Goal: Task Accomplishment & Management: Use online tool/utility

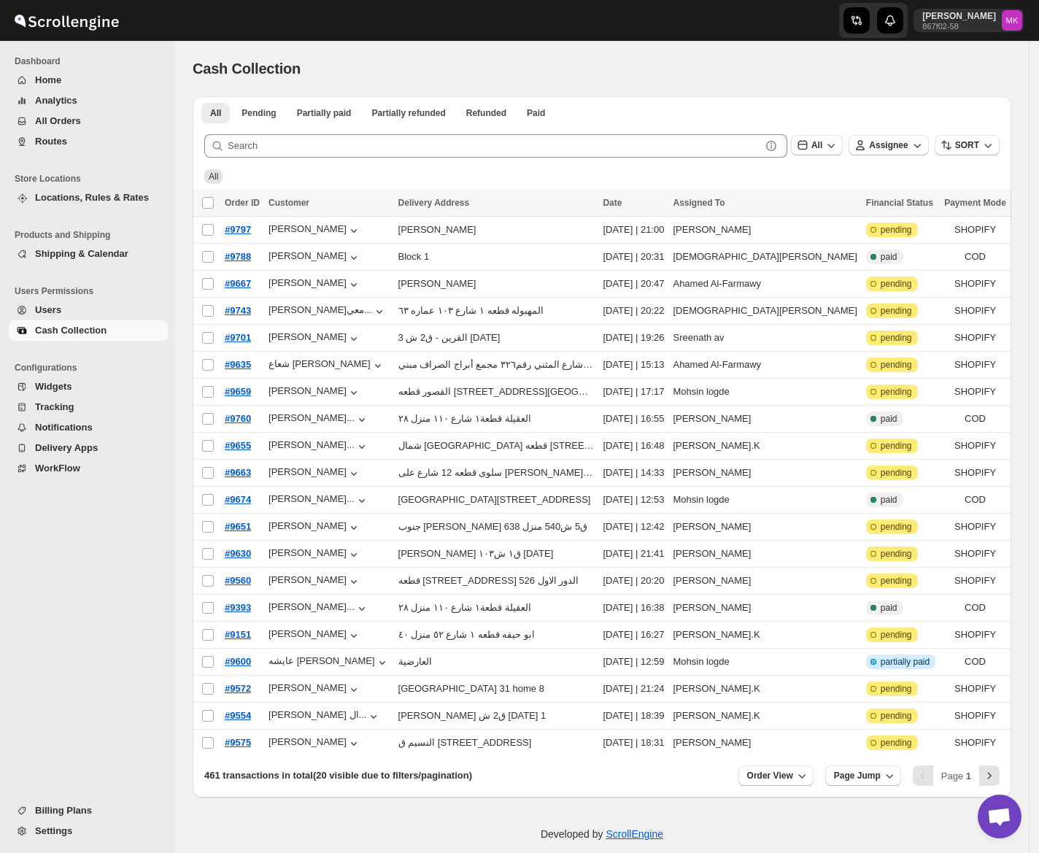
click at [23, 137] on icon "Navigation" at bounding box center [22, 142] width 12 height 12
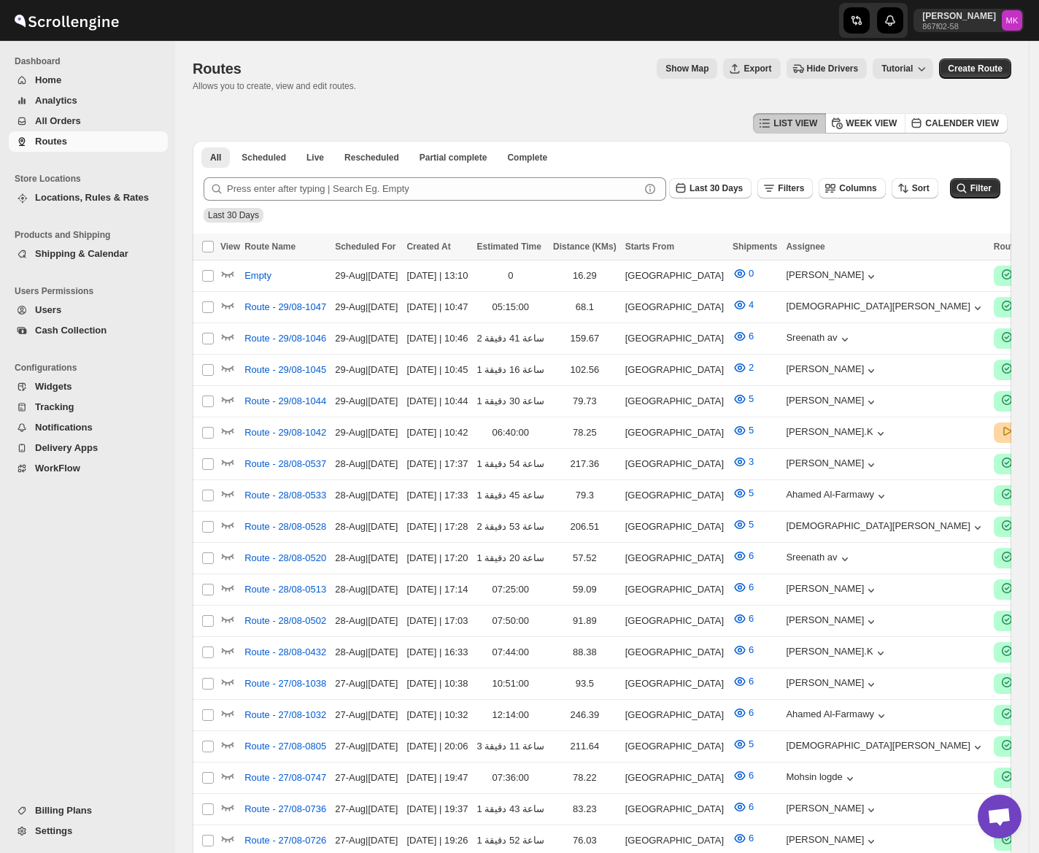
click at [45, 123] on span "All Orders" at bounding box center [58, 120] width 46 height 11
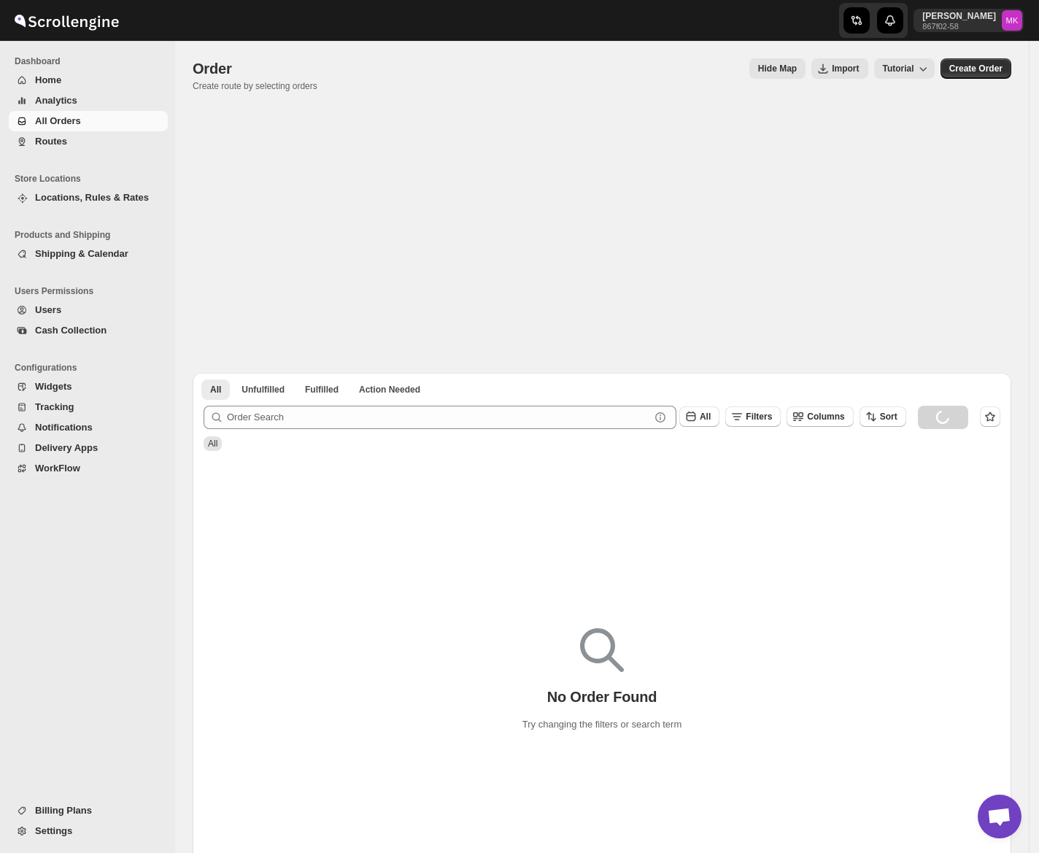
click at [58, 341] on ul "Users Permissions Users Cash Collection" at bounding box center [84, 314] width 168 height 77
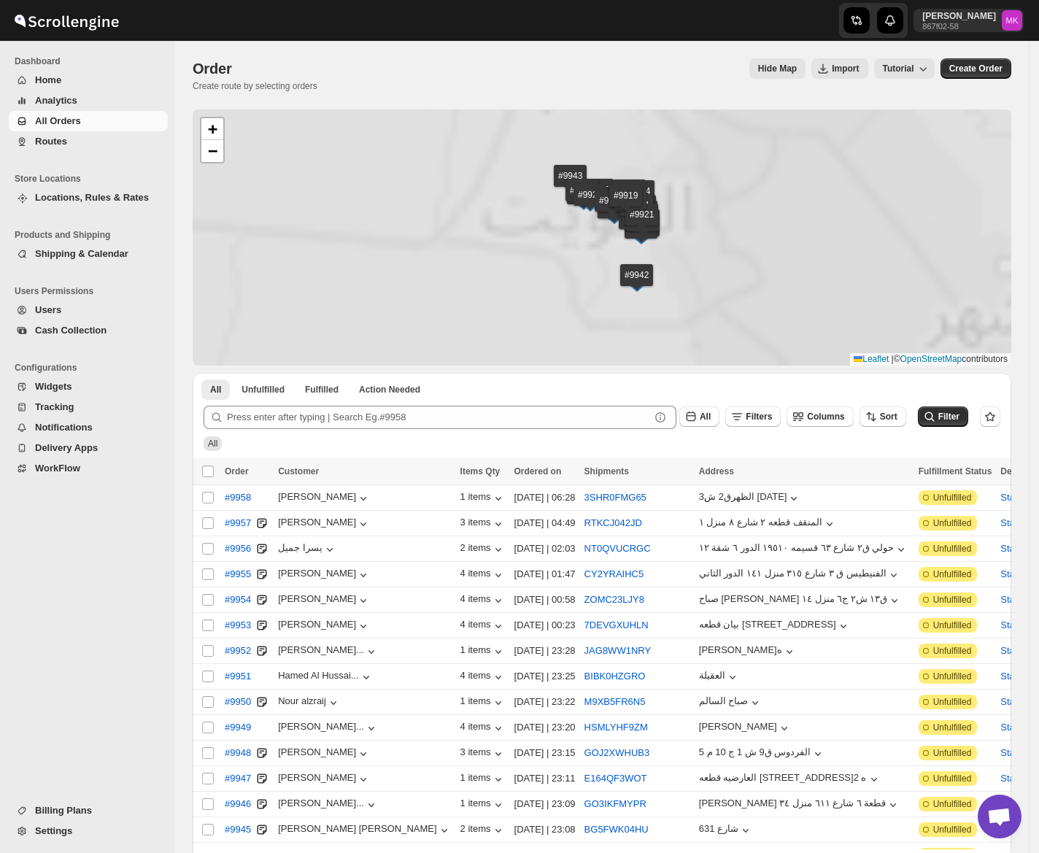
click at [54, 337] on button "Cash Collection" at bounding box center [88, 330] width 159 height 20
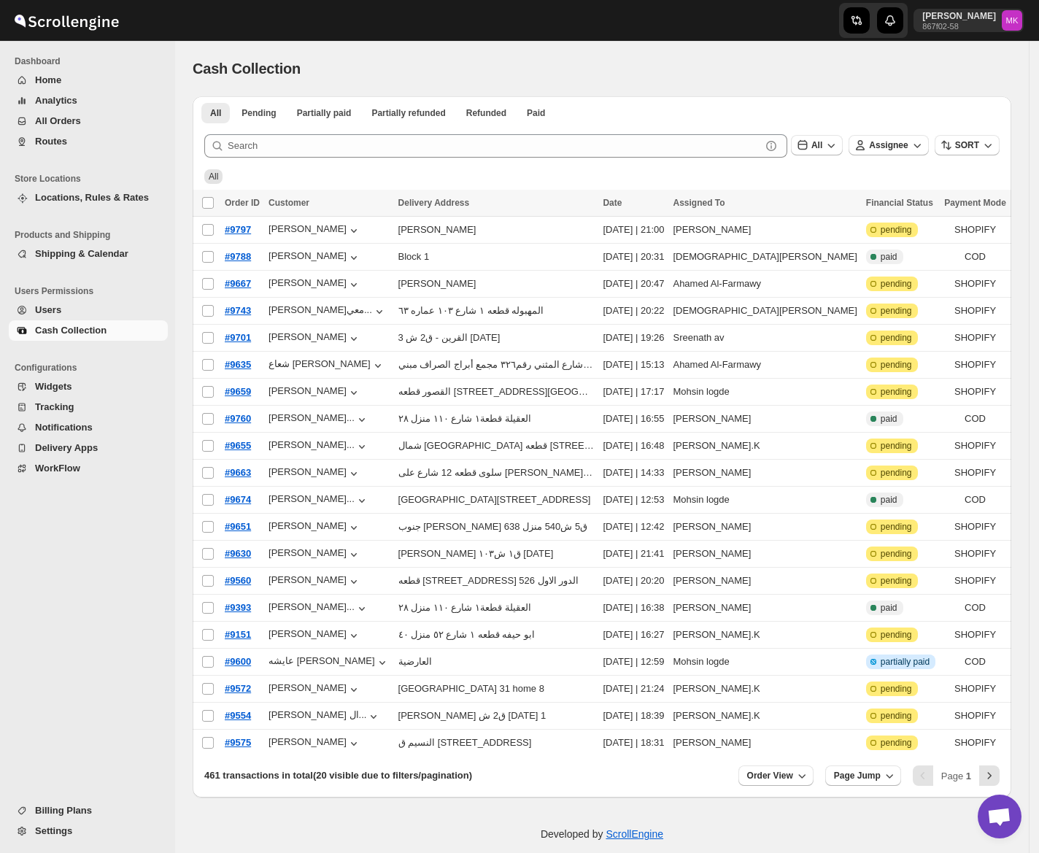
click at [90, 142] on span "Routes" at bounding box center [100, 141] width 130 height 15
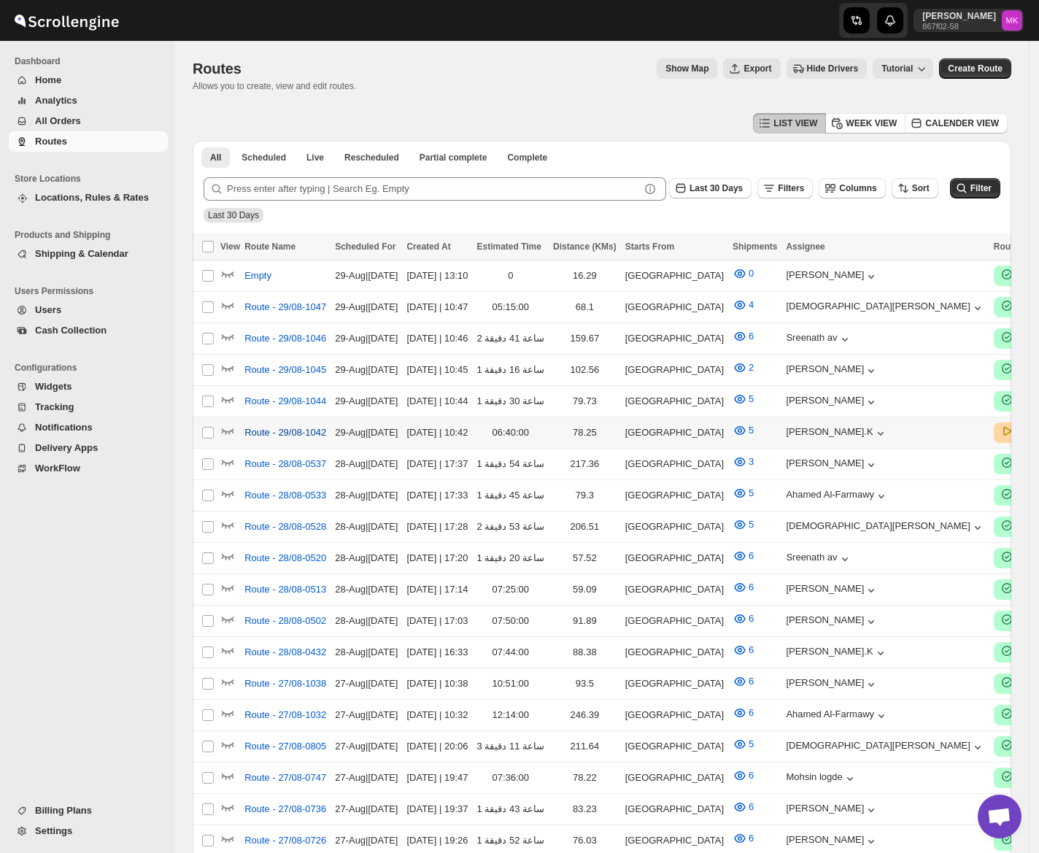
click at [298, 429] on span "Route - 29/08-1042" at bounding box center [285, 432] width 82 height 15
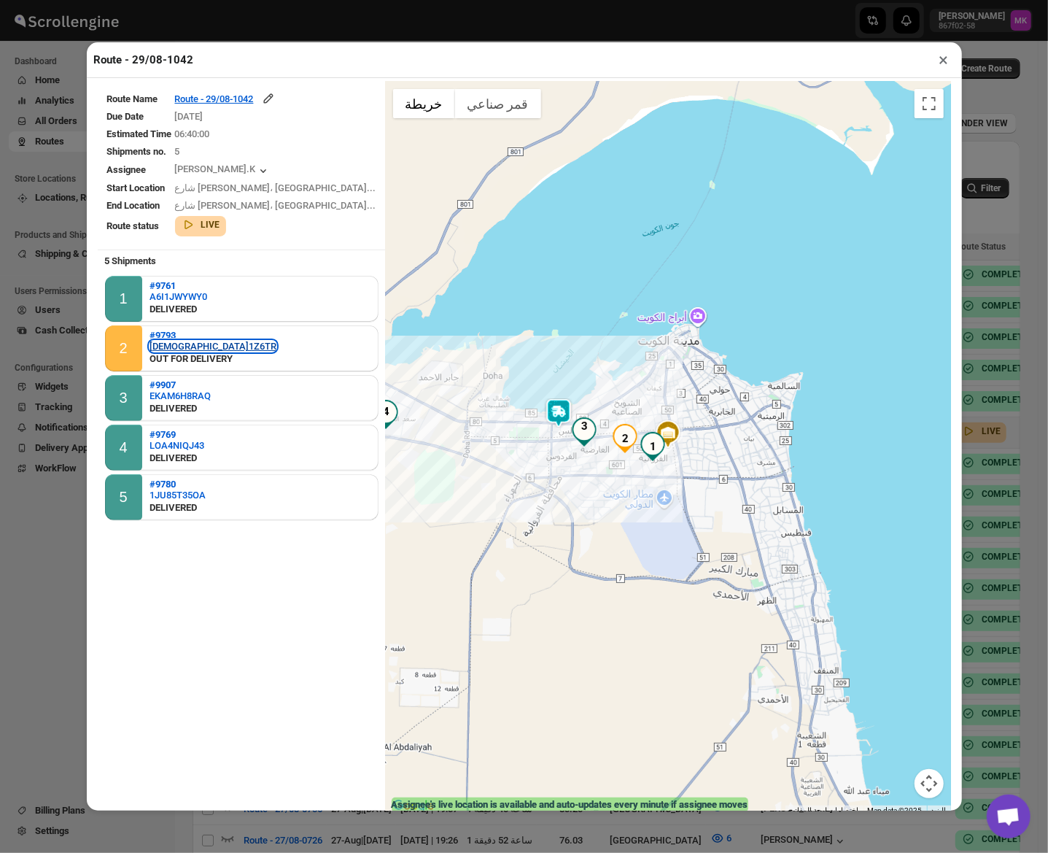
click at [174, 344] on div "JEXEI1Z6TR" at bounding box center [213, 346] width 127 height 11
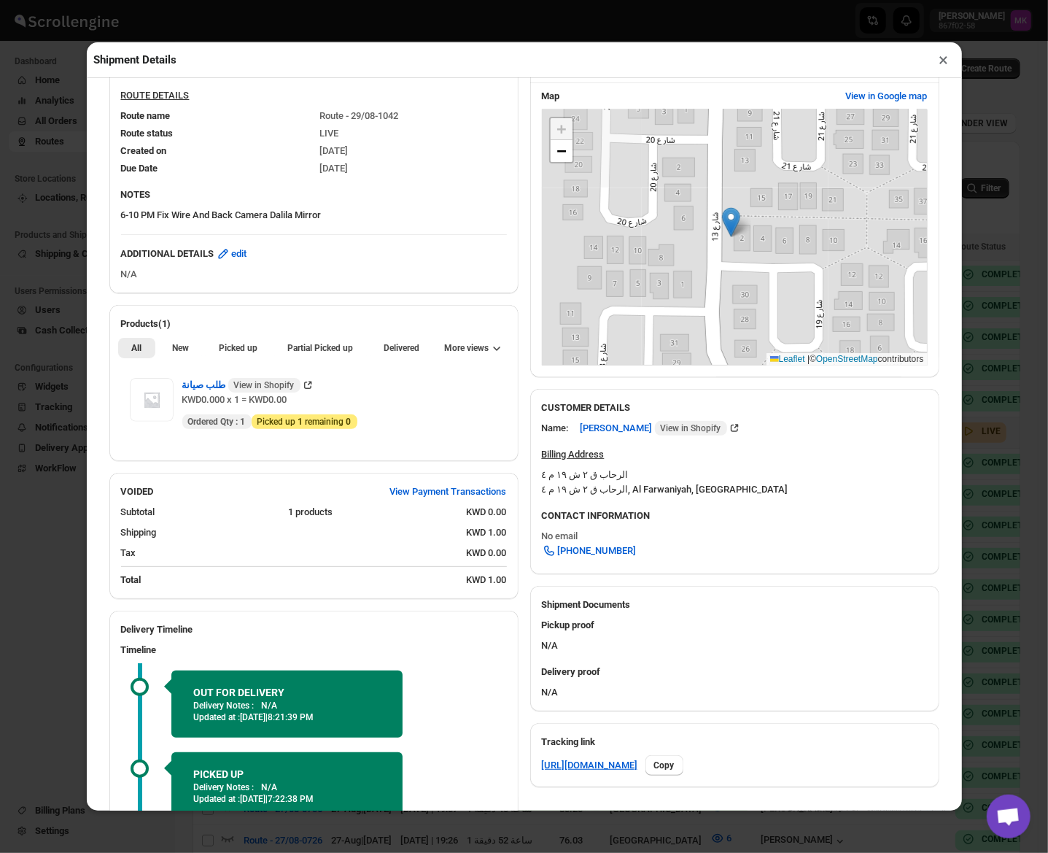
scroll to position [412, 0]
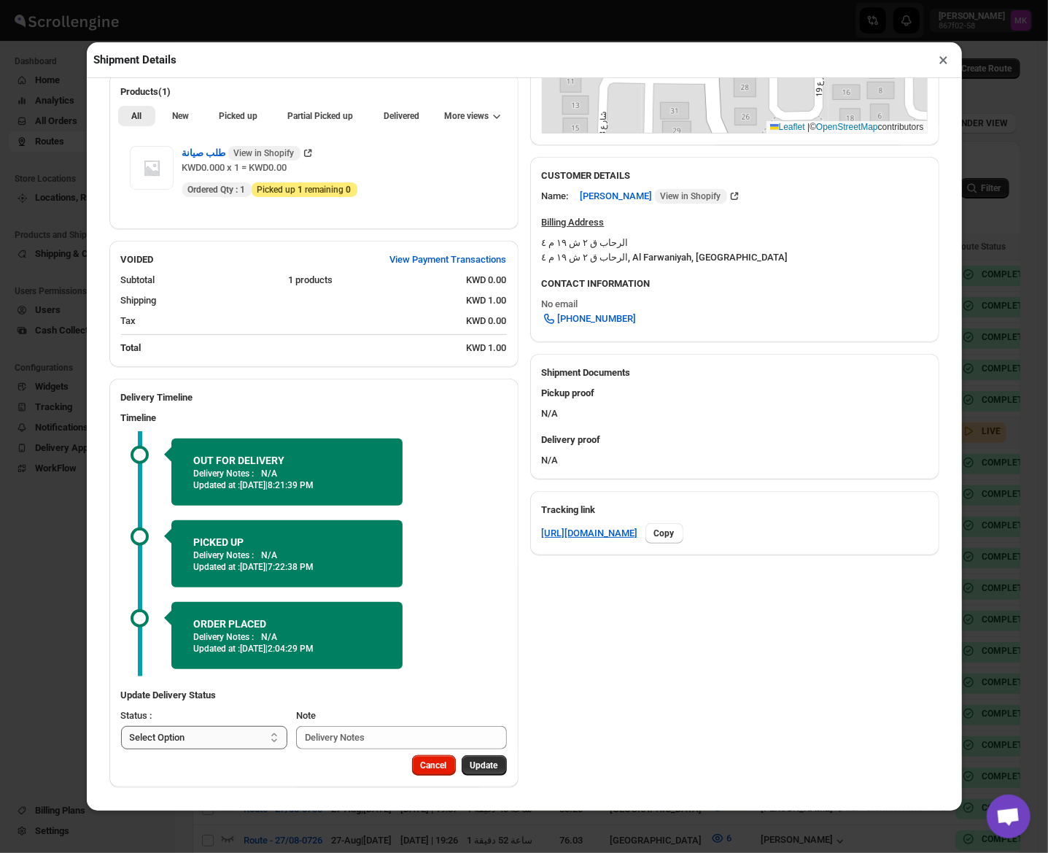
click at [178, 748] on select "Select Option PICKED UP DELIVERED CANCELLED" at bounding box center [204, 737] width 167 height 23
click at [212, 737] on select "Select Option PICKED UP DELIVERED CANCELLED" at bounding box center [204, 737] width 167 height 23
select select "DELIVERED"
click at [121, 727] on select "Select Option PICKED UP DELIVERED CANCELLED" at bounding box center [204, 737] width 167 height 23
click at [459, 770] on span "Pick Products" at bounding box center [471, 766] width 55 height 12
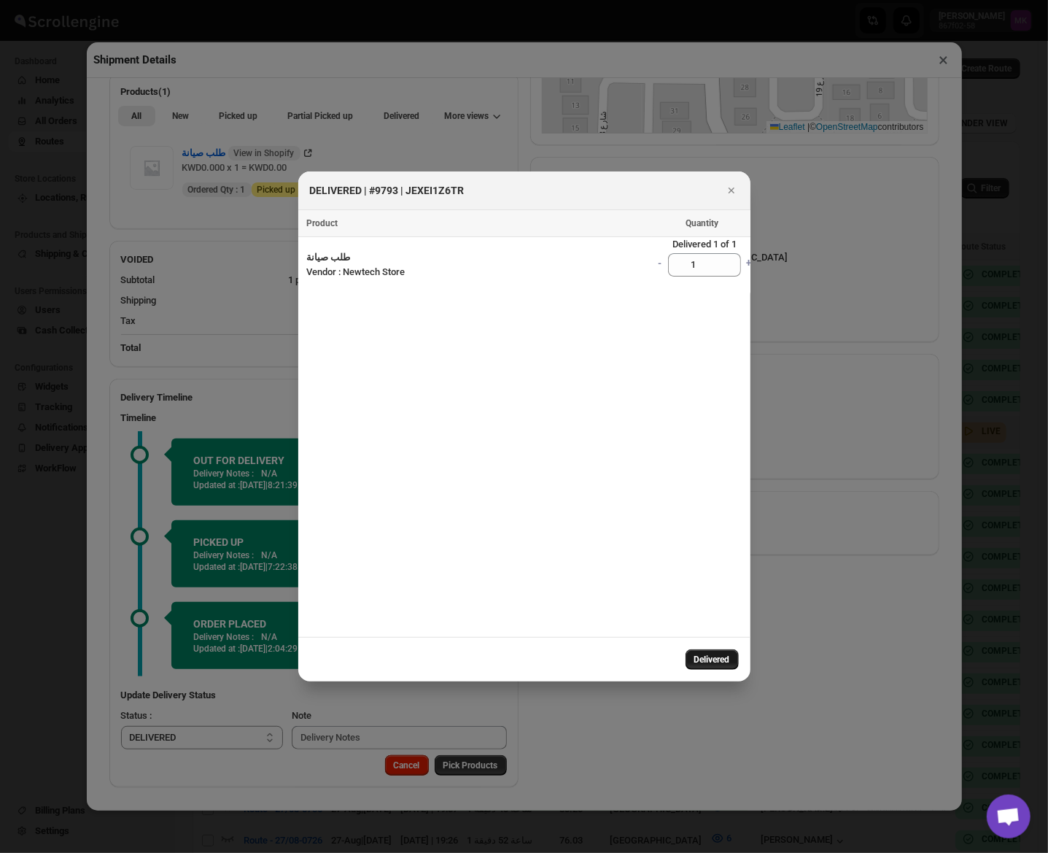
click at [700, 649] on div "Delivered" at bounding box center [524, 659] width 452 height 45
click at [701, 661] on span "Delivered" at bounding box center [713, 660] width 36 height 12
select select
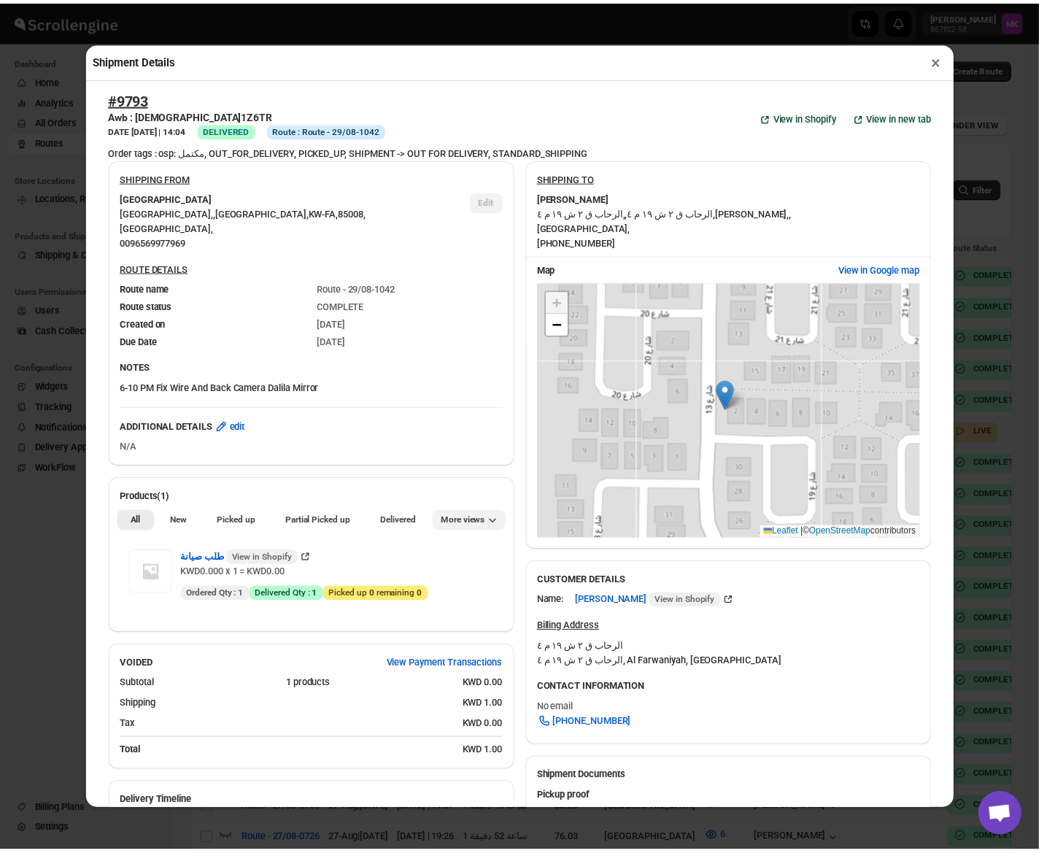
scroll to position [0, 0]
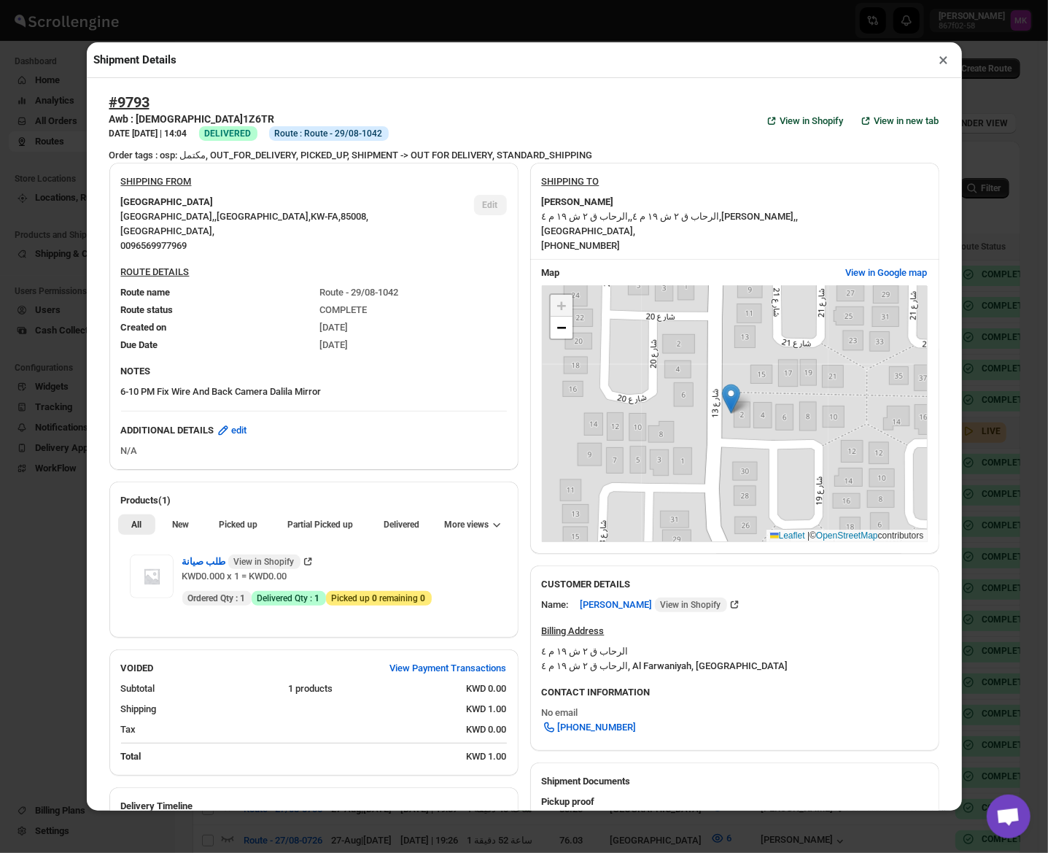
click at [941, 61] on button "×" at bounding box center [944, 60] width 21 height 20
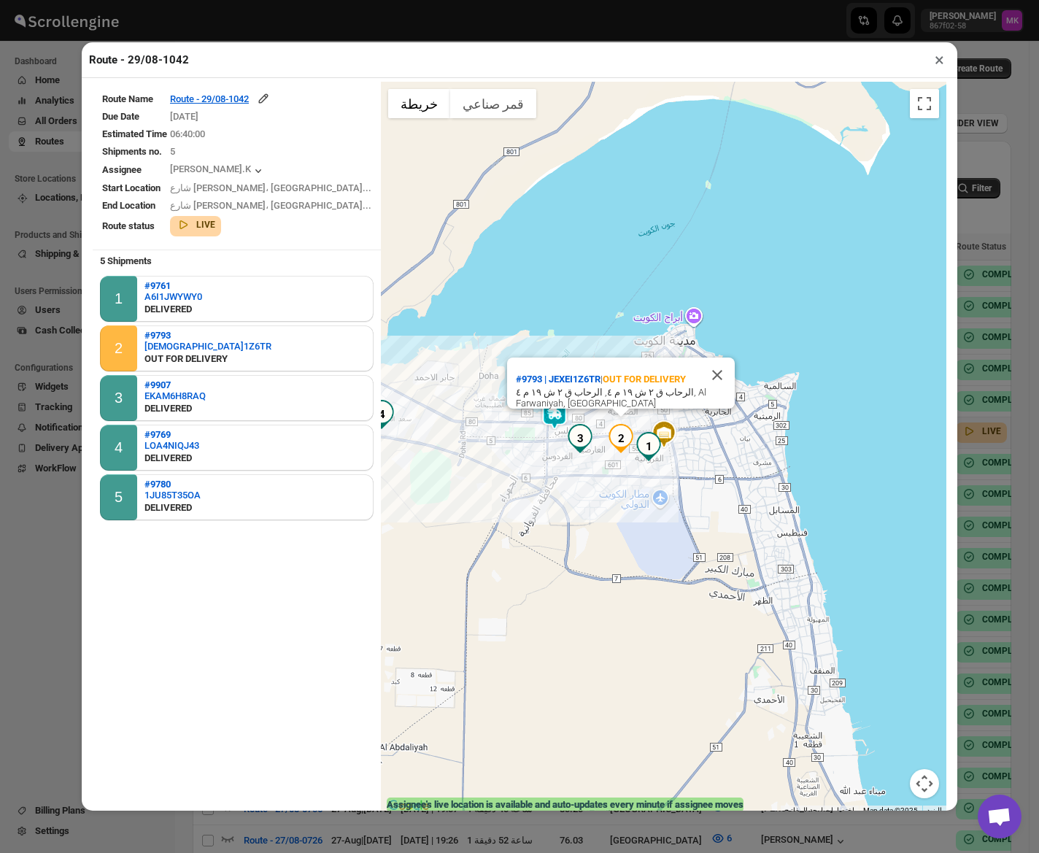
click at [938, 50] on button "×" at bounding box center [939, 60] width 21 height 20
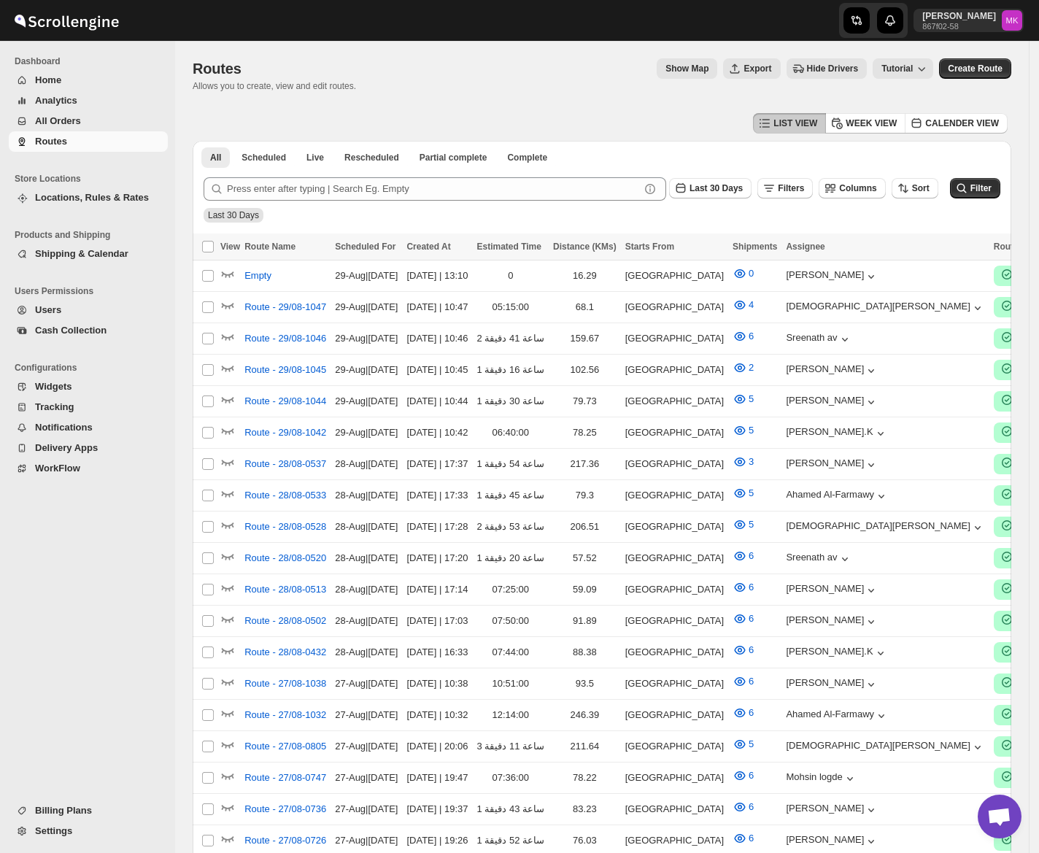
click at [82, 128] on button "All Orders" at bounding box center [88, 121] width 159 height 20
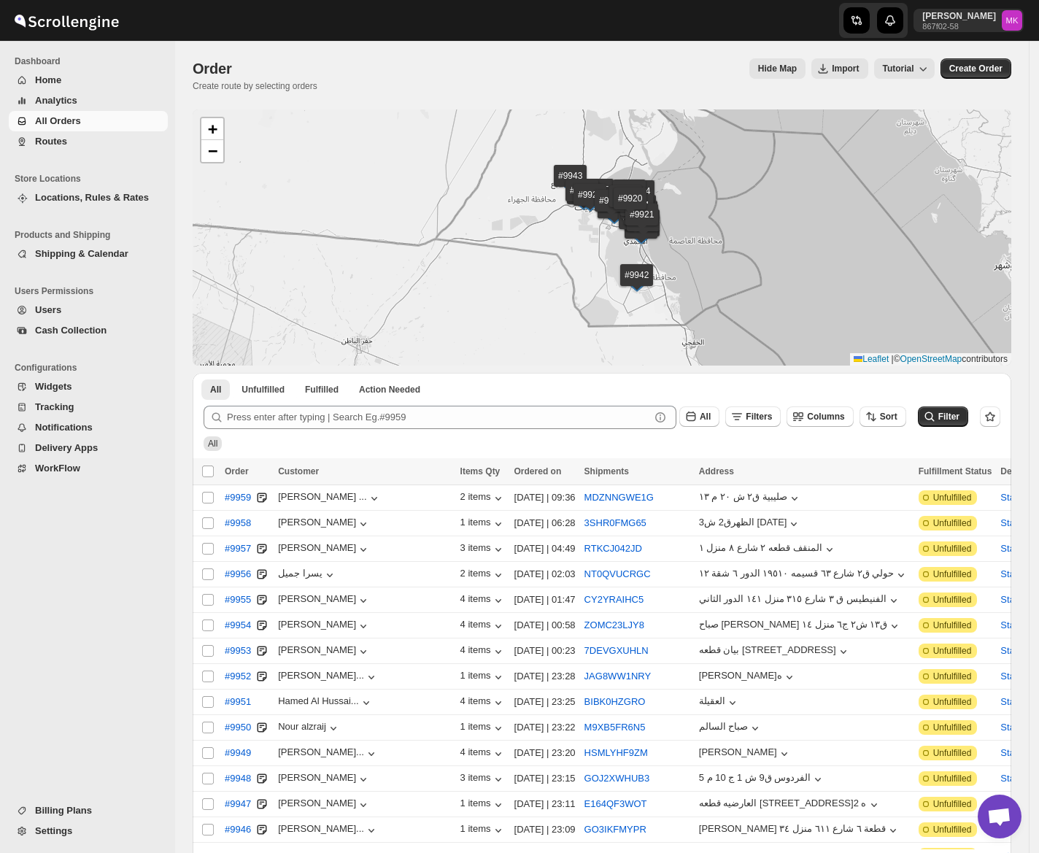
click at [50, 136] on span "Routes" at bounding box center [51, 141] width 32 height 11
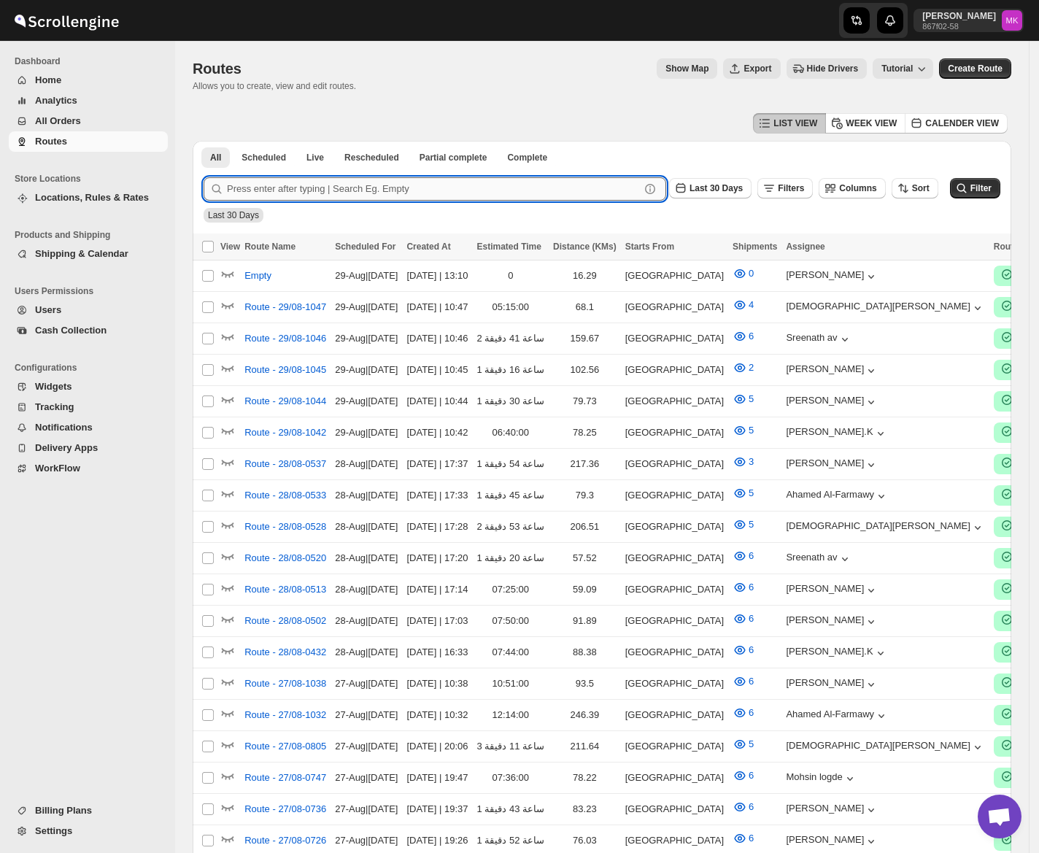
click at [315, 191] on input "text" at bounding box center [433, 188] width 413 height 23
paste input "9860"
type input "9860"
click at [204, 141] on button "Submit" at bounding box center [225, 148] width 42 height 15
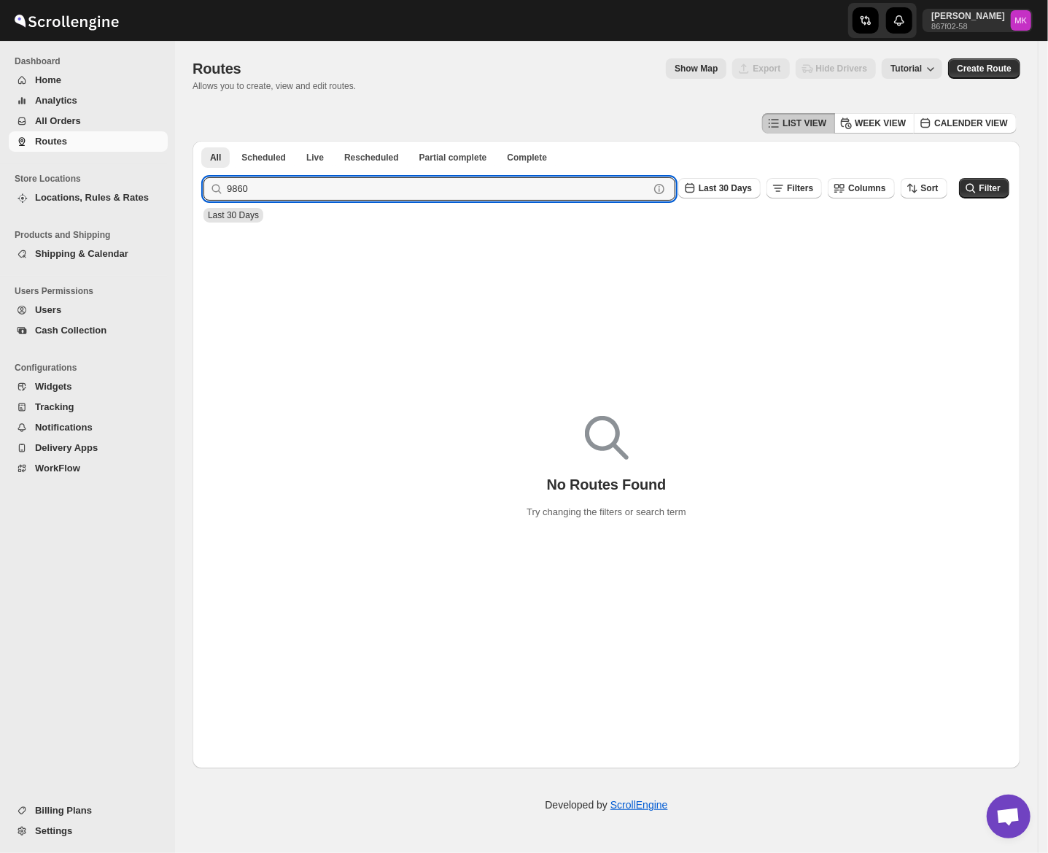
click at [90, 127] on span "All Orders" at bounding box center [100, 121] width 130 height 15
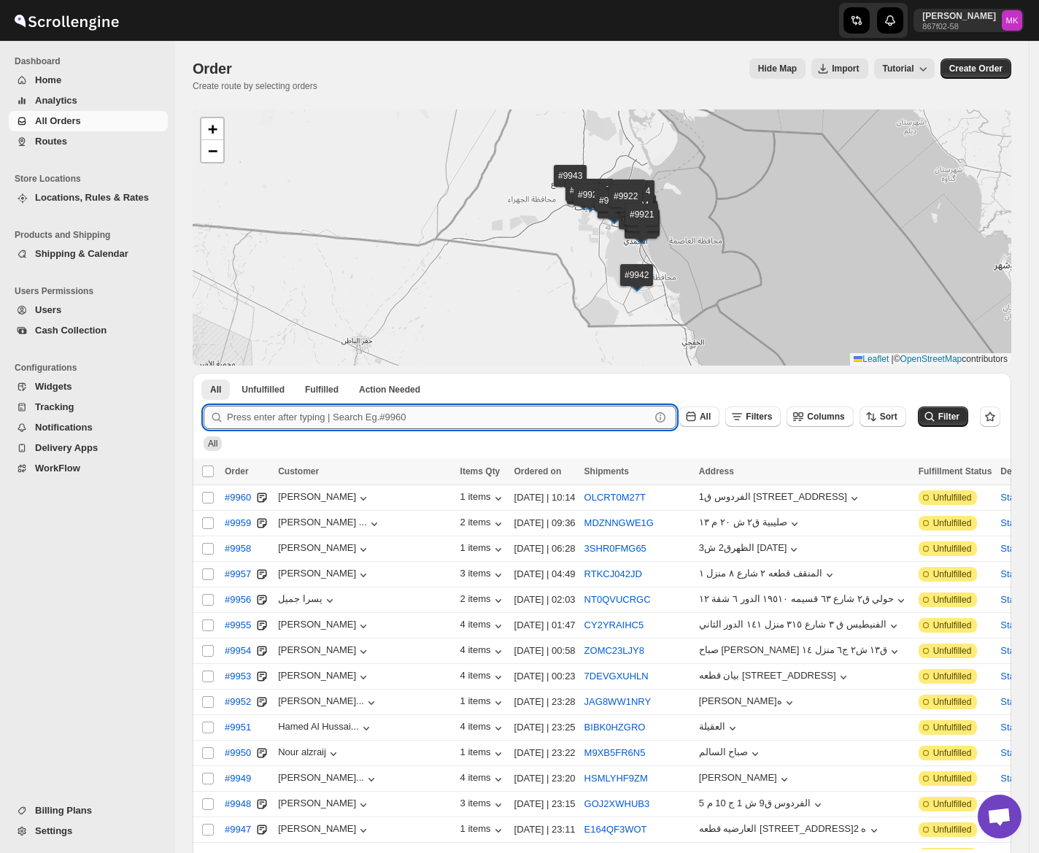
click at [280, 412] on input "text" at bounding box center [438, 417] width 423 height 23
paste input "9860"
type input "9860"
click at [204, 373] on button "Submit" at bounding box center [225, 380] width 42 height 15
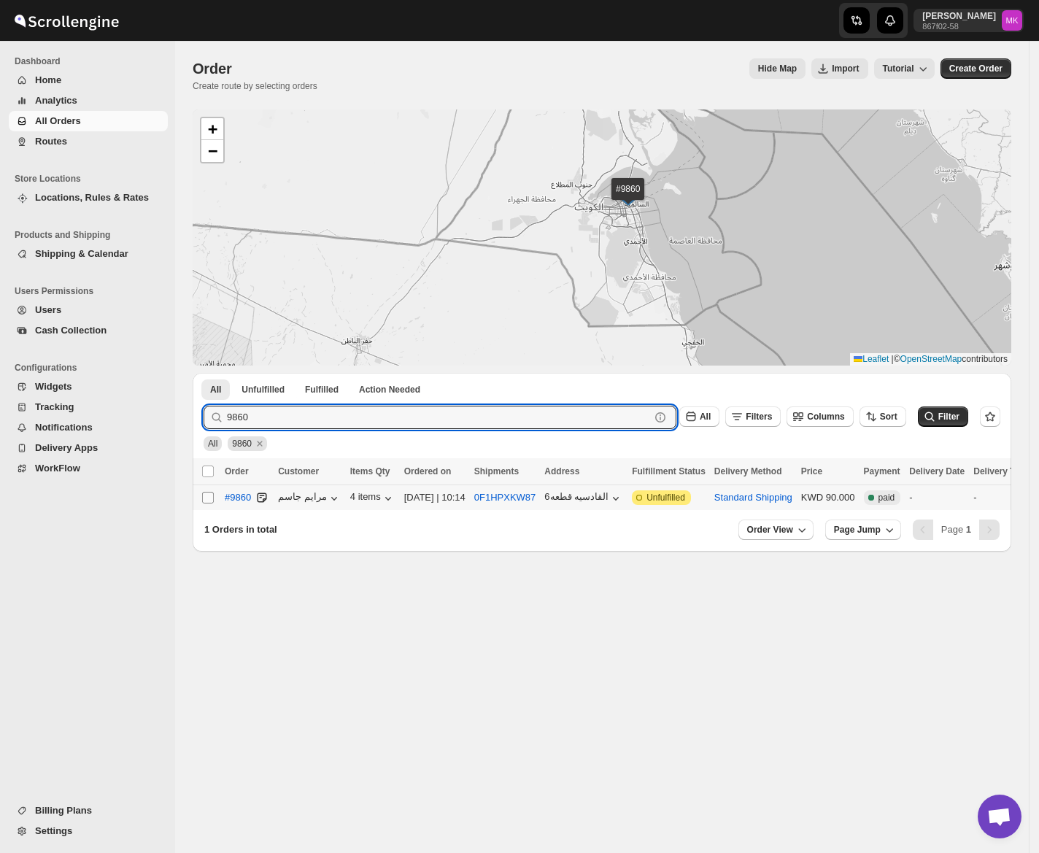
click at [207, 497] on input "Select order" at bounding box center [208, 498] width 12 height 12
checkbox input "true"
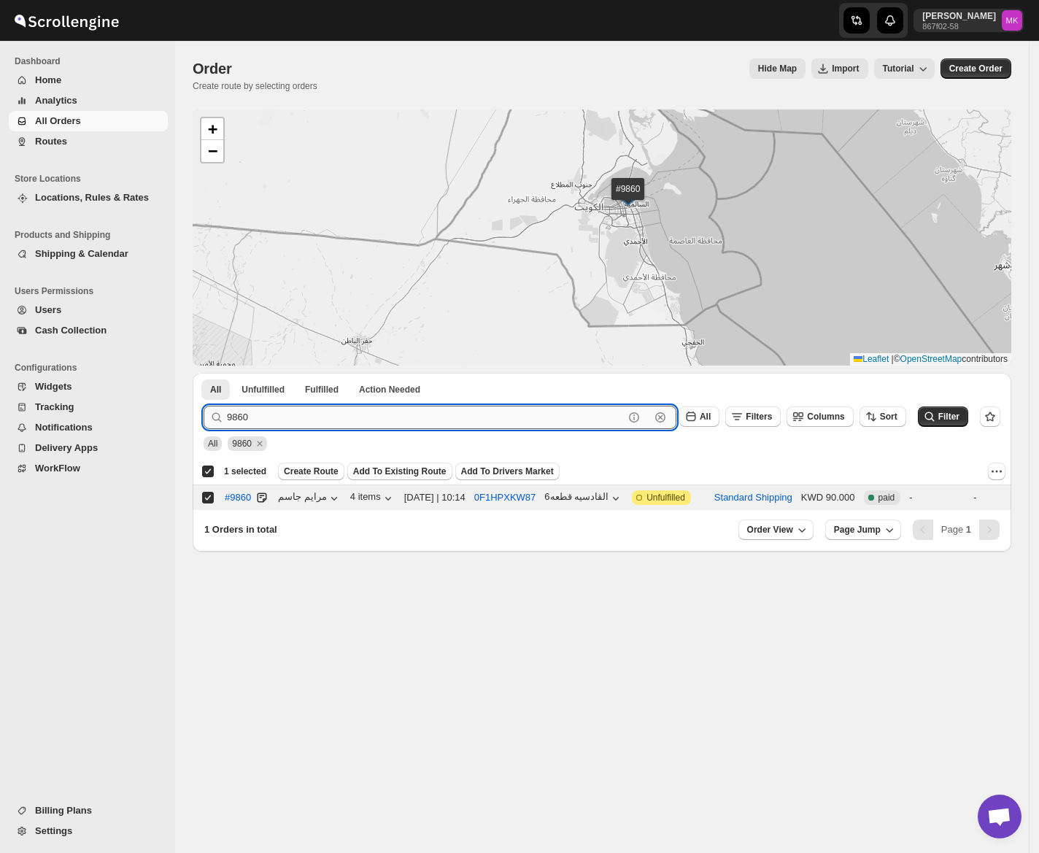
click at [282, 423] on input "9860" at bounding box center [425, 417] width 397 height 23
paste input "08"
type input "9808"
click at [204, 373] on button "Submit" at bounding box center [225, 380] width 42 height 15
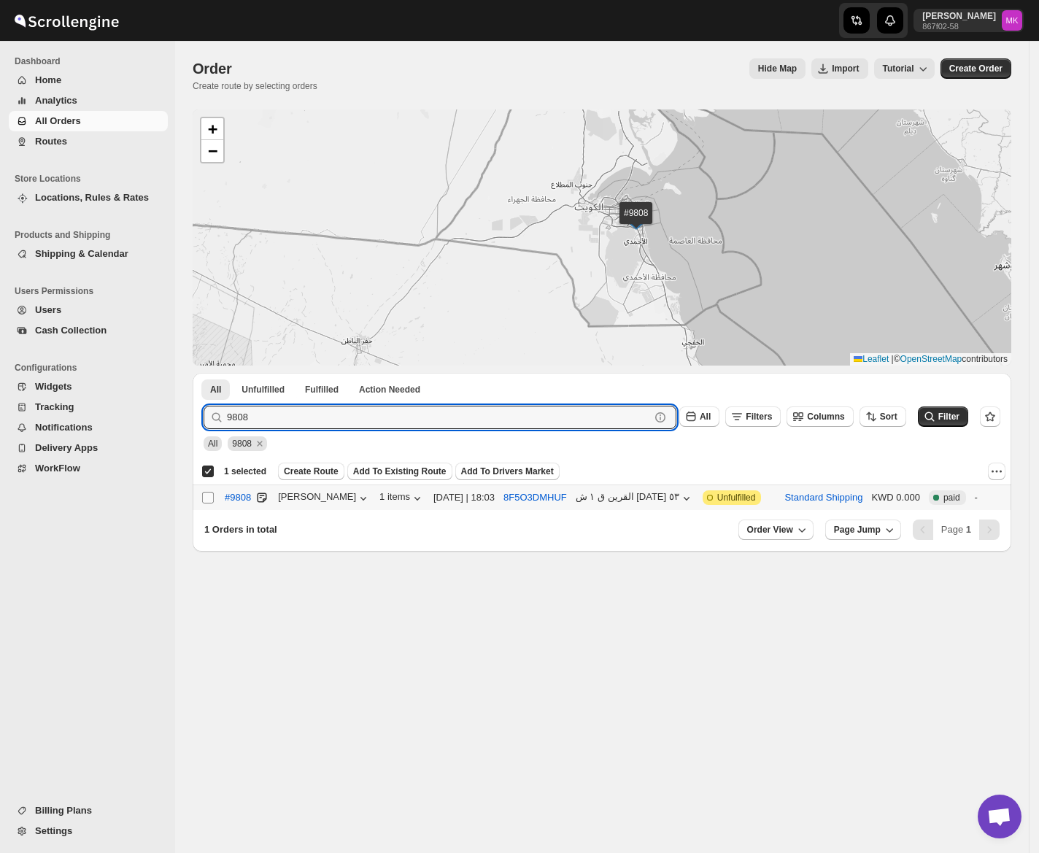
click at [202, 496] on input "Select order" at bounding box center [208, 498] width 12 height 12
checkbox input "true"
checkbox input "false"
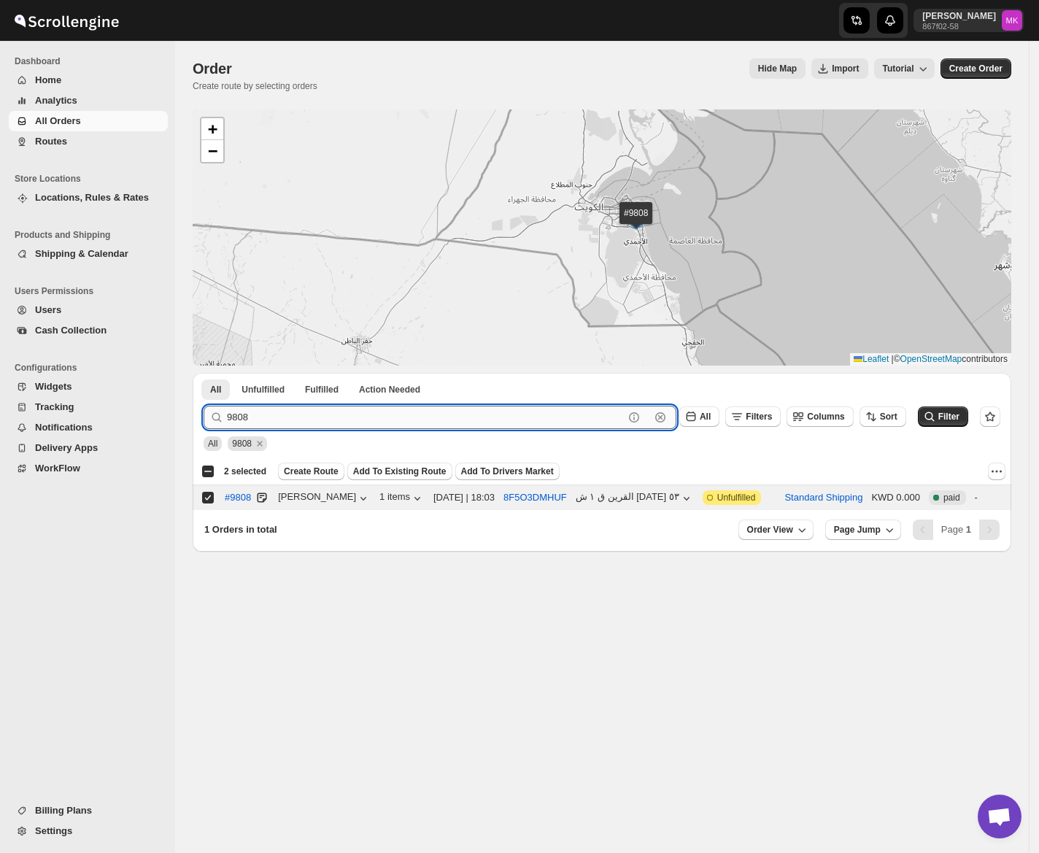
click at [304, 416] on input "9808" at bounding box center [425, 417] width 397 height 23
paste input "27"
type input "9827"
click at [204, 373] on button "Submit" at bounding box center [225, 380] width 42 height 15
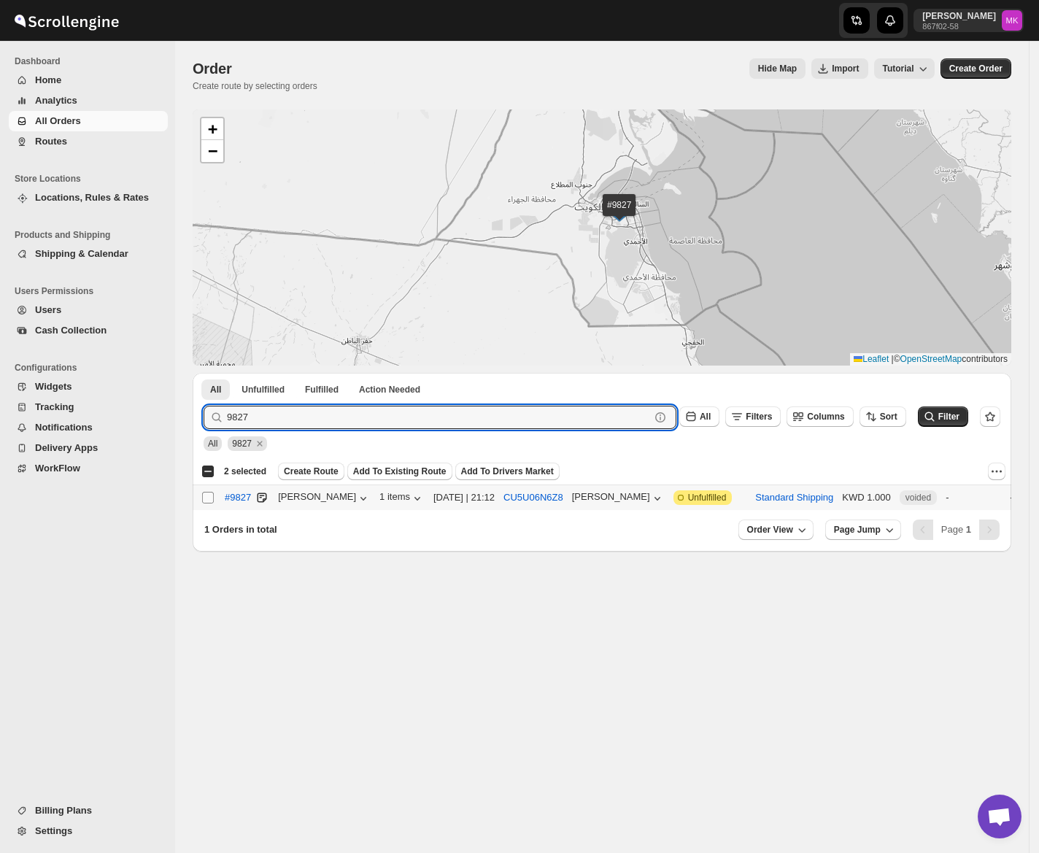
click at [209, 502] on input "Select order" at bounding box center [208, 498] width 12 height 12
checkbox input "true"
click at [280, 420] on input "9827" at bounding box center [425, 417] width 397 height 23
paste input "36"
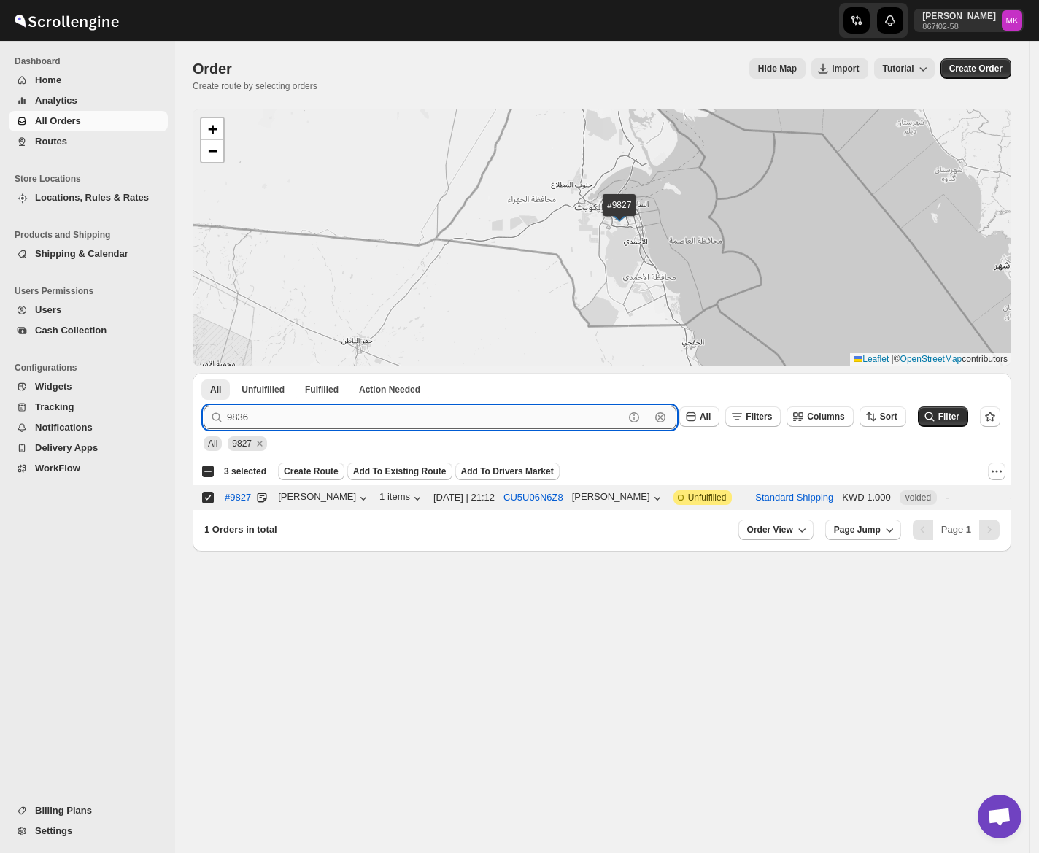
type input "9836"
click at [204, 373] on button "Submit" at bounding box center [225, 380] width 42 height 15
click at [203, 496] on input "Select order" at bounding box center [208, 498] width 12 height 12
checkbox input "true"
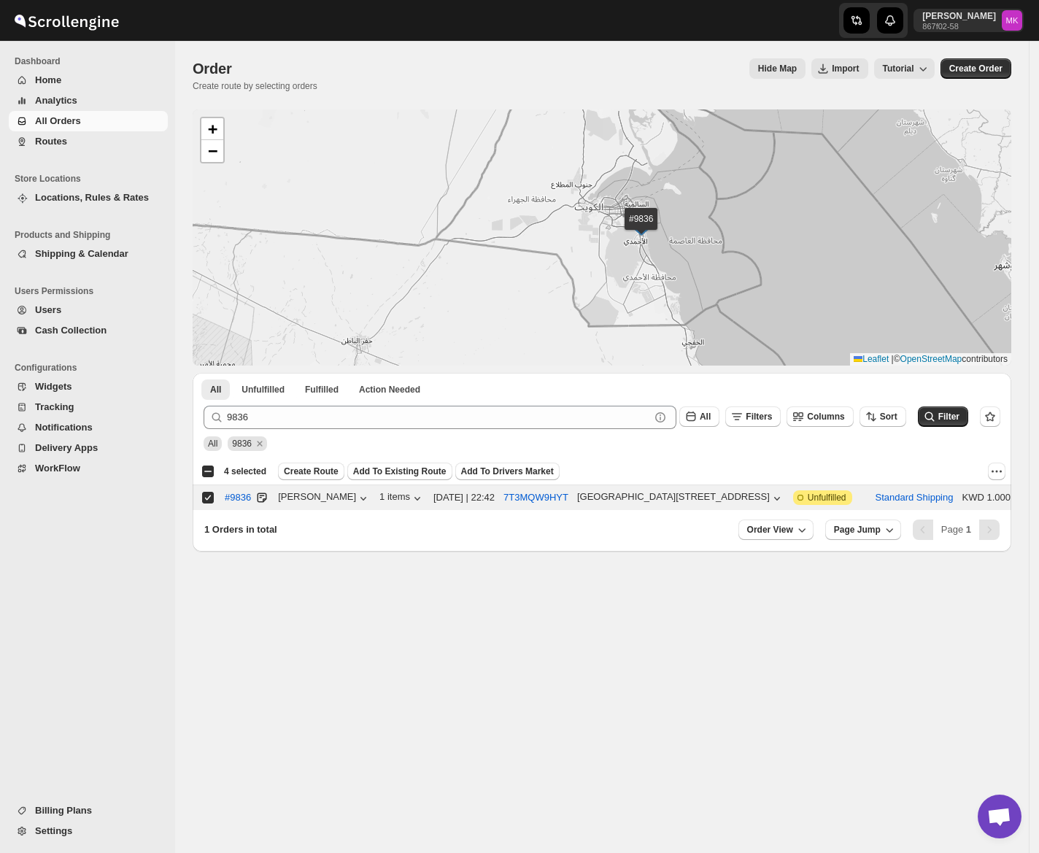
click at [324, 400] on div "9836 Clear All Filters Columns Sort Filter" at bounding box center [596, 411] width 808 height 35
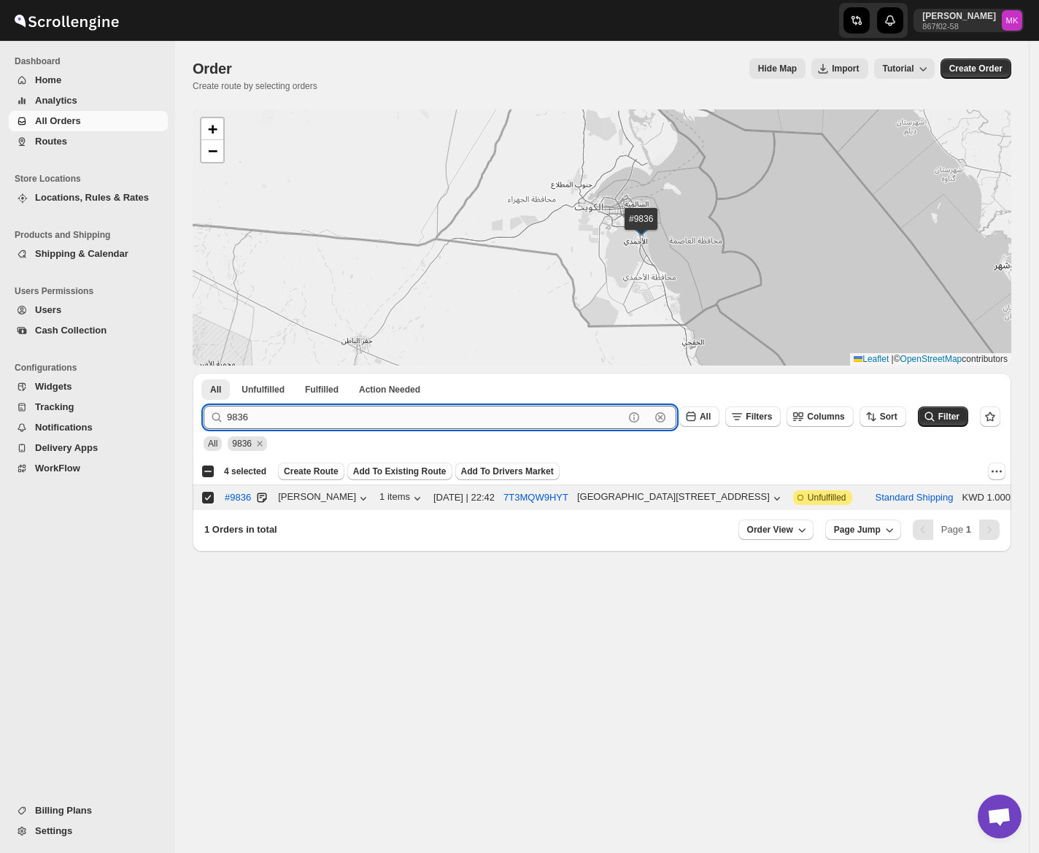
click at [301, 411] on input "9836" at bounding box center [425, 417] width 397 height 23
paste input "14"
type input "9814"
click at [204, 373] on button "Submit" at bounding box center [225, 380] width 42 height 15
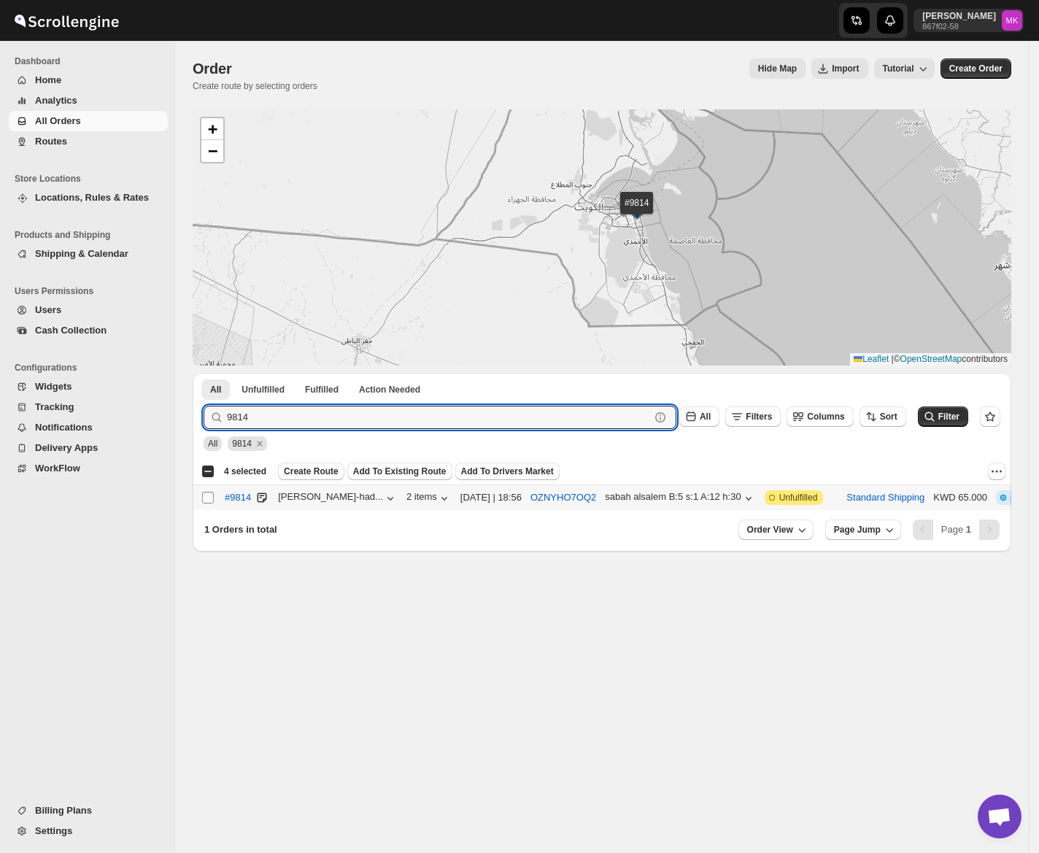
click at [205, 496] on input "Select order" at bounding box center [208, 498] width 12 height 12
checkbox input "true"
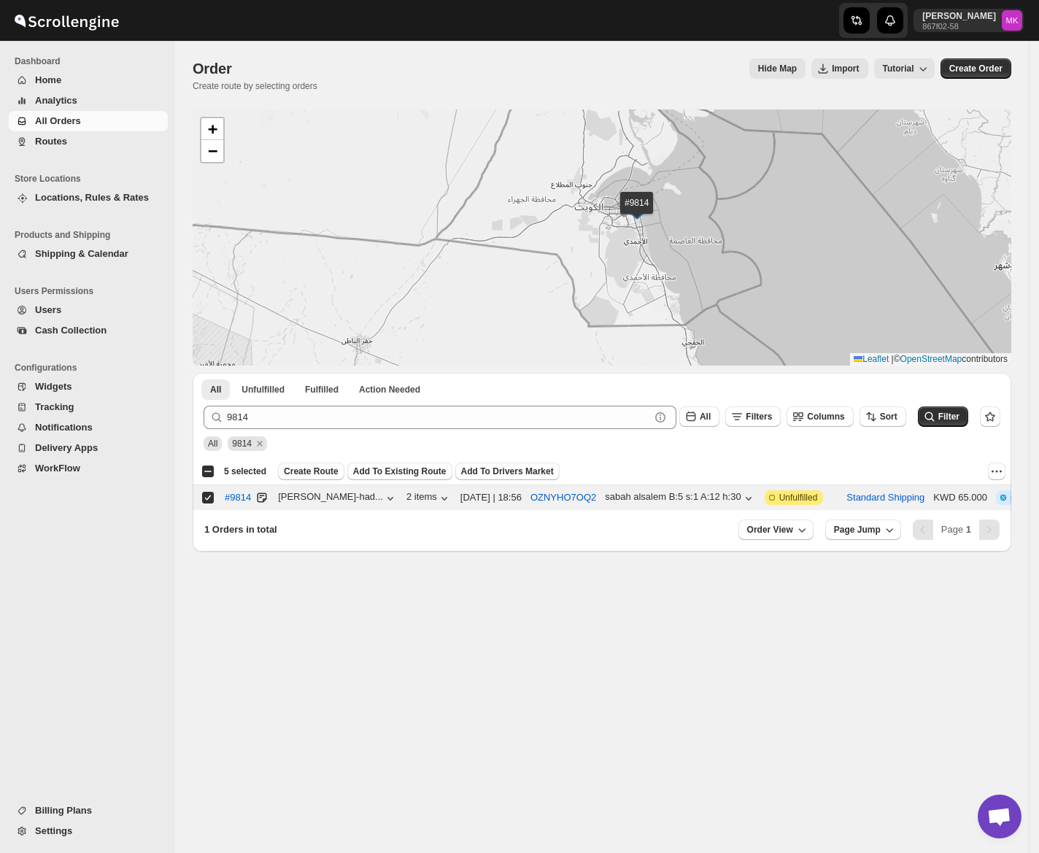
click at [266, 401] on div "9814 Clear All Filters Columns Sort Filter" at bounding box center [596, 411] width 808 height 35
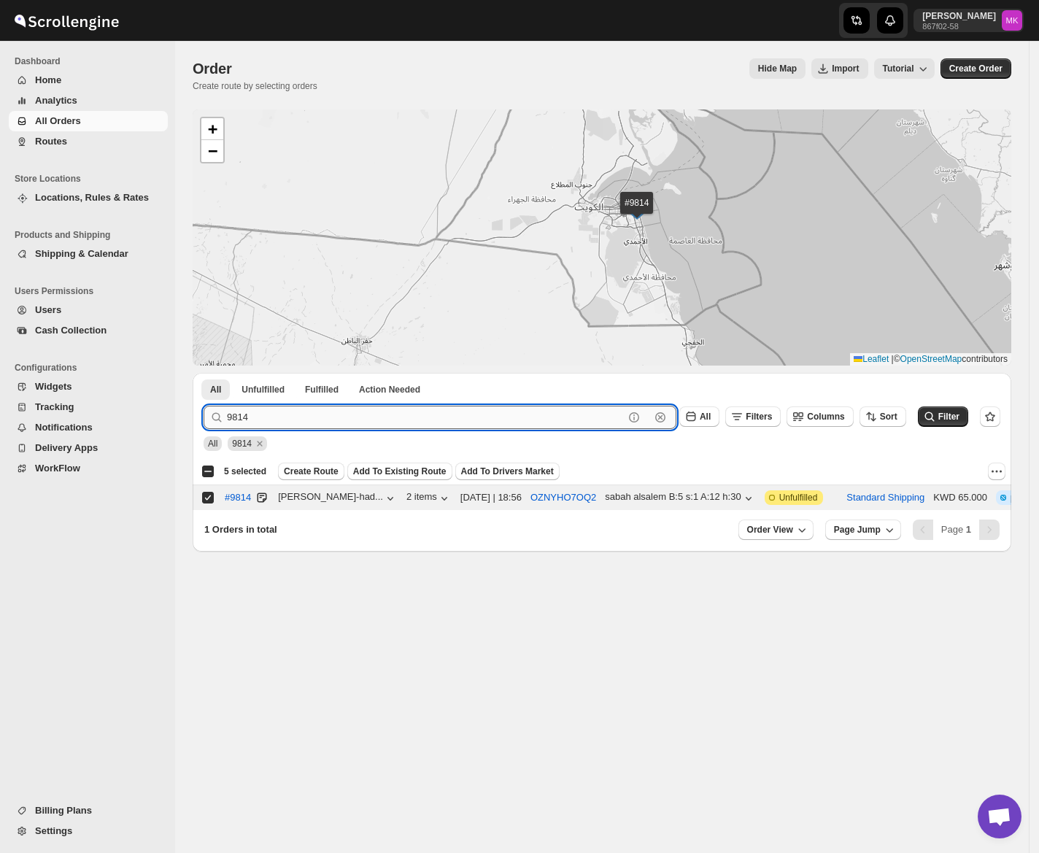
click at [260, 418] on input "9814" at bounding box center [425, 417] width 397 height 23
paste input "49"
type input "9849"
click at [204, 373] on button "Submit" at bounding box center [225, 380] width 42 height 15
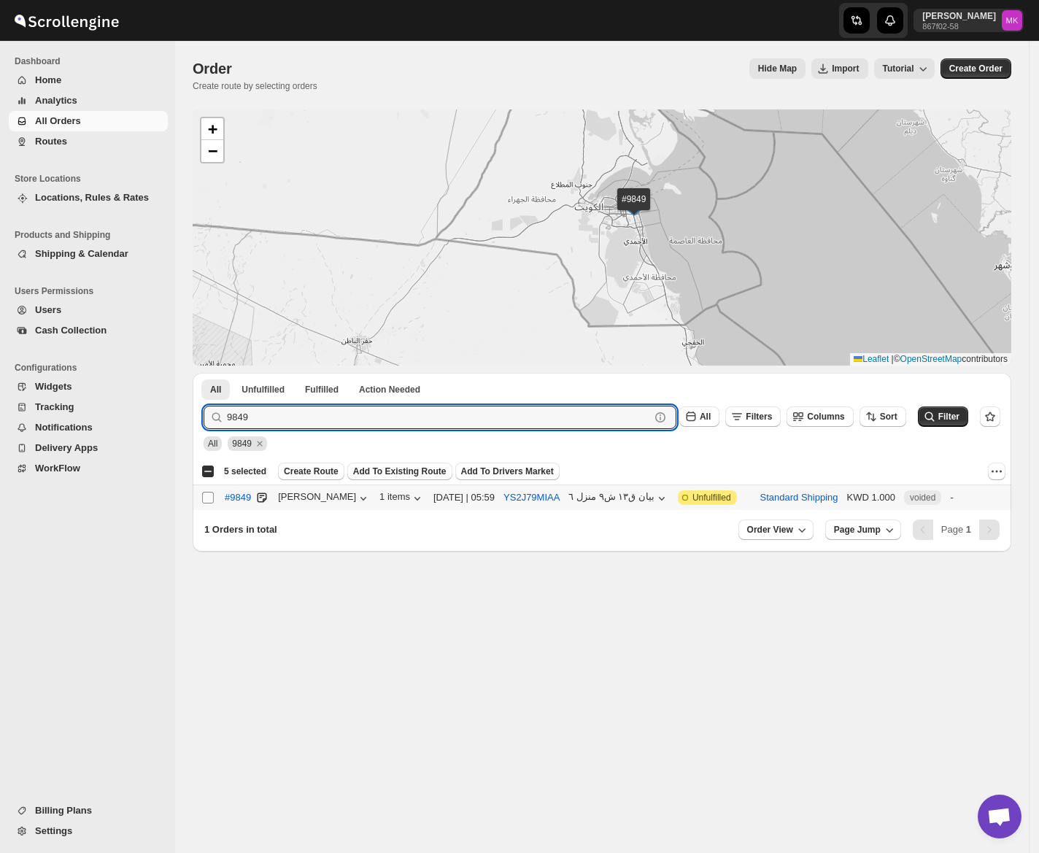
click at [207, 493] on input "Select order" at bounding box center [208, 498] width 12 height 12
checkbox input "true"
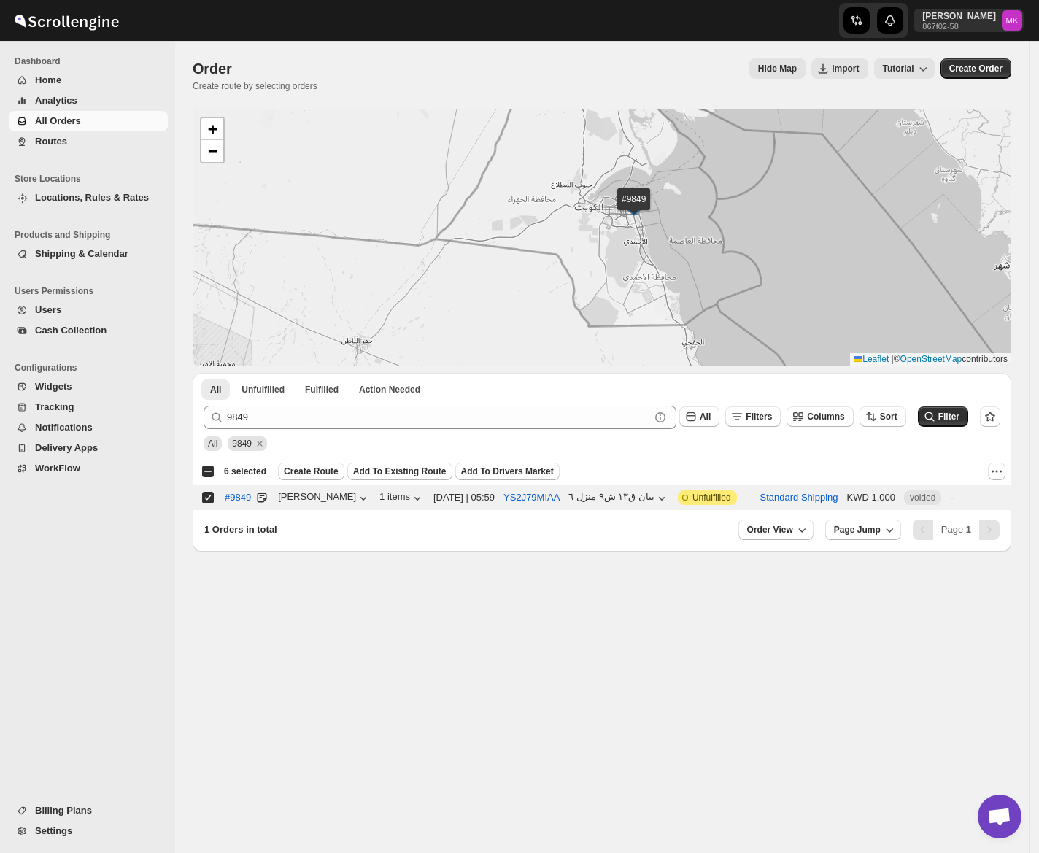
click at [309, 470] on span "Create Route" at bounding box center [311, 471] width 55 height 12
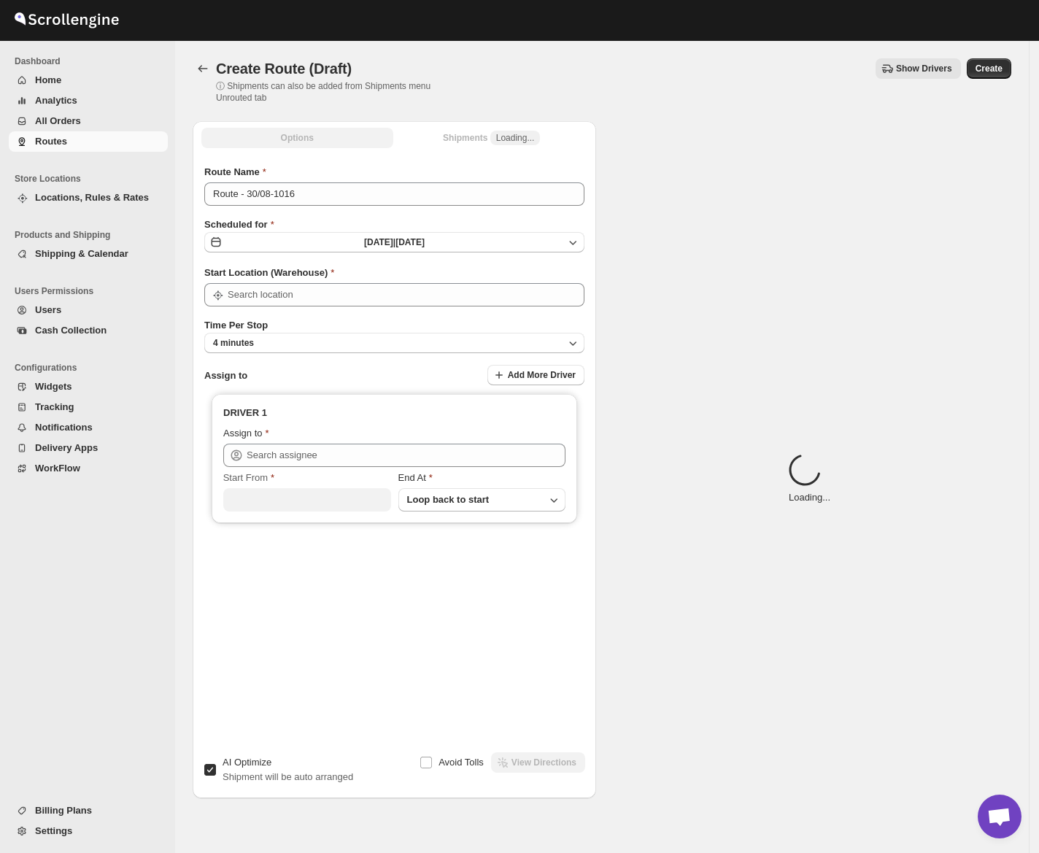
type input "[GEOGRAPHIC_DATA]"
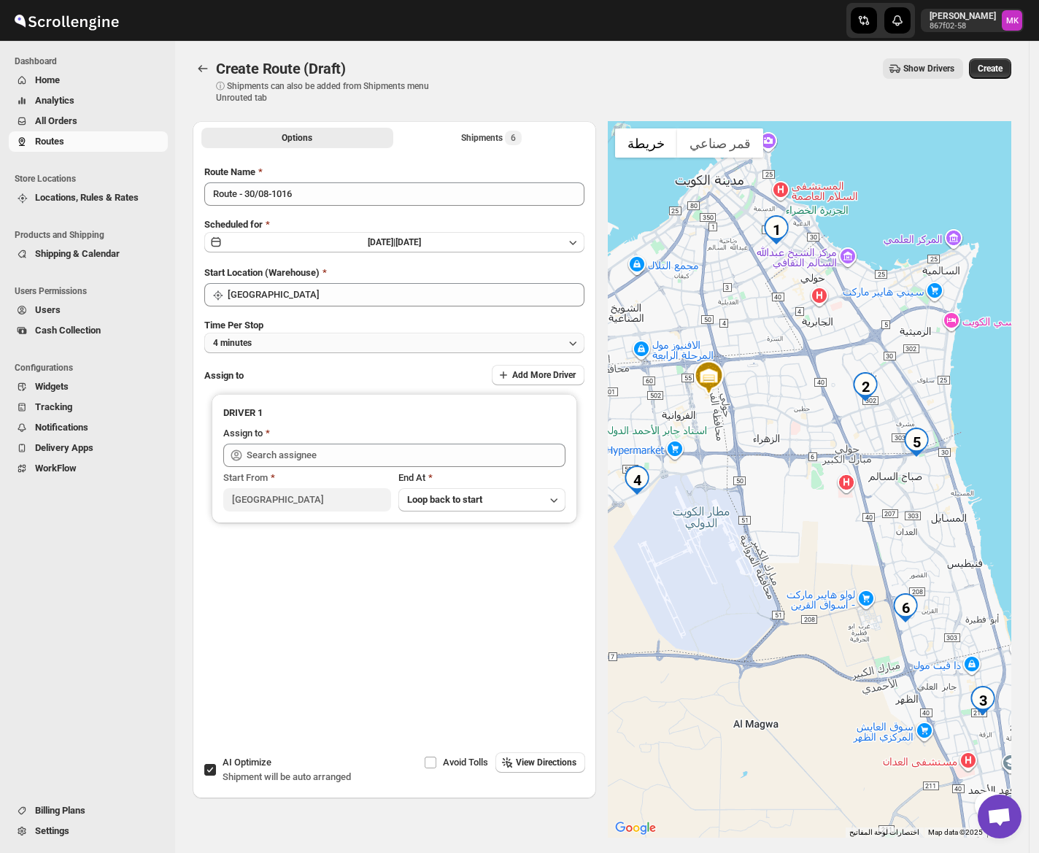
click at [252, 333] on button "4 minutes" at bounding box center [394, 343] width 380 height 20
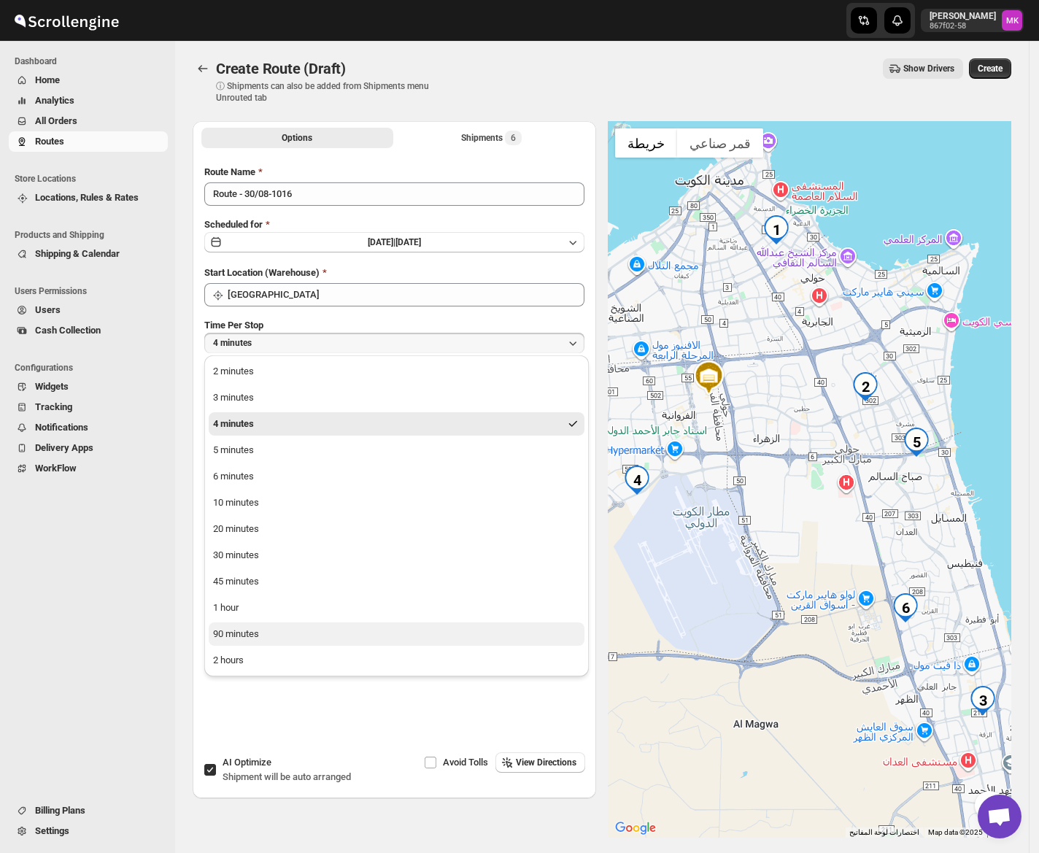
click at [290, 633] on button "90 minutes" at bounding box center [397, 633] width 376 height 23
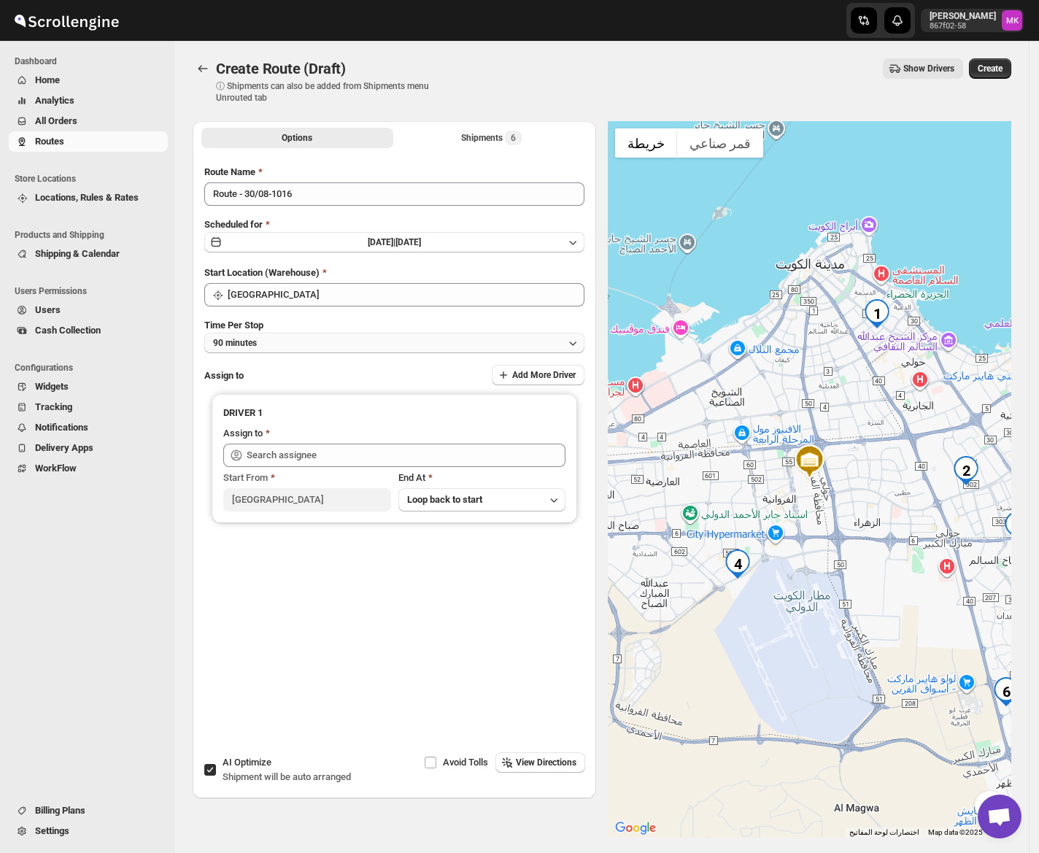
click at [260, 337] on button "90 minutes" at bounding box center [394, 343] width 380 height 20
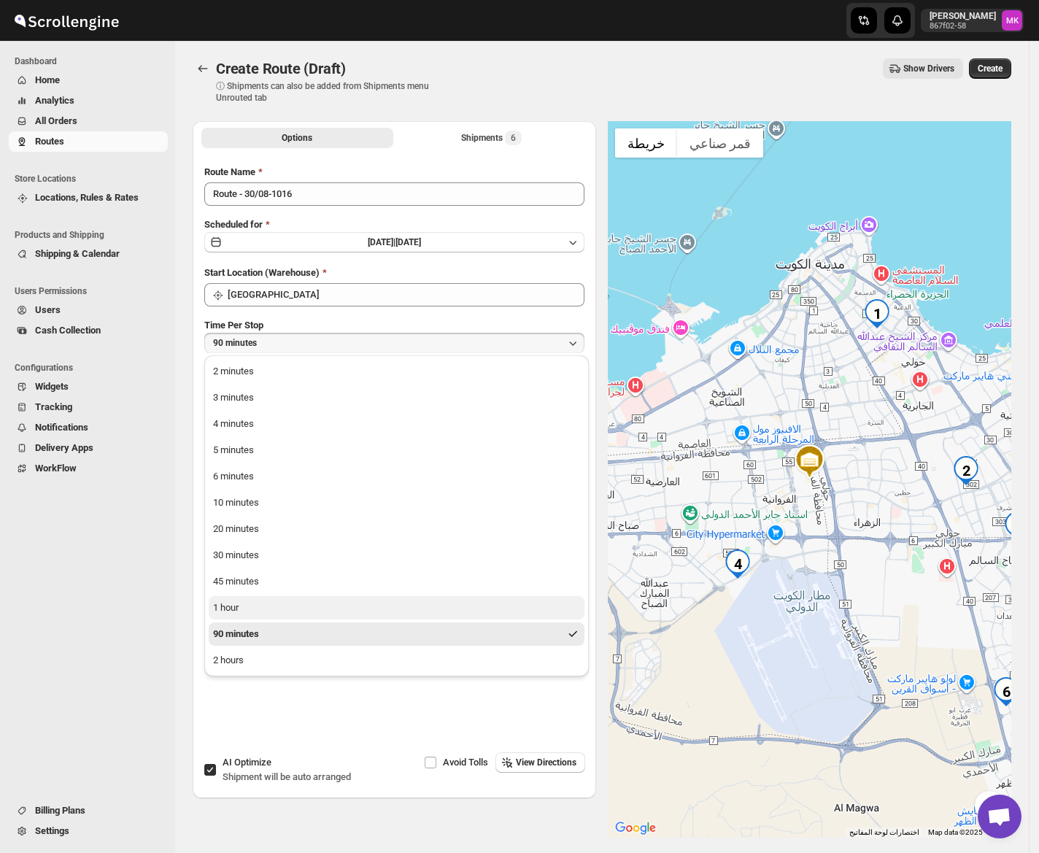
click at [231, 605] on div "1 hour" at bounding box center [226, 607] width 26 height 15
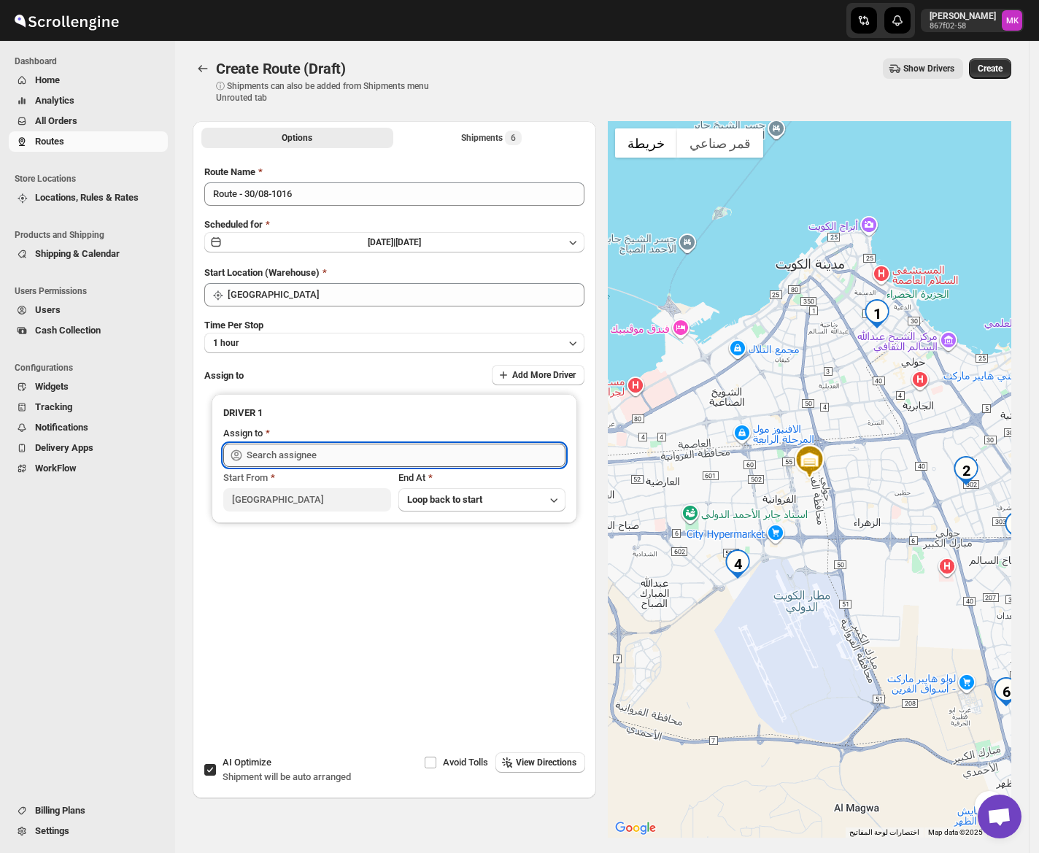
click at [277, 457] on input "text" at bounding box center [406, 455] width 319 height 23
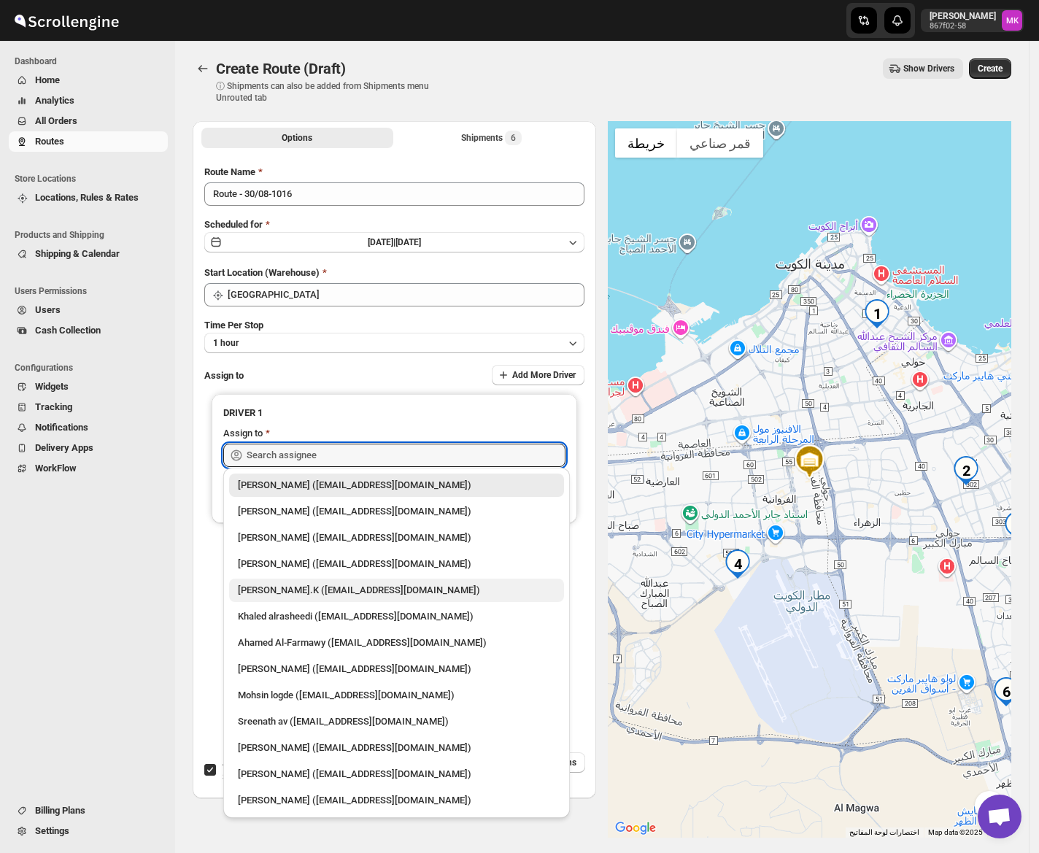
click at [360, 587] on div "[PERSON_NAME].K ([EMAIL_ADDRESS][DOMAIN_NAME])" at bounding box center [396, 590] width 317 height 15
type input "[PERSON_NAME].K ([EMAIL_ADDRESS][DOMAIN_NAME])"
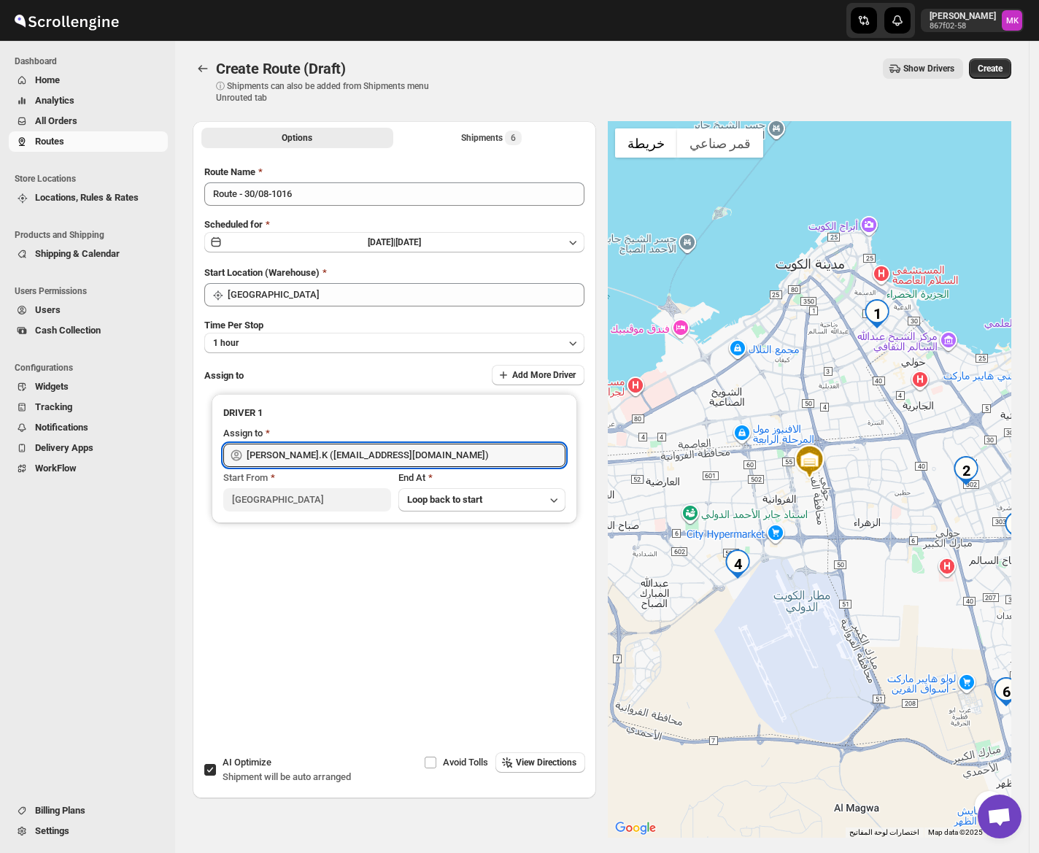
click at [997, 65] on span "Create" at bounding box center [990, 69] width 25 height 12
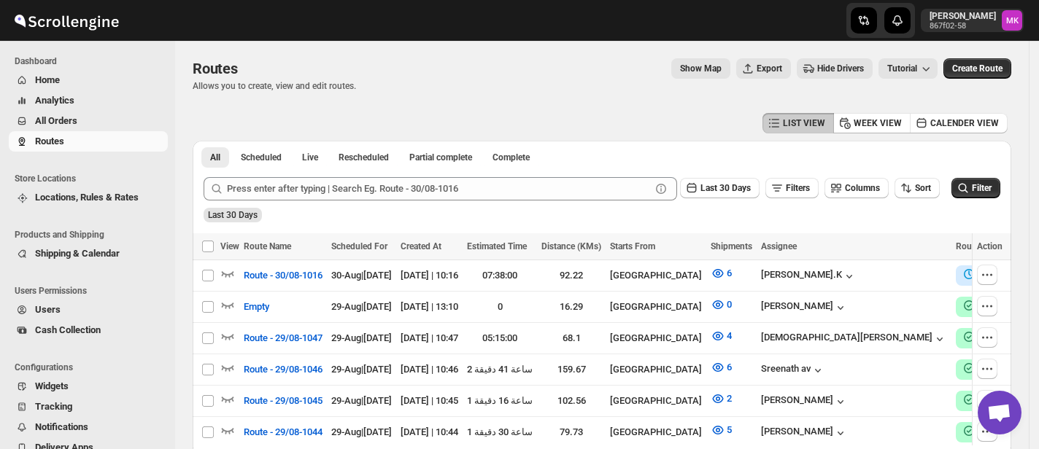
click at [109, 123] on span "All Orders" at bounding box center [100, 121] width 130 height 15
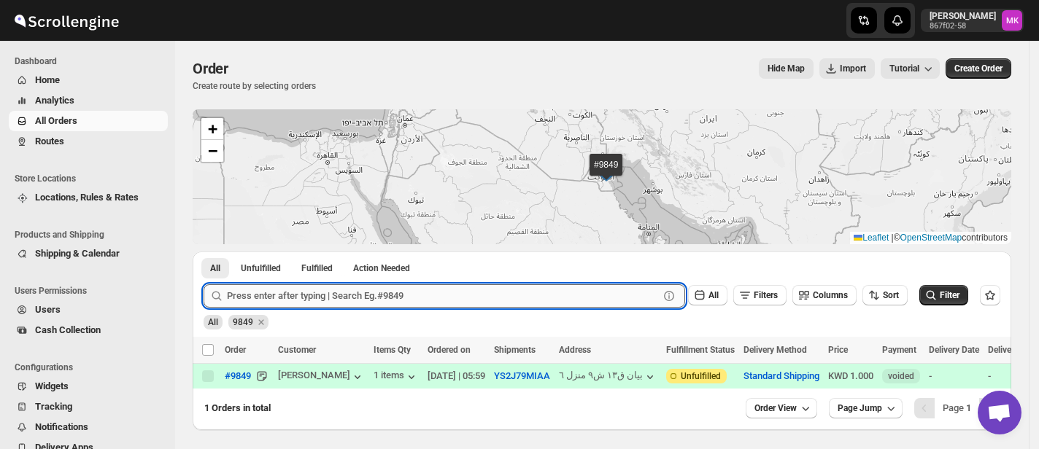
click at [362, 302] on input "text" at bounding box center [443, 296] width 432 height 23
paste input "9692"
type input "9692"
click at [204, 252] on button "Submit" at bounding box center [225, 259] width 42 height 15
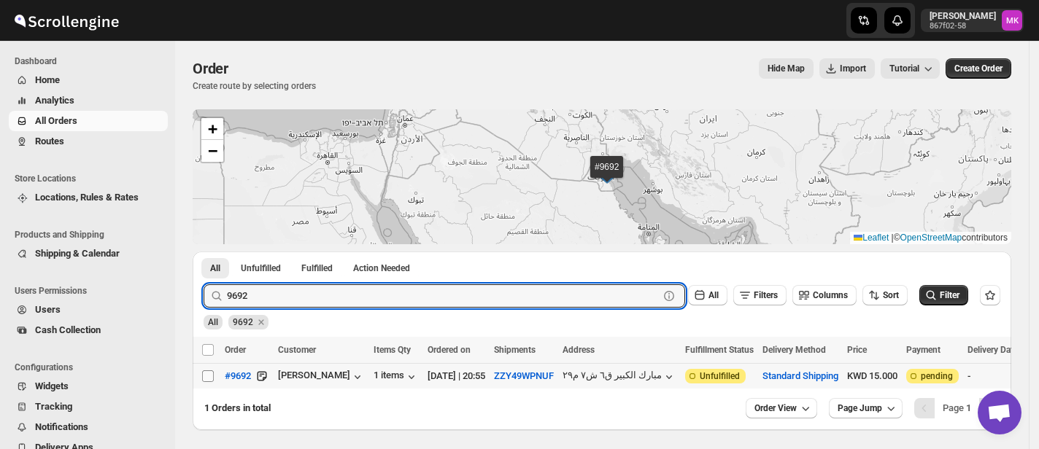
click at [214, 378] on span at bounding box center [207, 376] width 13 height 13
click at [214, 378] on input "Select order" at bounding box center [208, 377] width 12 height 12
checkbox input "false"
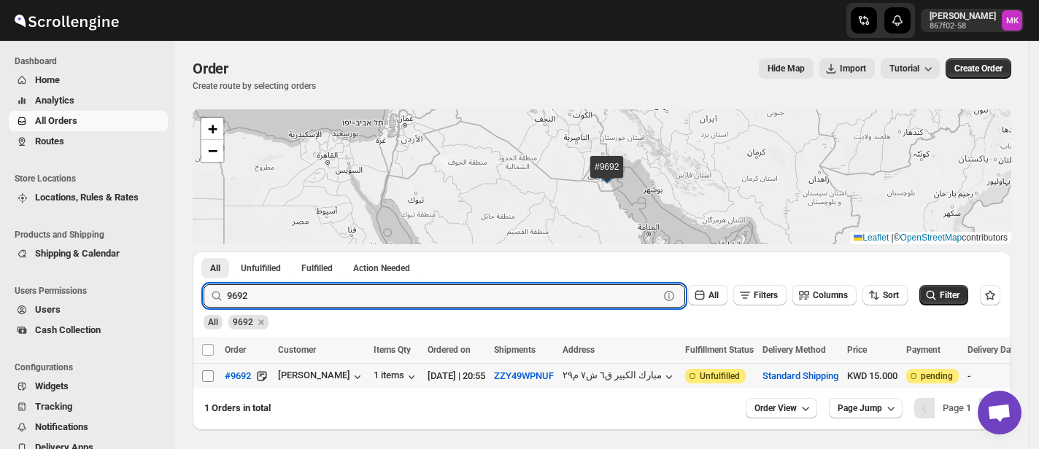
checkbox input "false"
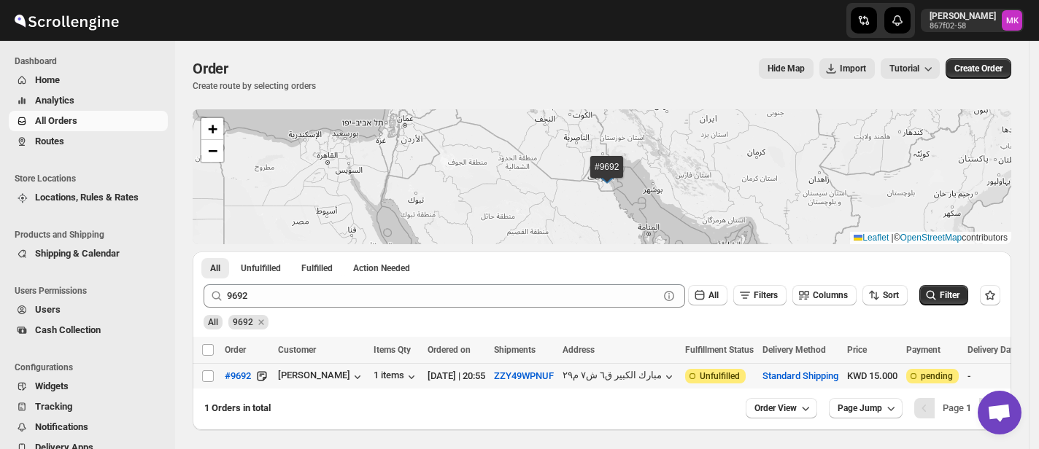
click at [210, 384] on td "Select order" at bounding box center [207, 376] width 28 height 26
checkbox input "true"
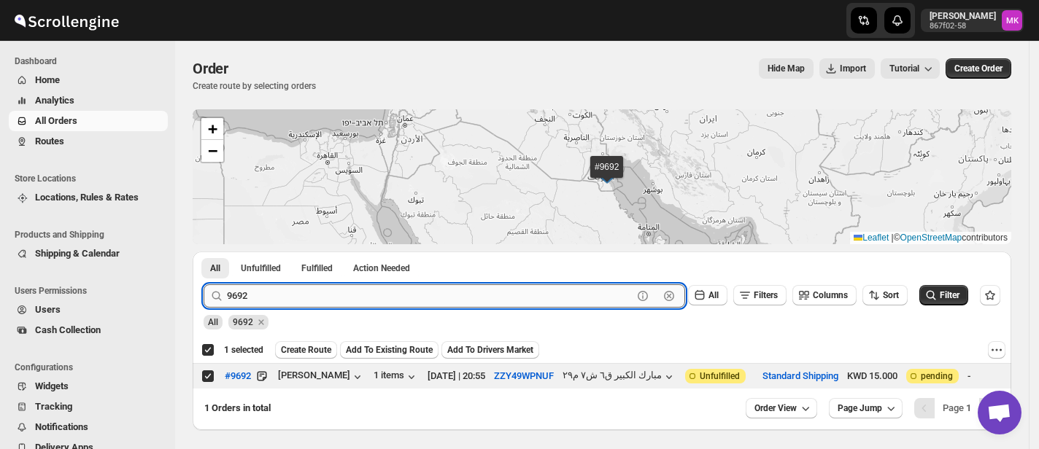
click at [316, 290] on input "9692" at bounding box center [430, 296] width 406 height 23
paste input "834"
type input "9834"
click at [204, 252] on button "Submit" at bounding box center [225, 259] width 42 height 15
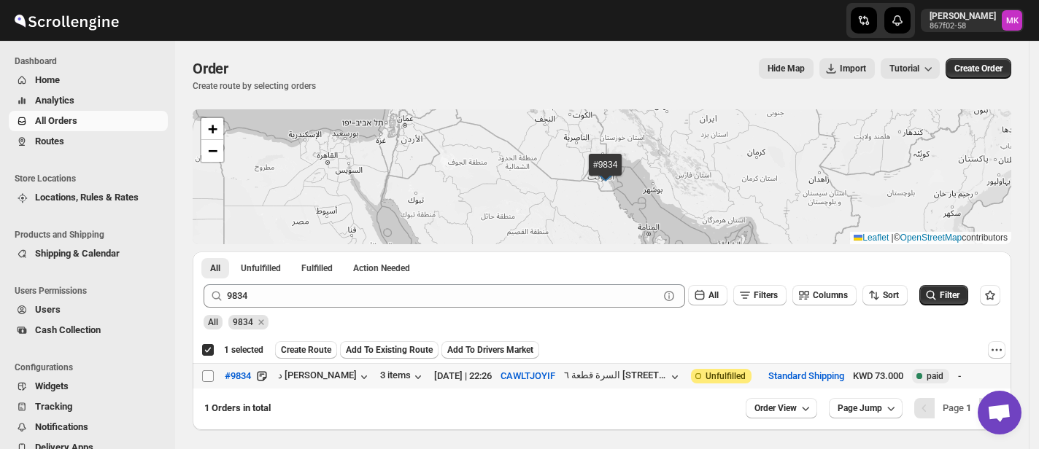
click at [206, 380] on input "Select order" at bounding box center [208, 377] width 12 height 12
checkbox input "true"
checkbox input "false"
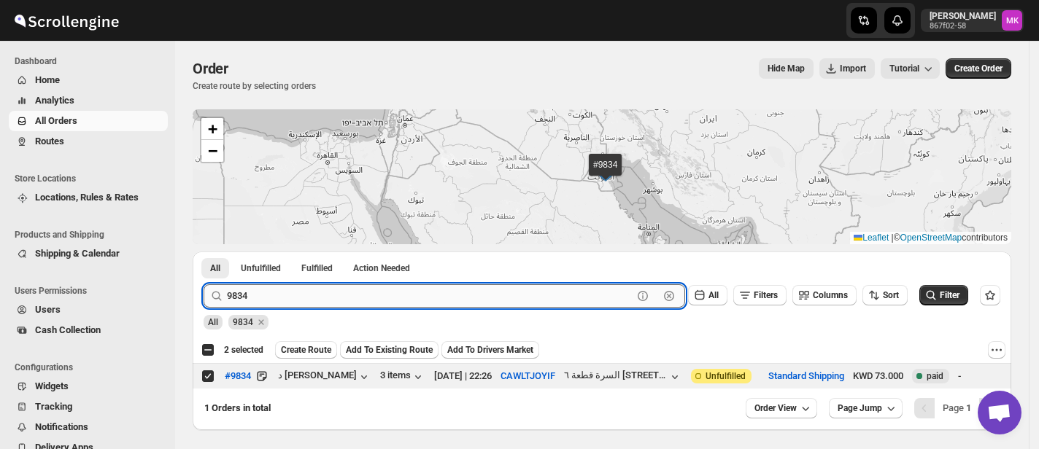
click at [287, 298] on input "9834" at bounding box center [430, 296] width 406 height 23
paste input "45"
type input "9845"
click at [204, 252] on button "Submit" at bounding box center [225, 259] width 42 height 15
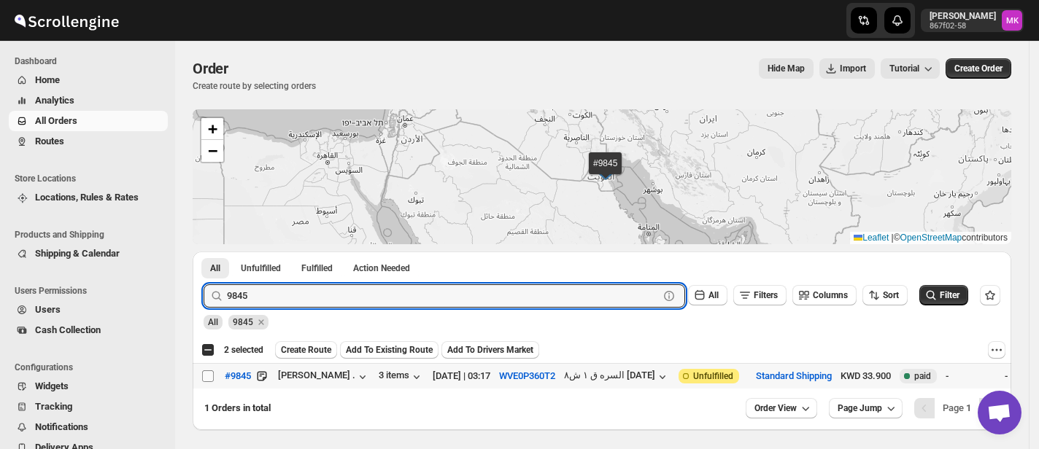
click at [203, 379] on input "Select order" at bounding box center [208, 377] width 12 height 12
checkbox input "true"
click at [278, 304] on input "9845" at bounding box center [430, 296] width 406 height 23
paste input "726"
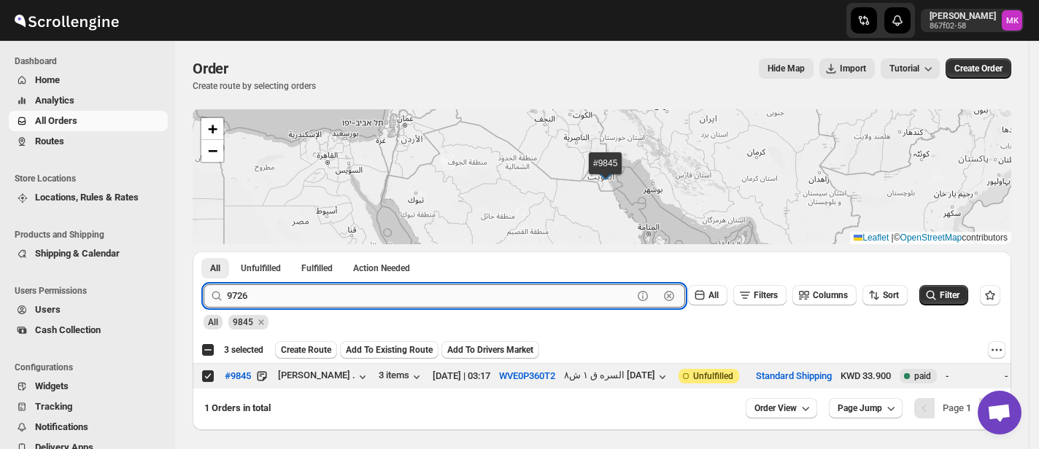
type input "9726"
click at [204, 252] on button "Submit" at bounding box center [225, 259] width 42 height 15
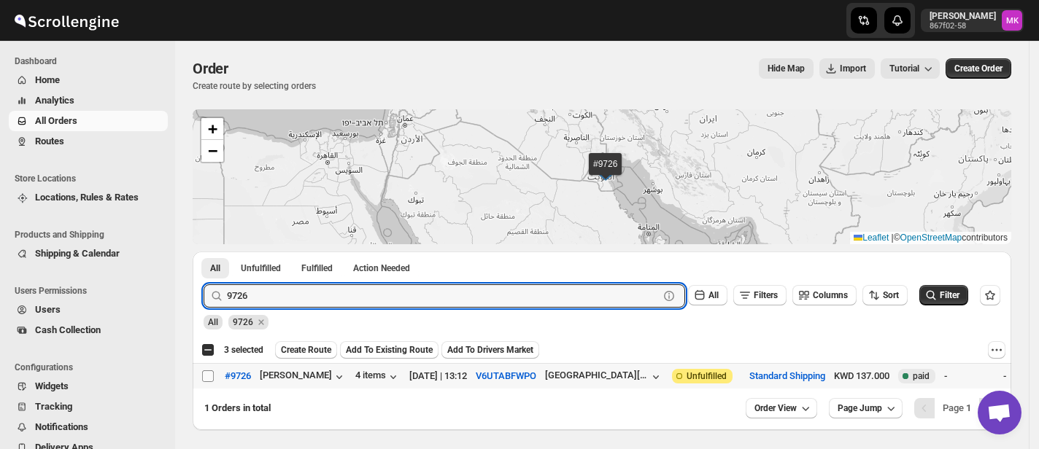
click at [207, 382] on input "Select order" at bounding box center [208, 377] width 12 height 12
checkbox input "true"
click at [441, 304] on input "9726" at bounding box center [430, 296] width 406 height 23
paste input "804"
type input "9804"
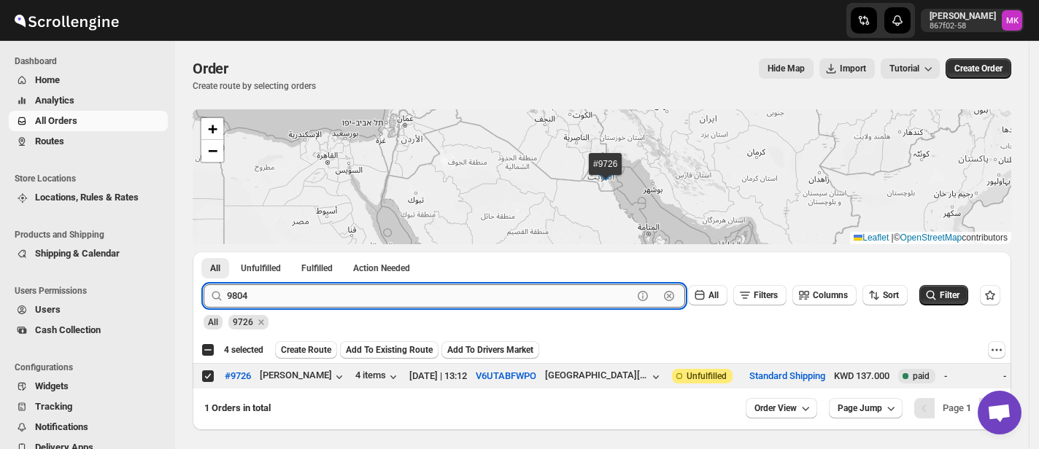
click at [204, 252] on button "Submit" at bounding box center [225, 259] width 42 height 15
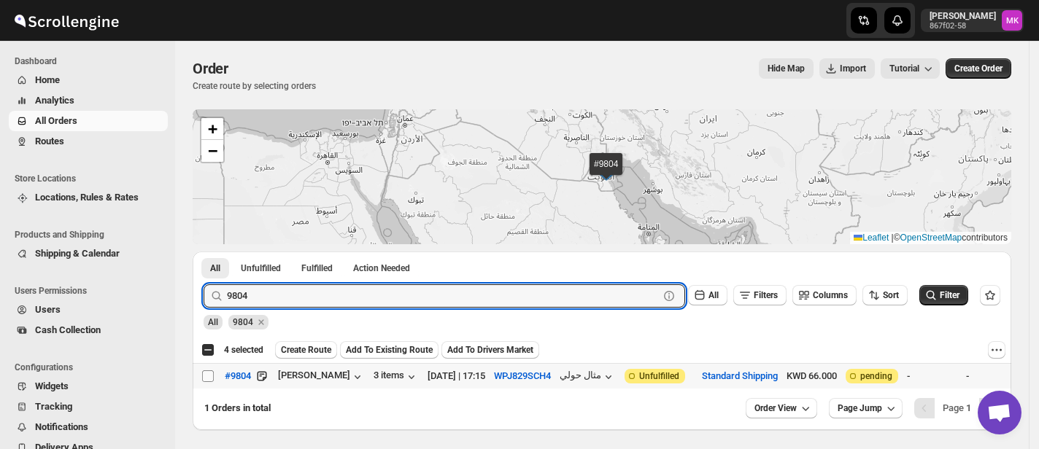
click at [214, 383] on span at bounding box center [207, 376] width 13 height 13
click at [214, 382] on input "Select order" at bounding box center [208, 377] width 12 height 12
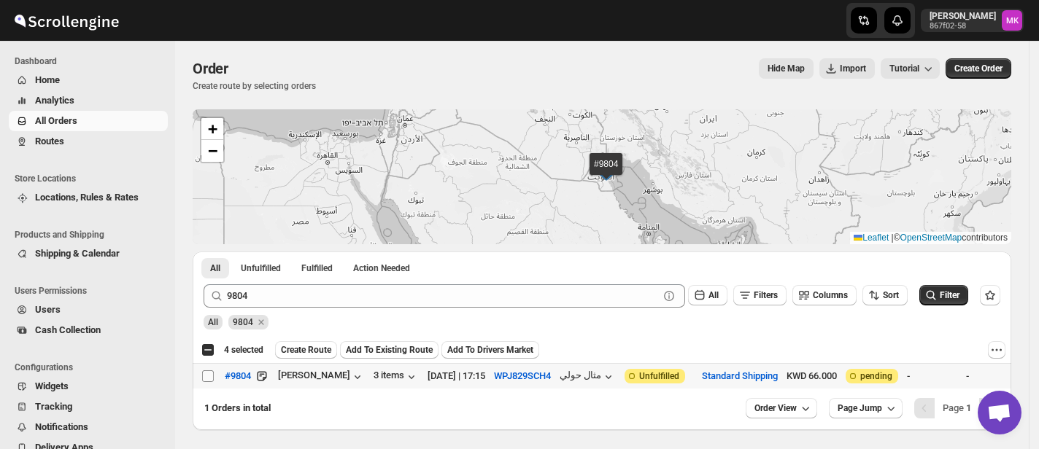
click at [208, 372] on input "Select order" at bounding box center [208, 377] width 12 height 12
checkbox input "true"
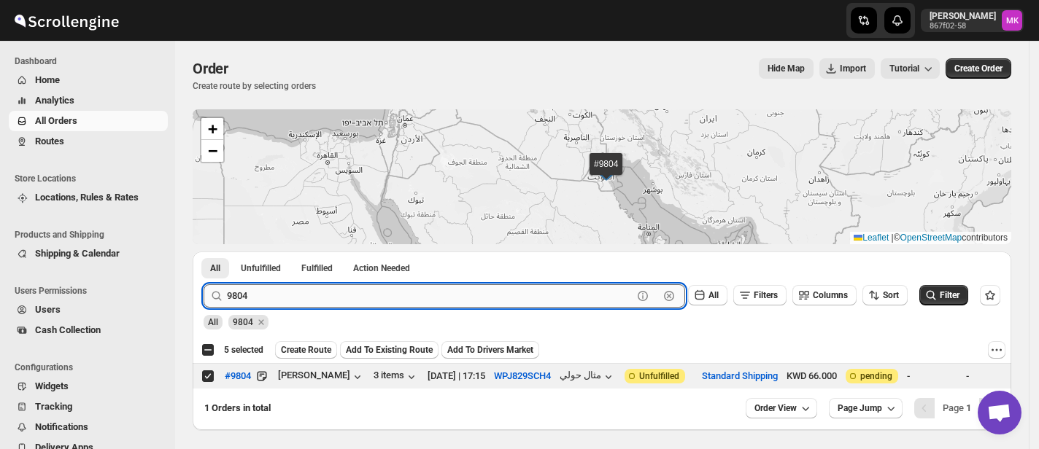
click at [343, 301] on input "9804" at bounding box center [430, 296] width 406 height 23
paste input "11"
type input "9811"
click at [204, 252] on button "Submit" at bounding box center [225, 259] width 42 height 15
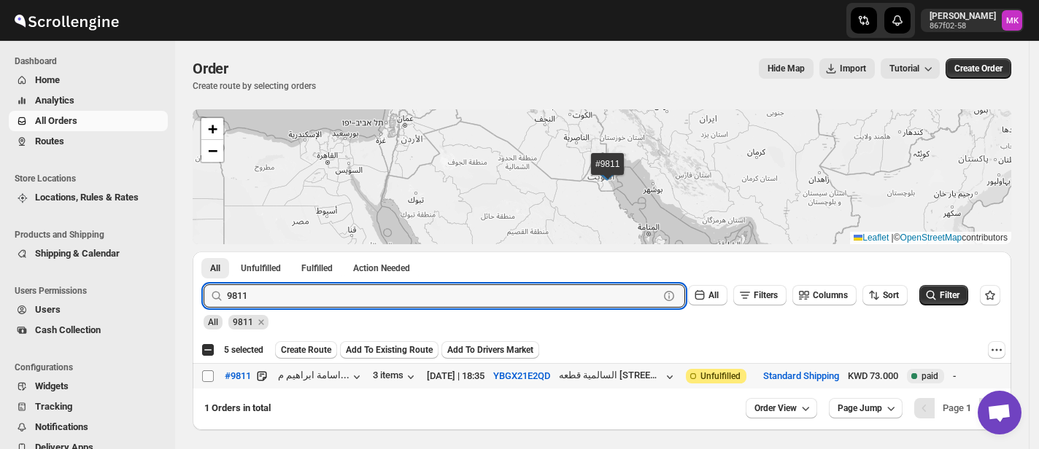
click at [202, 381] on input "Select order" at bounding box center [208, 377] width 12 height 12
checkbox input "true"
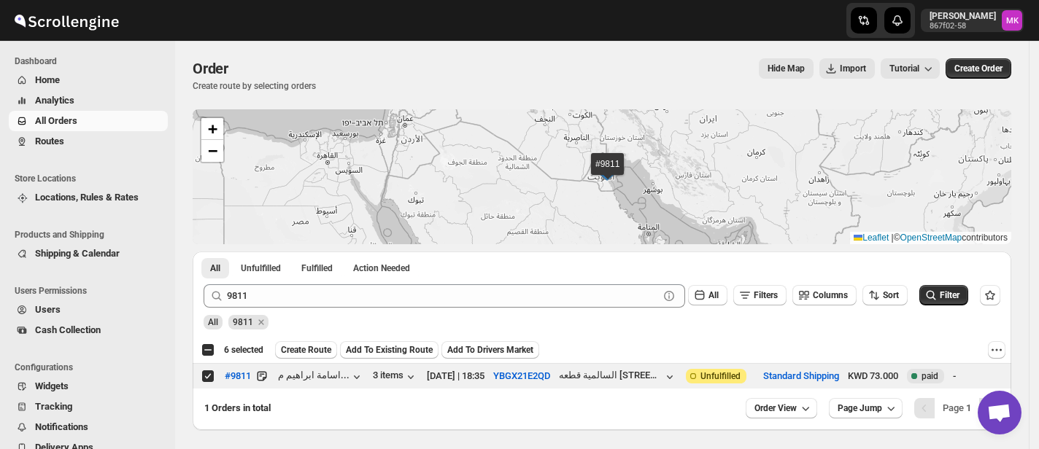
click at [320, 345] on span "Create Route" at bounding box center [306, 350] width 50 height 12
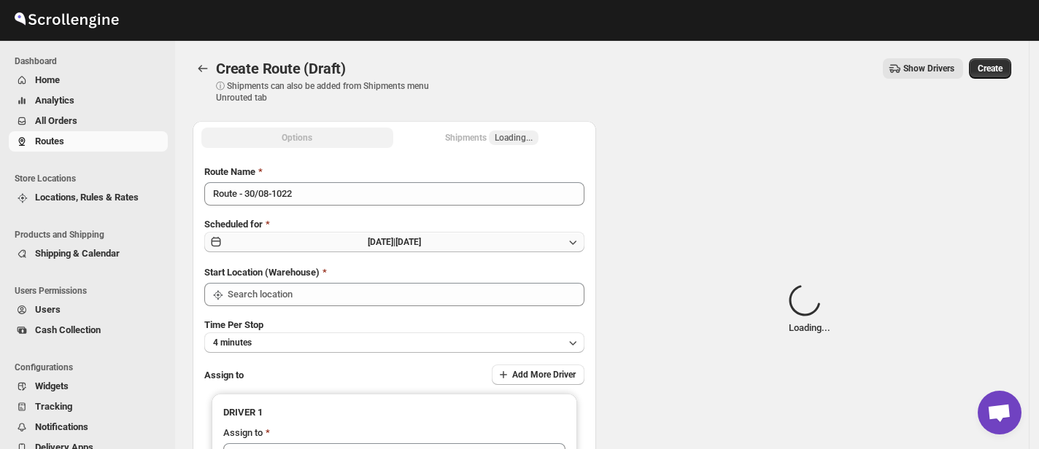
type input "[GEOGRAPHIC_DATA]"
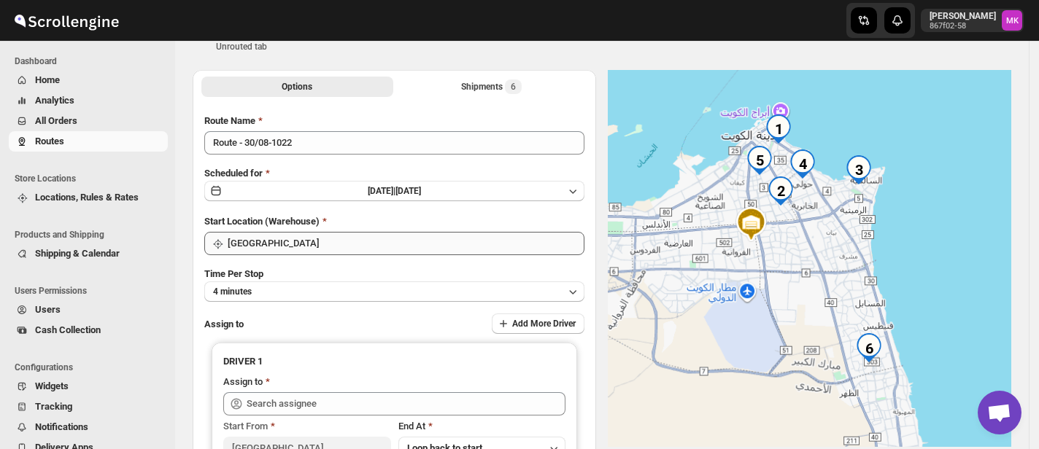
scroll to position [194, 0]
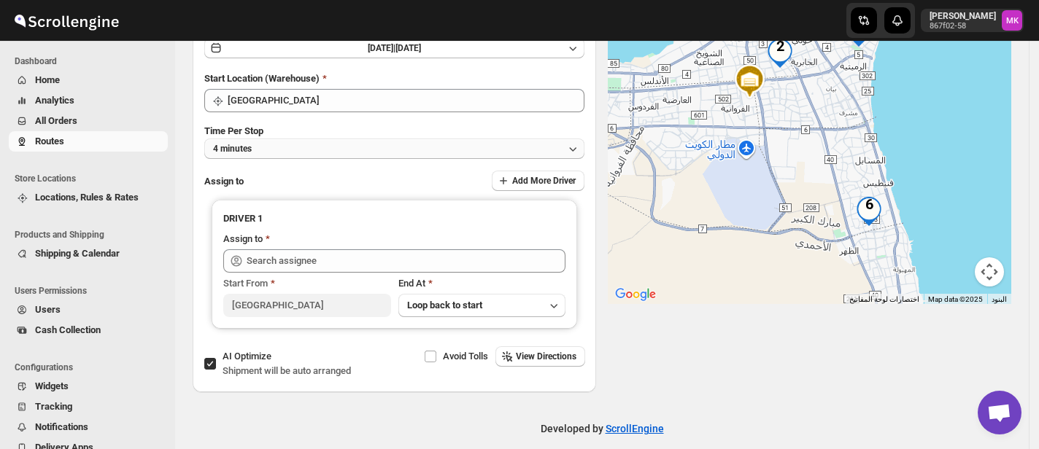
click at [302, 140] on button "4 minutes" at bounding box center [394, 149] width 380 height 20
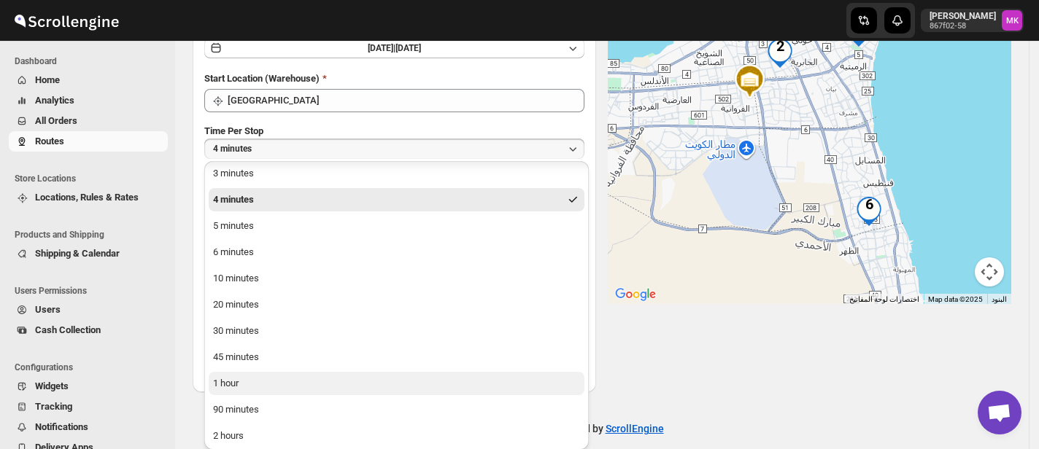
scroll to position [32, 0]
click at [228, 378] on div "1 hour" at bounding box center [226, 381] width 26 height 15
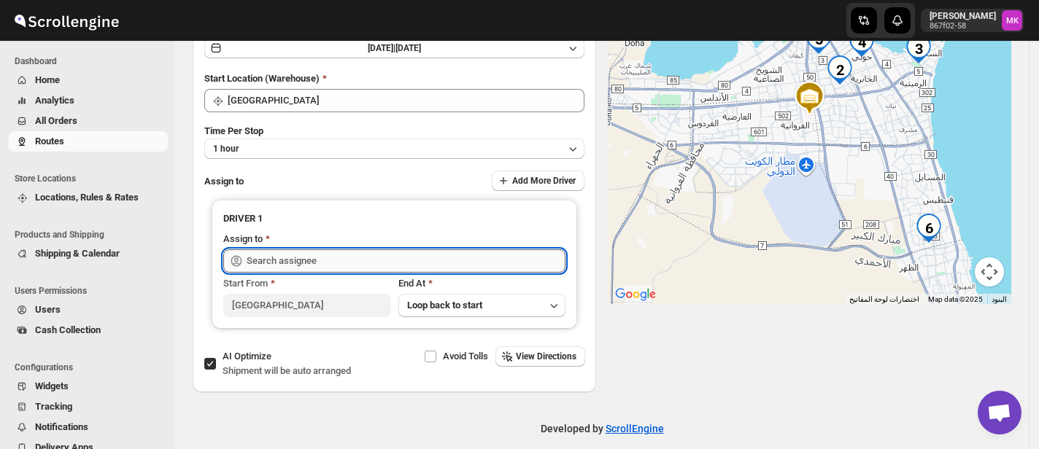
click at [295, 255] on input "text" at bounding box center [406, 261] width 319 height 23
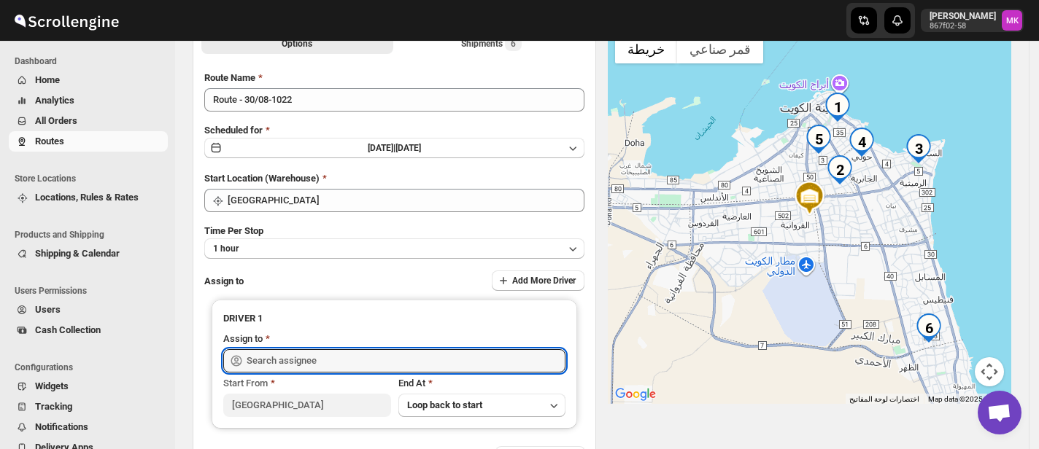
scroll to position [97, 0]
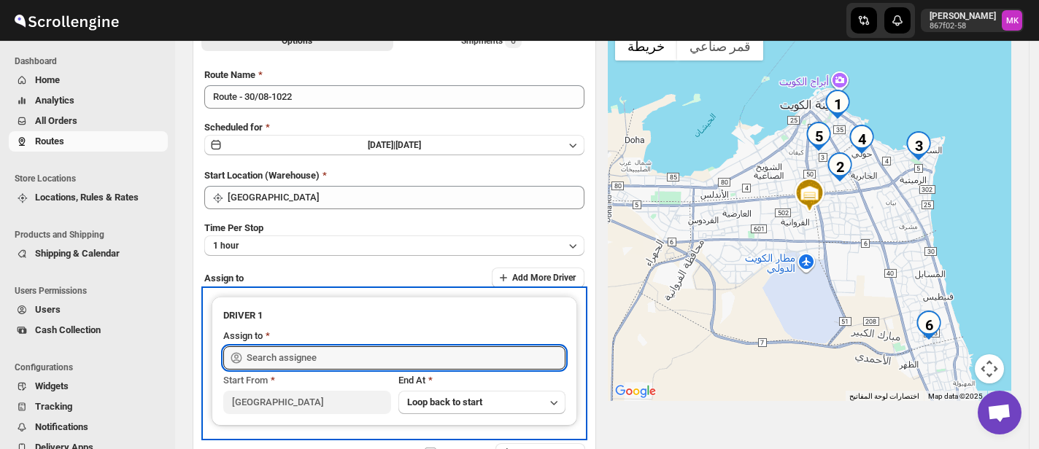
click at [239, 351] on icon at bounding box center [236, 358] width 15 height 15
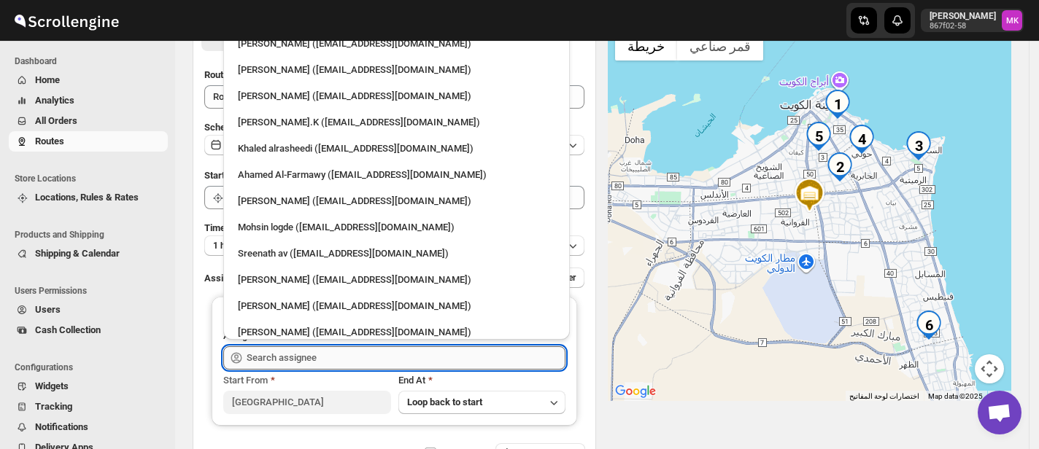
click at [362, 354] on input "text" at bounding box center [406, 358] width 319 height 23
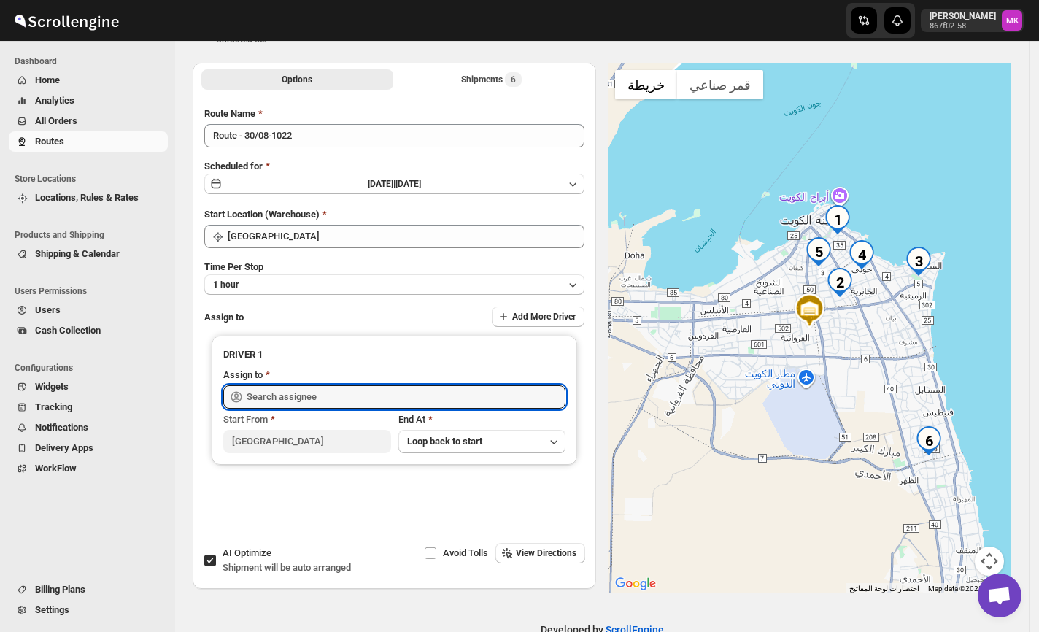
scroll to position [0, 0]
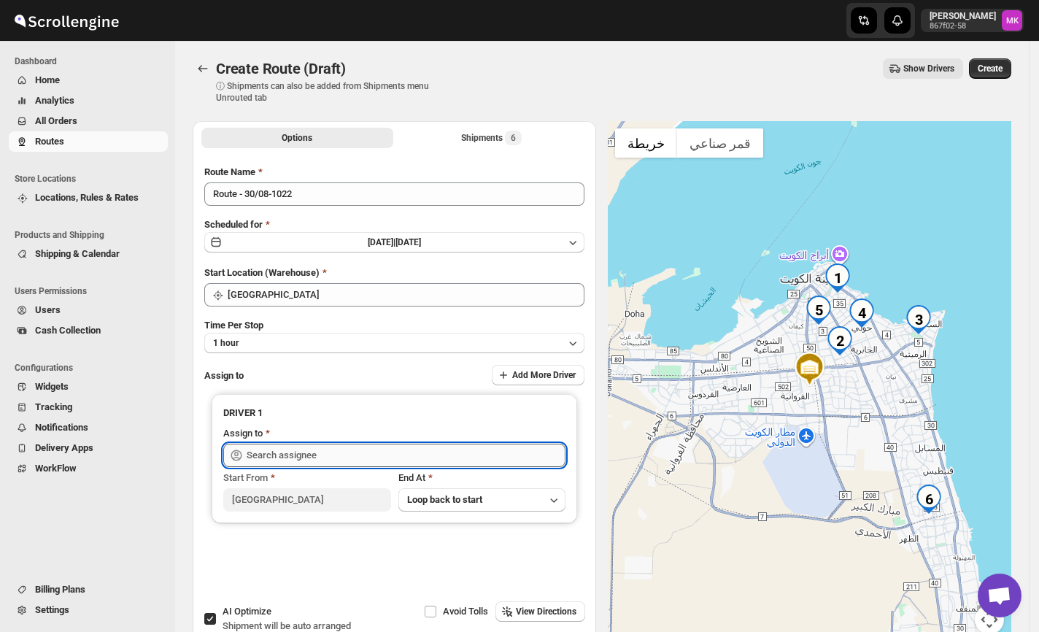
click at [325, 451] on input "text" at bounding box center [406, 455] width 319 height 23
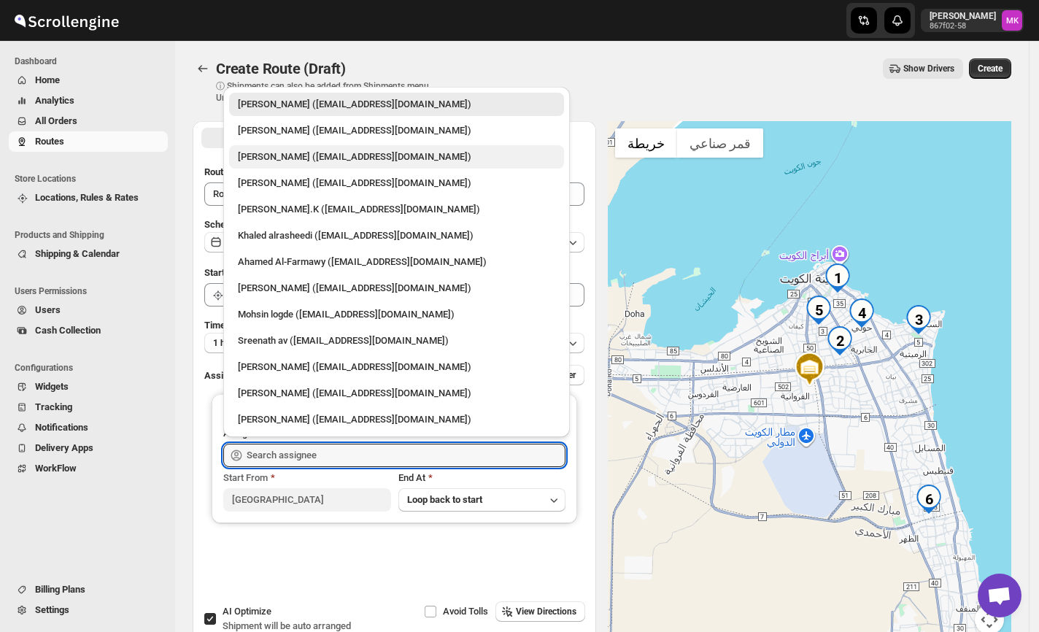
click at [379, 156] on div "[PERSON_NAME] ([EMAIL_ADDRESS][DOMAIN_NAME])" at bounding box center [396, 157] width 317 height 15
type input "[PERSON_NAME] ([EMAIL_ADDRESS][DOMAIN_NAME])"
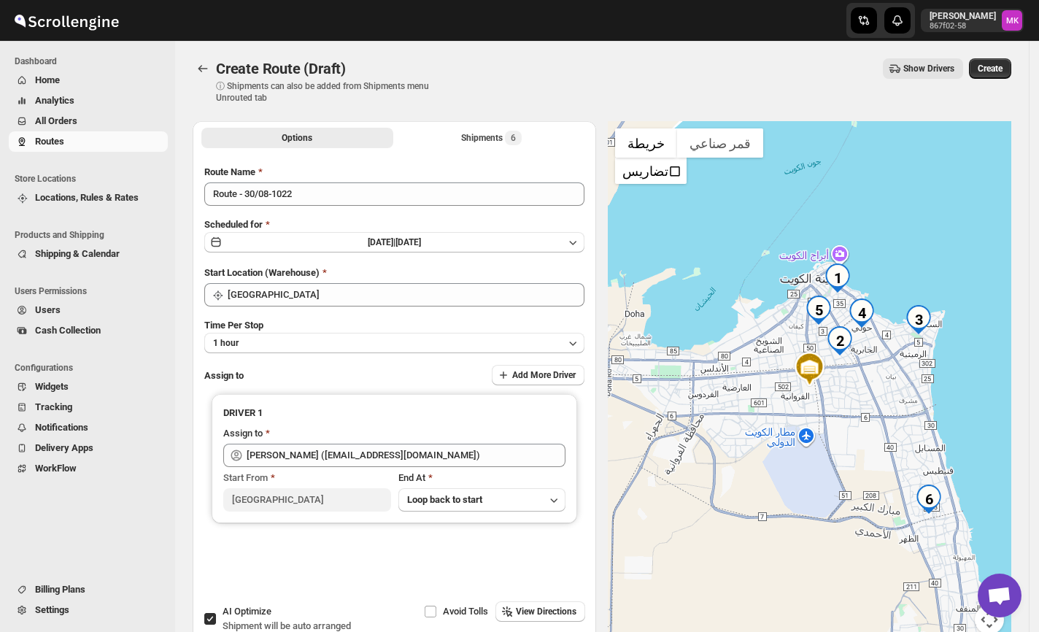
click at [992, 67] on span "Create" at bounding box center [990, 69] width 25 height 12
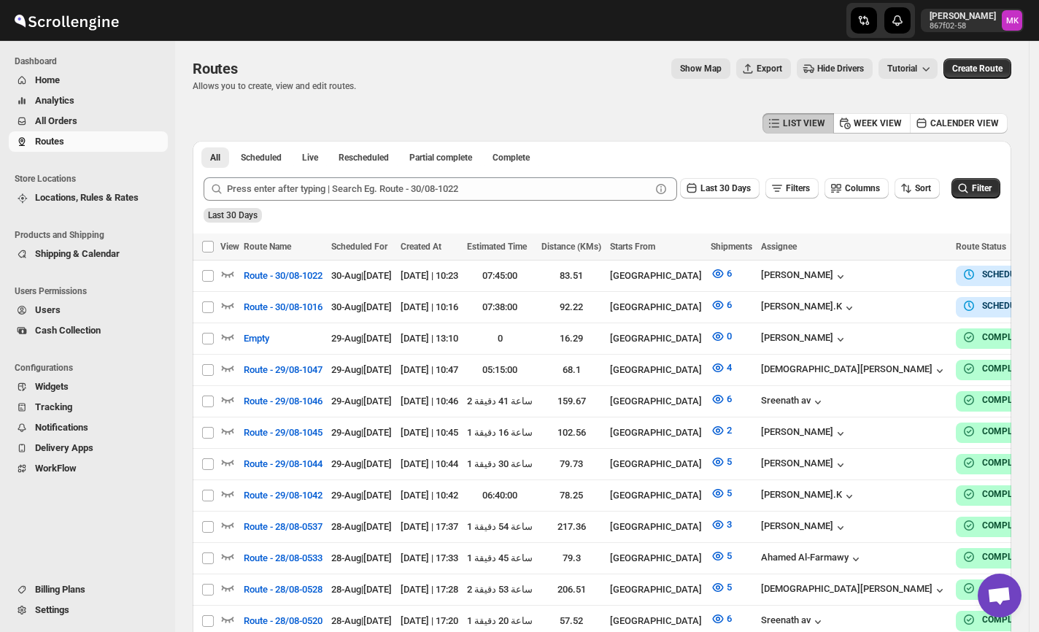
click at [74, 121] on span "All Orders" at bounding box center [56, 120] width 42 height 11
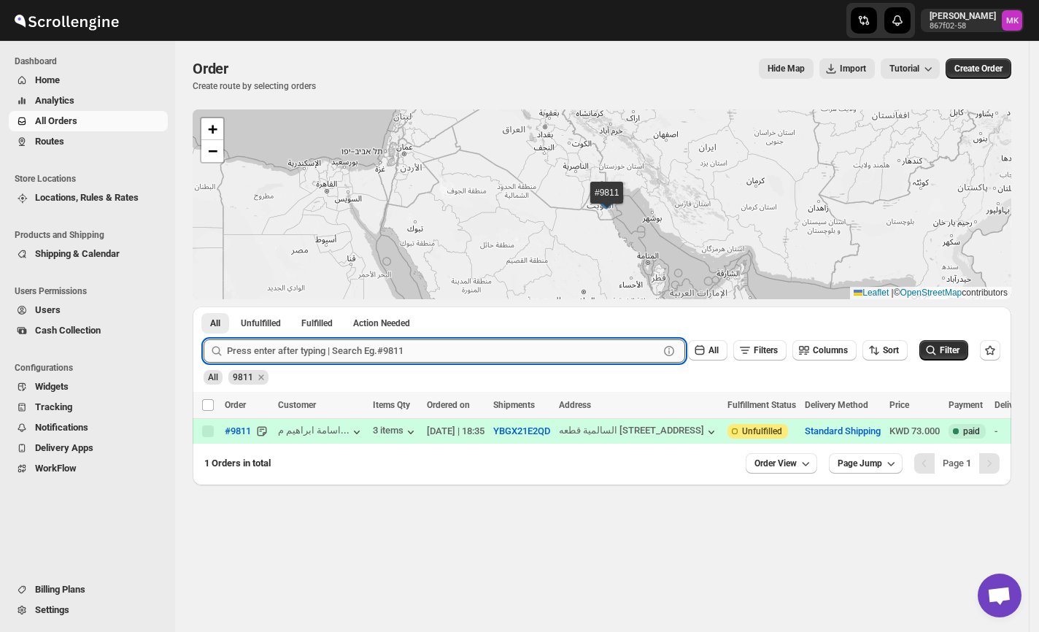
click at [282, 353] on input "text" at bounding box center [443, 350] width 432 height 23
paste input "9813"
type input "9813"
click at [204, 306] on button "Submit" at bounding box center [225, 313] width 42 height 15
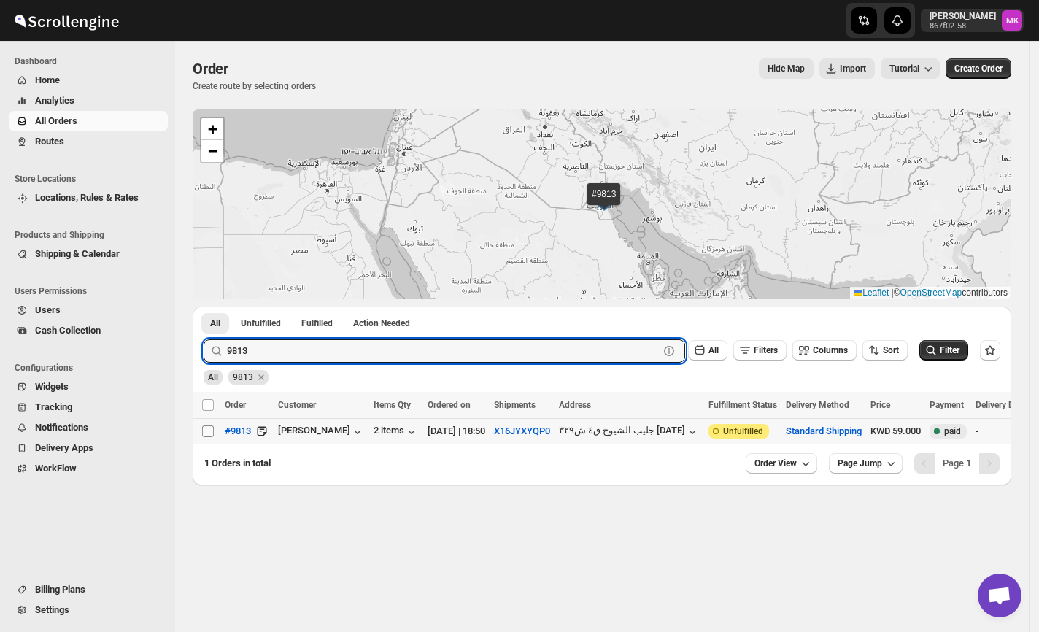
click at [206, 435] on input "Select order" at bounding box center [208, 431] width 12 height 12
checkbox input "true"
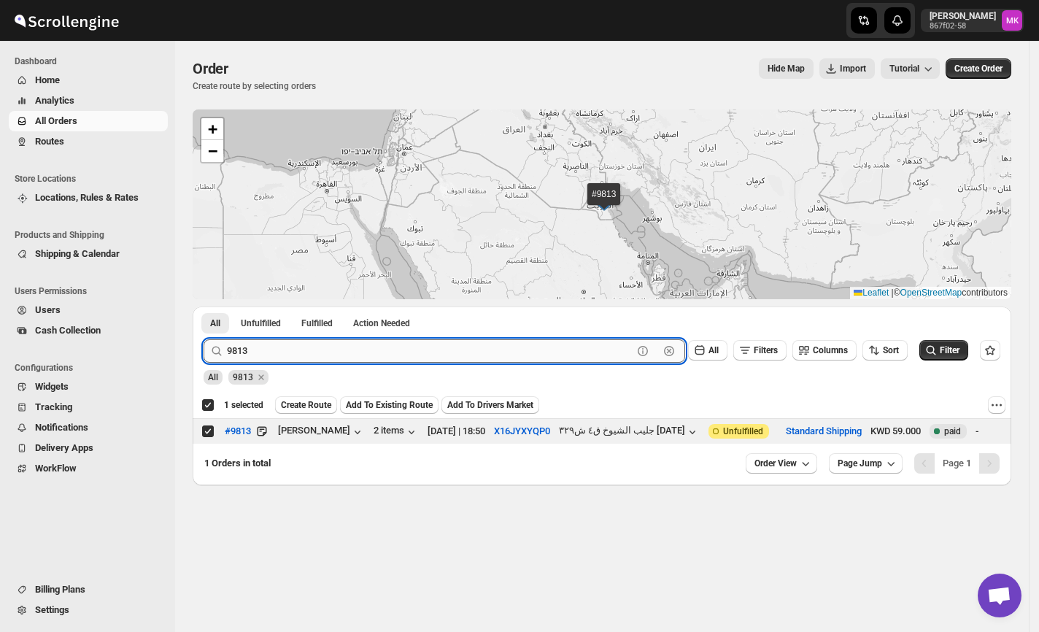
click at [412, 343] on input "9813" at bounding box center [430, 350] width 406 height 23
paste input "744"
type input "9744"
click at [204, 306] on button "Submit" at bounding box center [225, 313] width 42 height 15
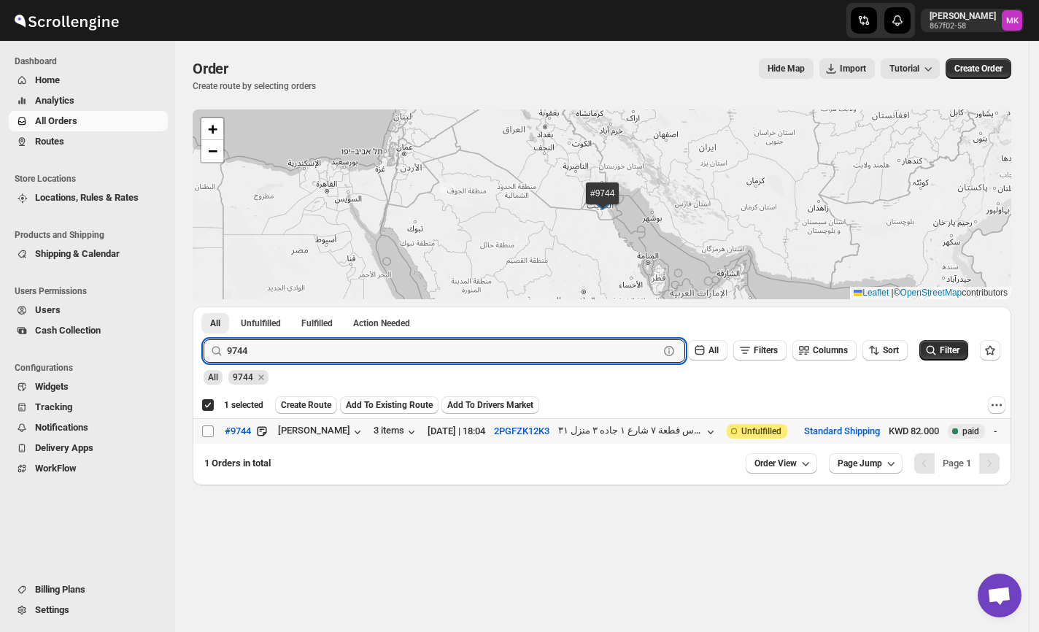
click at [211, 430] on input "Select order" at bounding box center [208, 431] width 12 height 12
checkbox input "true"
checkbox input "false"
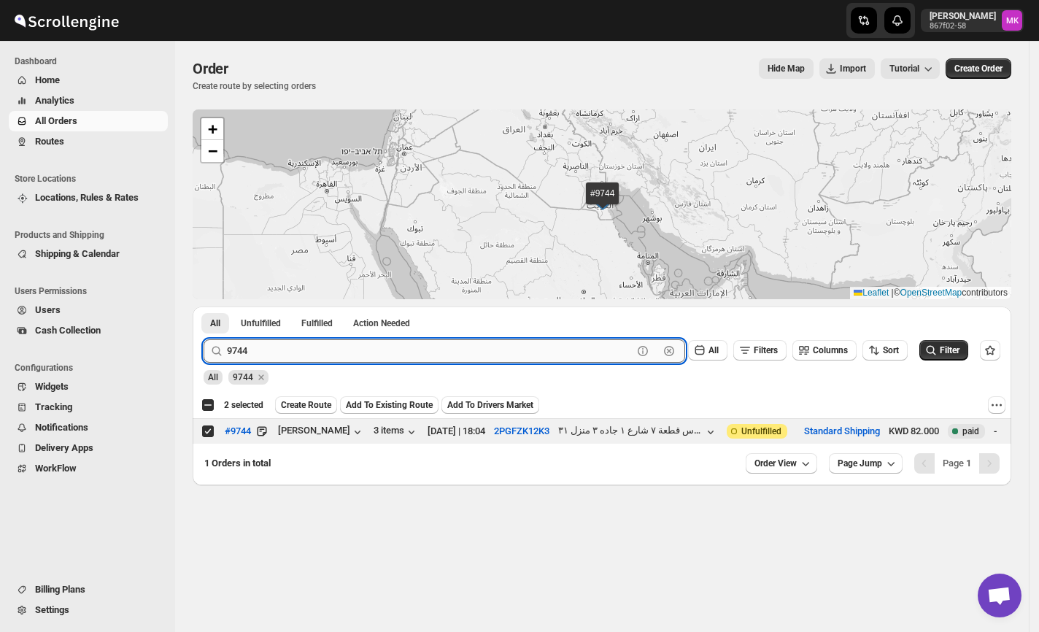
click at [314, 354] on input "9744" at bounding box center [430, 350] width 406 height 23
paste input "839"
type input "9839"
click at [204, 306] on button "Submit" at bounding box center [225, 313] width 42 height 15
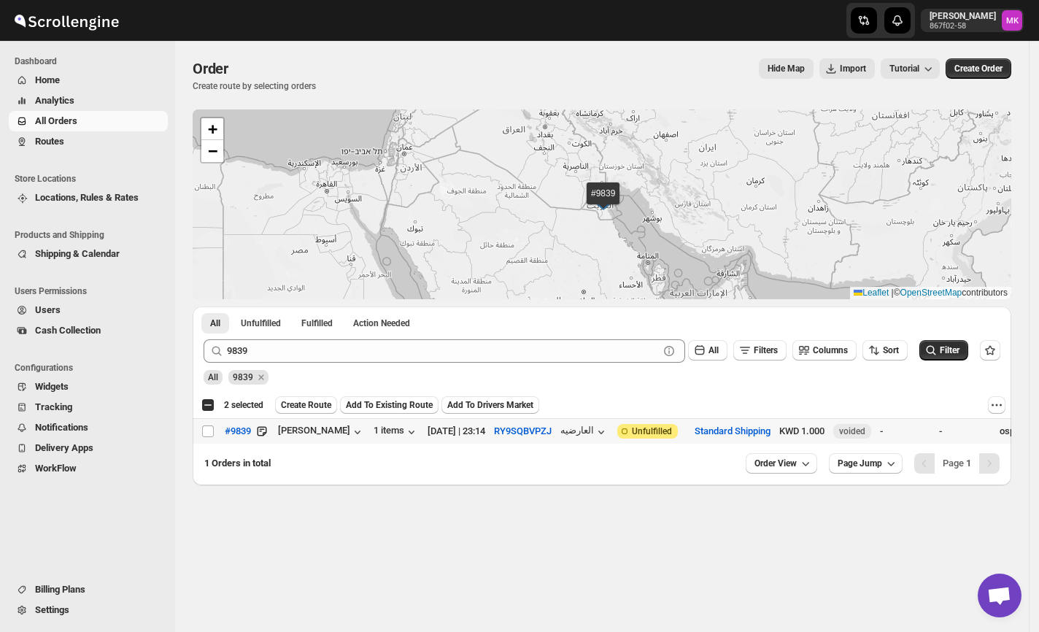
click at [198, 432] on td "Select order" at bounding box center [207, 431] width 28 height 26
checkbox input "true"
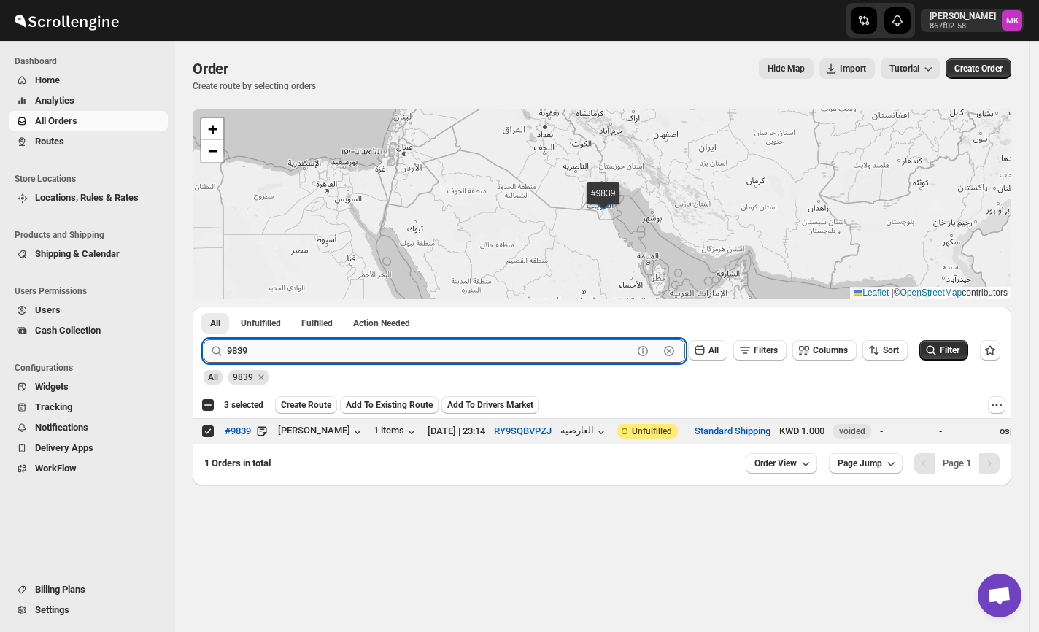
click at [279, 359] on input "9839" at bounding box center [430, 350] width 406 height 23
paste input "700"
type input "9700"
click at [204, 306] on button "Submit" at bounding box center [225, 313] width 42 height 15
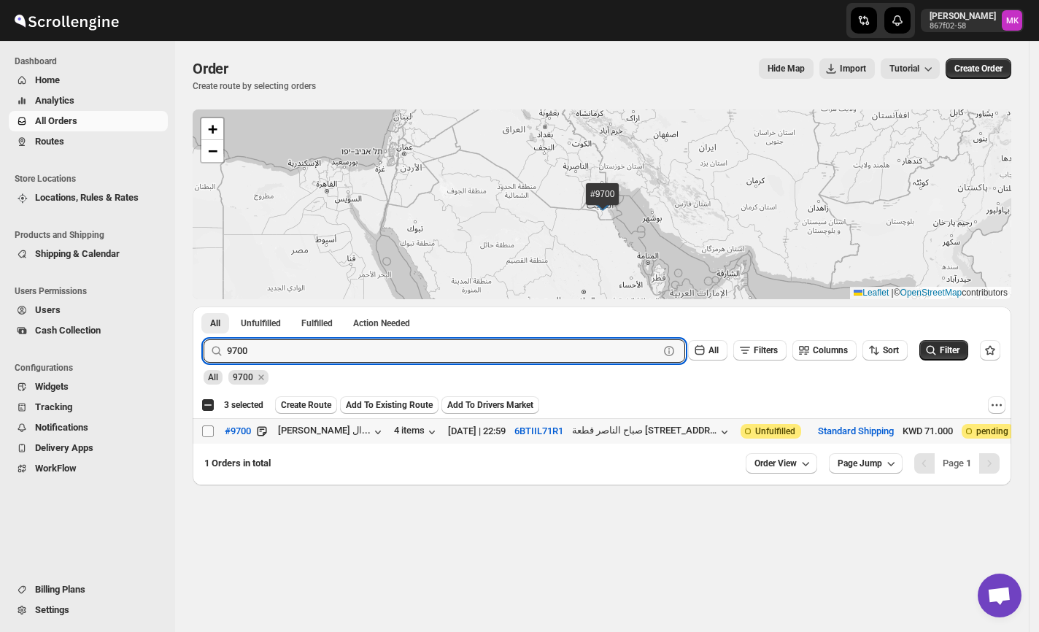
click at [204, 433] on input "Select order" at bounding box center [208, 431] width 12 height 12
checkbox input "true"
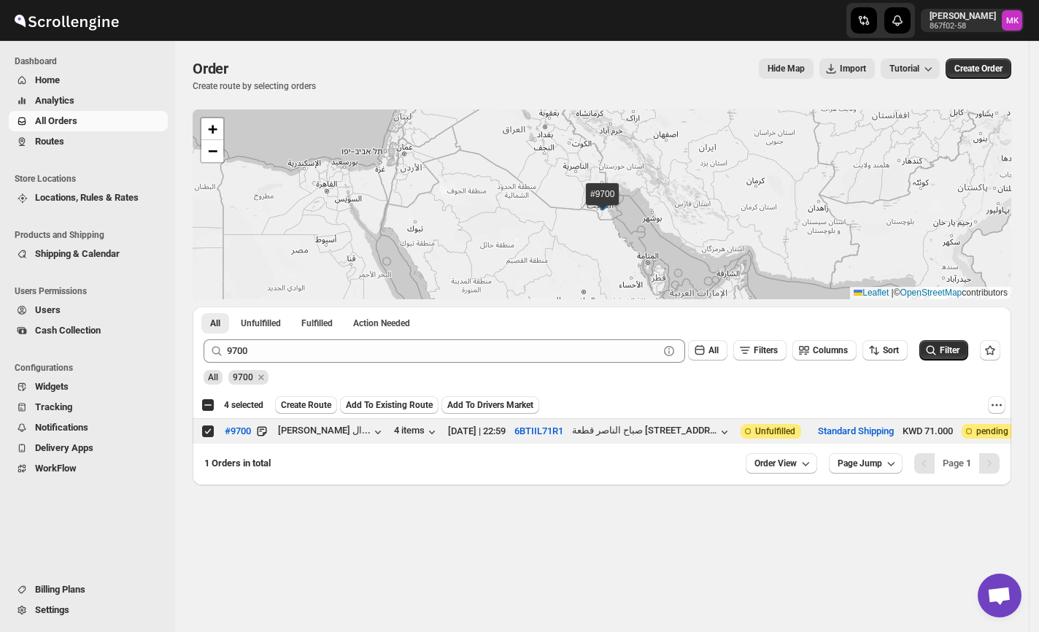
click at [339, 336] on div "9700 Clear All Filters Columns Sort Filter" at bounding box center [596, 345] width 808 height 35
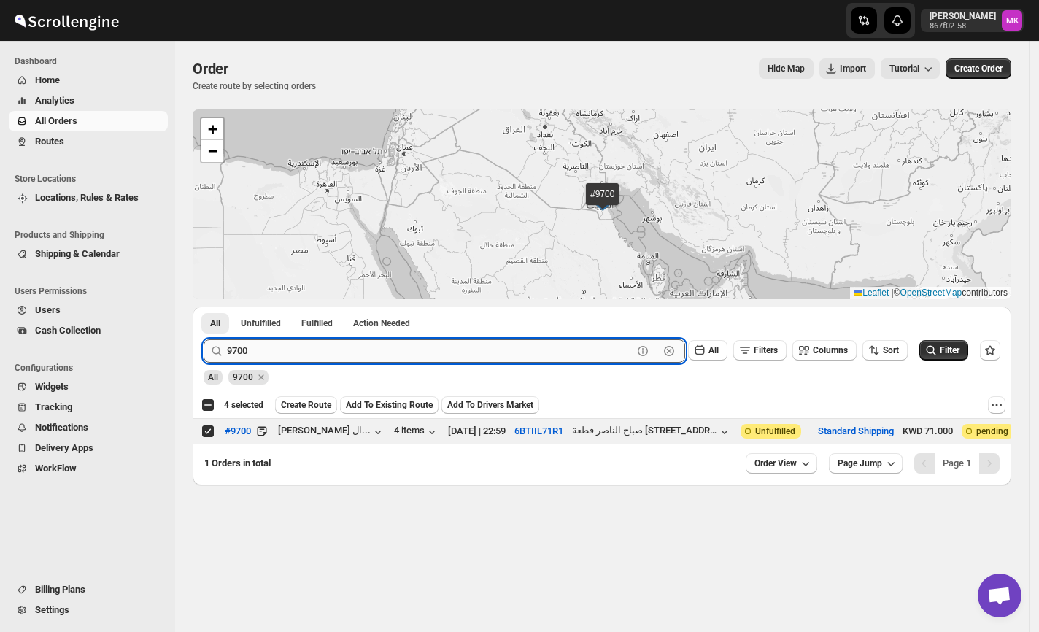
click at [331, 343] on input "9700" at bounding box center [430, 350] width 406 height 23
click at [330, 343] on input "9700" at bounding box center [430, 350] width 406 height 23
paste input "857"
type input "9857"
click at [204, 306] on button "Submit" at bounding box center [225, 313] width 42 height 15
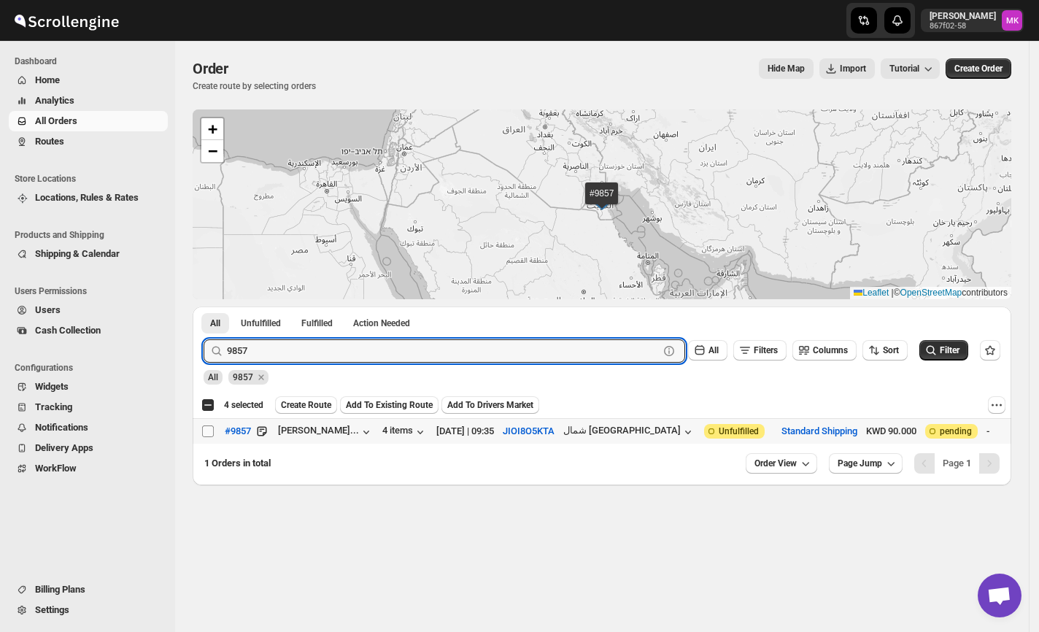
click at [207, 433] on input "Select order" at bounding box center [208, 431] width 12 height 12
checkbox input "true"
click at [314, 339] on input "9857" at bounding box center [430, 350] width 406 height 23
paste input "41"
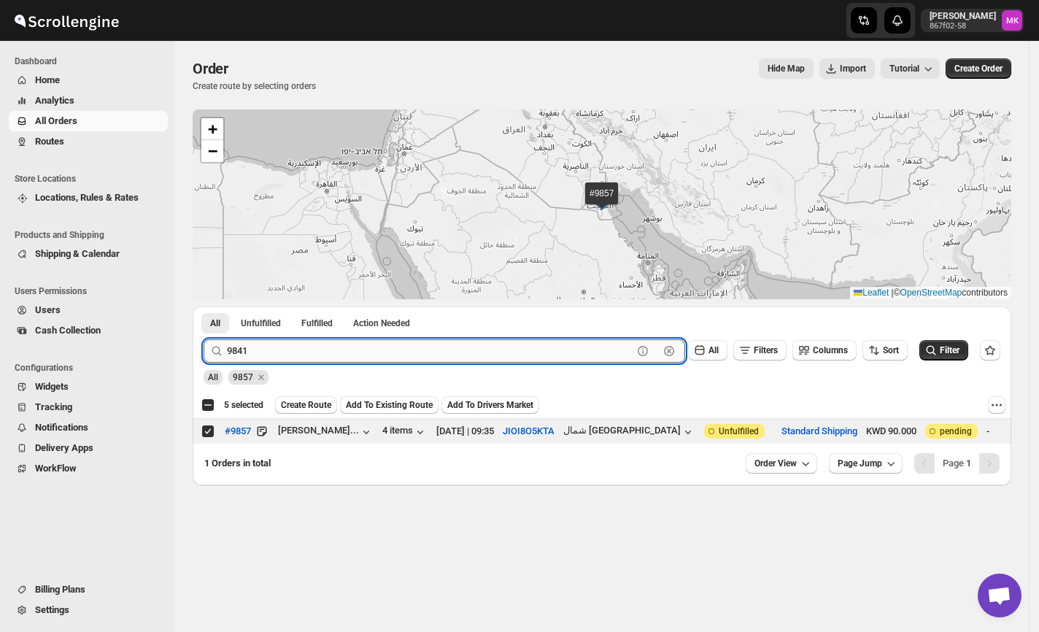
type input "9841"
click at [204, 306] on button "Submit" at bounding box center [225, 313] width 42 height 15
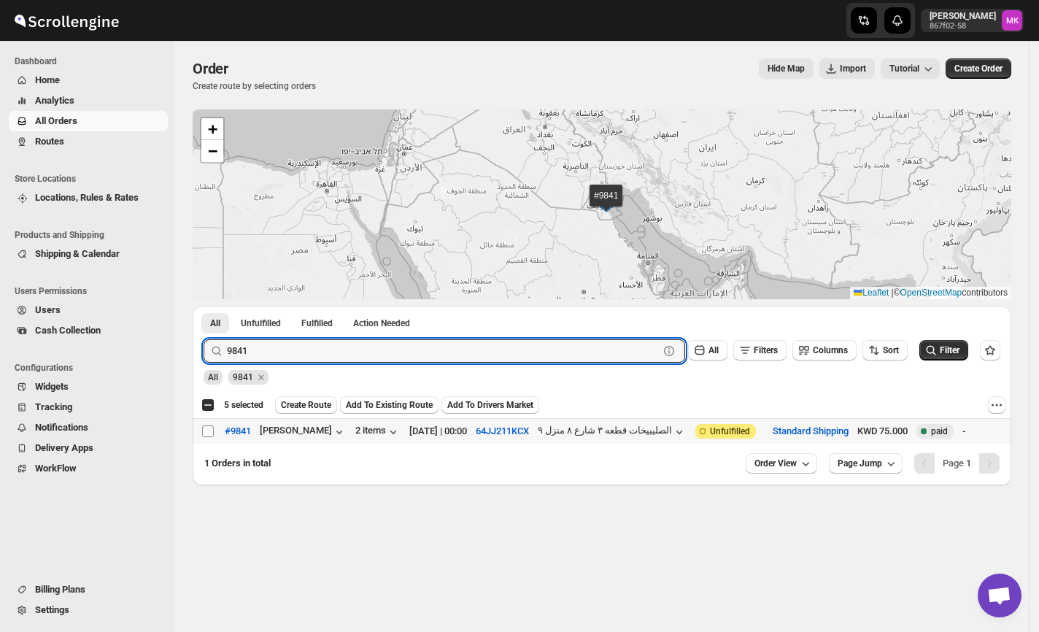
click at [214, 427] on span at bounding box center [207, 431] width 13 height 13
click at [214, 427] on input "Select order" at bounding box center [208, 431] width 12 height 12
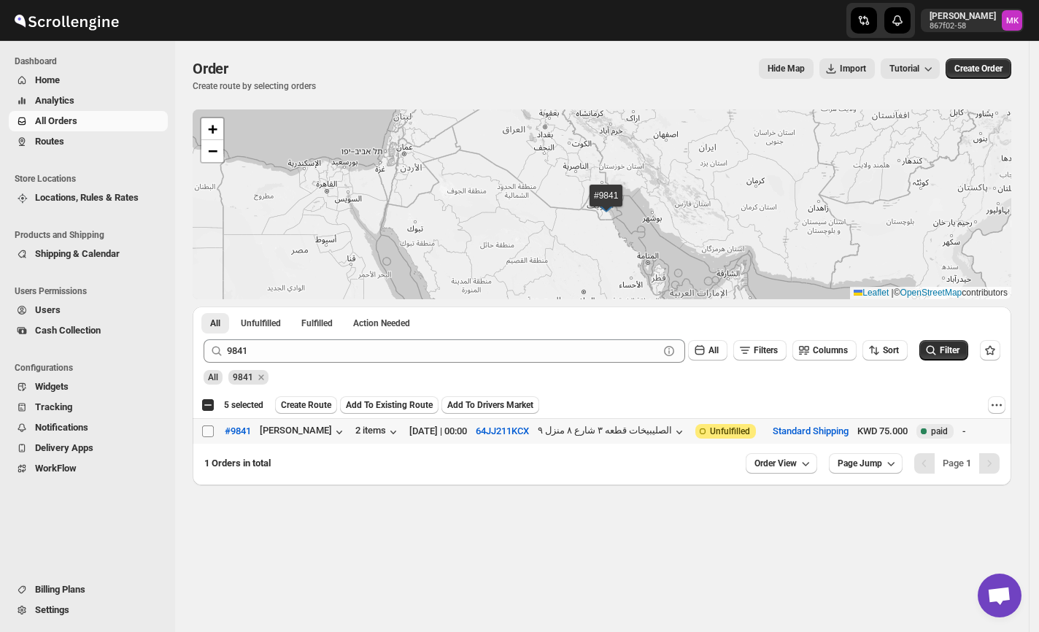
click at [210, 433] on input "Select order" at bounding box center [208, 431] width 12 height 12
checkbox input "true"
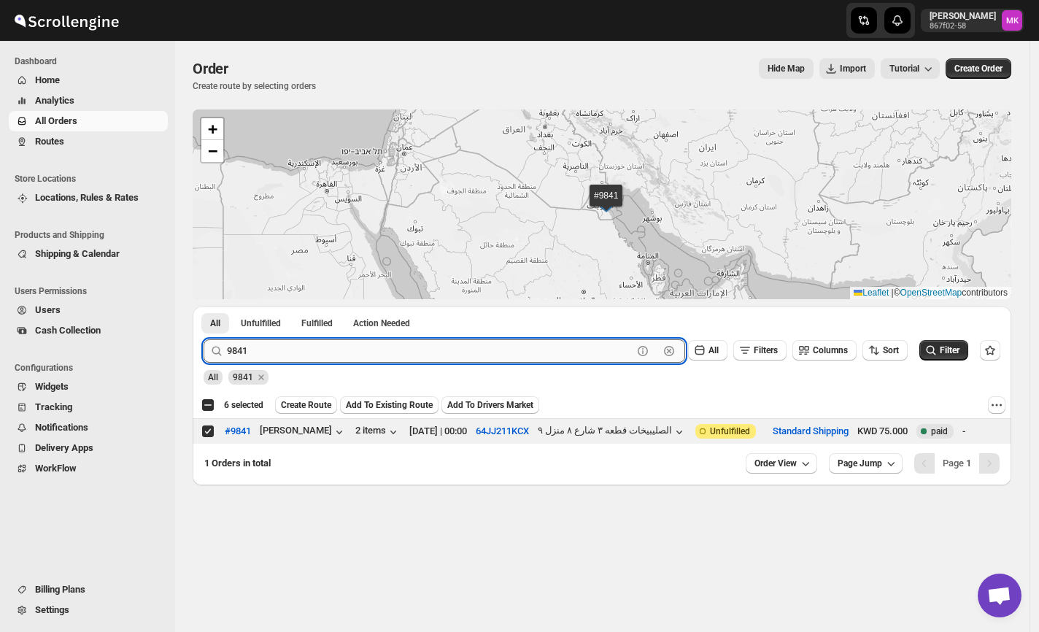
click at [252, 346] on input "9841" at bounding box center [430, 350] width 406 height 23
paste input "19"
type input "9819"
click at [204, 306] on button "Submit" at bounding box center [225, 313] width 42 height 15
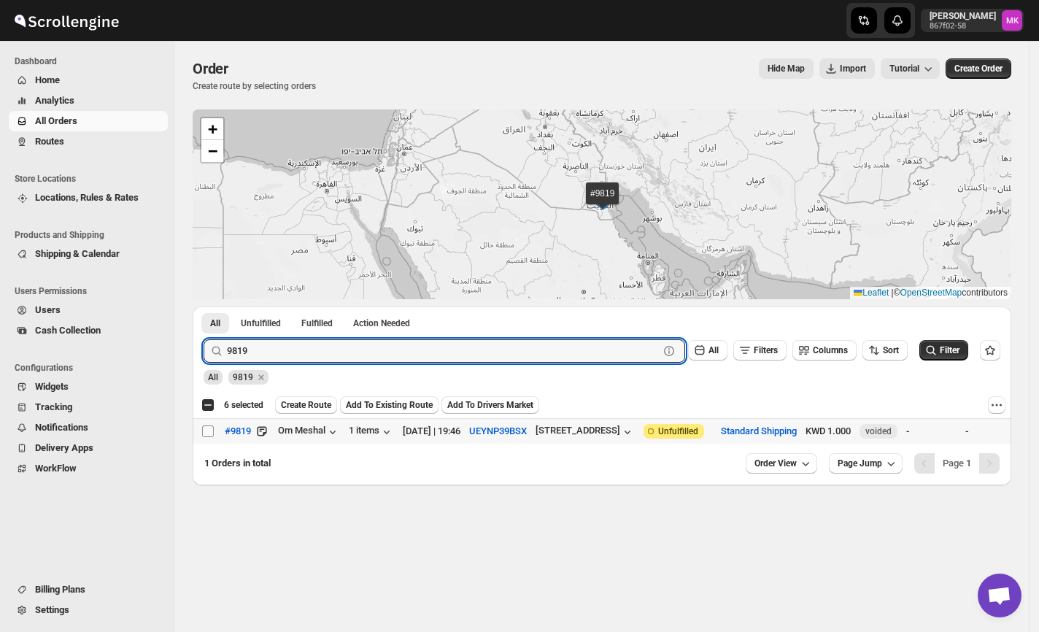
click at [211, 436] on input "Select order" at bounding box center [208, 431] width 12 height 12
checkbox input "true"
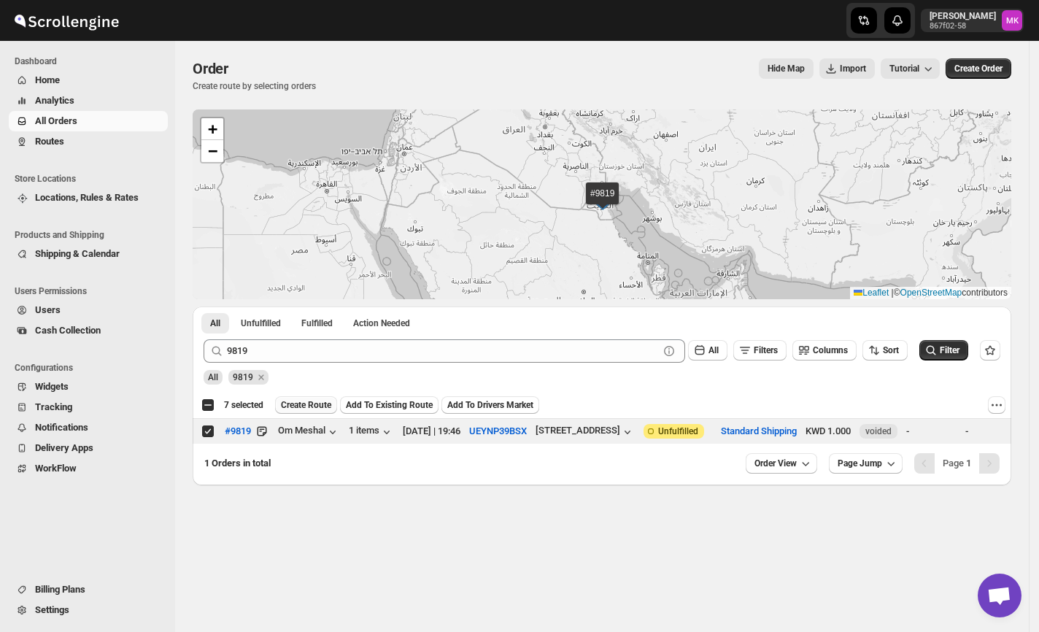
click at [319, 411] on span "Create Route" at bounding box center [306, 405] width 50 height 12
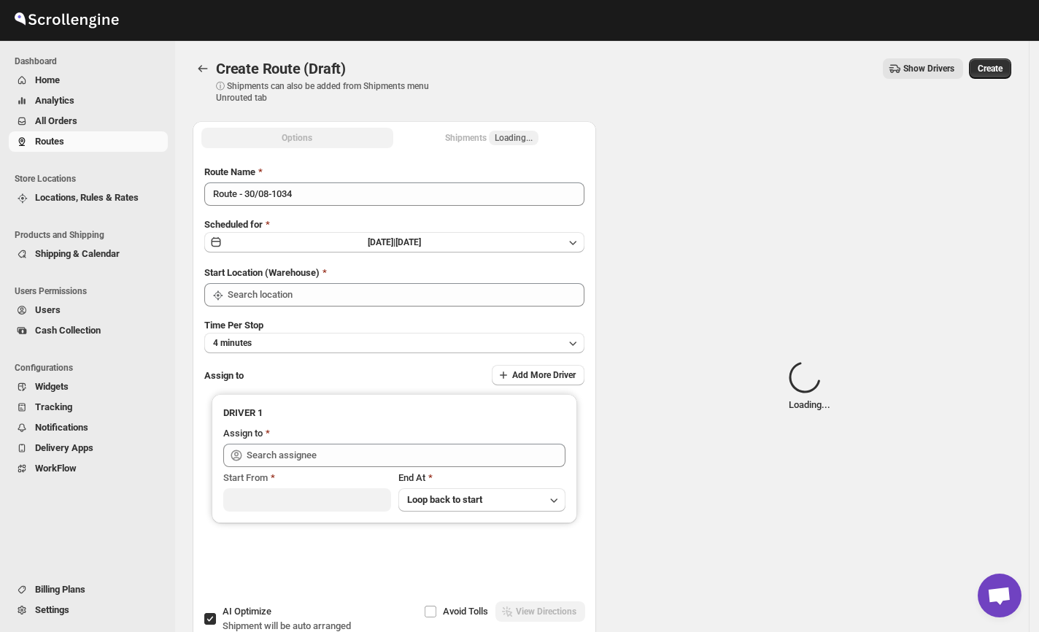
type input "[GEOGRAPHIC_DATA]"
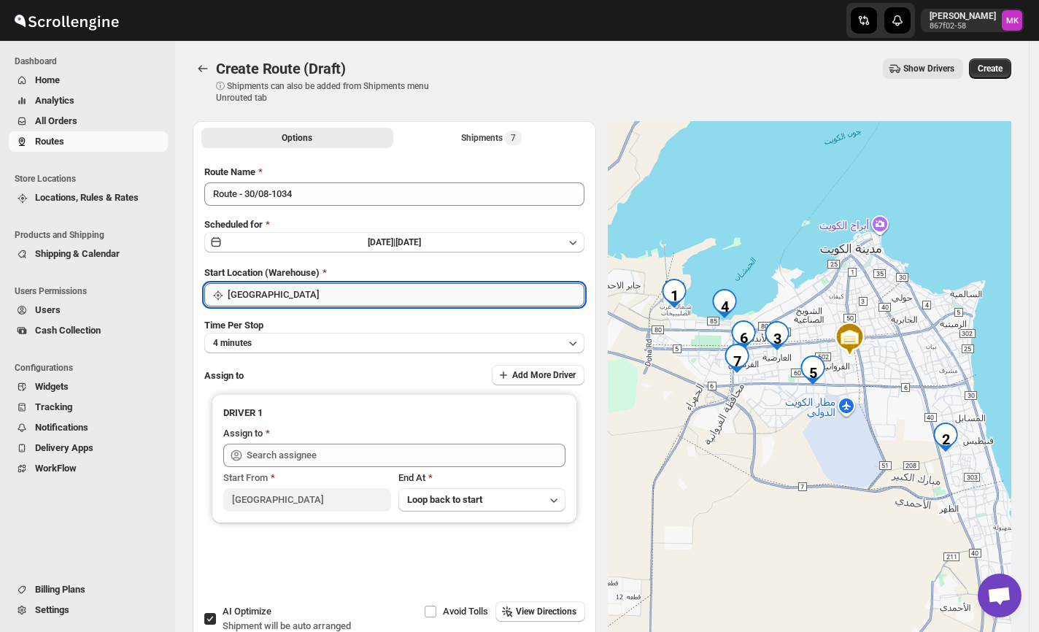
click at [264, 299] on input "[GEOGRAPHIC_DATA]" at bounding box center [406, 294] width 357 height 23
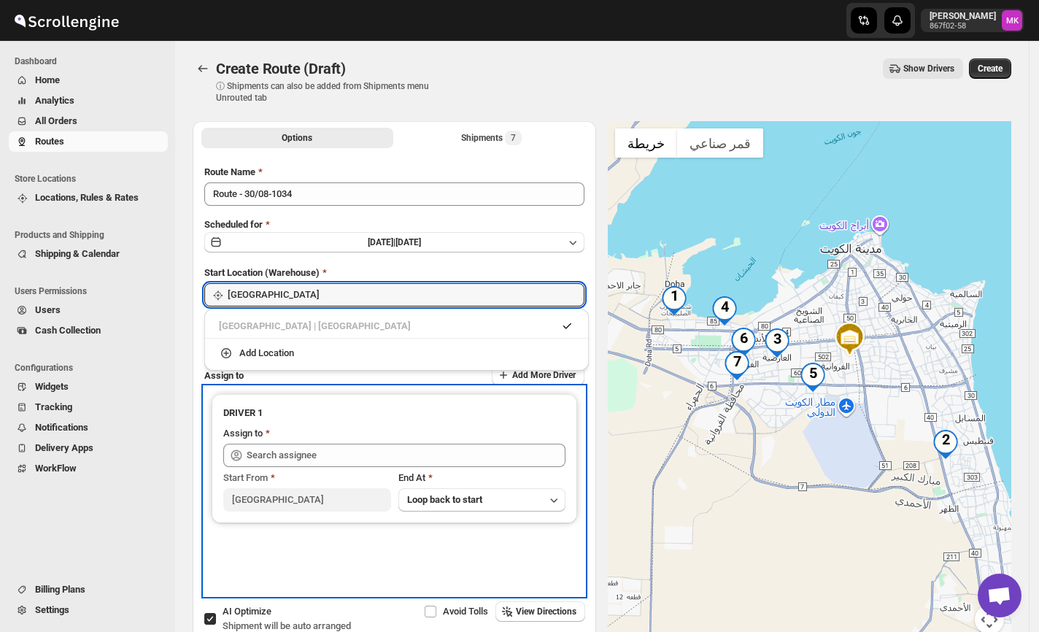
click at [266, 387] on div "DRIVER 1 Assign to Start From [GEOGRAPHIC_DATA] At Loop back to start" at bounding box center [394, 491] width 380 height 209
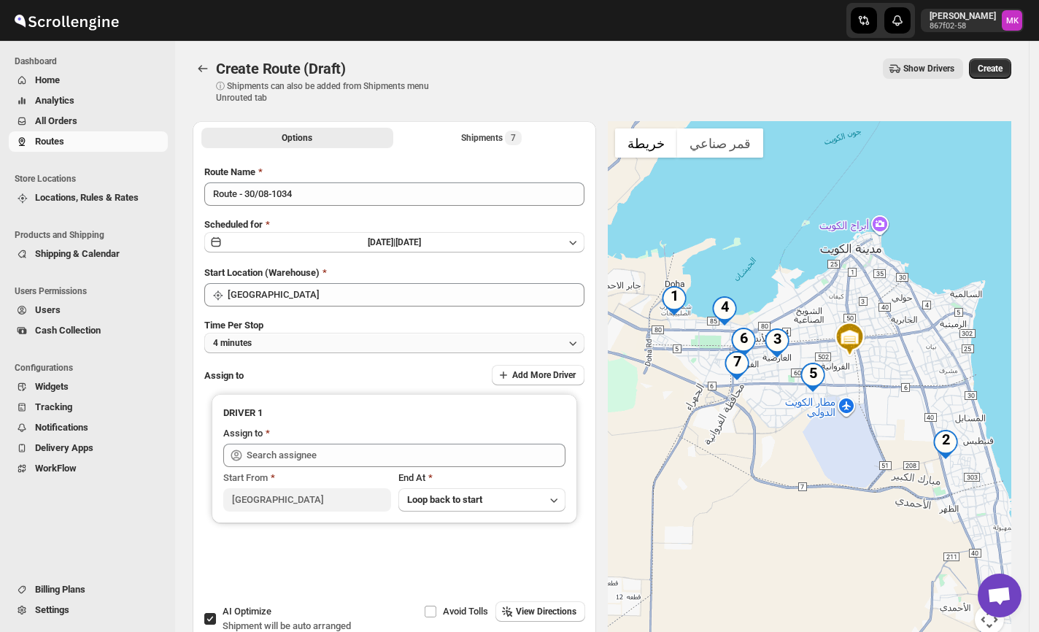
click at [276, 333] on button "4 minutes" at bounding box center [394, 343] width 380 height 20
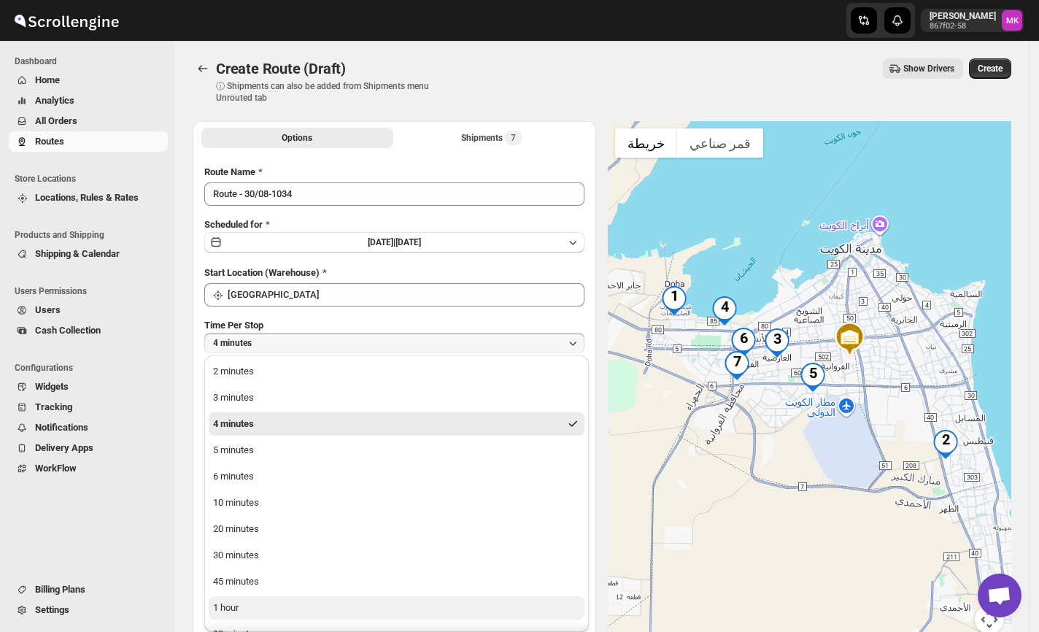
click at [239, 598] on button "1 hour" at bounding box center [397, 607] width 376 height 23
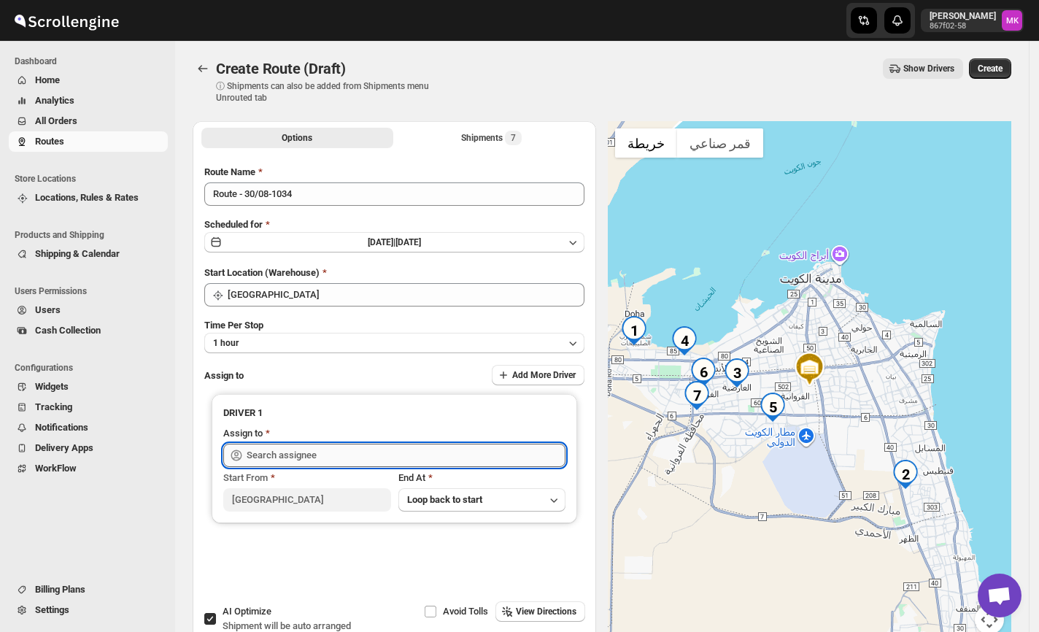
click at [298, 444] on input "text" at bounding box center [406, 455] width 319 height 23
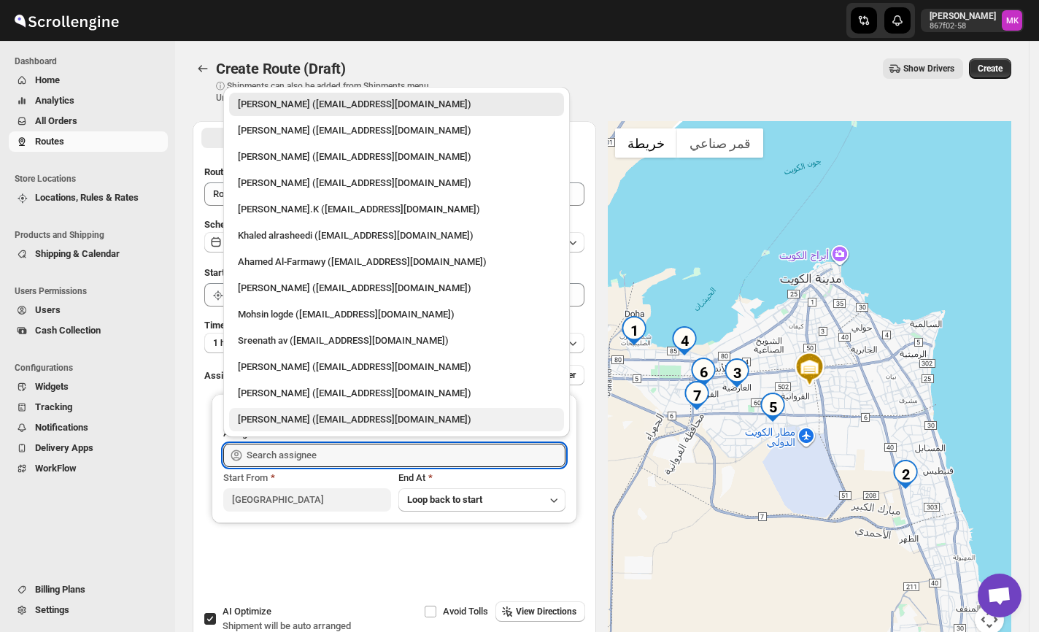
click at [277, 418] on div "[PERSON_NAME] ([EMAIL_ADDRESS][DOMAIN_NAME])" at bounding box center [396, 419] width 317 height 15
type input "[PERSON_NAME] ([EMAIL_ADDRESS][DOMAIN_NAME])"
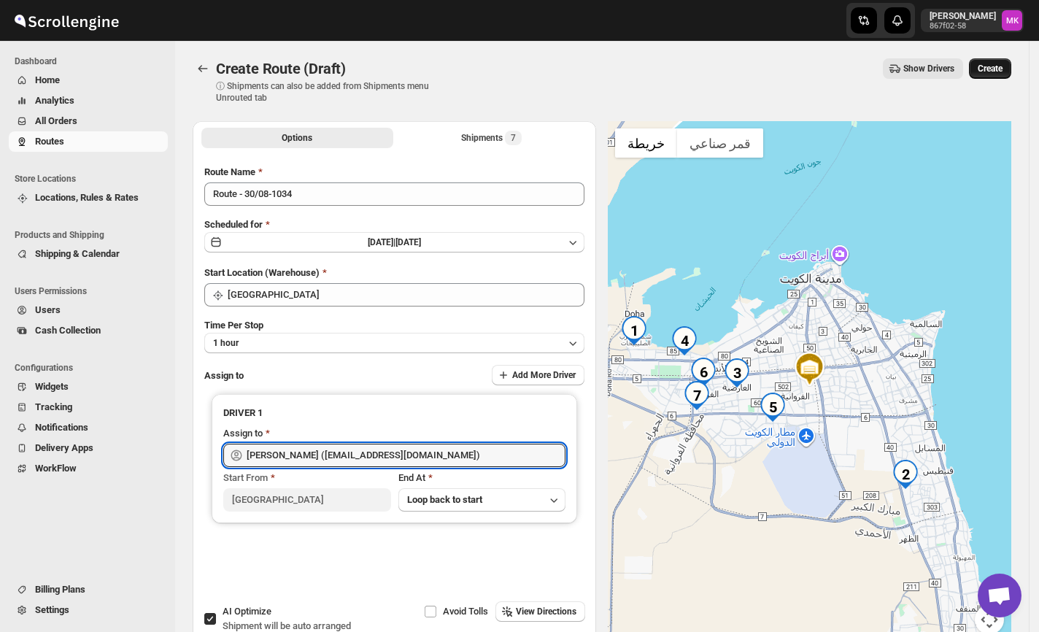
click at [1008, 62] on button "Create" at bounding box center [990, 68] width 42 height 20
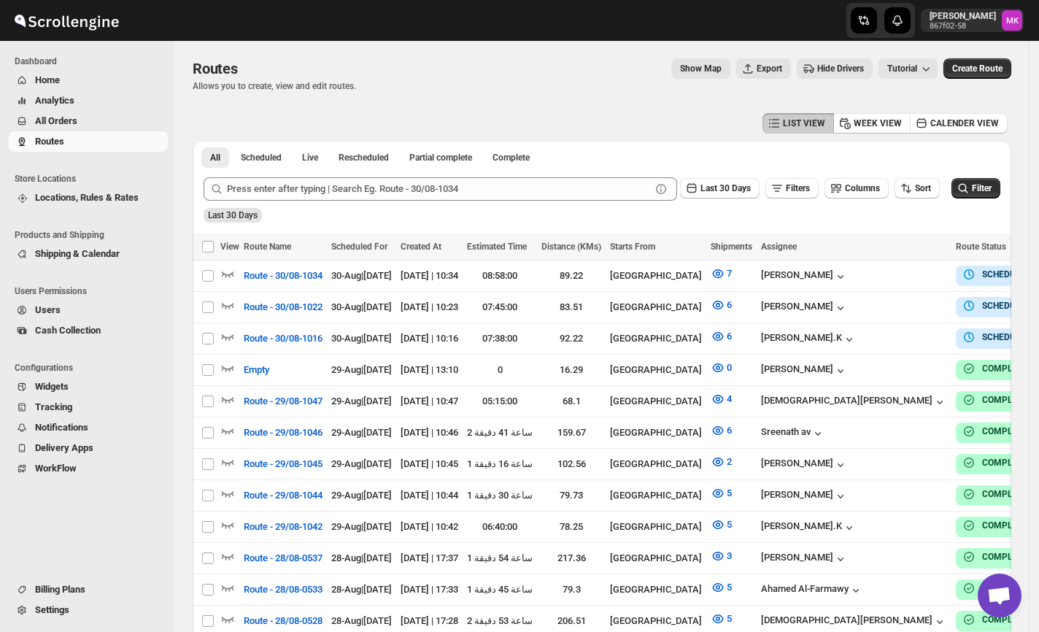
click at [112, 121] on span "All Orders" at bounding box center [100, 121] width 130 height 15
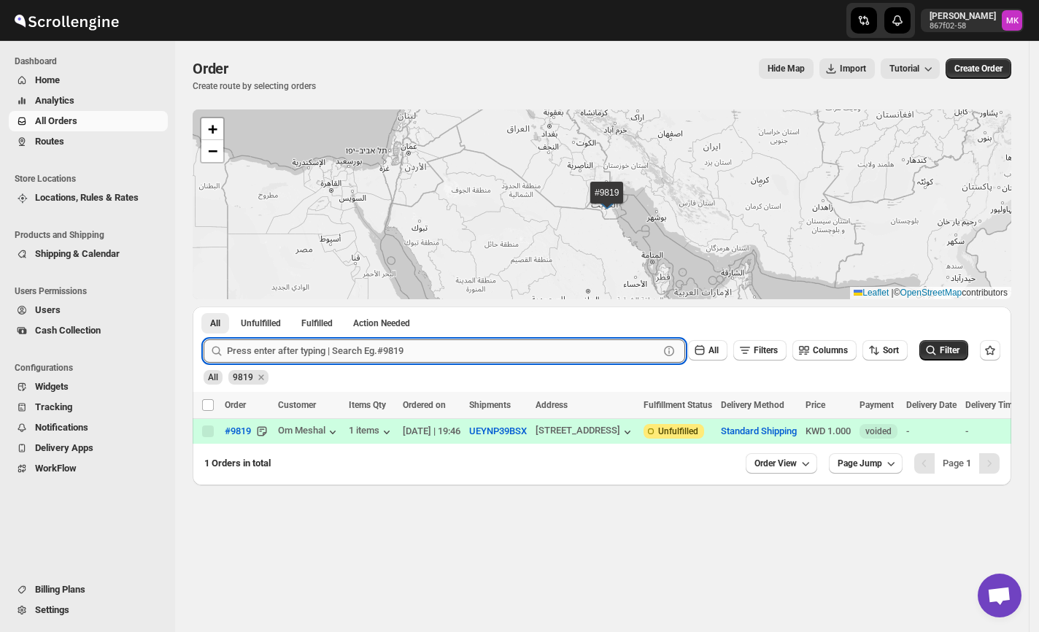
click at [403, 356] on input "text" at bounding box center [443, 350] width 432 height 23
paste input "9826"
type input "9826"
click at [204, 306] on button "Submit" at bounding box center [225, 313] width 42 height 15
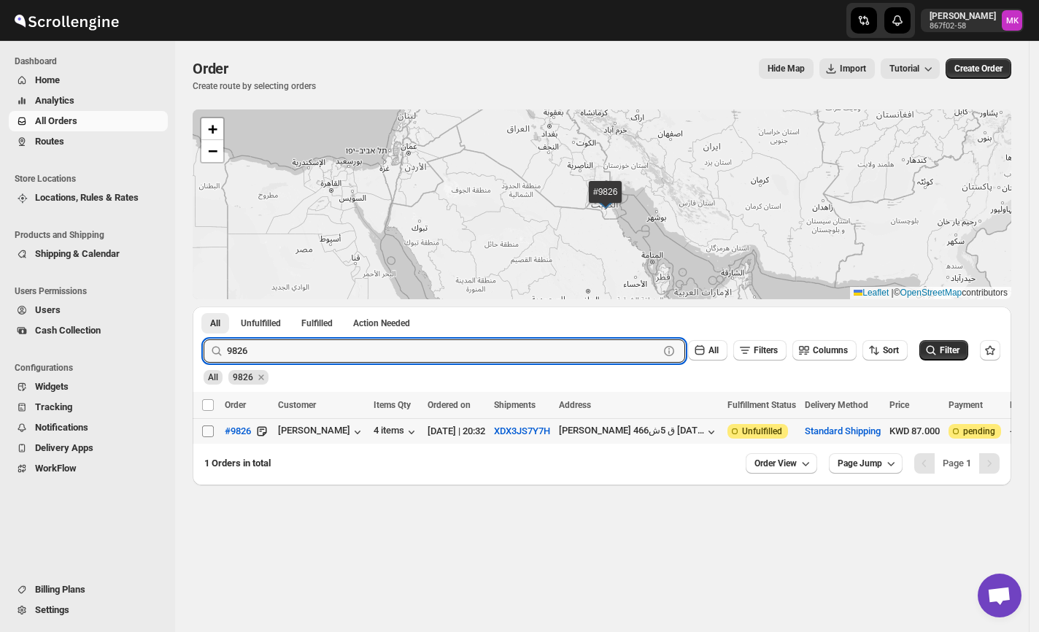
click at [206, 429] on input "Select order" at bounding box center [208, 431] width 12 height 12
checkbox input "true"
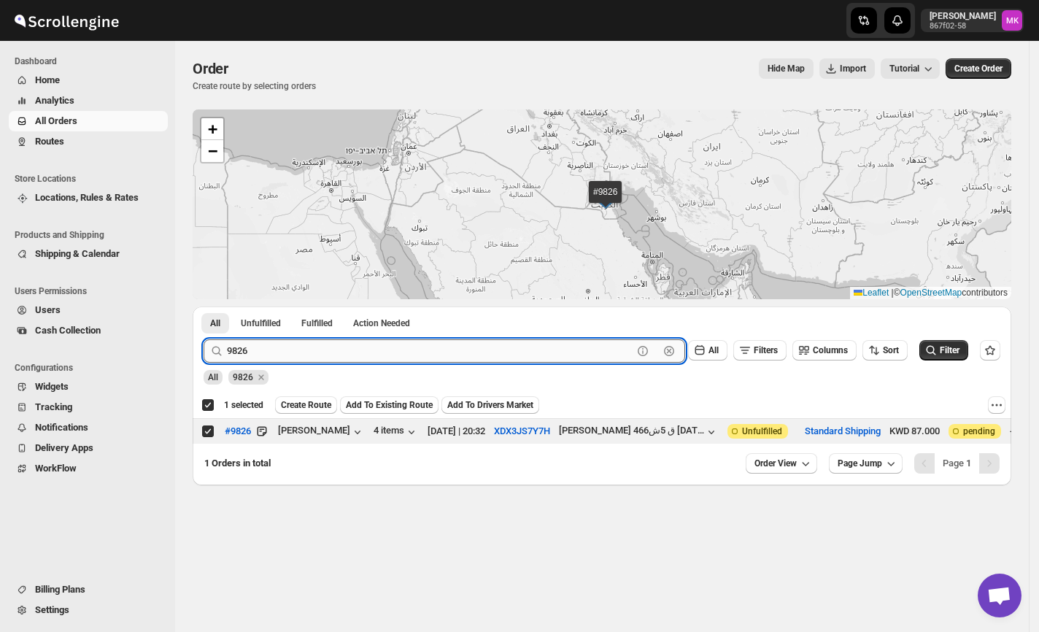
click at [445, 355] on input "9826" at bounding box center [430, 350] width 406 height 23
paste input "0"
type input "9820"
click at [204, 306] on button "Submit" at bounding box center [225, 313] width 42 height 15
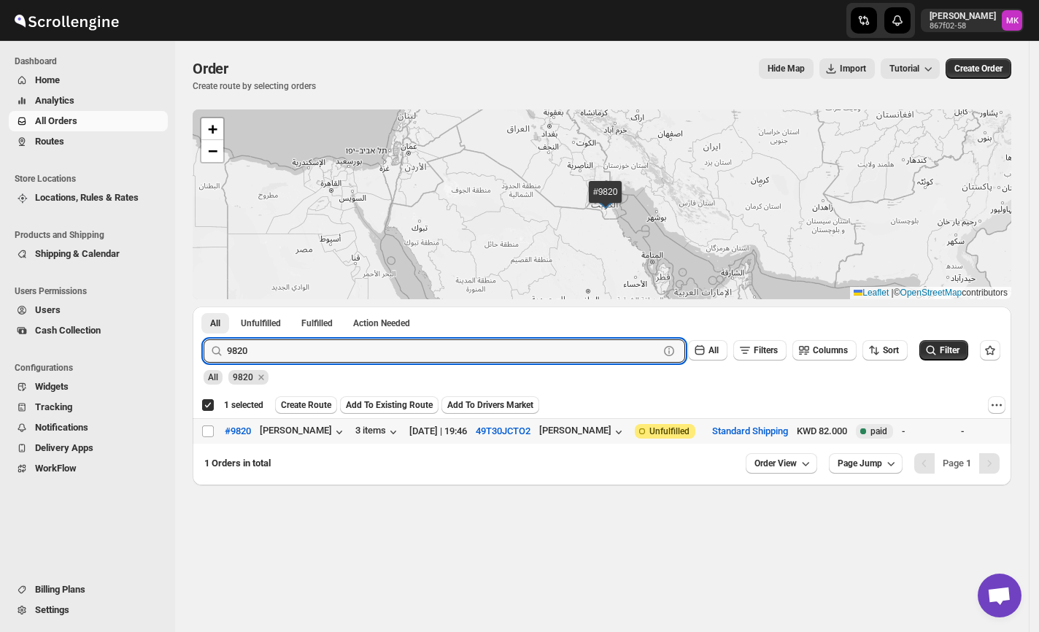
click at [194, 423] on td "Select order" at bounding box center [207, 431] width 28 height 26
checkbox input "false"
checkbox input "true"
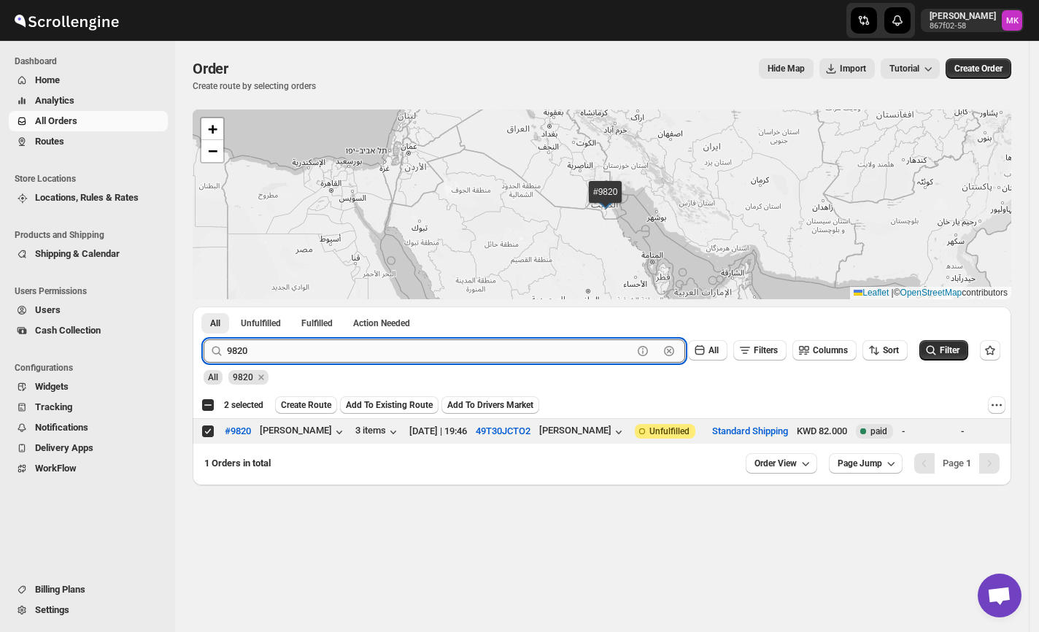
click at [445, 359] on input "9820" at bounding box center [430, 350] width 406 height 23
paste input "16"
type input "9816"
click at [204, 306] on button "Submit" at bounding box center [225, 313] width 42 height 15
click at [211, 432] on input "Select order" at bounding box center [208, 431] width 12 height 12
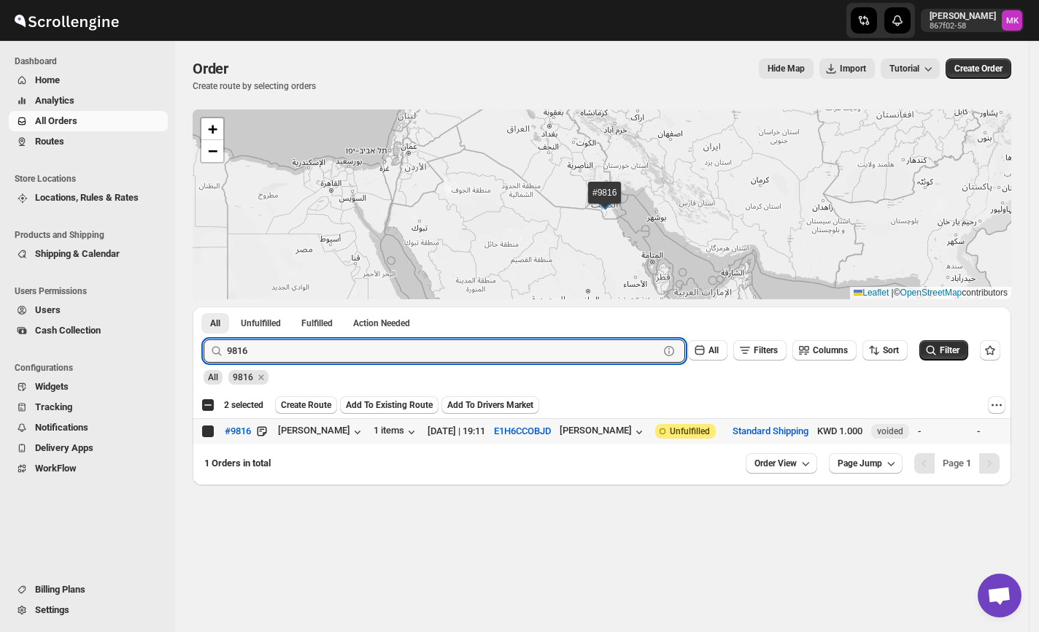
checkbox input "true"
click at [260, 347] on input "9816" at bounding box center [430, 350] width 406 height 23
paste input "29"
type input "9829"
click at [204, 306] on button "Submit" at bounding box center [225, 313] width 42 height 15
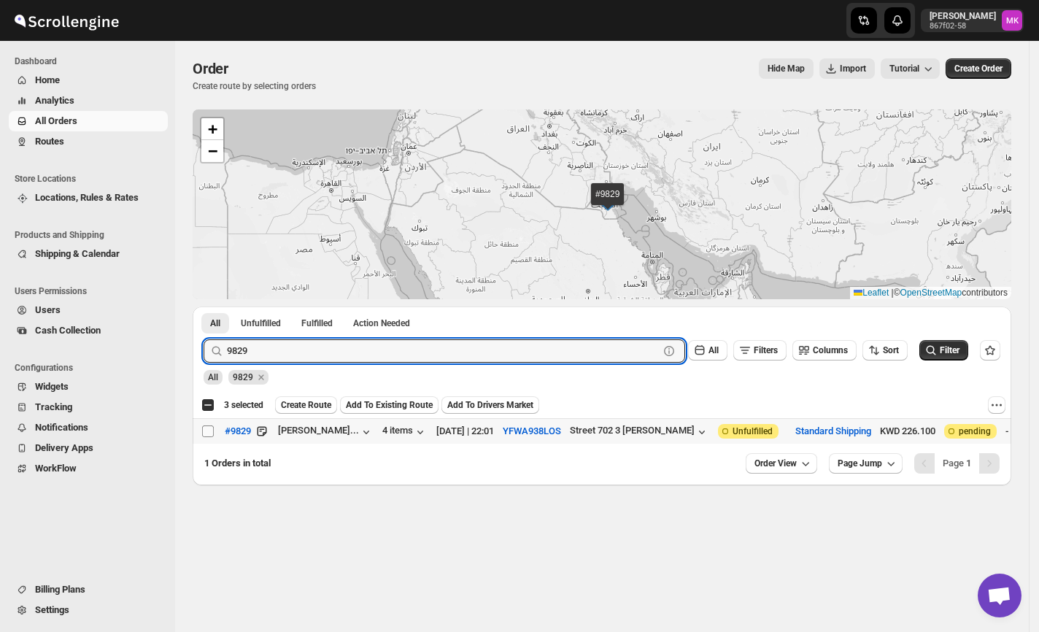
click at [205, 432] on input "Select order" at bounding box center [208, 431] width 12 height 12
checkbox input "true"
click at [336, 346] on input "9829" at bounding box center [430, 350] width 406 height 23
paste input "633"
type input "9633"
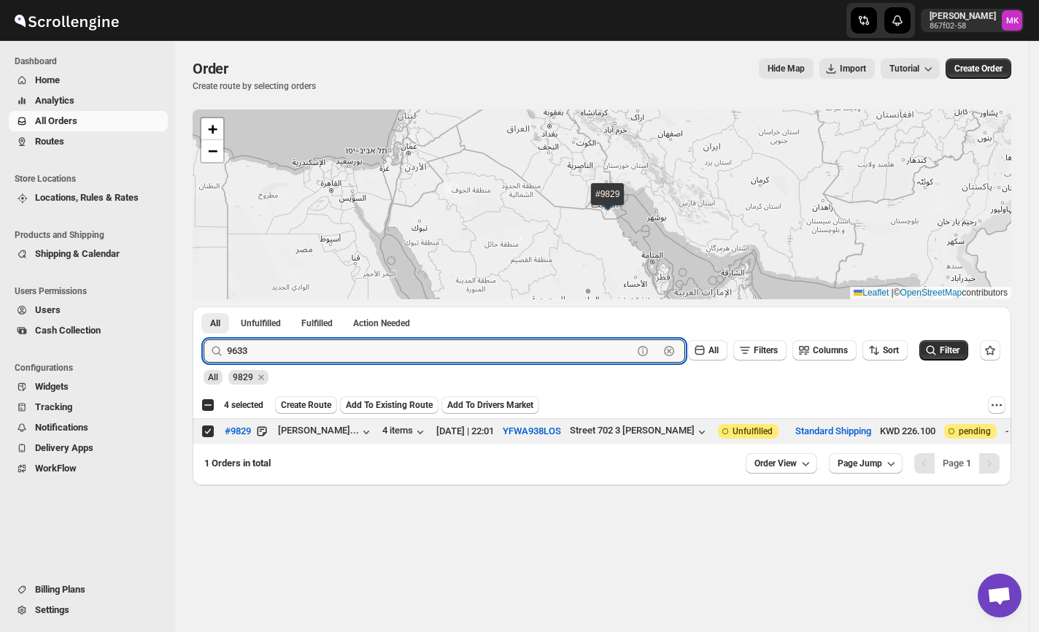
click at [204, 306] on button "Submit" at bounding box center [225, 313] width 42 height 15
click at [207, 436] on input "Select order" at bounding box center [208, 431] width 12 height 12
checkbox input "true"
click at [319, 347] on input "9633" at bounding box center [430, 350] width 406 height 23
paste input "825"
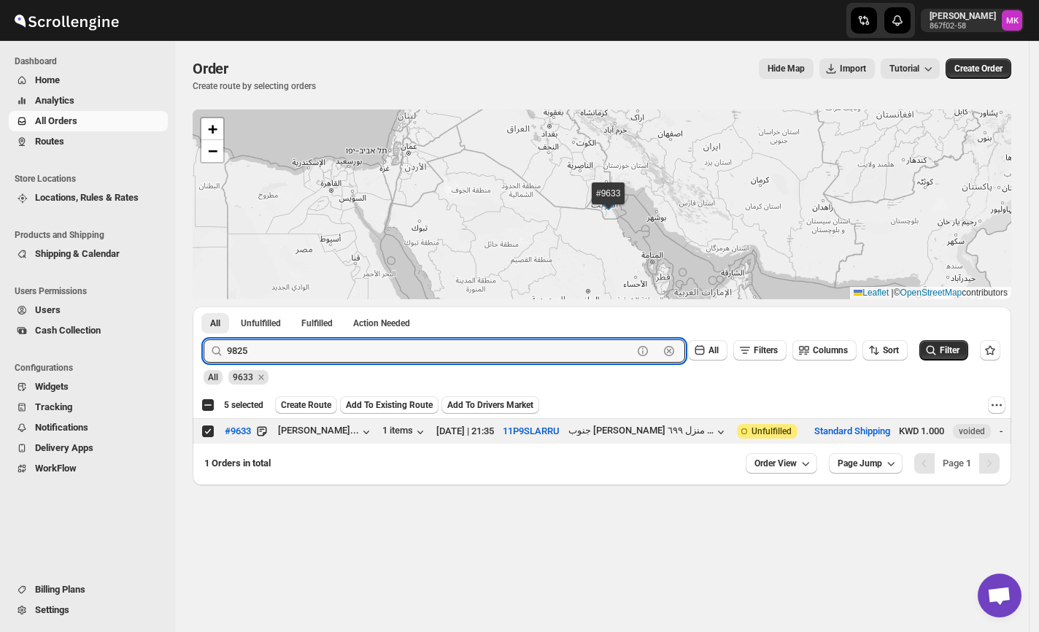
type input "9825"
click at [204, 306] on button "Submit" at bounding box center [225, 313] width 42 height 15
click at [205, 430] on input "Select order" at bounding box center [208, 431] width 12 height 12
checkbox input "true"
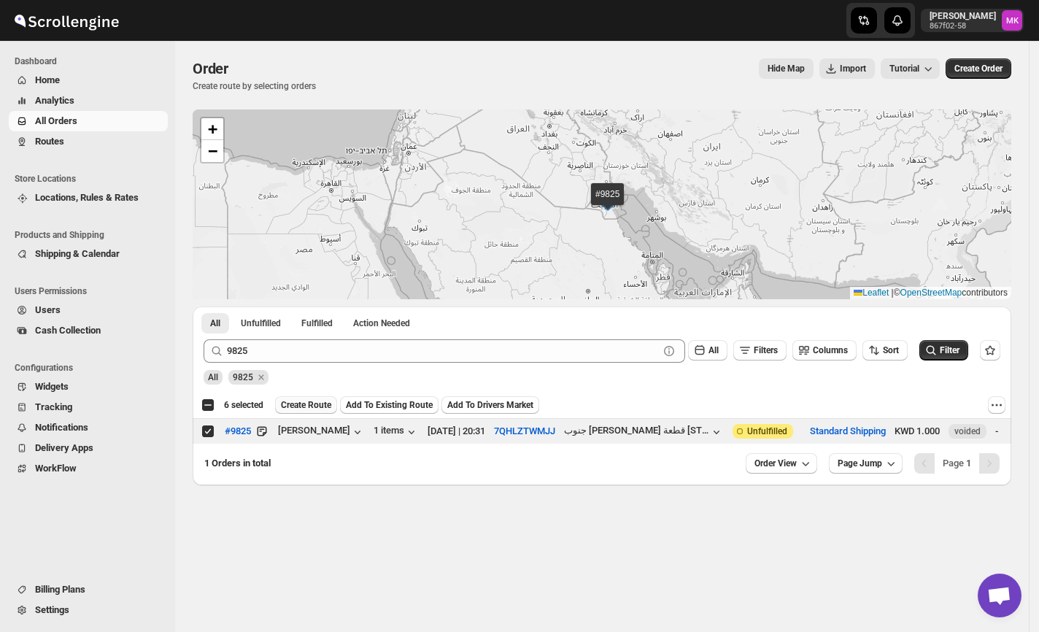
click at [307, 404] on span "Create Route" at bounding box center [306, 405] width 50 height 12
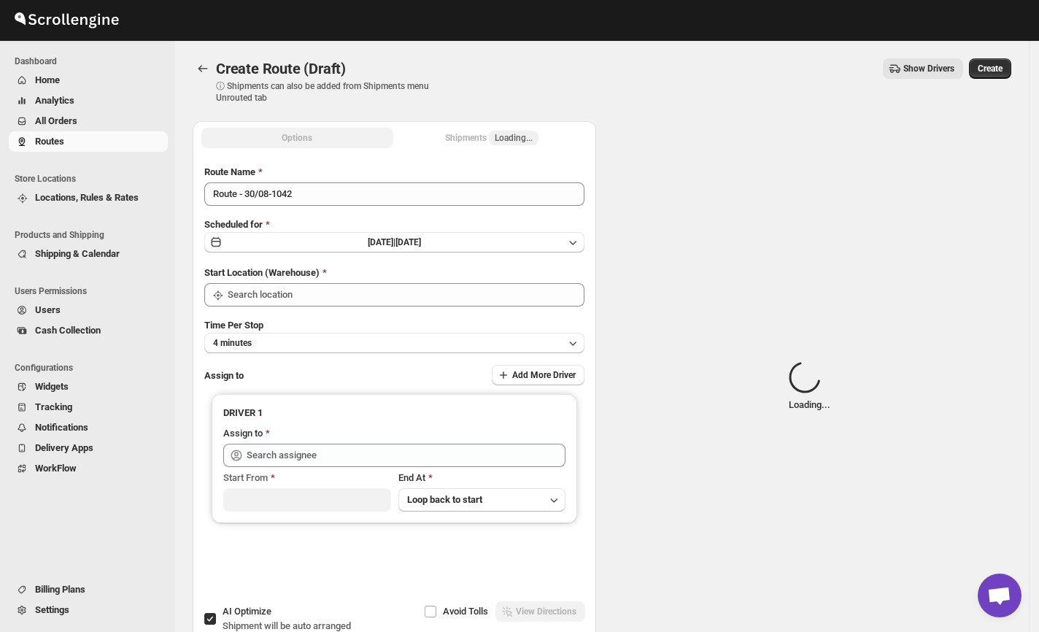
type input "[GEOGRAPHIC_DATA]"
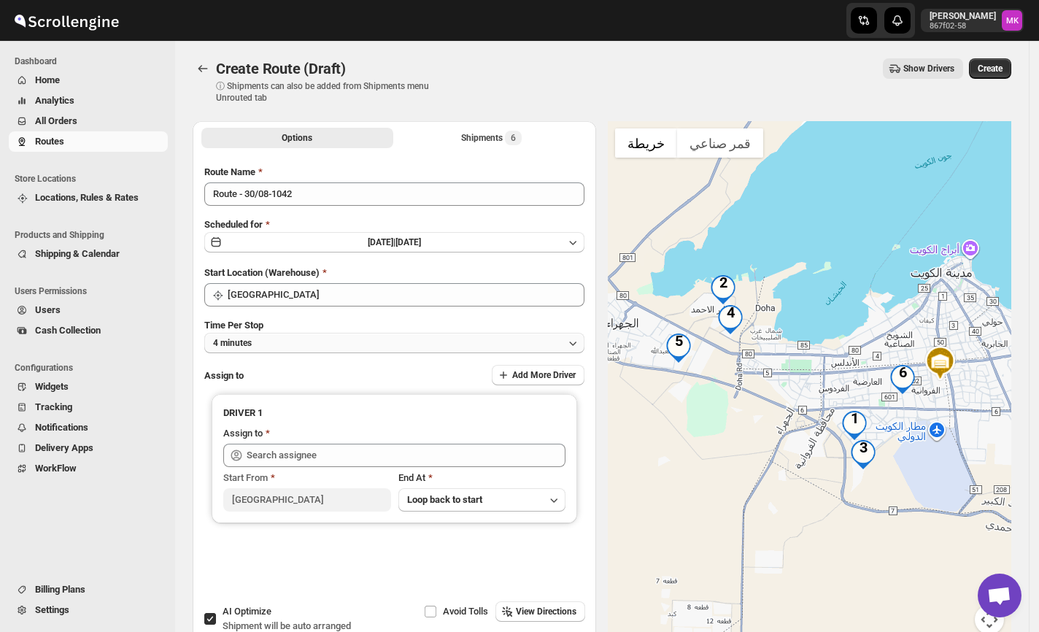
click at [238, 342] on span "4 minutes" at bounding box center [232, 343] width 39 height 12
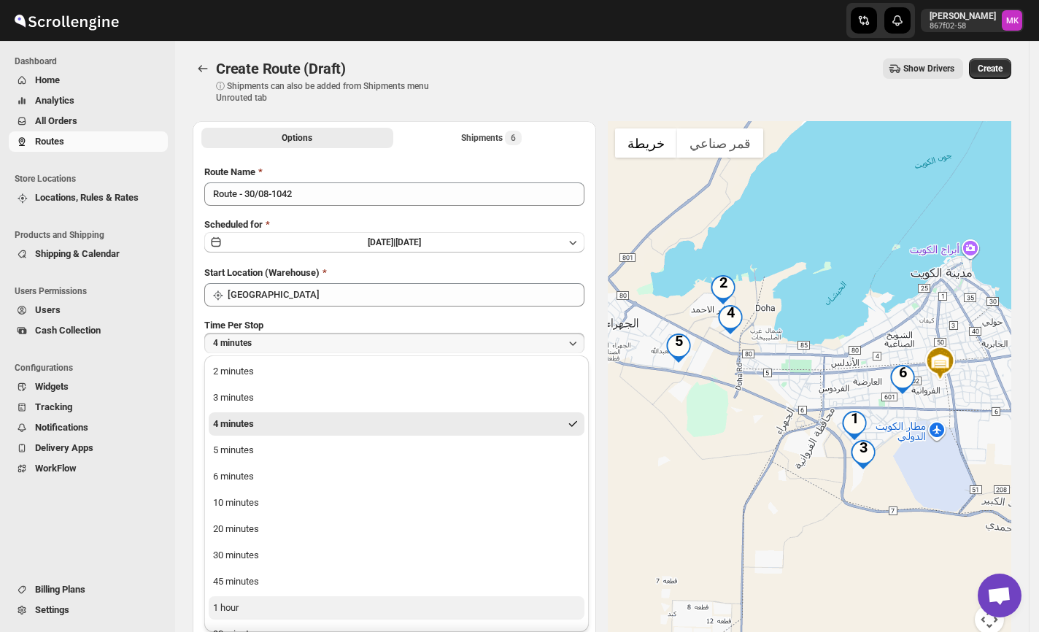
click at [220, 607] on div "1 hour" at bounding box center [226, 607] width 26 height 15
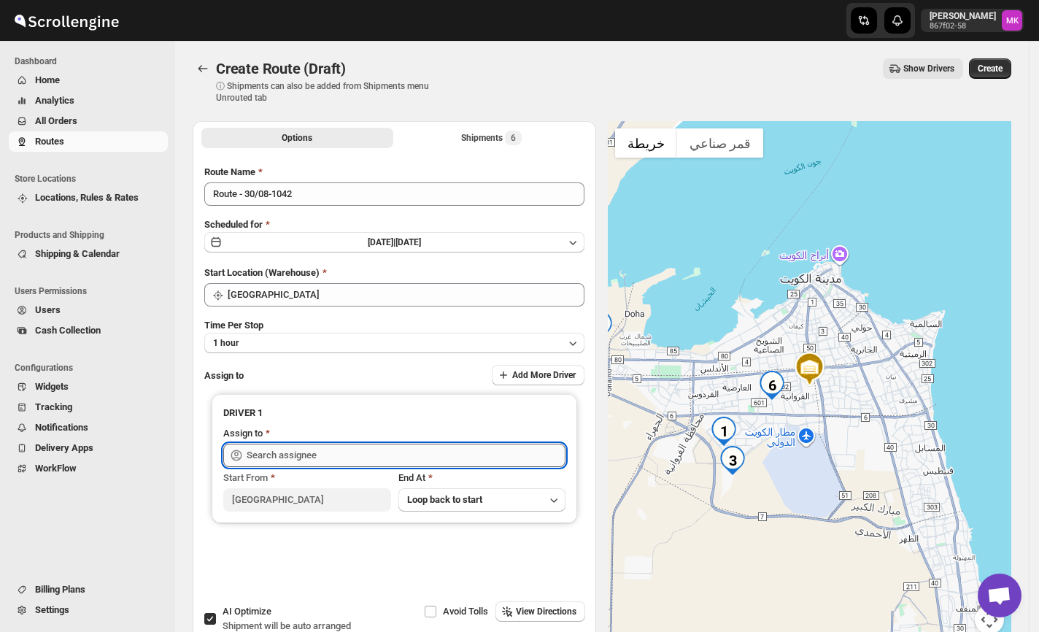
click at [261, 456] on input "text" at bounding box center [406, 455] width 319 height 23
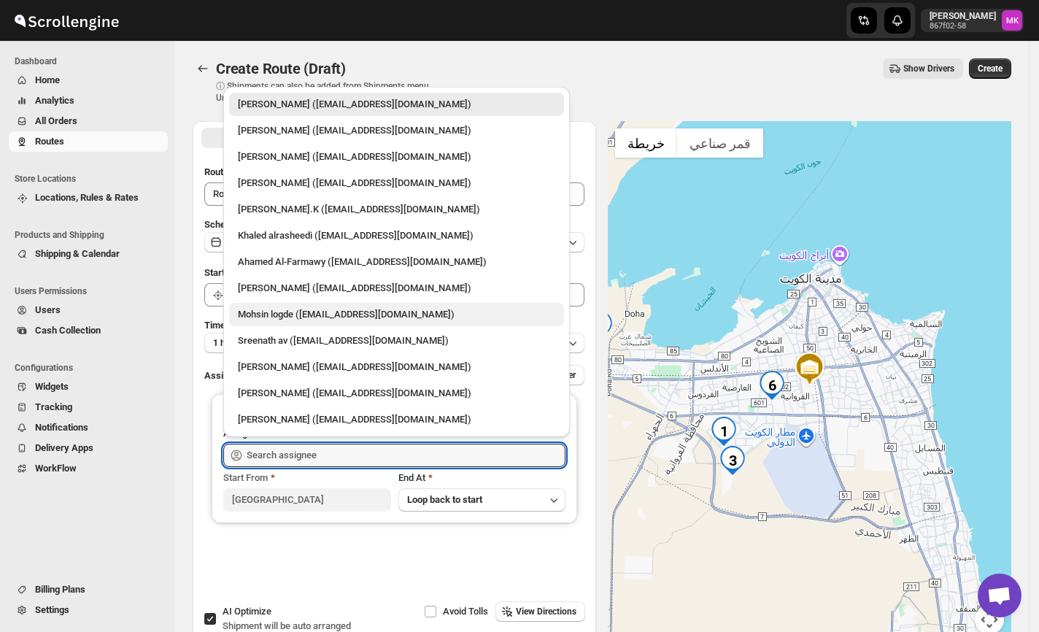
click at [304, 309] on div "Mohsin logde ([EMAIL_ADDRESS][DOMAIN_NAME])" at bounding box center [396, 314] width 317 height 15
type input "Mohsin logde ([EMAIL_ADDRESS][DOMAIN_NAME])"
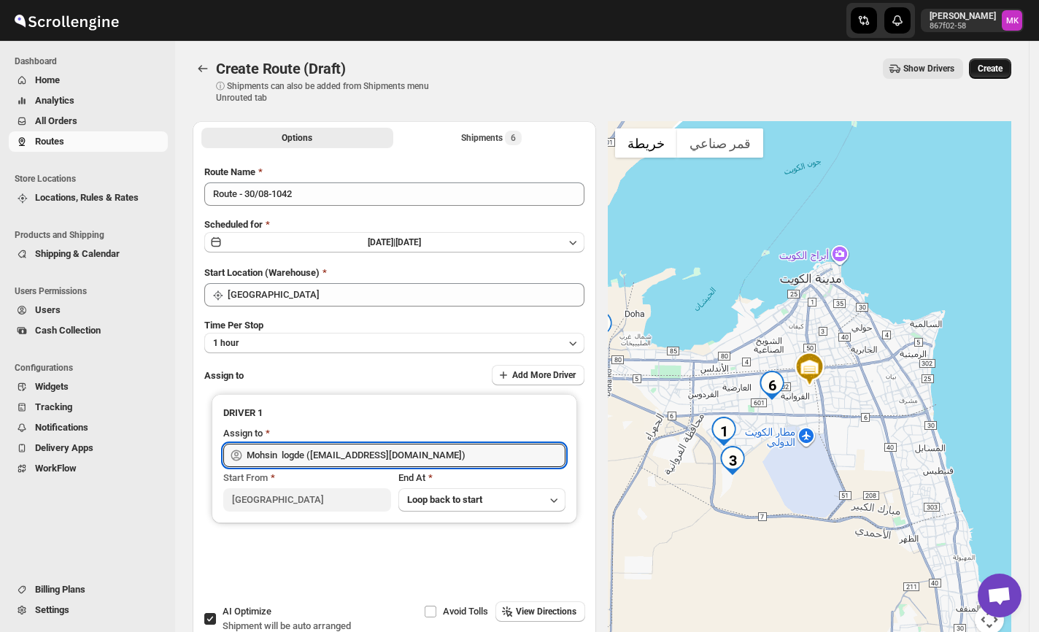
click at [1002, 69] on span "Create" at bounding box center [990, 69] width 25 height 12
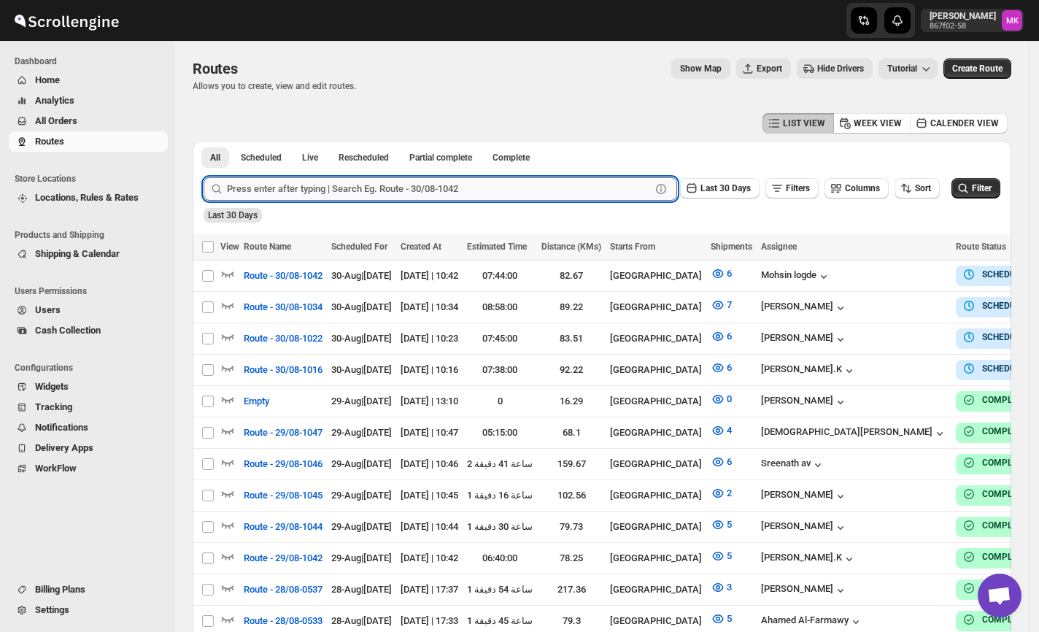
click at [333, 196] on input "text" at bounding box center [439, 188] width 424 height 23
paste input "9837"
type input "9837"
click at [88, 114] on span "All Orders" at bounding box center [100, 121] width 130 height 15
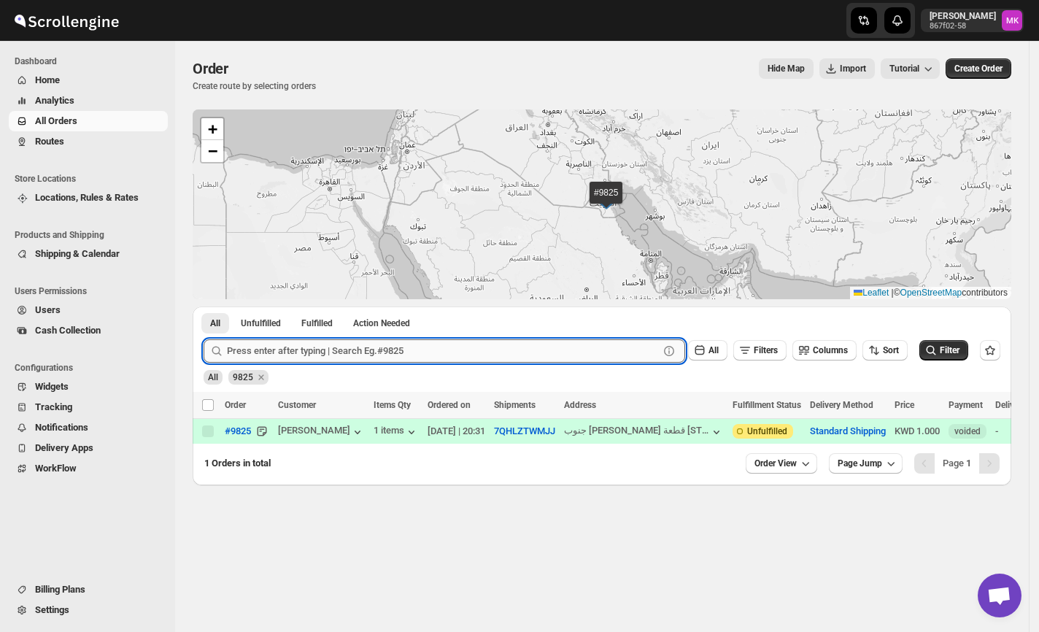
click at [388, 344] on input "text" at bounding box center [443, 350] width 432 height 23
paste input "9837"
type input "9837"
click at [204, 306] on button "Submit" at bounding box center [225, 313] width 42 height 15
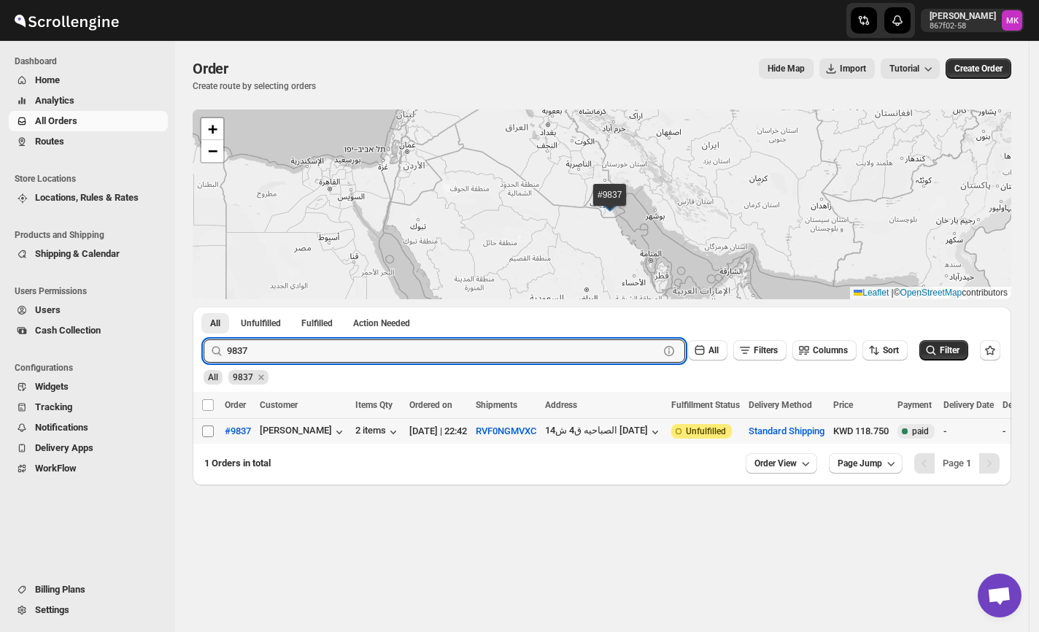
click at [208, 430] on input "Select order" at bounding box center [208, 431] width 12 height 12
checkbox input "true"
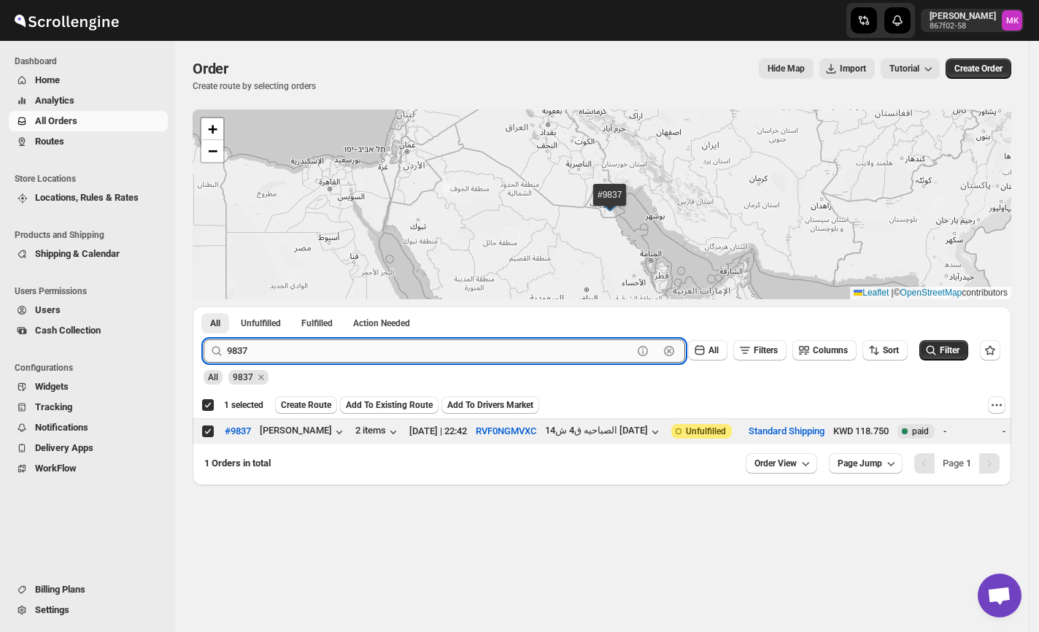
click at [267, 348] on input "9837" at bounding box center [430, 350] width 406 height 23
paste input "02"
type input "9802"
click at [204, 306] on button "Submit" at bounding box center [225, 313] width 42 height 15
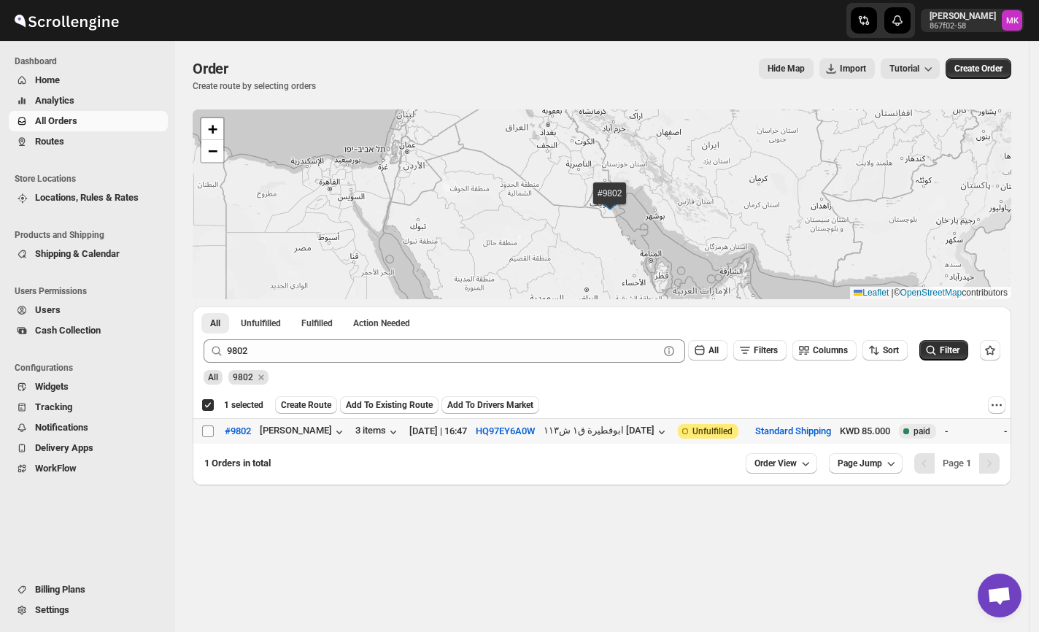
click at [213, 432] on input "Select order" at bounding box center [208, 431] width 12 height 12
checkbox input "true"
checkbox input "false"
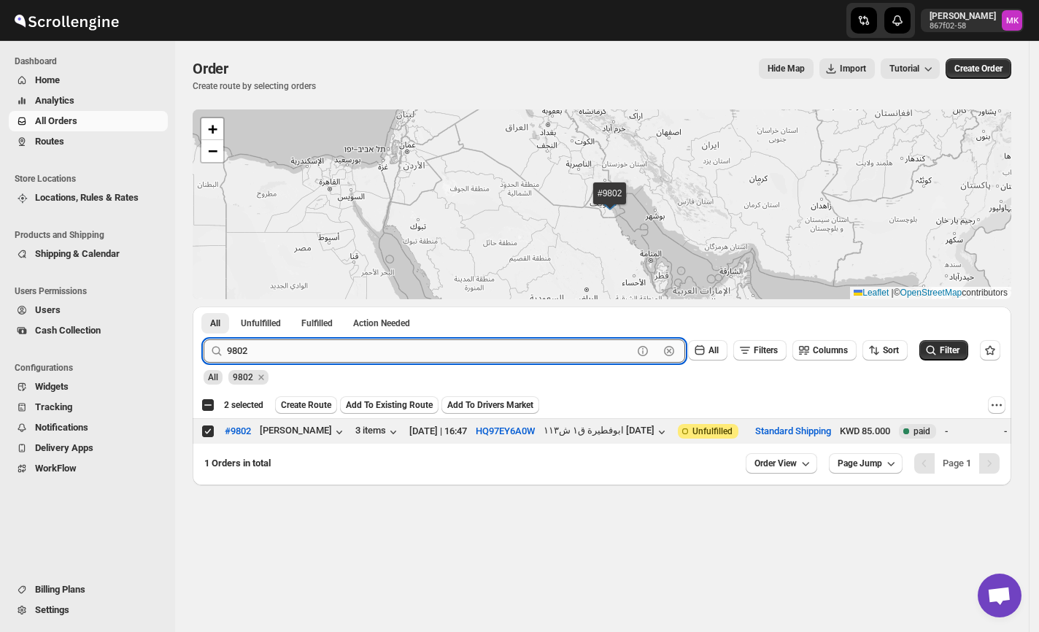
click at [266, 353] on input "9802" at bounding box center [430, 350] width 406 height 23
paste input "40"
type input "9840"
click at [204, 306] on button "Submit" at bounding box center [225, 313] width 42 height 15
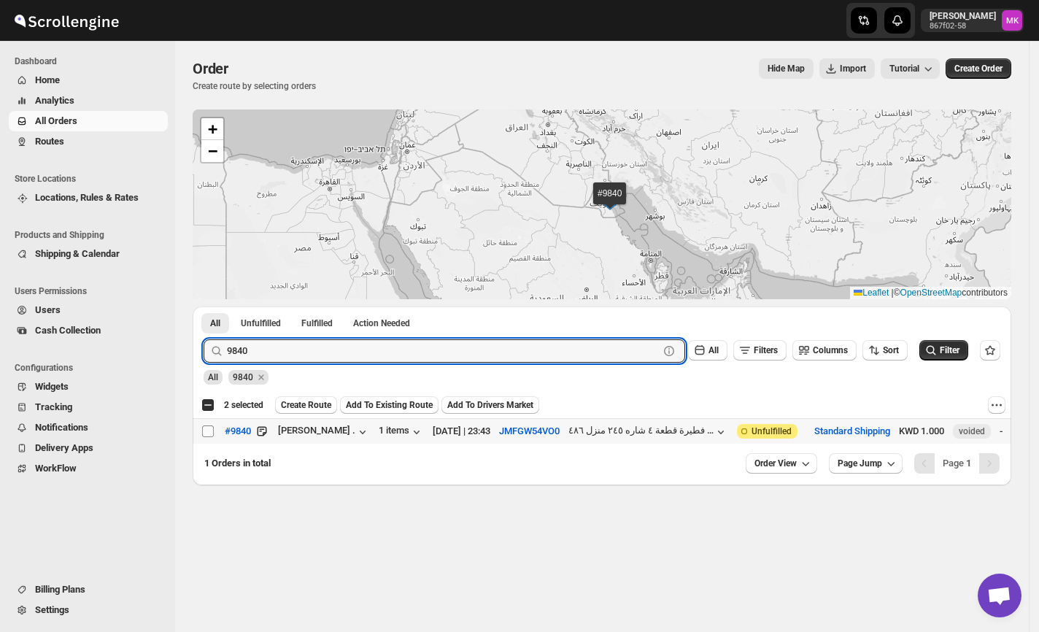
click at [208, 430] on input "Select order" at bounding box center [208, 431] width 12 height 12
checkbox input "true"
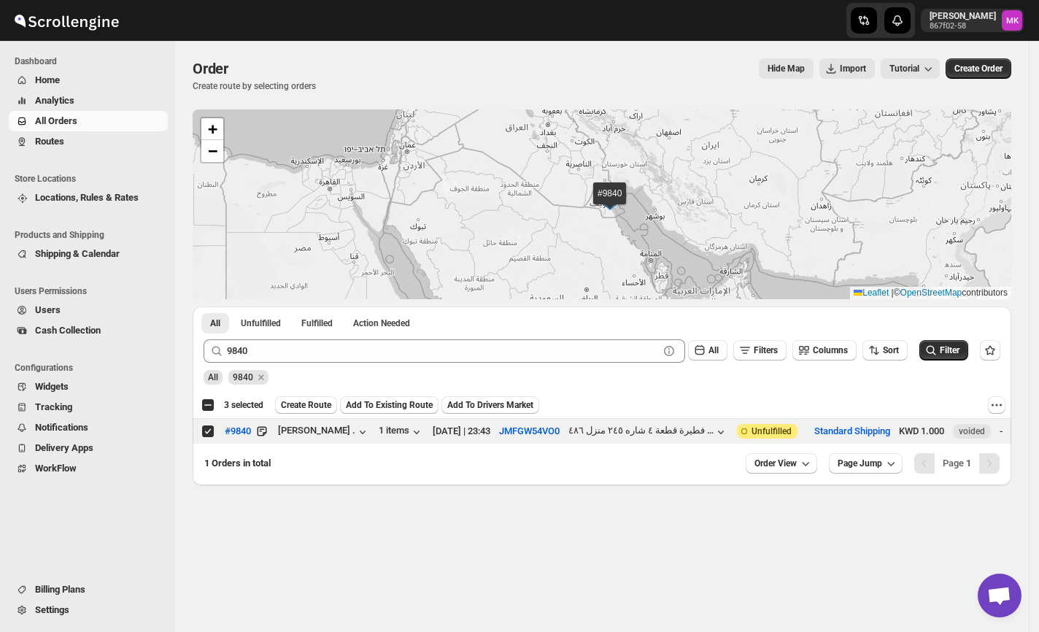
click at [334, 334] on div "9840 Clear All Filters Columns Sort Filter" at bounding box center [596, 345] width 808 height 35
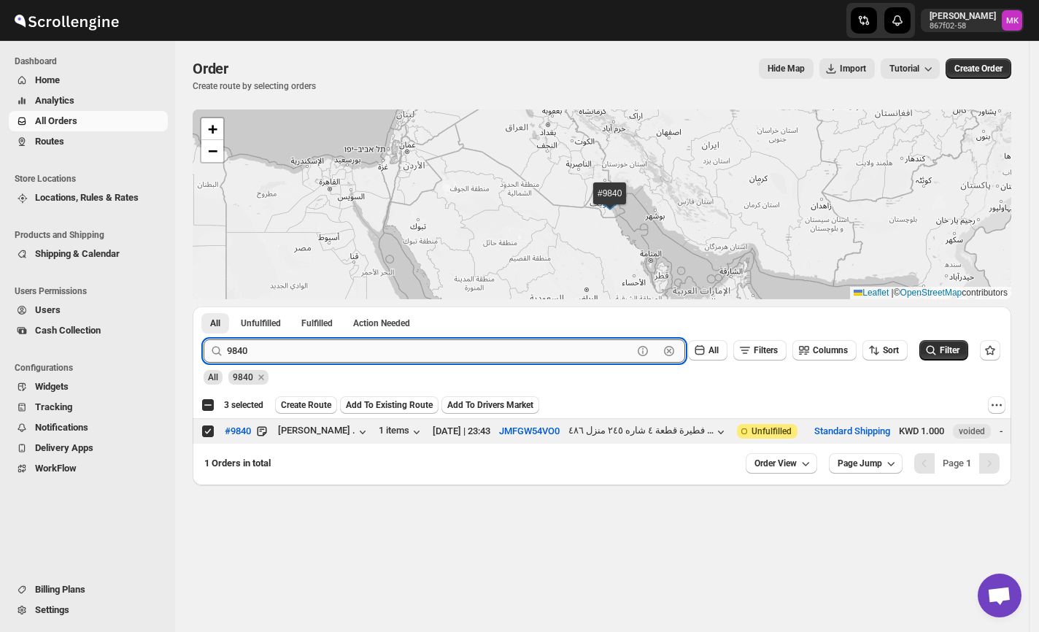
click at [321, 343] on input "9840" at bounding box center [430, 350] width 406 height 23
paste input "695"
type input "9695"
click at [204, 306] on button "Submit" at bounding box center [225, 313] width 42 height 15
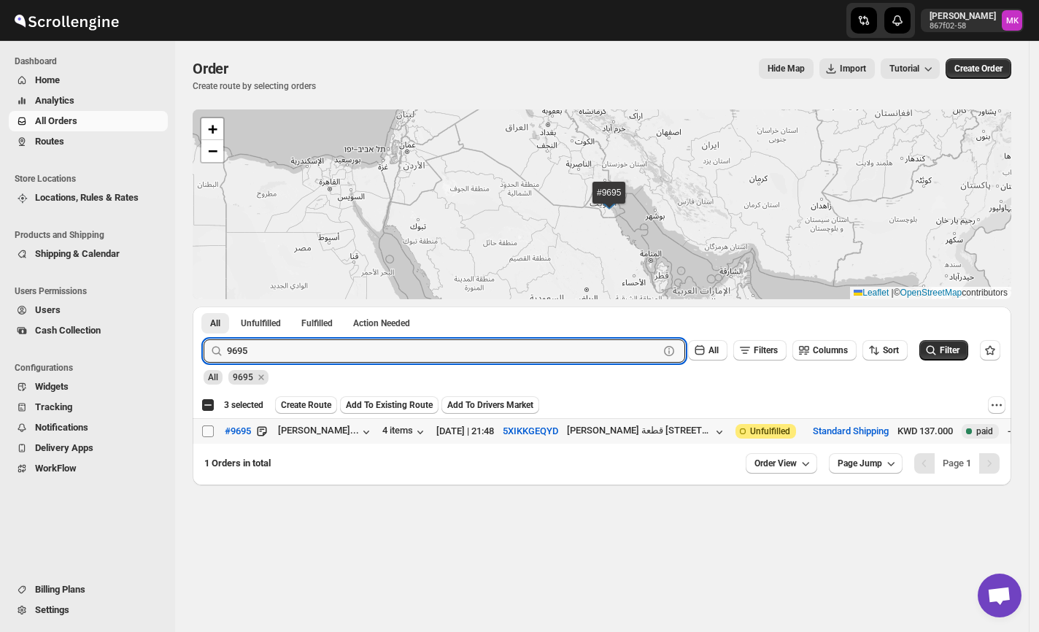
click at [204, 427] on input "Select order" at bounding box center [208, 431] width 12 height 12
checkbox input "true"
click at [267, 356] on input "9695" at bounding box center [430, 350] width 406 height 23
paste input "818"
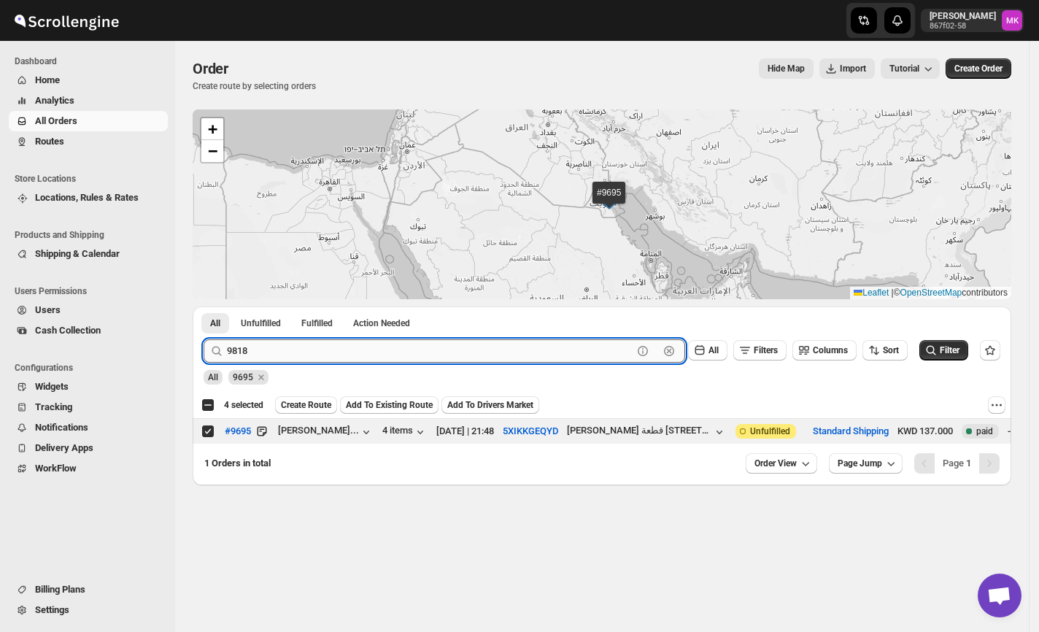
type input "9818"
click at [204, 306] on button "Submit" at bounding box center [225, 313] width 42 height 15
click at [214, 430] on span at bounding box center [207, 431] width 13 height 13
click at [214, 430] on input "Select order" at bounding box center [208, 431] width 12 height 12
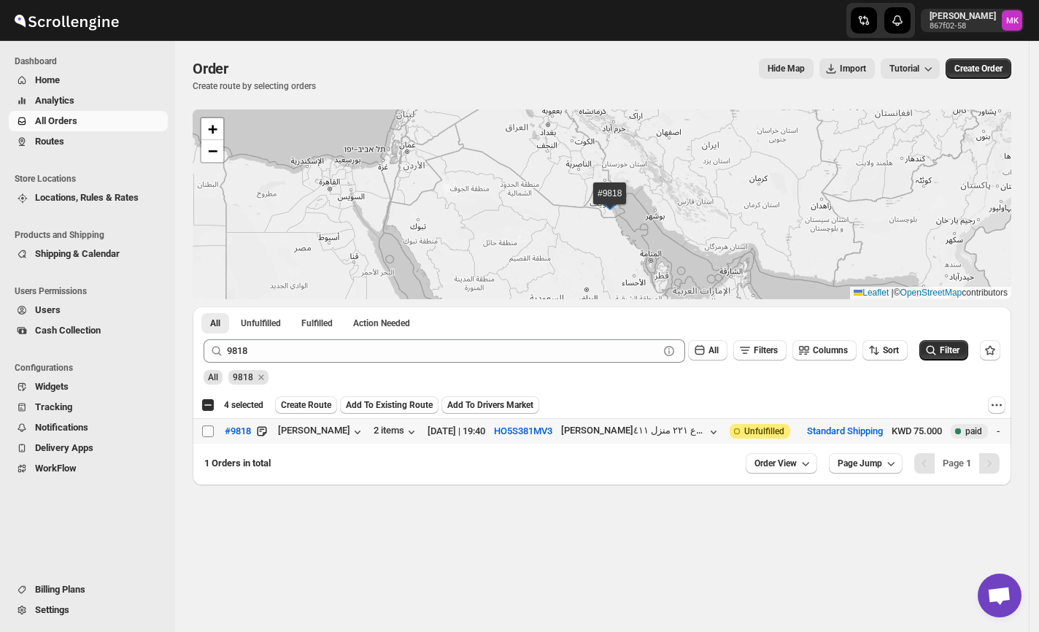
click at [206, 427] on input "Select order" at bounding box center [208, 431] width 12 height 12
checkbox input "true"
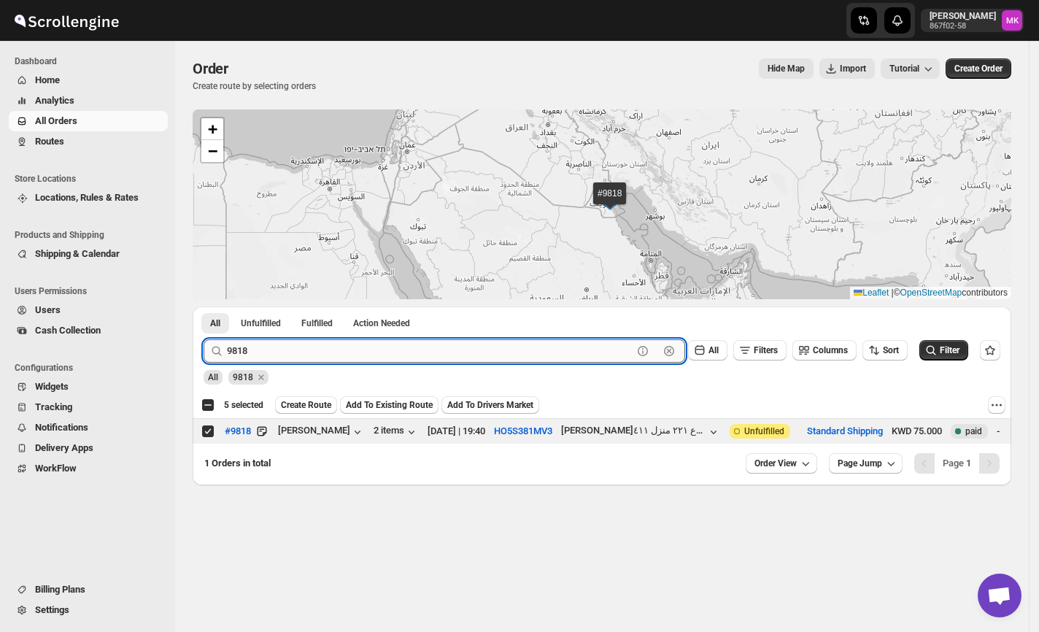
click at [310, 360] on input "9818" at bounding box center [430, 350] width 406 height 23
paste input "09"
type input "9809"
click at [204, 306] on button "Submit" at bounding box center [225, 313] width 42 height 15
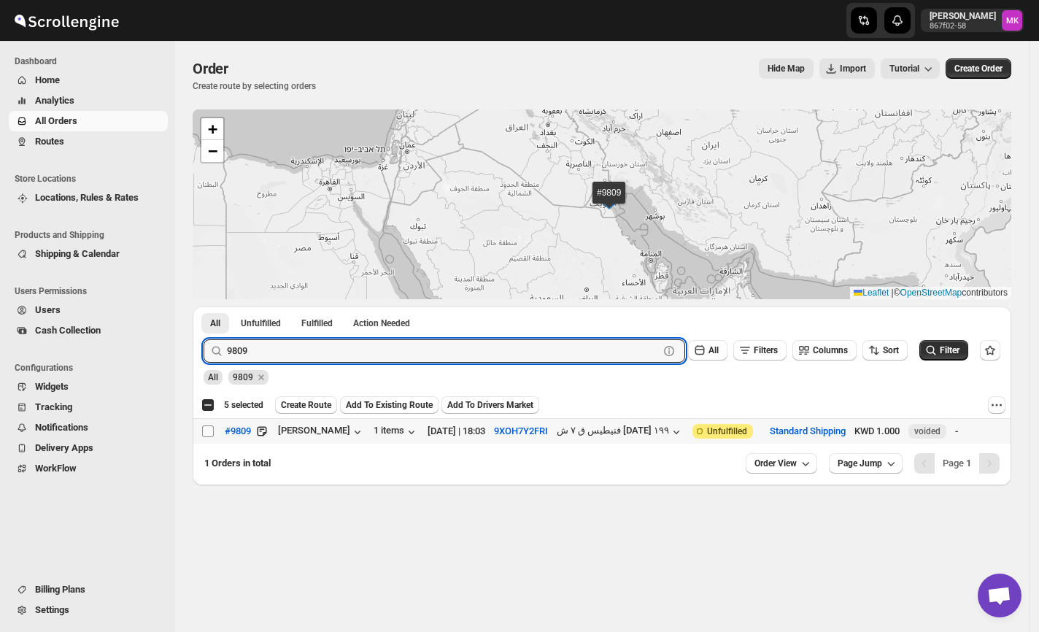
click at [207, 425] on span at bounding box center [207, 431] width 13 height 13
click at [207, 425] on input "Select order" at bounding box center [208, 431] width 12 height 12
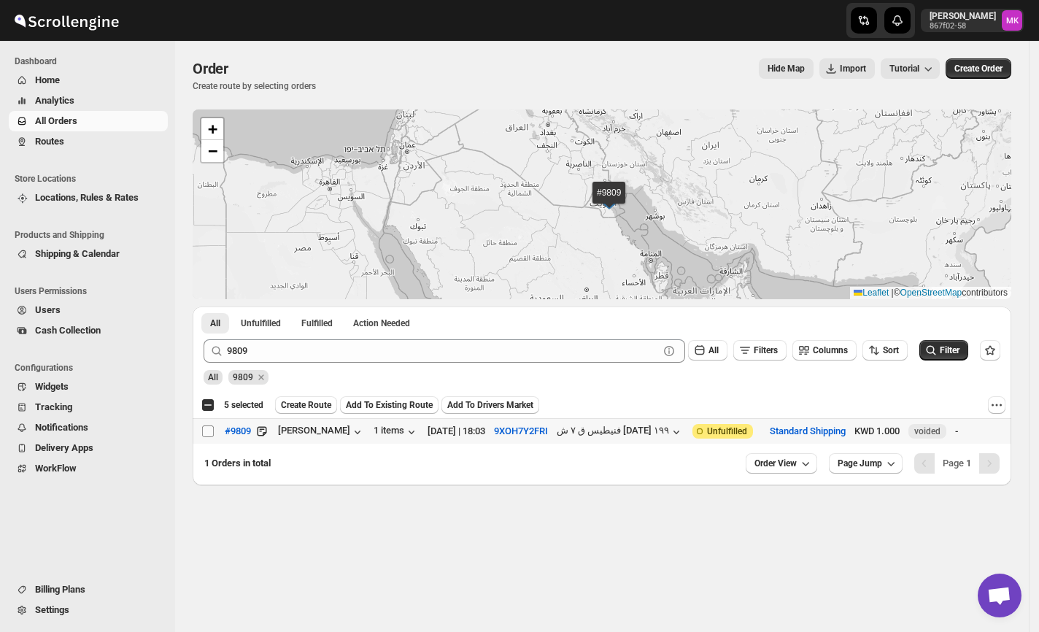
click at [208, 435] on input "Select order" at bounding box center [208, 431] width 12 height 12
checkbox input "true"
click at [319, 404] on span "Create Route" at bounding box center [306, 405] width 50 height 12
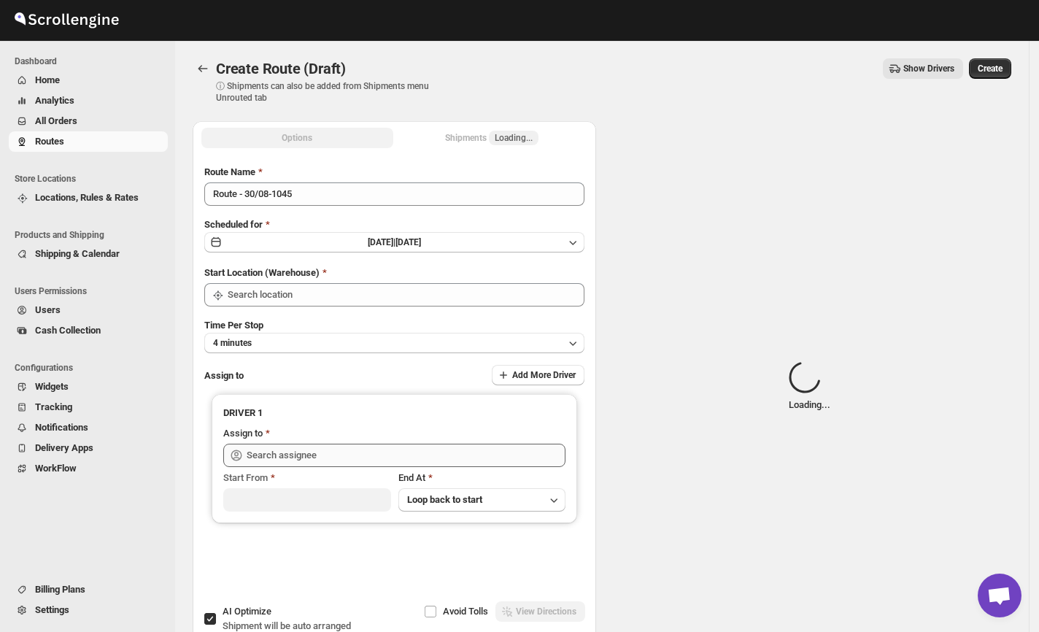
type input "[GEOGRAPHIC_DATA]"
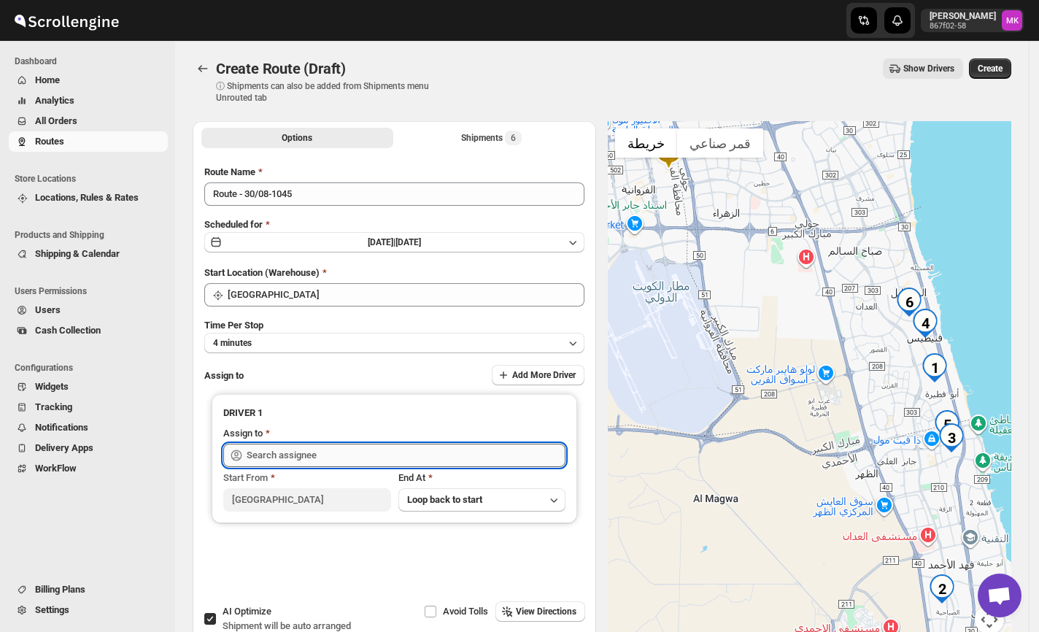
click at [293, 445] on input "text" at bounding box center [406, 455] width 319 height 23
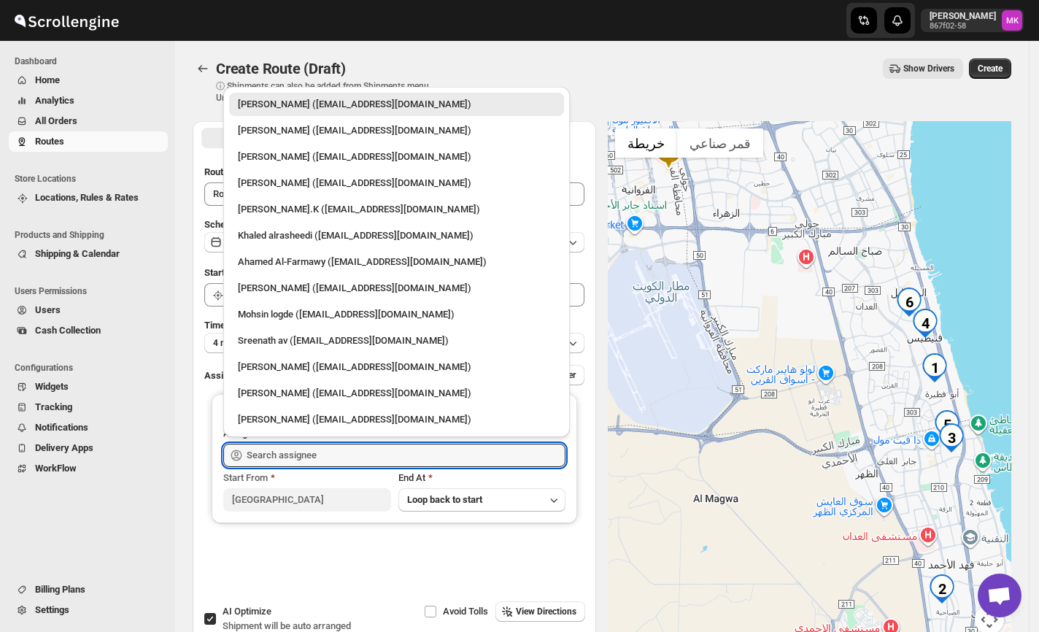
click at [314, 401] on div "[PERSON_NAME] ([EMAIL_ADDRESS][DOMAIN_NAME])" at bounding box center [396, 393] width 335 height 23
type input "[PERSON_NAME] ([EMAIL_ADDRESS][DOMAIN_NAME])"
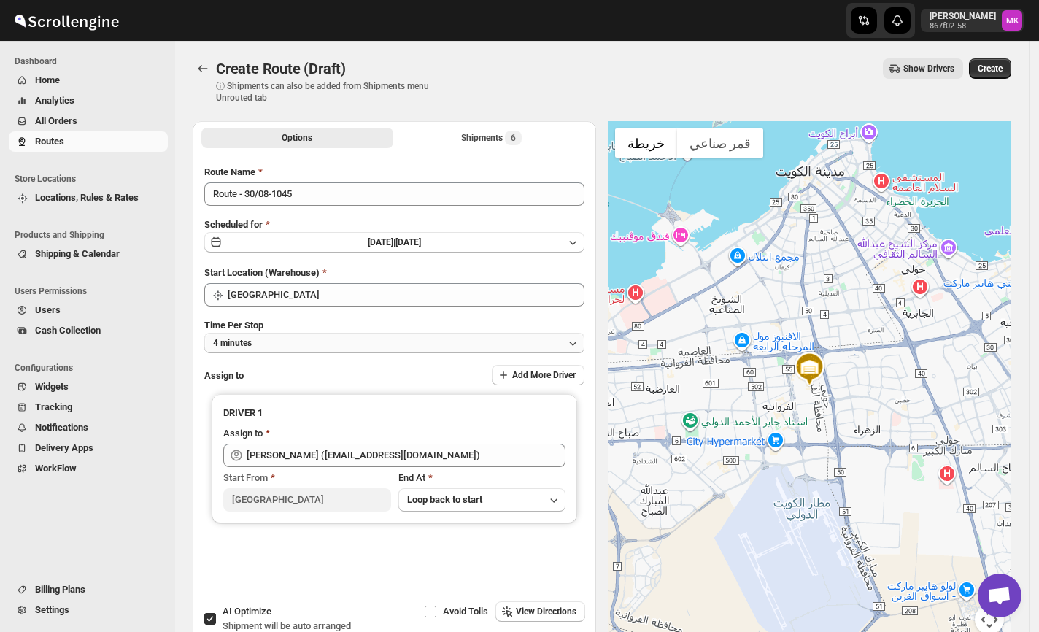
click at [263, 337] on button "4 minutes" at bounding box center [394, 343] width 380 height 20
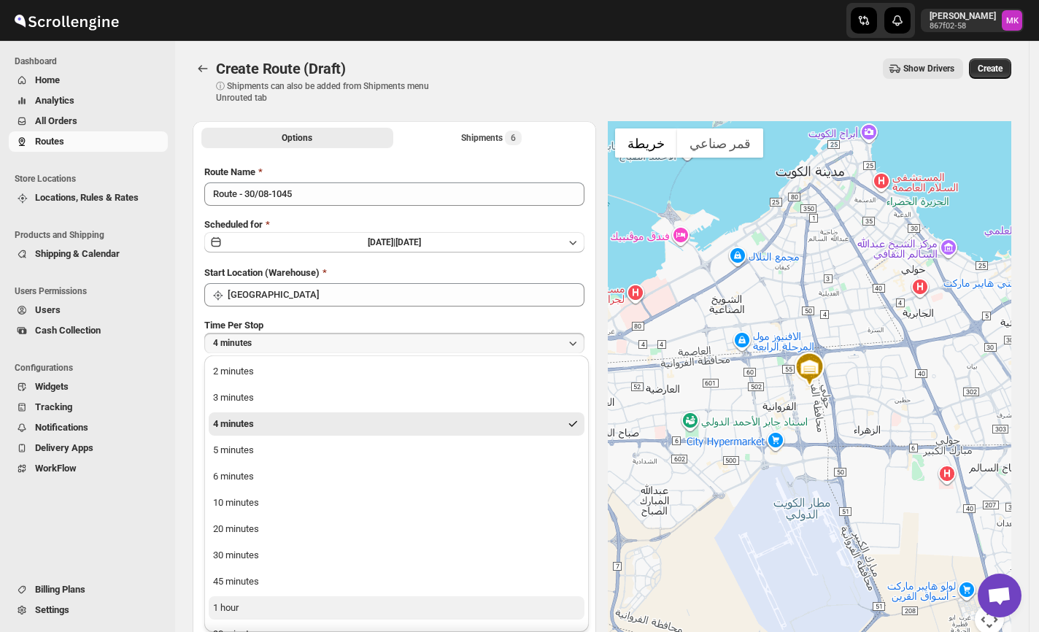
click at [228, 607] on div "1 hour" at bounding box center [226, 607] width 26 height 15
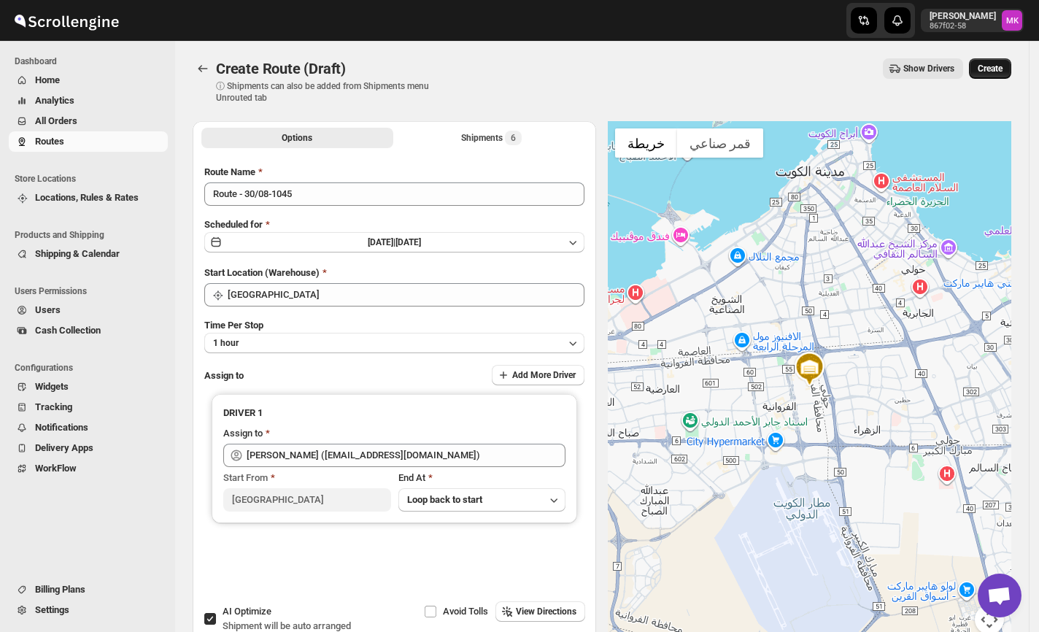
click at [984, 70] on button "Create" at bounding box center [990, 68] width 42 height 20
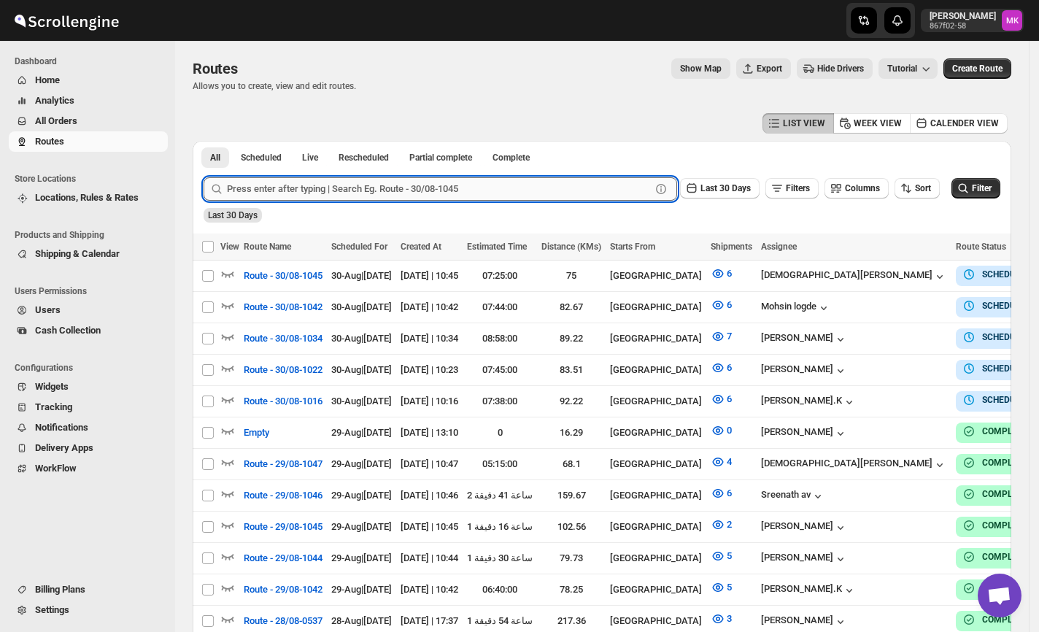
click at [281, 184] on input "text" at bounding box center [439, 188] width 424 height 23
paste input "9612"
type input "9612"
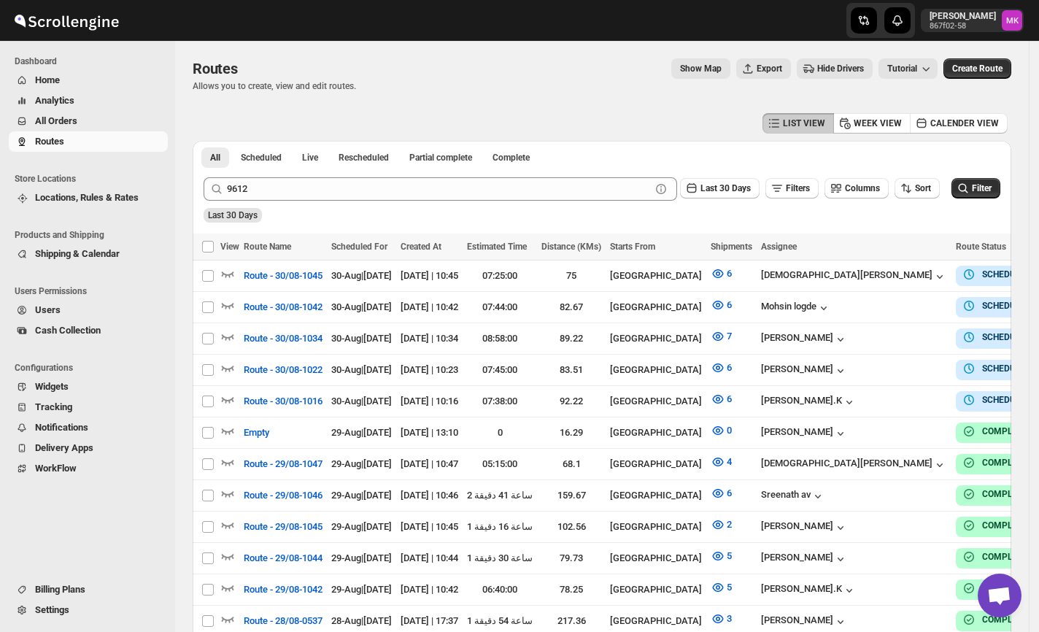
click at [63, 123] on span "All Orders" at bounding box center [56, 120] width 42 height 11
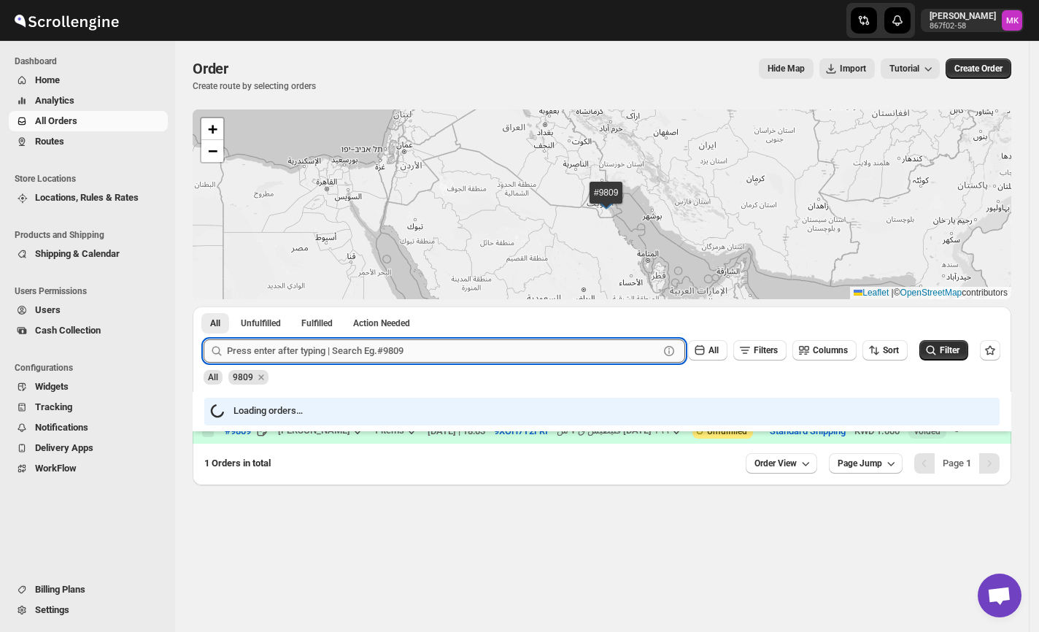
click at [238, 350] on input "text" at bounding box center [443, 350] width 432 height 23
paste input "9612"
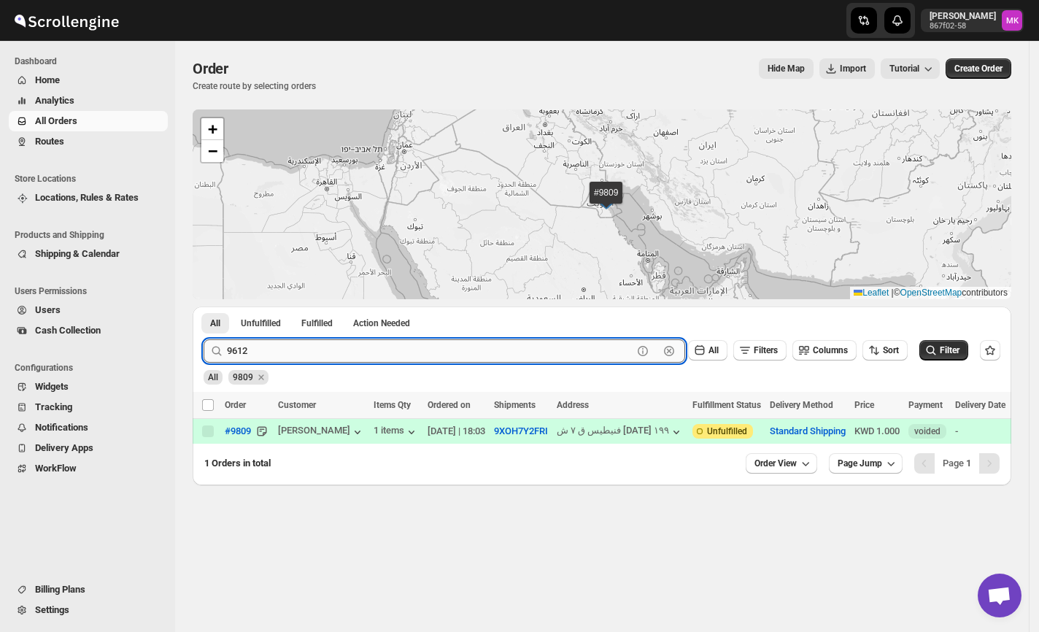
type input "9612"
click at [204, 306] on button "Submit" at bounding box center [225, 313] width 42 height 15
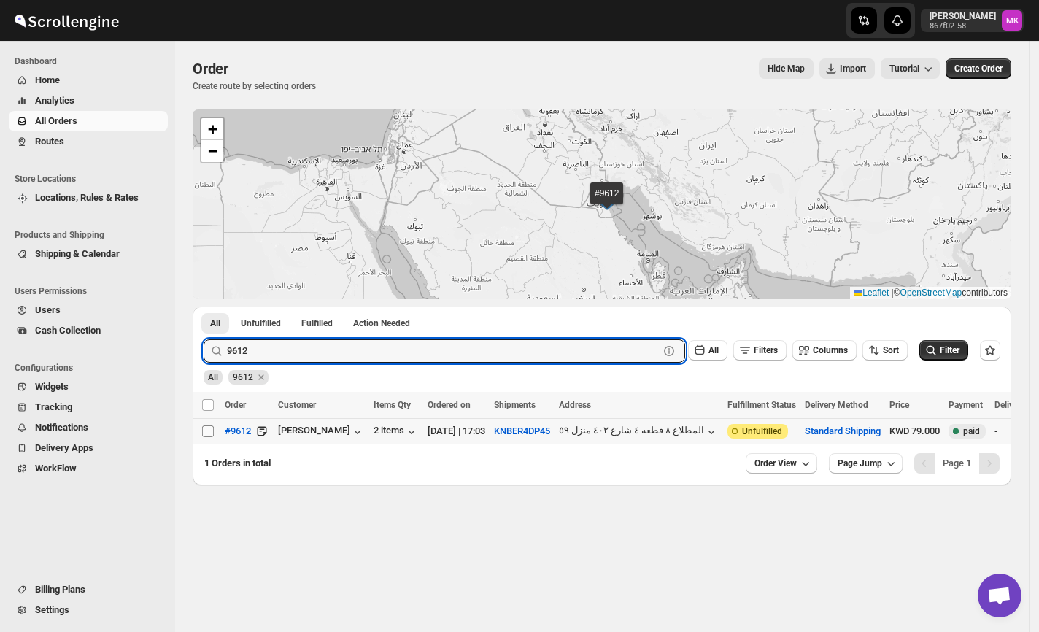
click at [207, 436] on input "Select order" at bounding box center [208, 431] width 12 height 12
checkbox input "true"
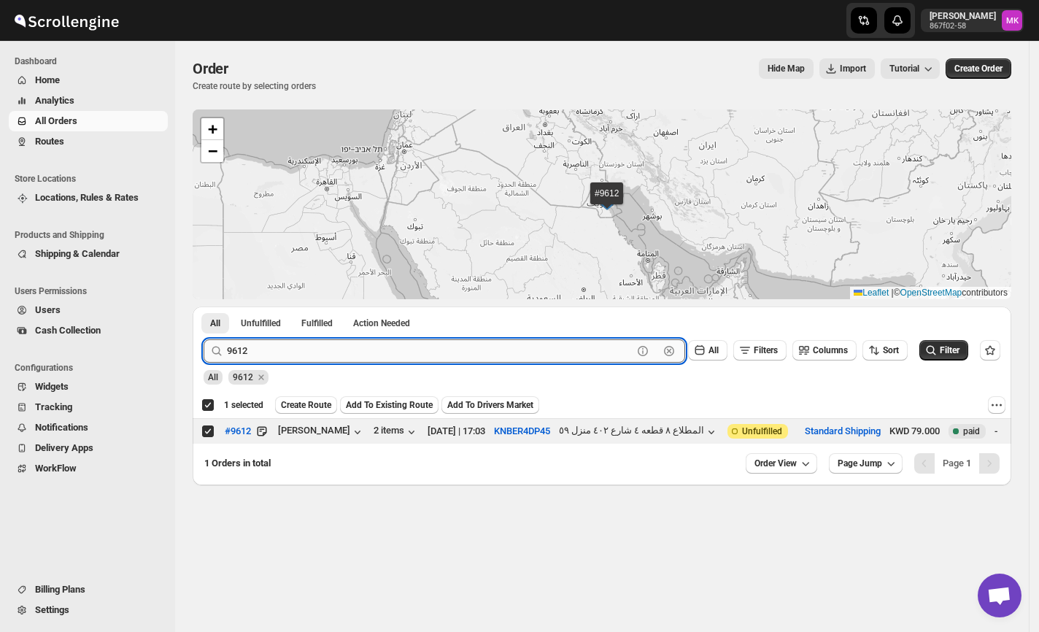
click at [287, 358] on input "9612" at bounding box center [430, 350] width 406 height 23
paste input "734"
type input "9734"
click at [204, 306] on button "Submit" at bounding box center [225, 313] width 42 height 15
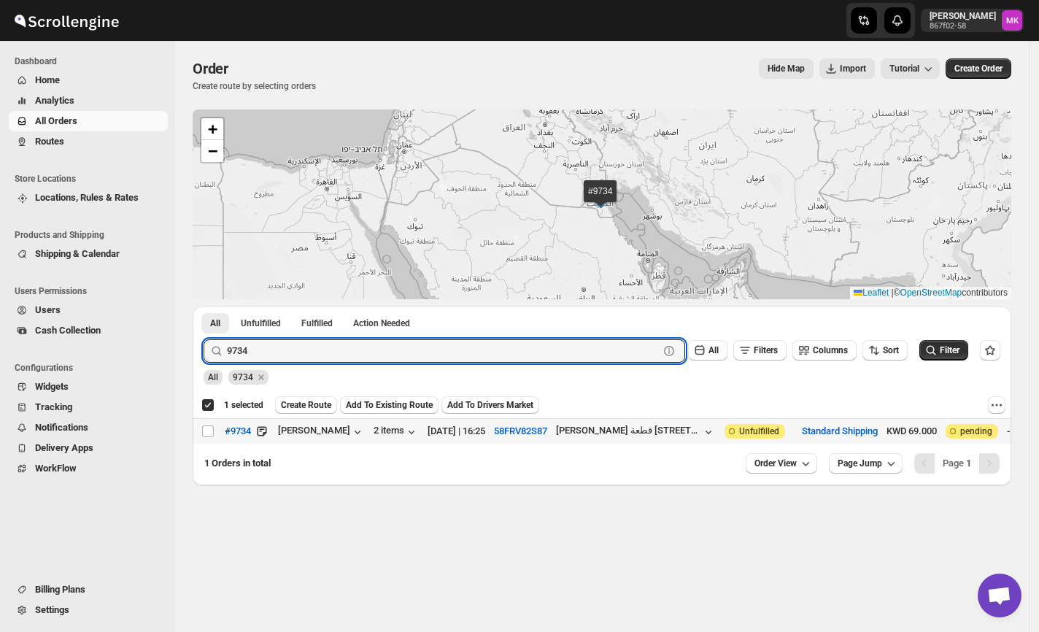
click at [206, 435] on input "Select order" at bounding box center [208, 431] width 12 height 12
checkbox input "true"
checkbox input "false"
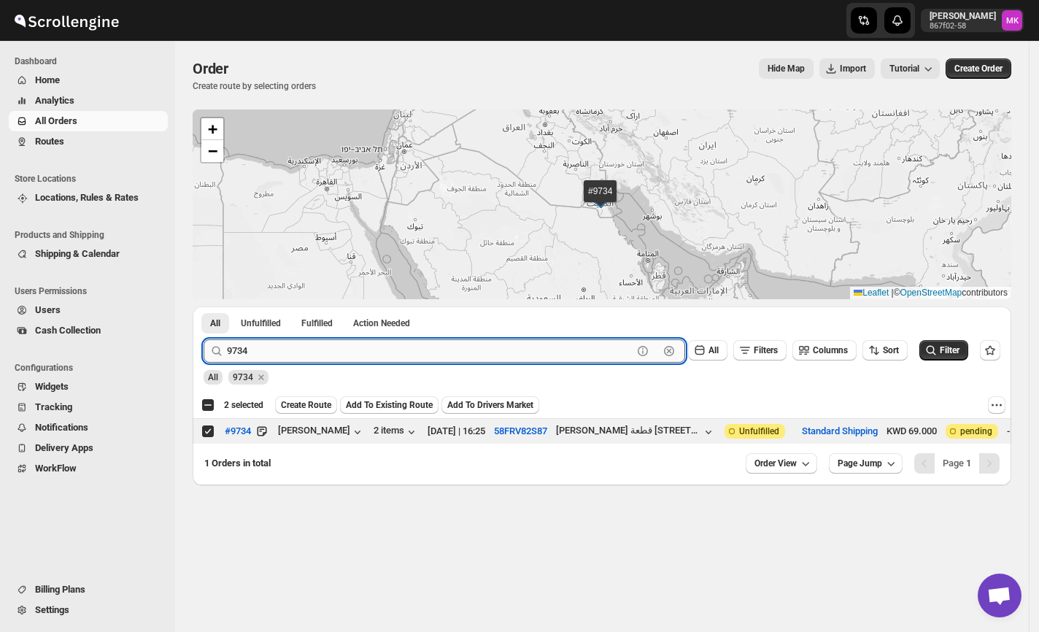
click at [341, 349] on input "9734" at bounding box center [430, 350] width 406 height 23
paste input "5"
type input "9735"
click at [204, 306] on button "Submit" at bounding box center [225, 313] width 42 height 15
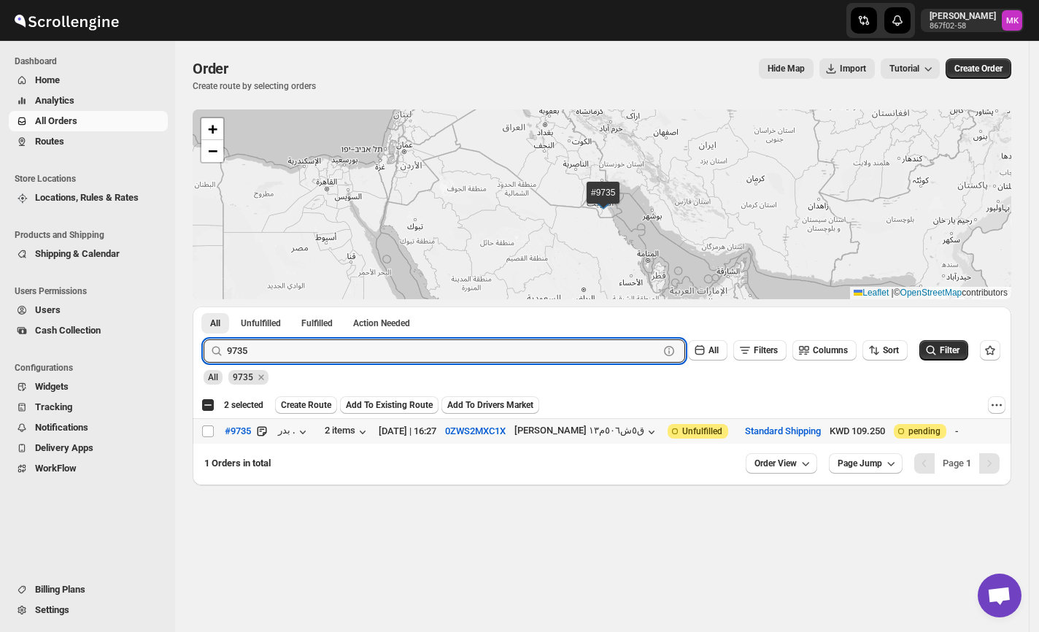
click at [209, 430] on input "Select order" at bounding box center [208, 431] width 12 height 12
checkbox input "true"
click at [293, 340] on input "9735" at bounding box center [430, 350] width 406 height 23
paste input "72"
type input "9772"
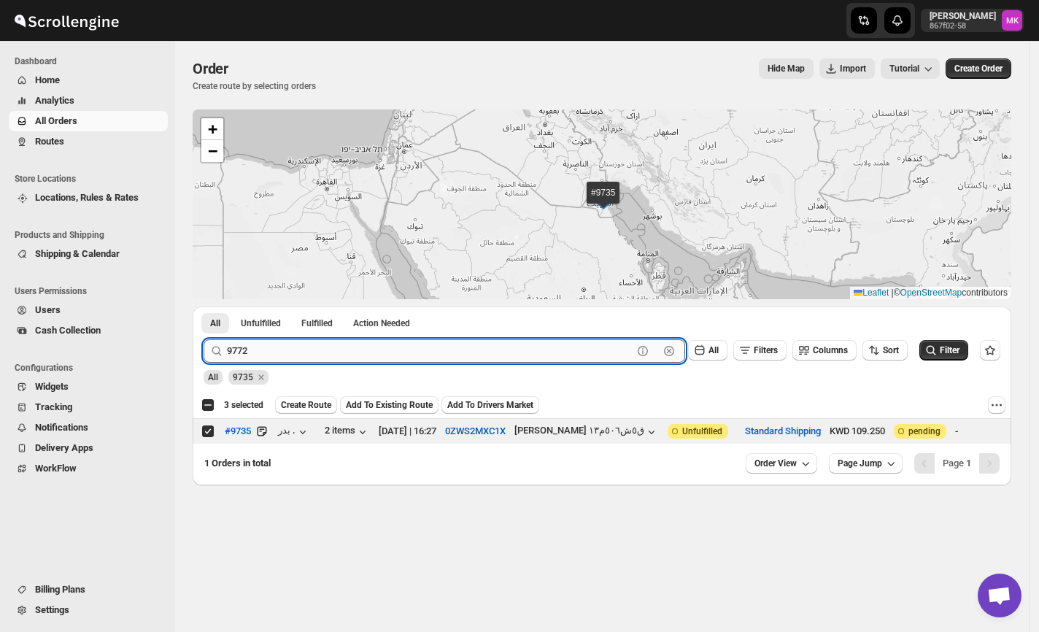
click at [204, 306] on button "Submit" at bounding box center [225, 313] width 42 height 15
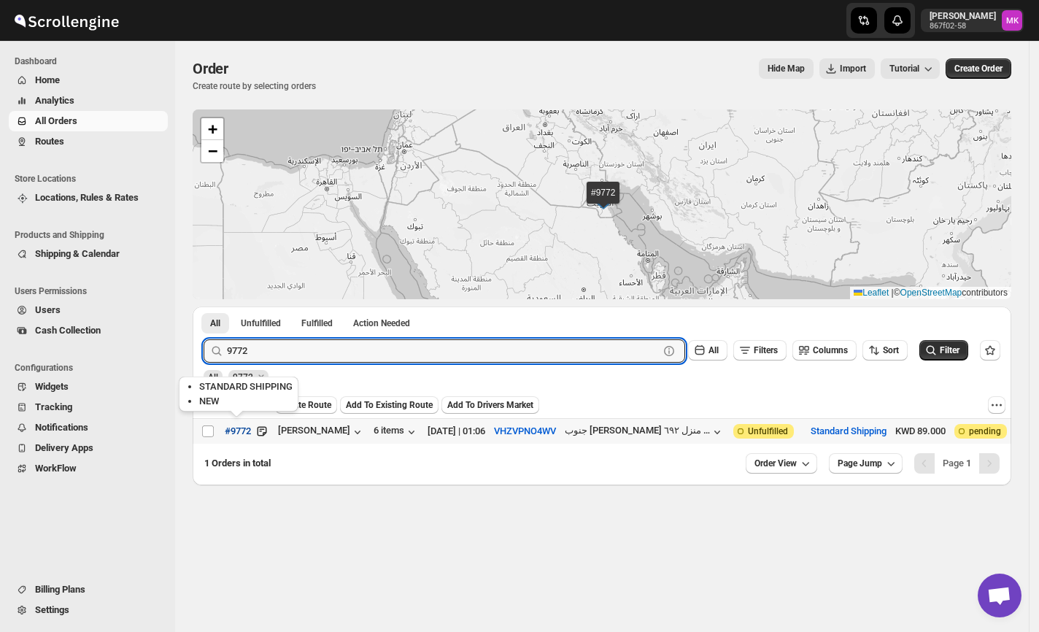
click at [216, 430] on button "#9772" at bounding box center [238, 431] width 44 height 23
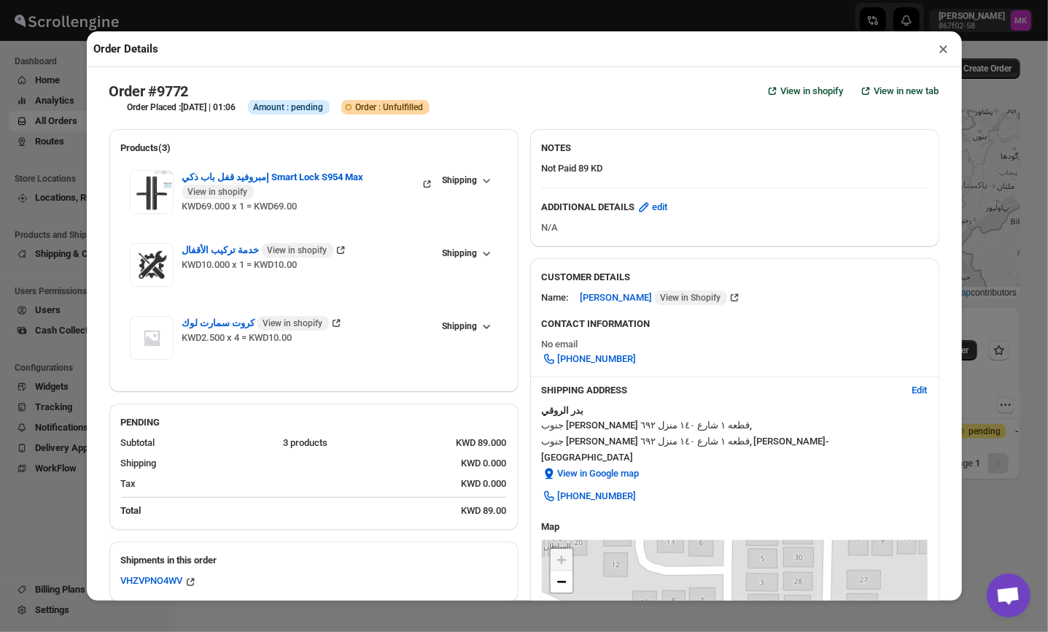
click at [940, 57] on button "×" at bounding box center [944, 49] width 21 height 20
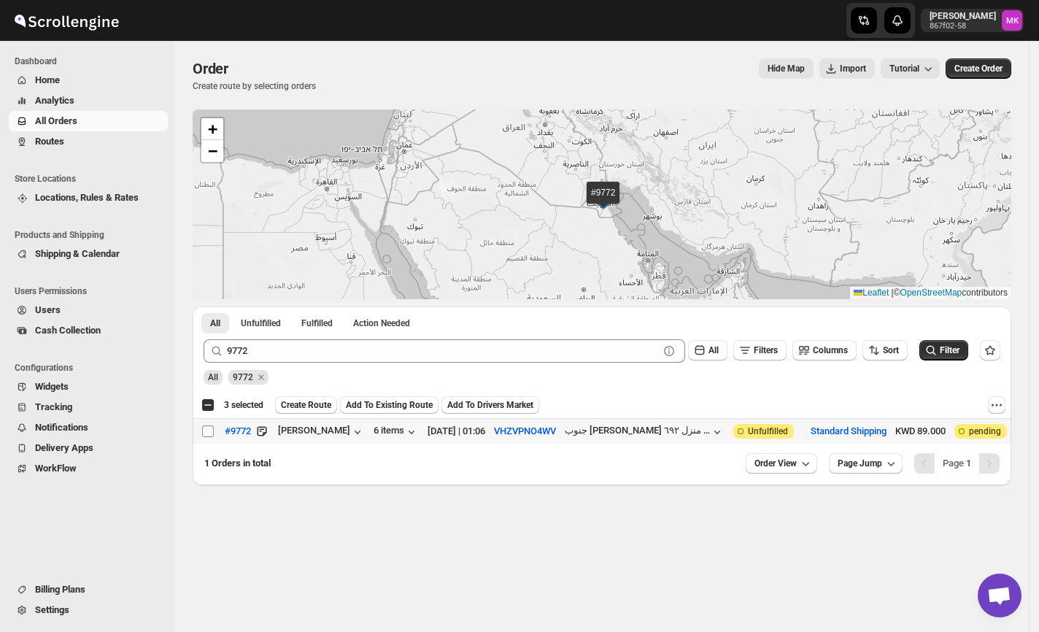
click at [205, 432] on input "Select order" at bounding box center [208, 431] width 12 height 12
checkbox input "true"
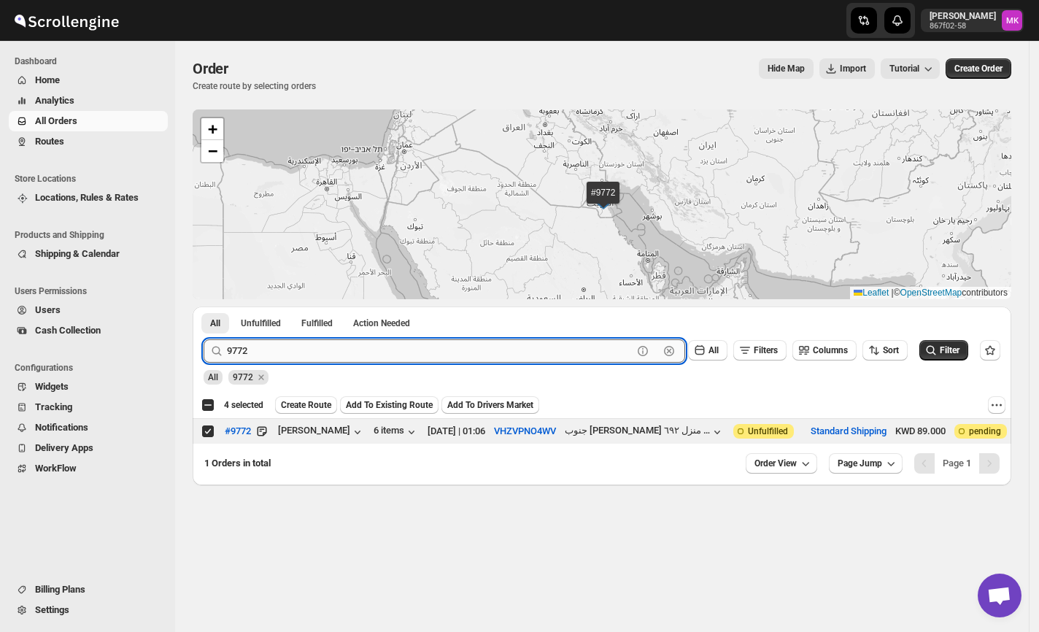
click at [301, 346] on input "9772" at bounding box center [430, 350] width 406 height 23
paste input "95"
type input "9795"
click at [204, 306] on button "Submit" at bounding box center [225, 313] width 42 height 15
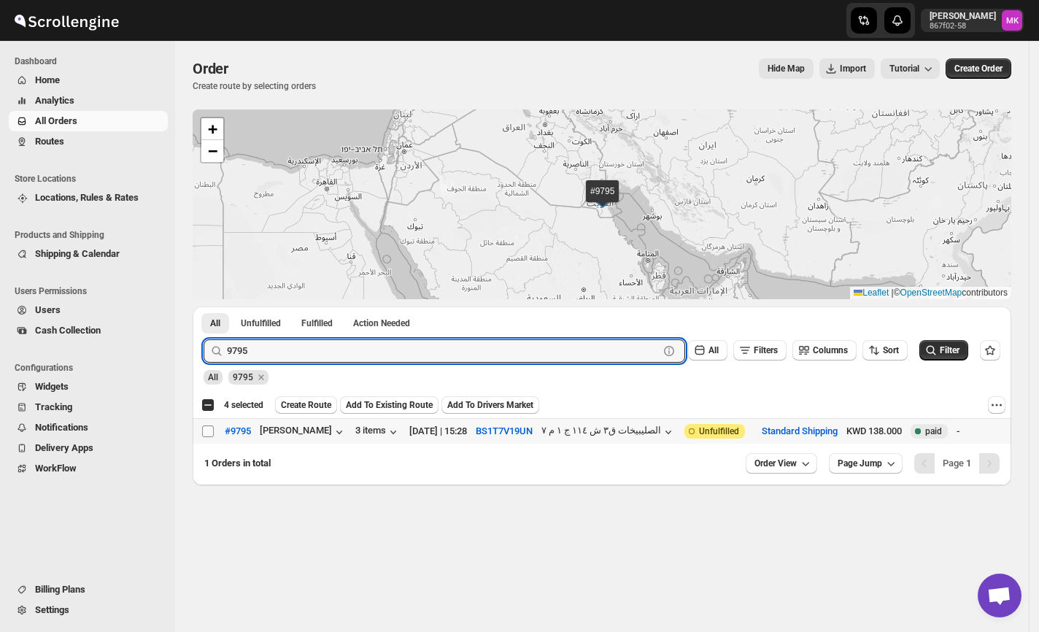
click at [207, 430] on input "Select order" at bounding box center [208, 431] width 12 height 12
checkbox input "true"
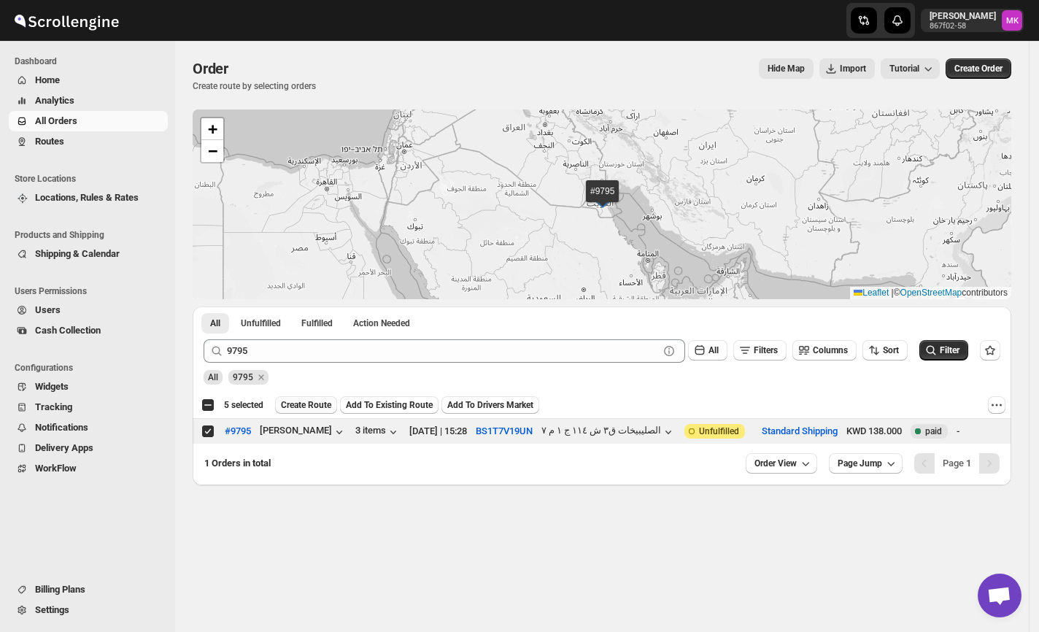
click at [322, 406] on span "Create Route" at bounding box center [306, 405] width 50 height 12
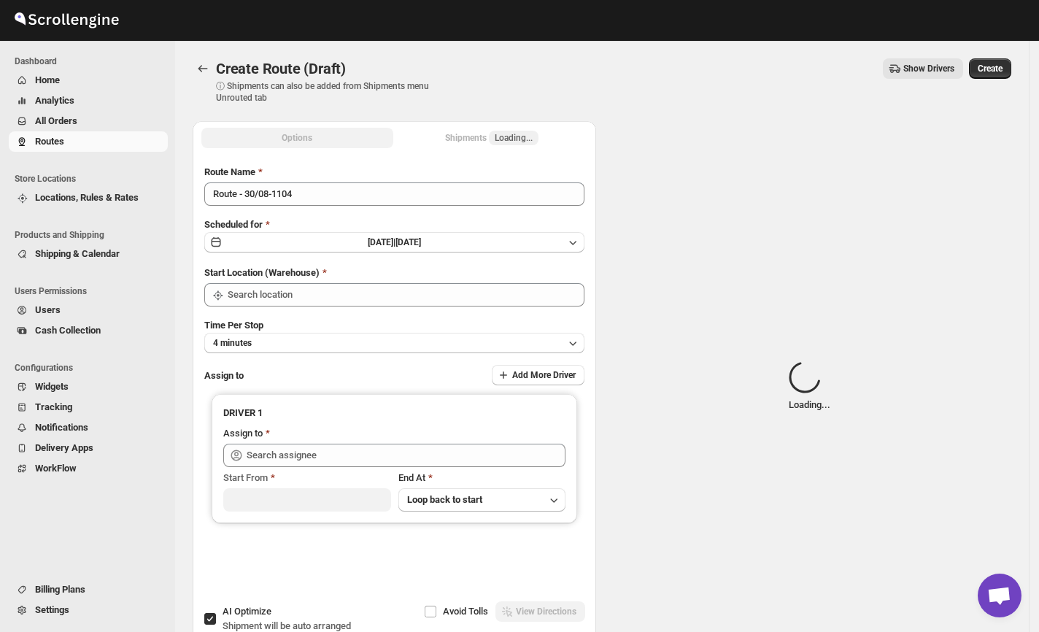
type input "[GEOGRAPHIC_DATA]"
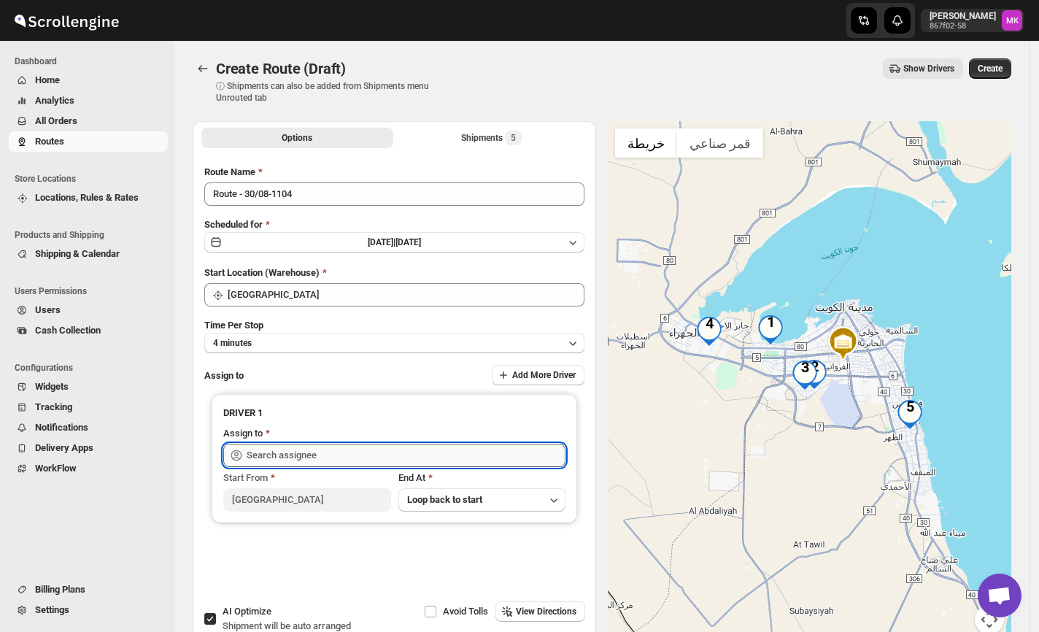
click at [263, 445] on input "text" at bounding box center [406, 455] width 319 height 23
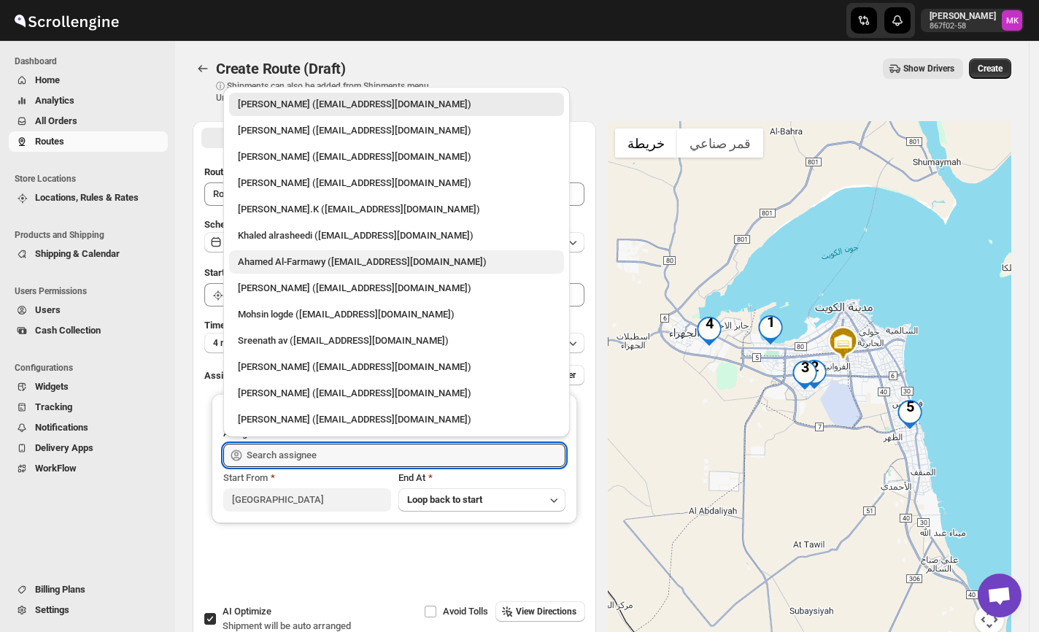
click at [255, 270] on div "Ahamed Al-Farmawy ([EMAIL_ADDRESS][DOMAIN_NAME])" at bounding box center [396, 261] width 335 height 23
type input "Ahamed Al-Farmawy ([EMAIL_ADDRESS][DOMAIN_NAME])"
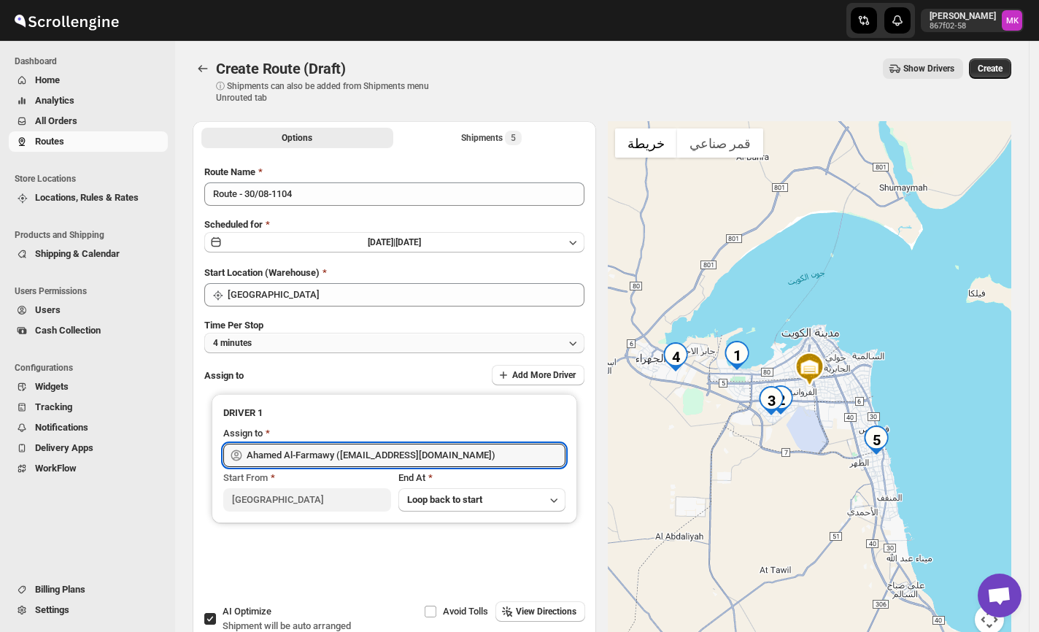
click at [266, 339] on button "4 minutes" at bounding box center [394, 343] width 380 height 20
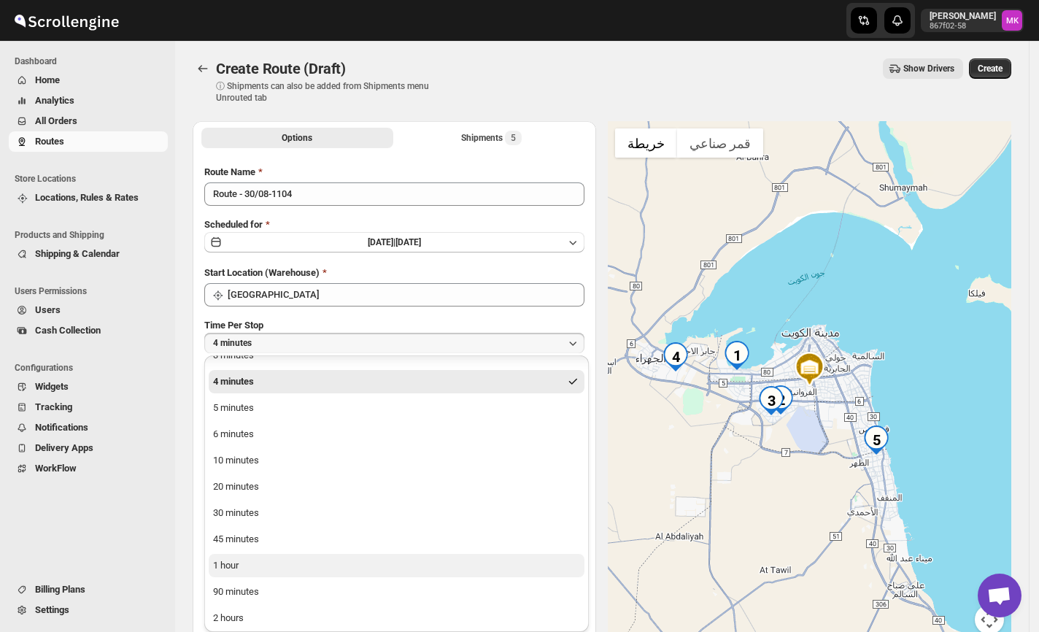
scroll to position [44, 0]
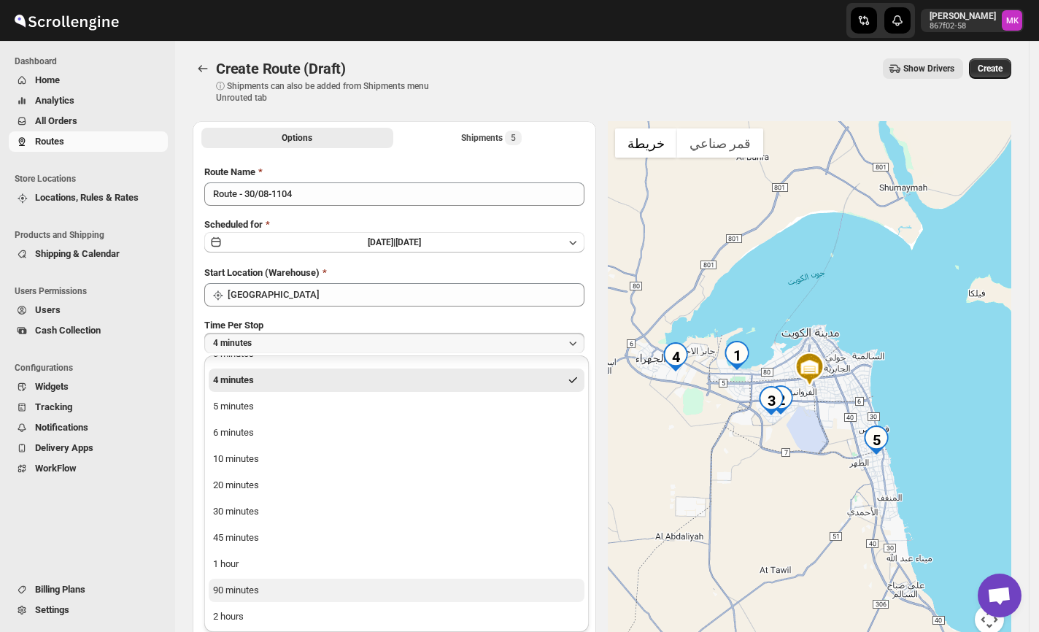
click at [244, 593] on div "90 minutes" at bounding box center [236, 590] width 46 height 15
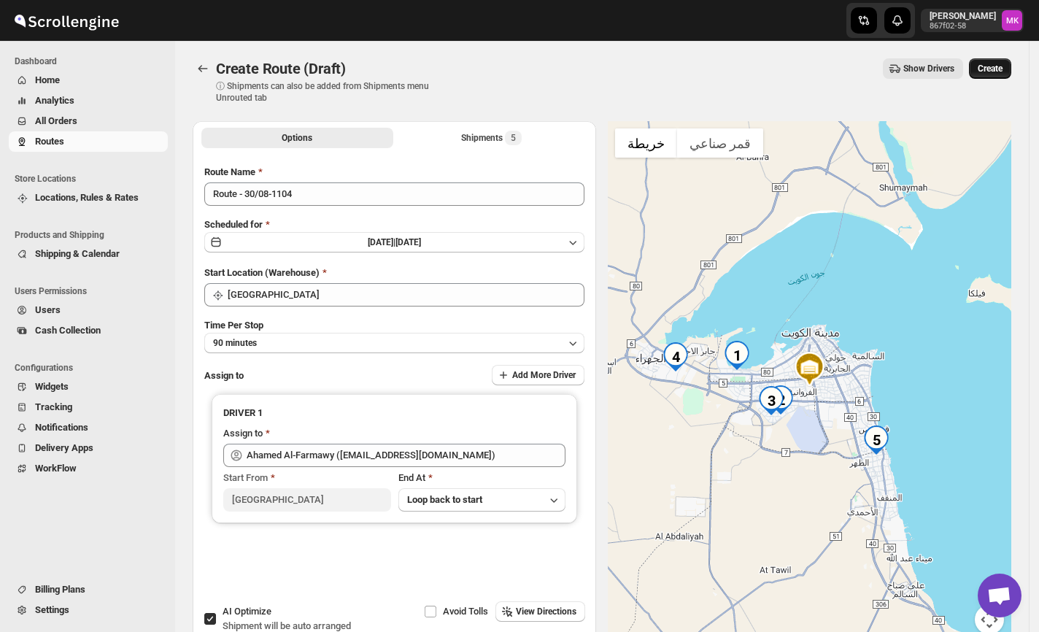
click at [995, 62] on button "Create" at bounding box center [990, 68] width 42 height 20
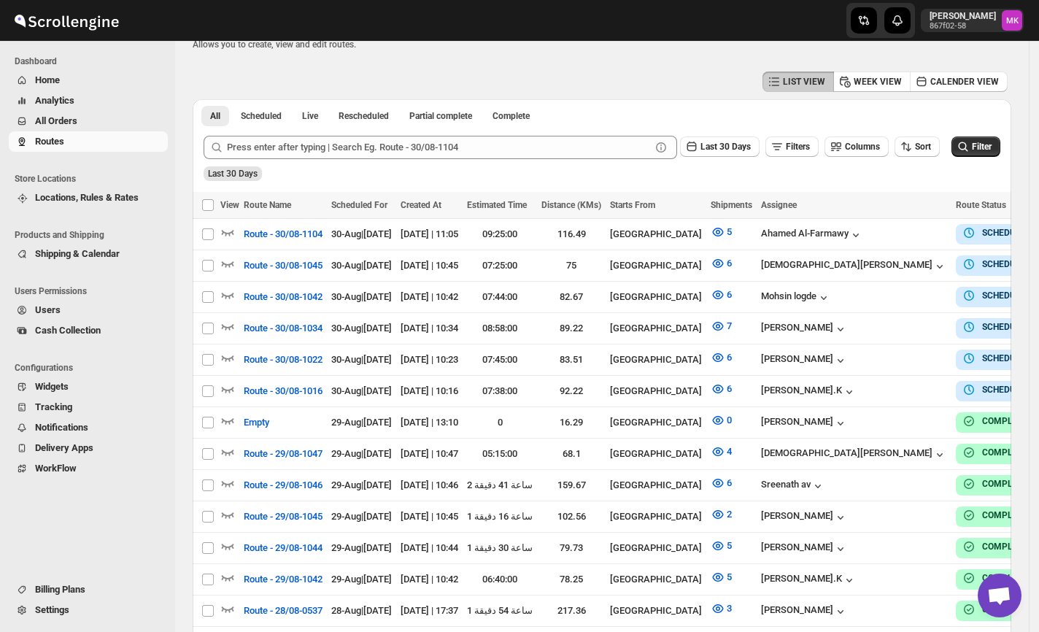
scroll to position [97, 0]
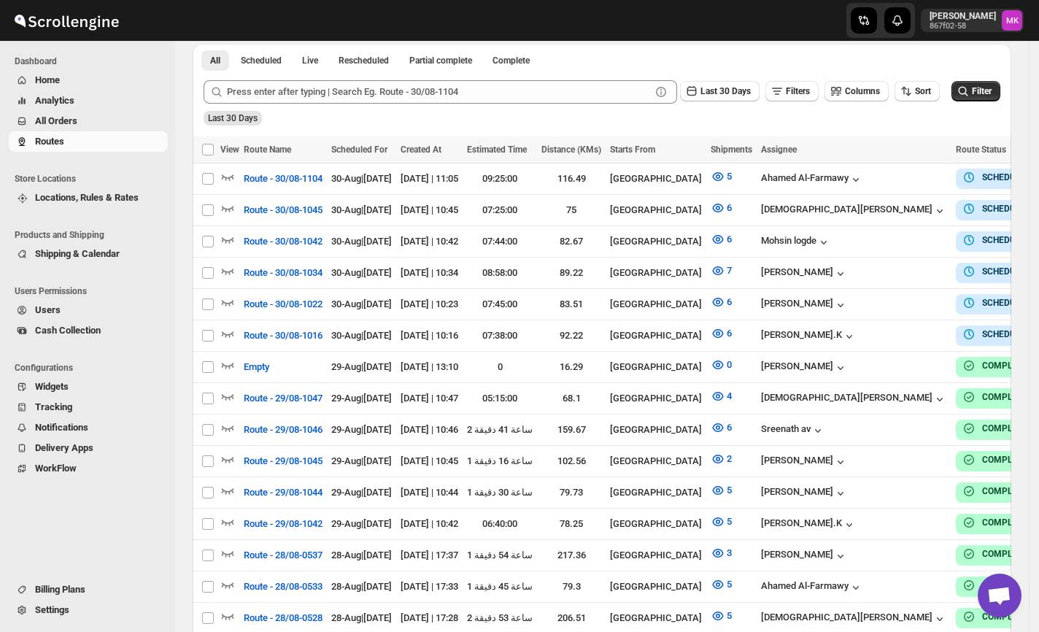
click at [50, 115] on span "All Orders" at bounding box center [56, 120] width 42 height 11
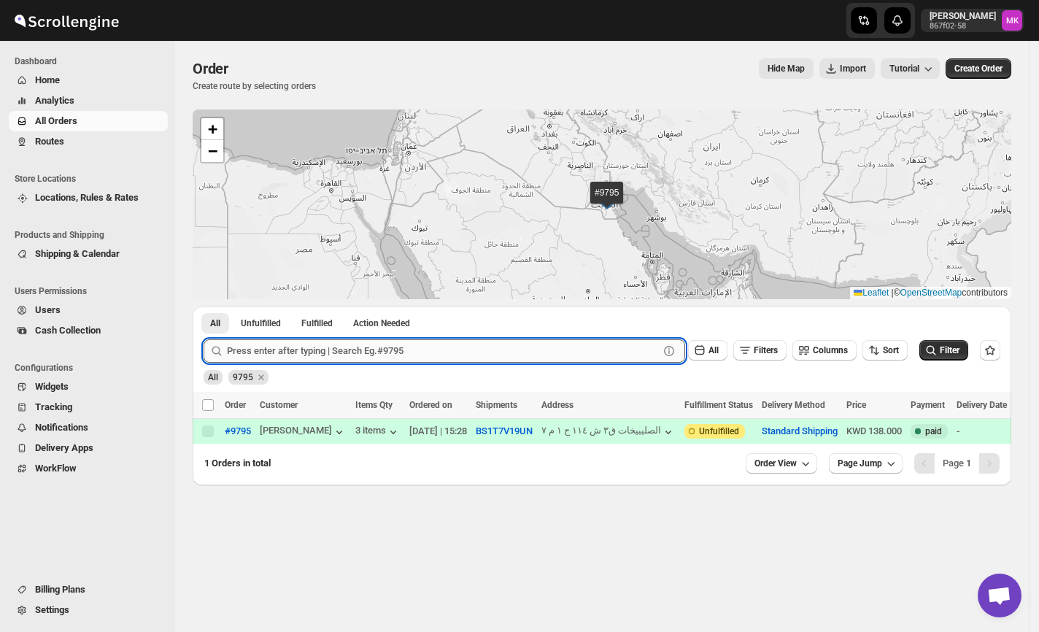
click at [258, 347] on input "text" at bounding box center [443, 350] width 432 height 23
paste input "9824"
type input "9824"
click at [204, 306] on button "Submit" at bounding box center [225, 313] width 42 height 15
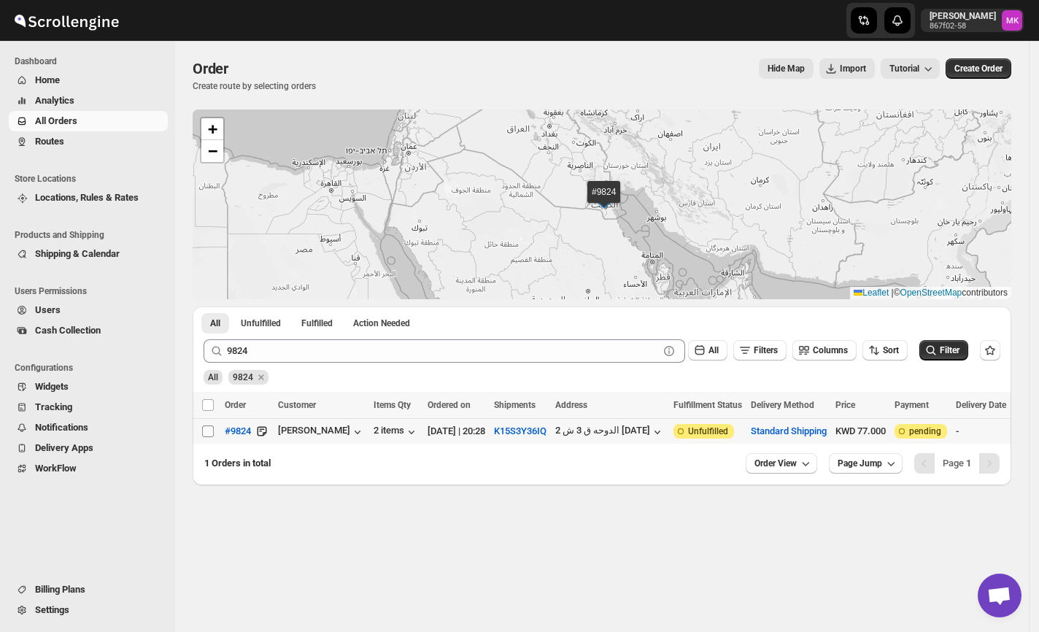
click at [208, 436] on input "Select order" at bounding box center [208, 431] width 12 height 12
checkbox input "true"
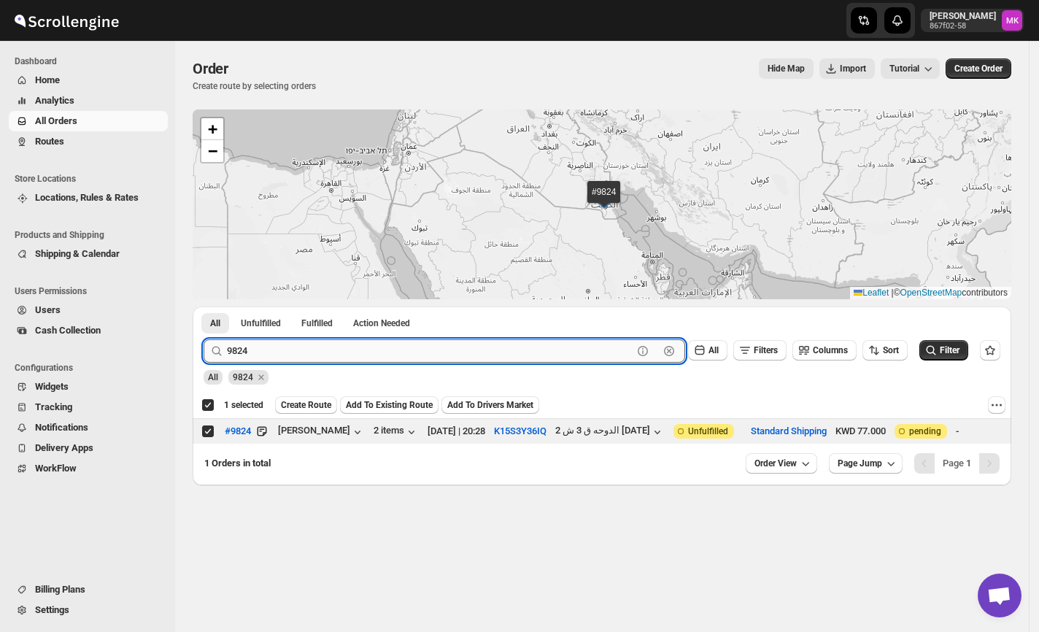
click at [298, 354] on input "9824" at bounding box center [430, 350] width 406 height 23
paste input "931"
type input "9931"
click at [204, 306] on button "Submit" at bounding box center [225, 313] width 42 height 15
click at [207, 436] on input "Select order" at bounding box center [208, 431] width 12 height 12
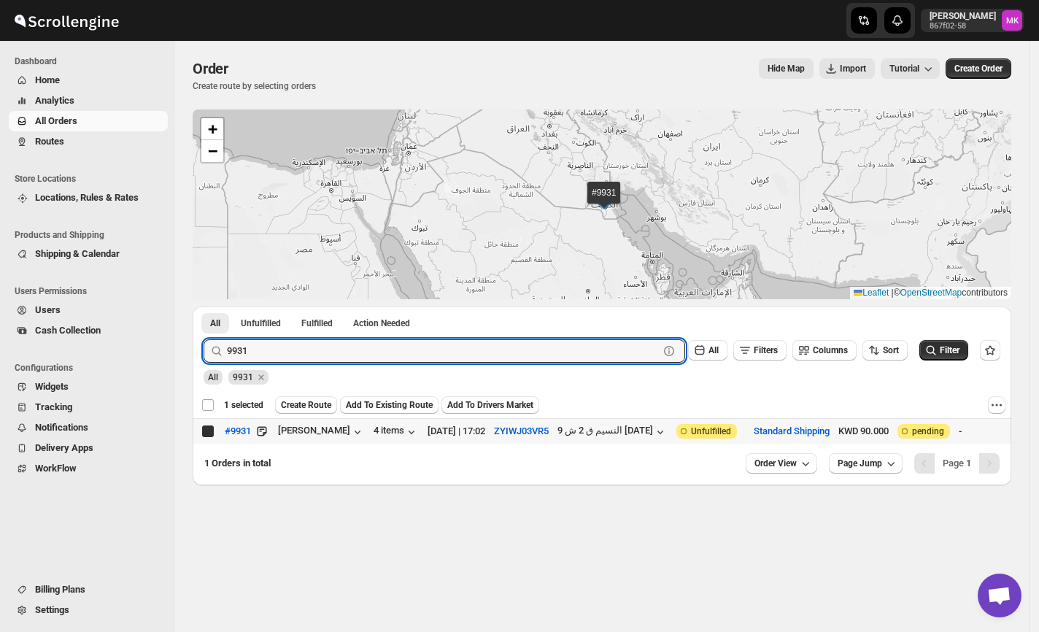
checkbox input "true"
checkbox input "false"
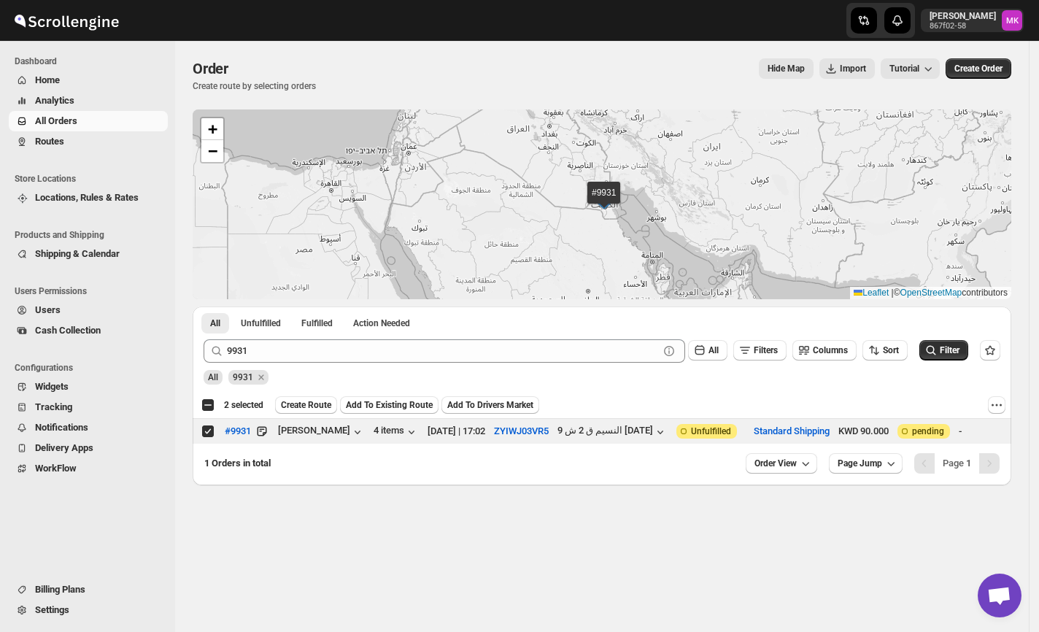
click at [261, 363] on div "9931" at bounding box center [248, 374] width 40 height 22
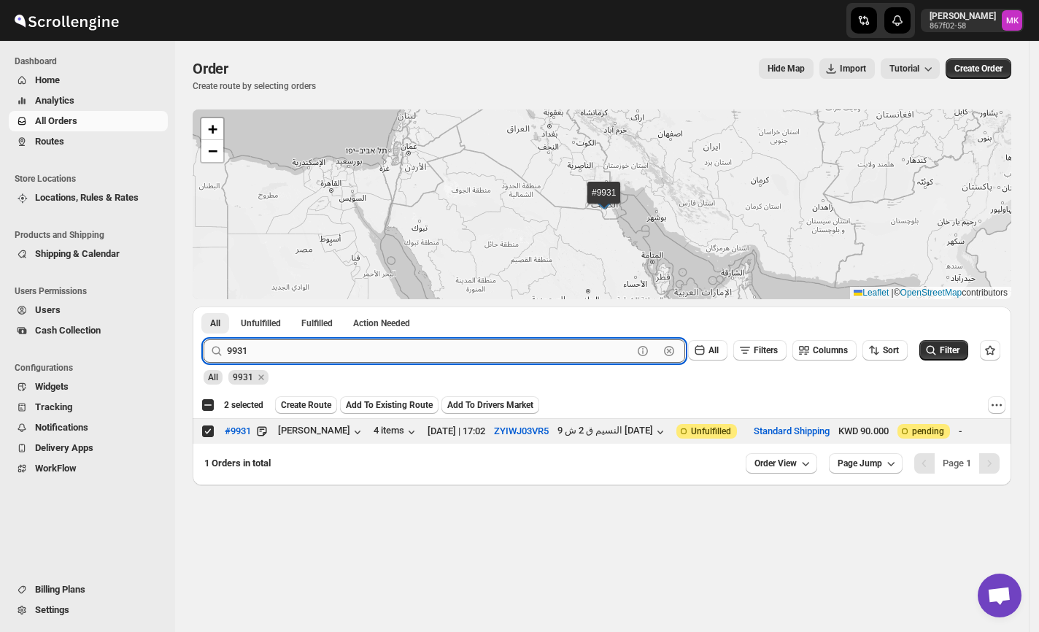
click at [268, 343] on input "9931" at bounding box center [430, 350] width 406 height 23
paste input "8"
type input "9831"
click at [204, 306] on button "Submit" at bounding box center [225, 313] width 42 height 15
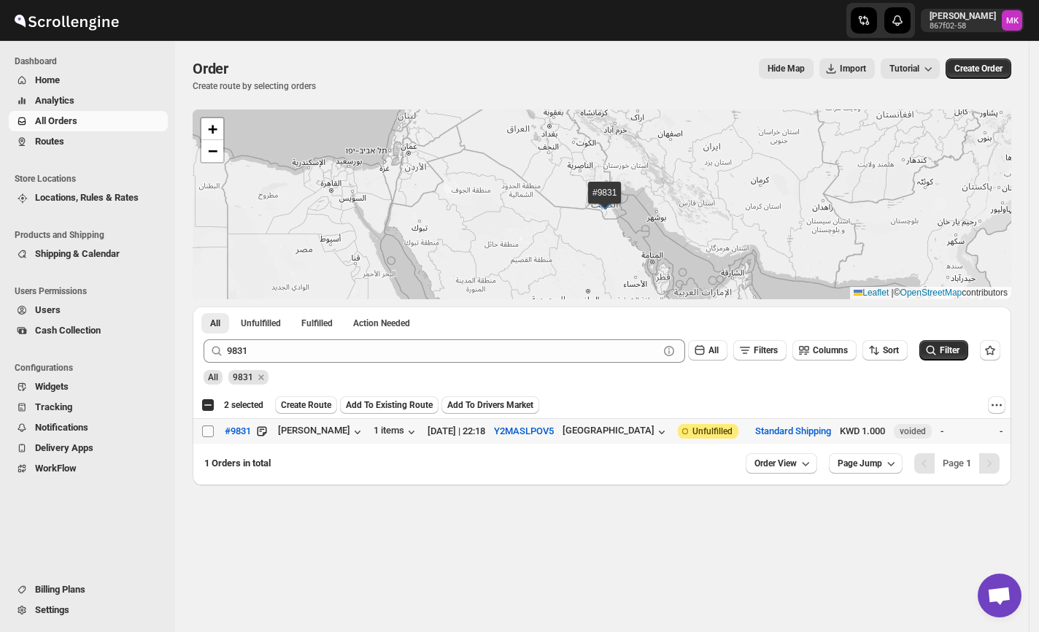
click at [203, 430] on input "Select order" at bounding box center [208, 431] width 12 height 12
checkbox input "true"
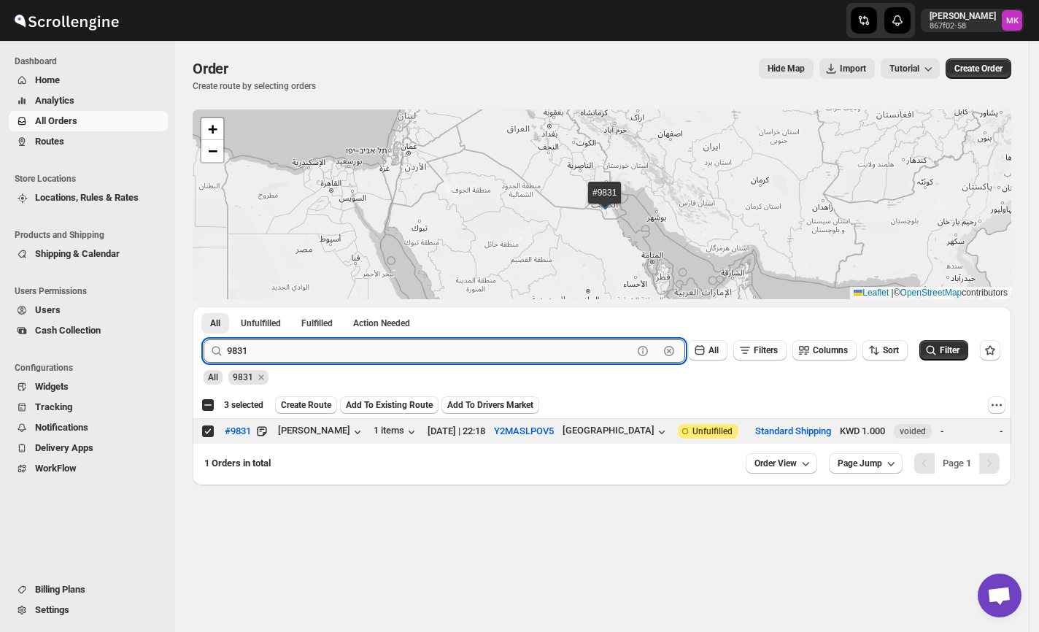
click at [263, 360] on input "9831" at bounding box center [430, 350] width 406 height 23
paste input "22"
type input "9822"
click at [204, 306] on button "Submit" at bounding box center [225, 313] width 42 height 15
click at [205, 433] on input "Select order" at bounding box center [208, 431] width 12 height 12
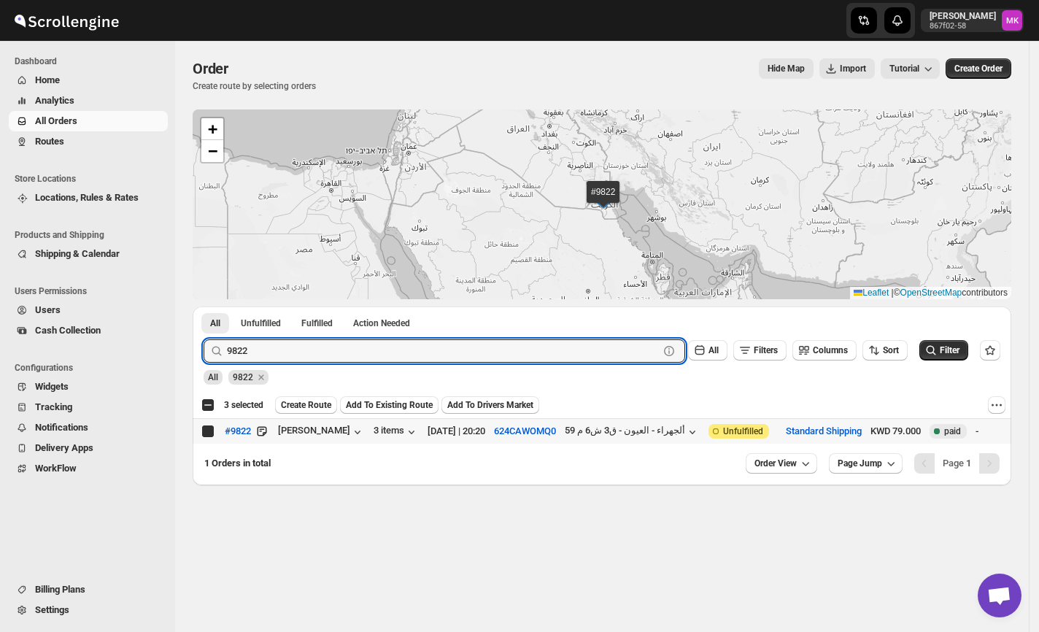
checkbox input "true"
click at [337, 348] on input "9822" at bounding box center [430, 350] width 406 height 23
paste input "43"
type input "9843"
click at [204, 306] on button "Submit" at bounding box center [225, 313] width 42 height 15
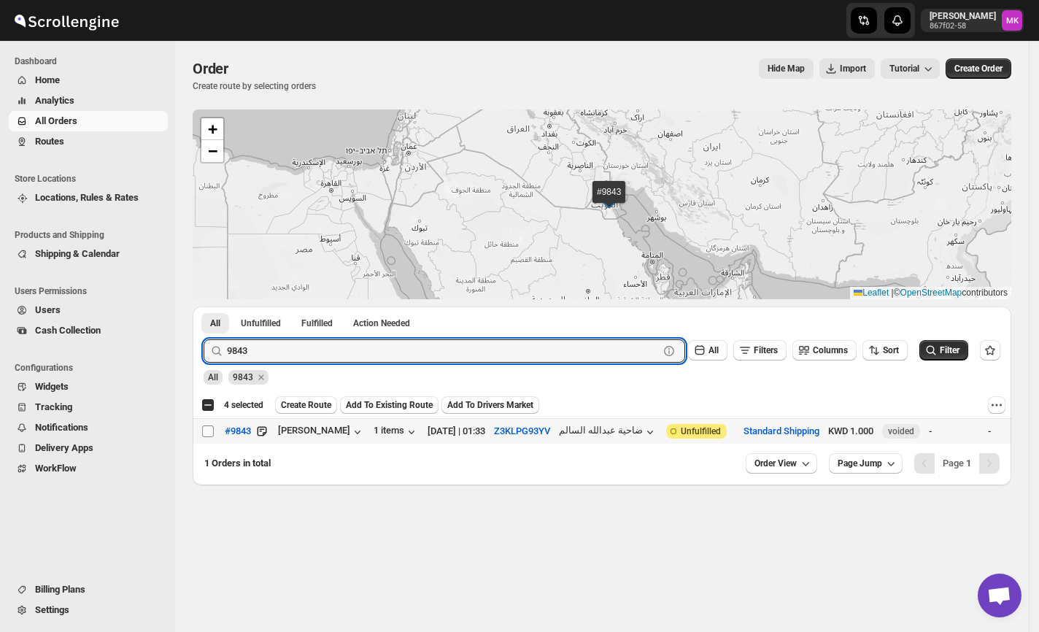
click at [206, 436] on input "Select order" at bounding box center [208, 431] width 12 height 12
checkbox input "true"
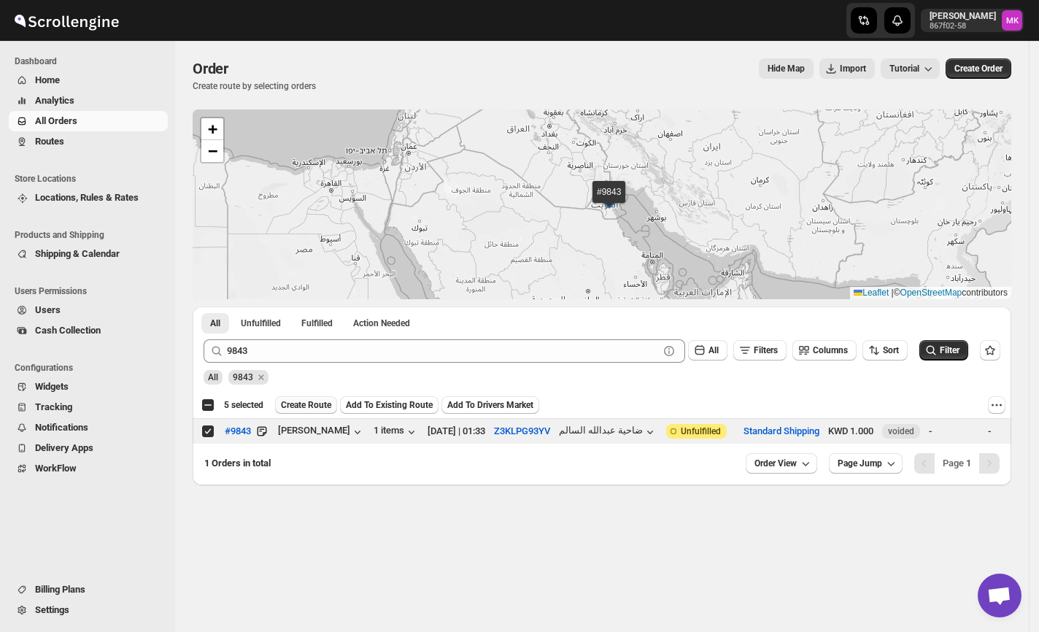
click at [311, 406] on span "Create Route" at bounding box center [306, 405] width 50 height 12
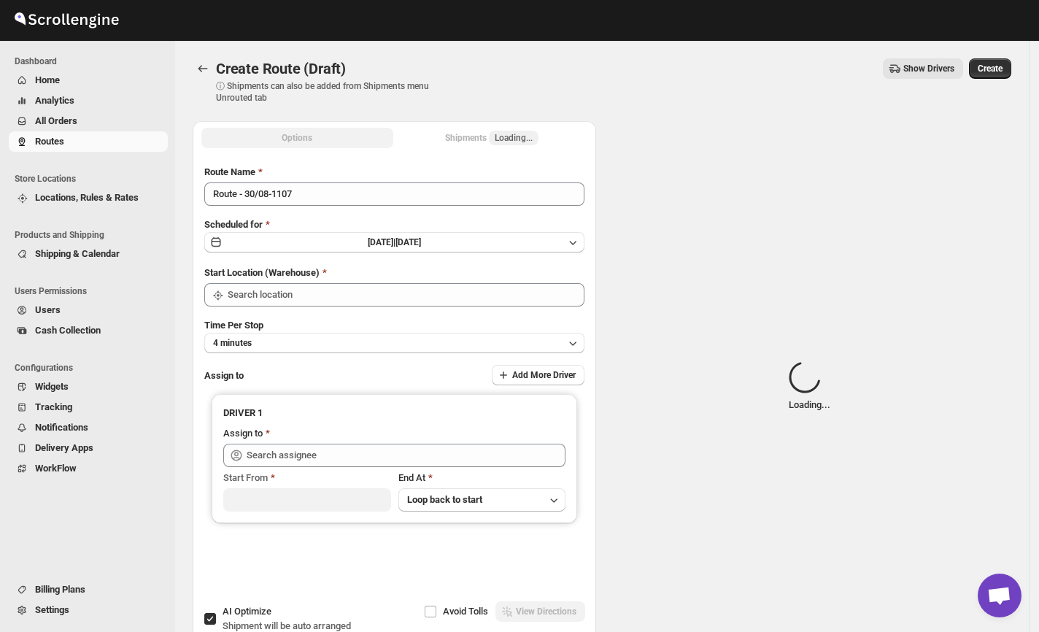
type input "[GEOGRAPHIC_DATA]"
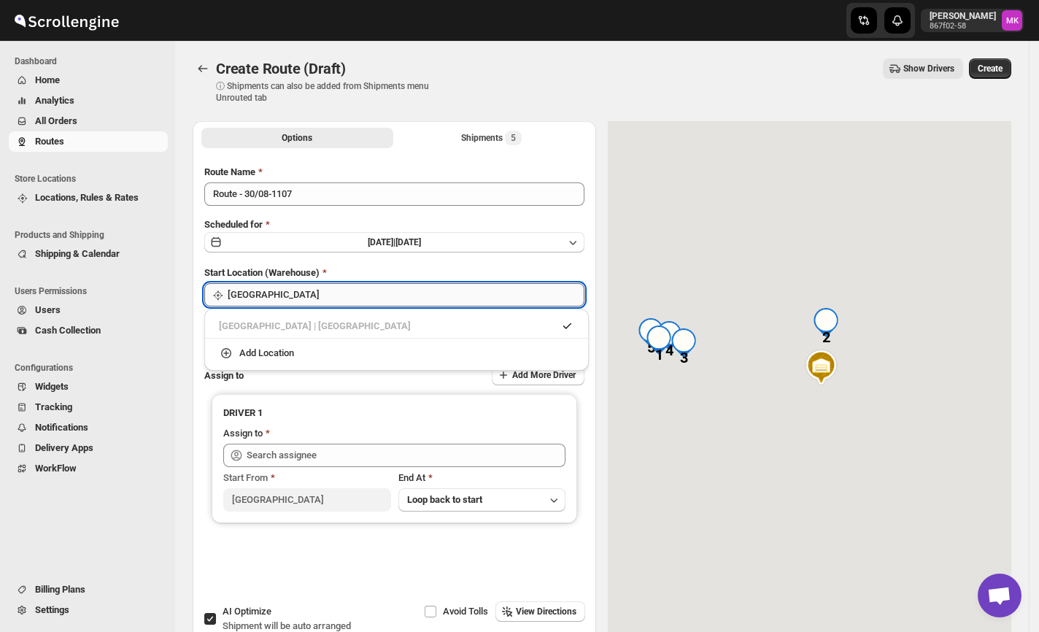
click at [308, 295] on input "[GEOGRAPHIC_DATA]" at bounding box center [406, 294] width 357 height 23
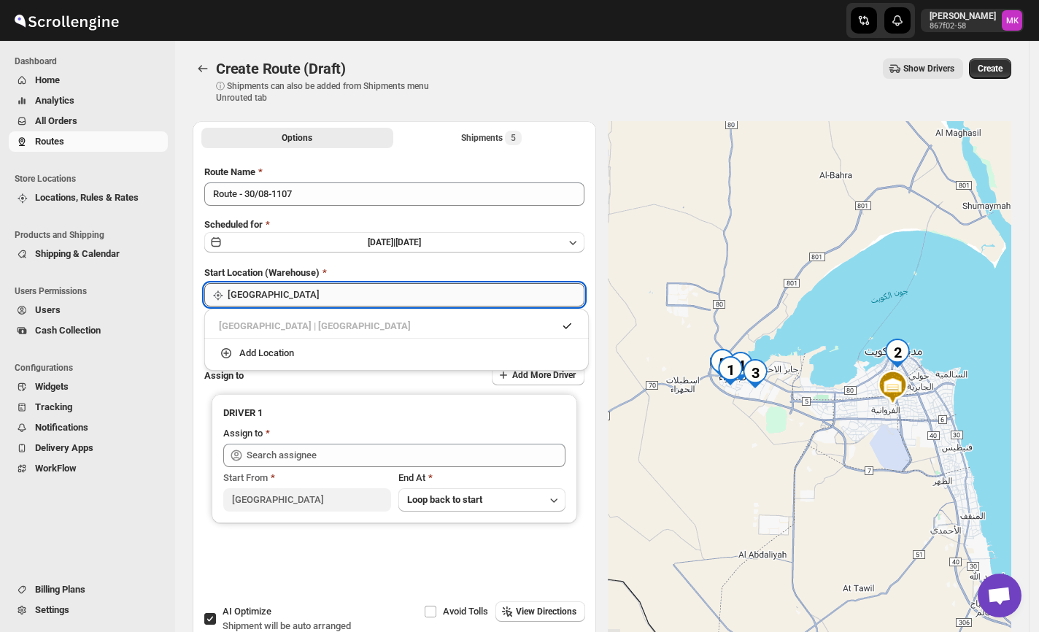
click at [308, 295] on input "[GEOGRAPHIC_DATA]" at bounding box center [406, 294] width 357 height 23
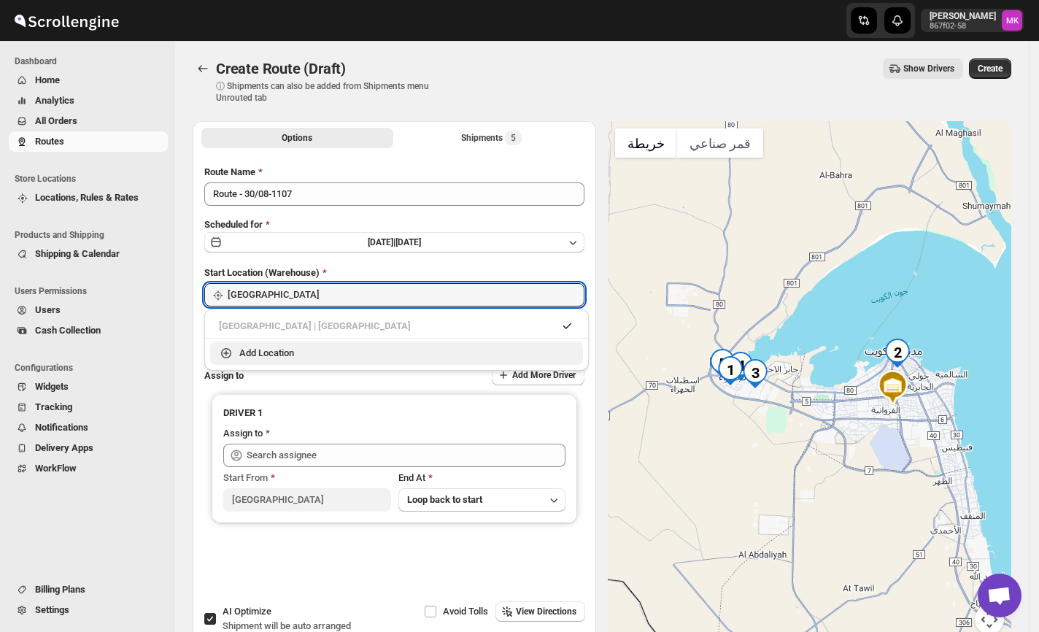
click at [294, 353] on div "Add Location" at bounding box center [266, 353] width 55 height 15
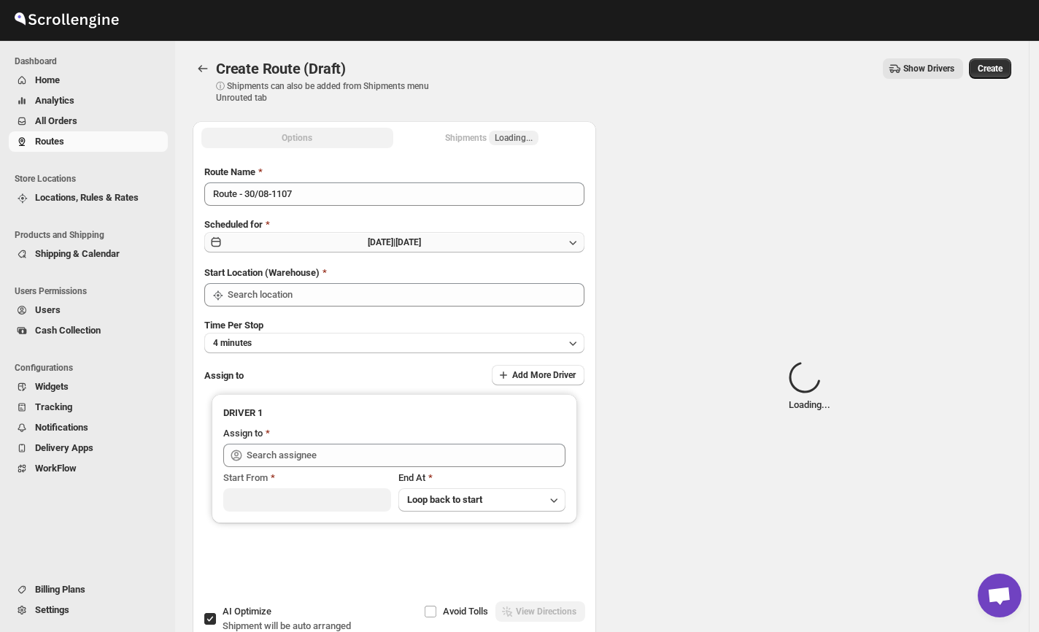
type input "[GEOGRAPHIC_DATA]"
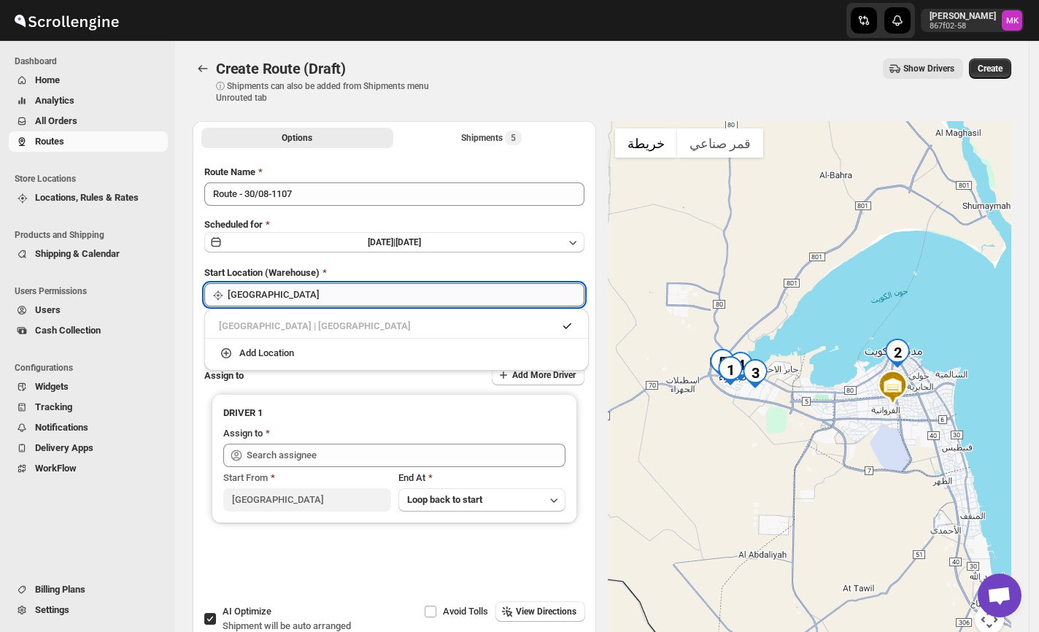
click at [266, 292] on input "[GEOGRAPHIC_DATA]" at bounding box center [406, 294] width 357 height 23
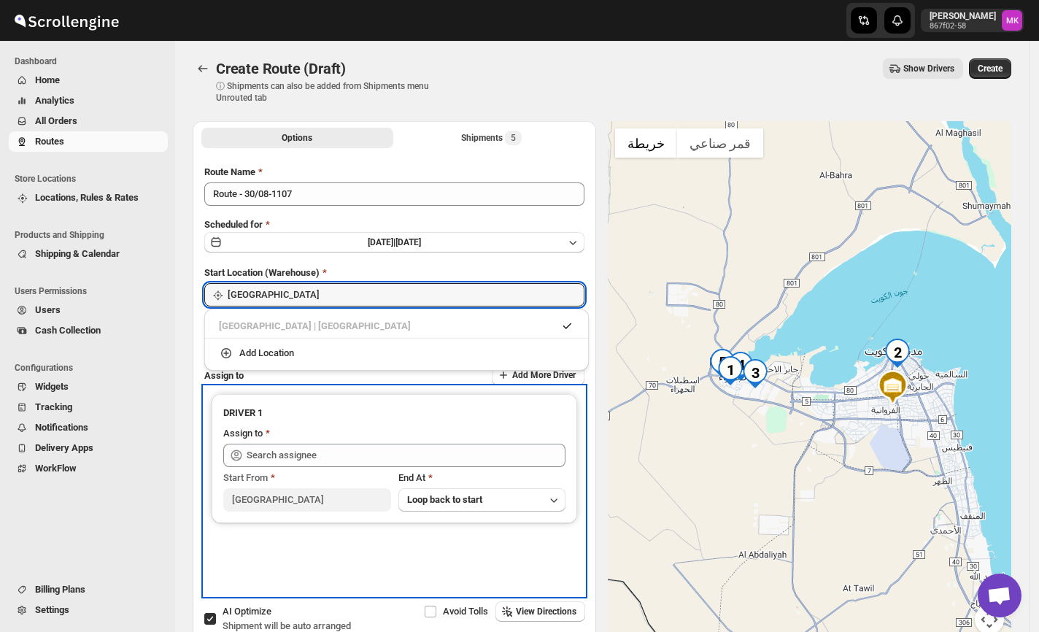
click at [376, 395] on div "DRIVER 1 Assign to Start From [GEOGRAPHIC_DATA] At Loop back to start" at bounding box center [395, 458] width 366 height 129
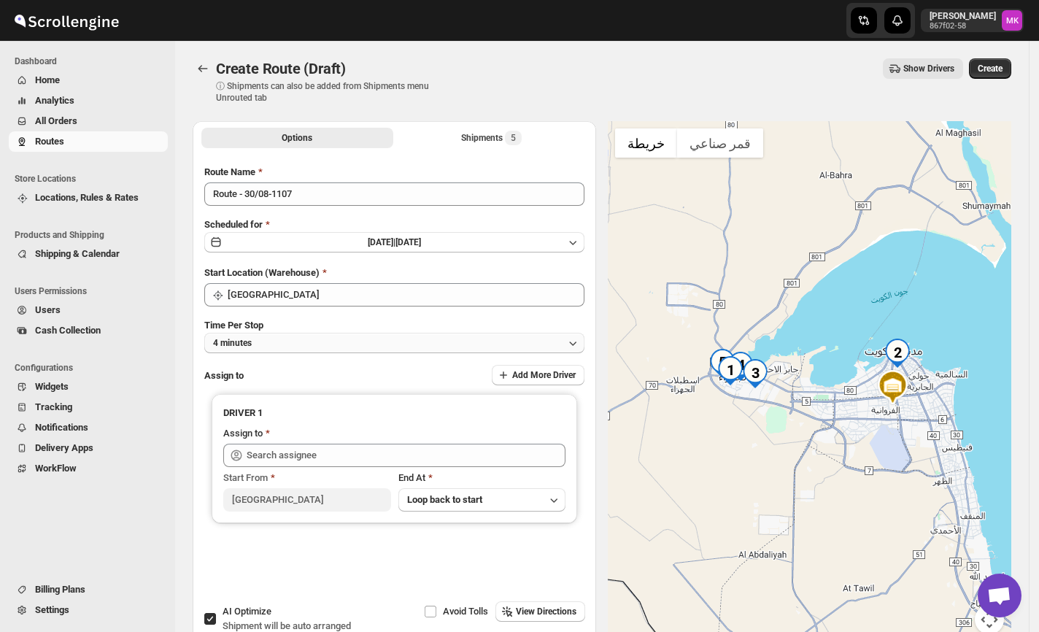
click at [287, 348] on button "4 minutes" at bounding box center [394, 343] width 380 height 20
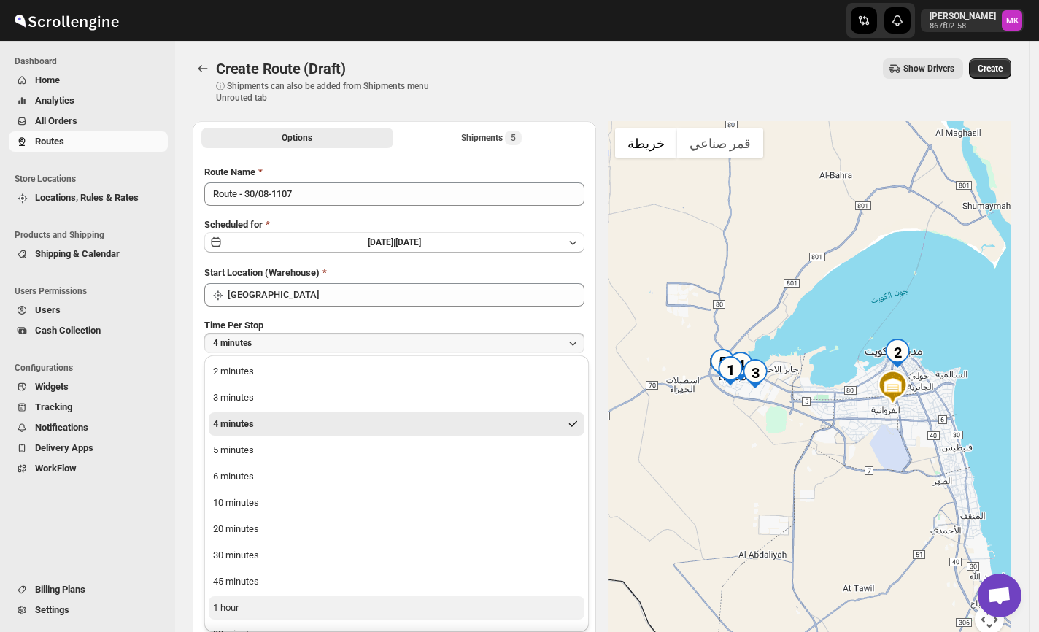
click at [245, 608] on button "1 hour" at bounding box center [397, 607] width 376 height 23
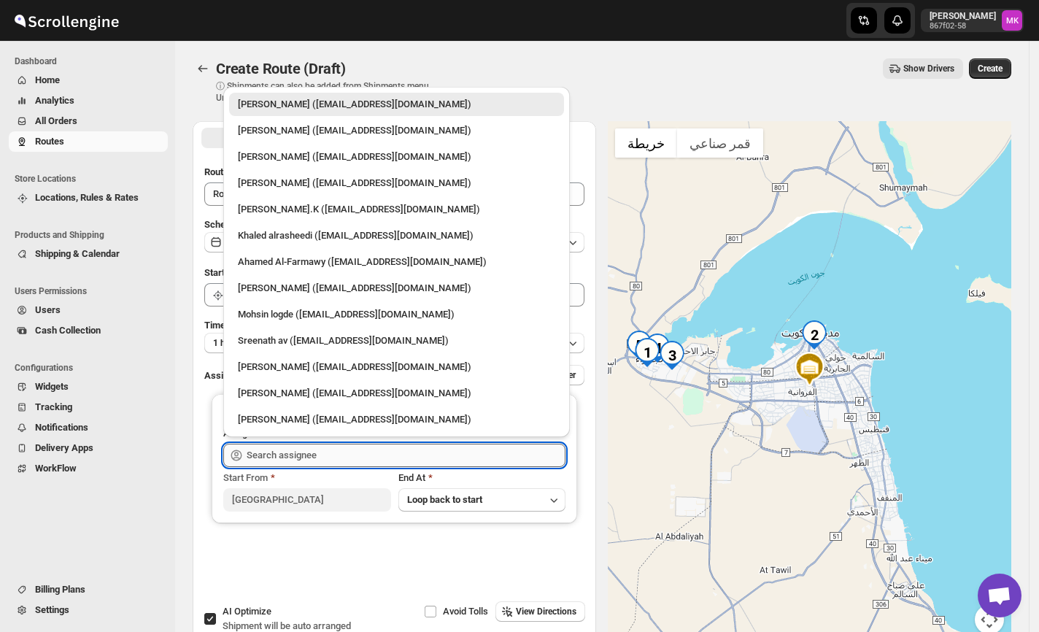
click at [274, 462] on input "text" at bounding box center [406, 455] width 319 height 23
click at [261, 327] on li "Sreenath av ([EMAIL_ADDRESS][DOMAIN_NAME])" at bounding box center [396, 339] width 347 height 26
type input "Sreenath av ([EMAIL_ADDRESS][DOMAIN_NAME])"
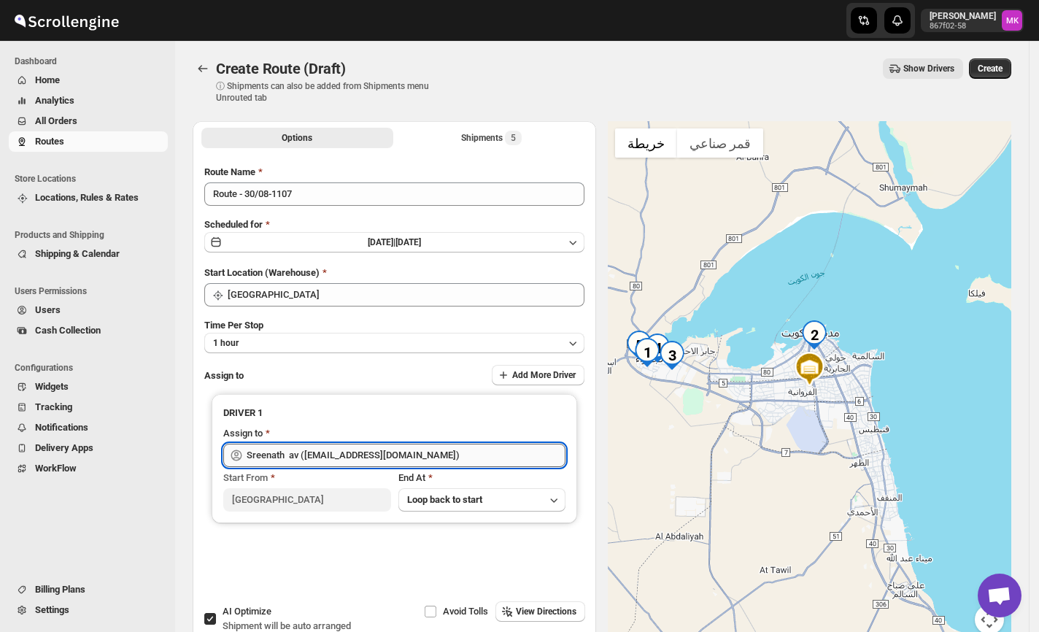
click at [249, 447] on input "Sreenath av ([EMAIL_ADDRESS][DOMAIN_NAME])" at bounding box center [406, 455] width 319 height 23
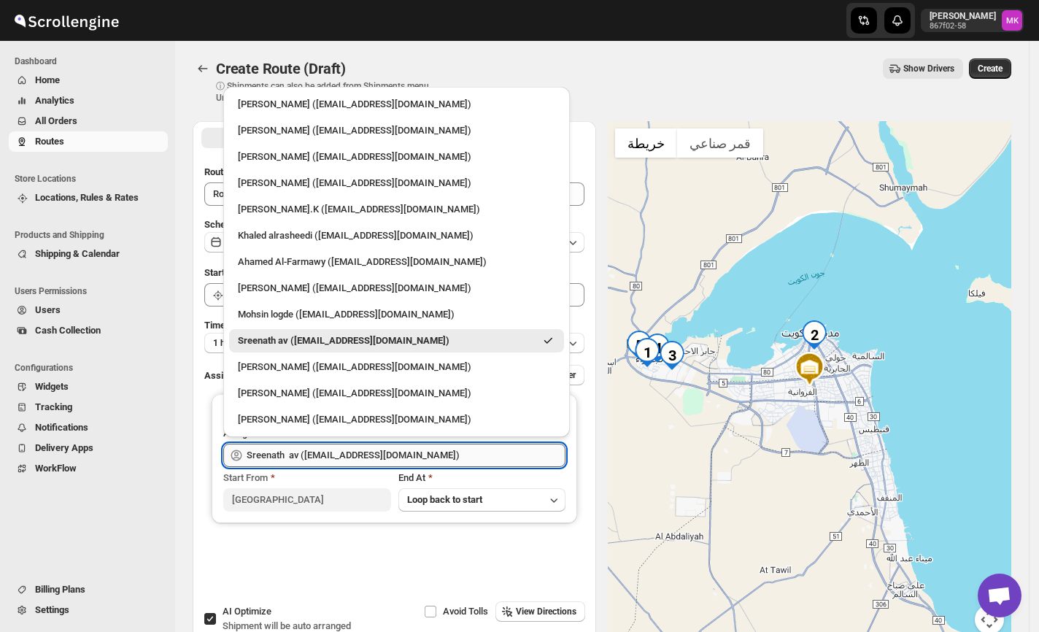
click at [260, 451] on input "Sreenath av ([EMAIL_ADDRESS][DOMAIN_NAME])" at bounding box center [406, 455] width 319 height 23
drag, startPoint x: 763, startPoint y: 97, endPoint x: 773, endPoint y: 96, distance: 10.2
click at [763, 96] on div "Create Route (Draft) ⓘ Shipments can also be added from Shipments menu Unrouted…" at bounding box center [602, 80] width 819 height 45
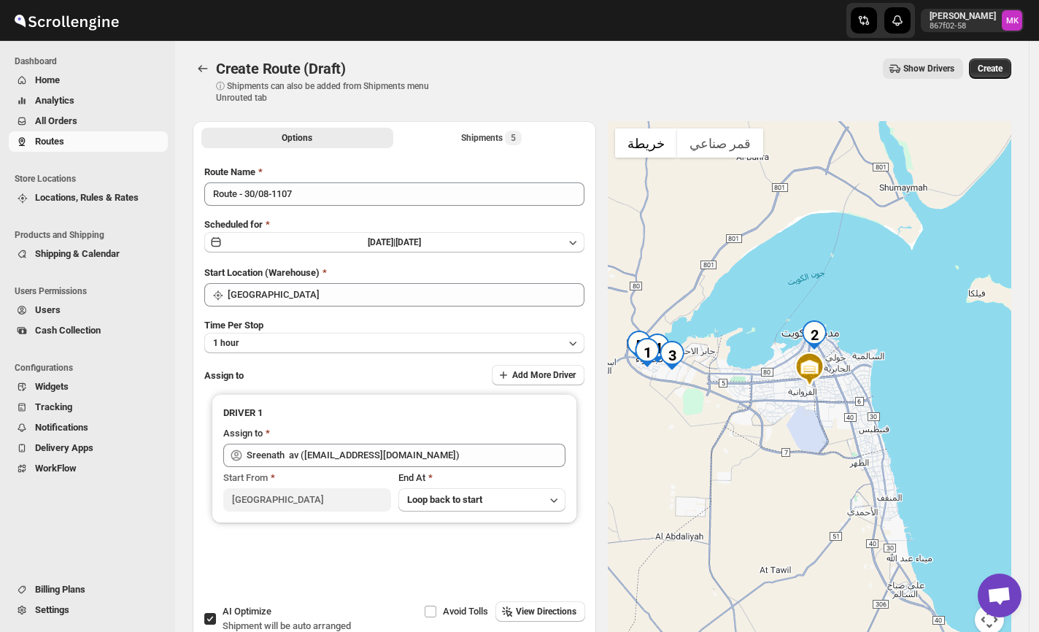
click at [994, 67] on span "Create" at bounding box center [990, 69] width 25 height 12
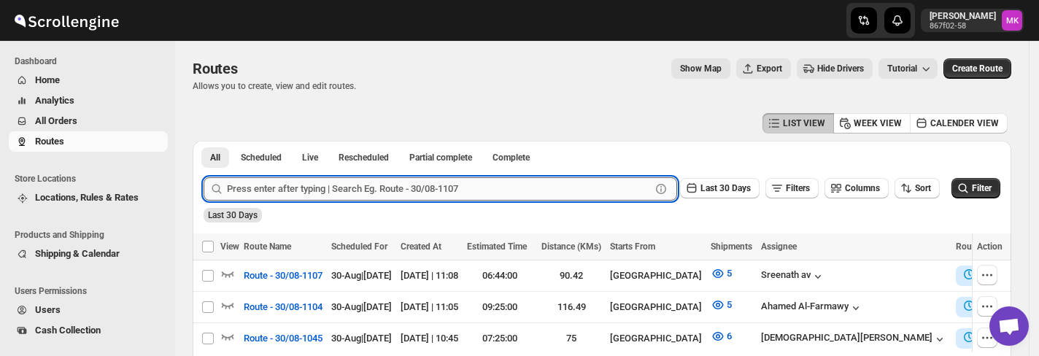
click at [298, 179] on input "text" at bounding box center [439, 188] width 424 height 23
paste input "9685"
type input "9685"
click at [50, 123] on span "All Orders" at bounding box center [56, 120] width 42 height 11
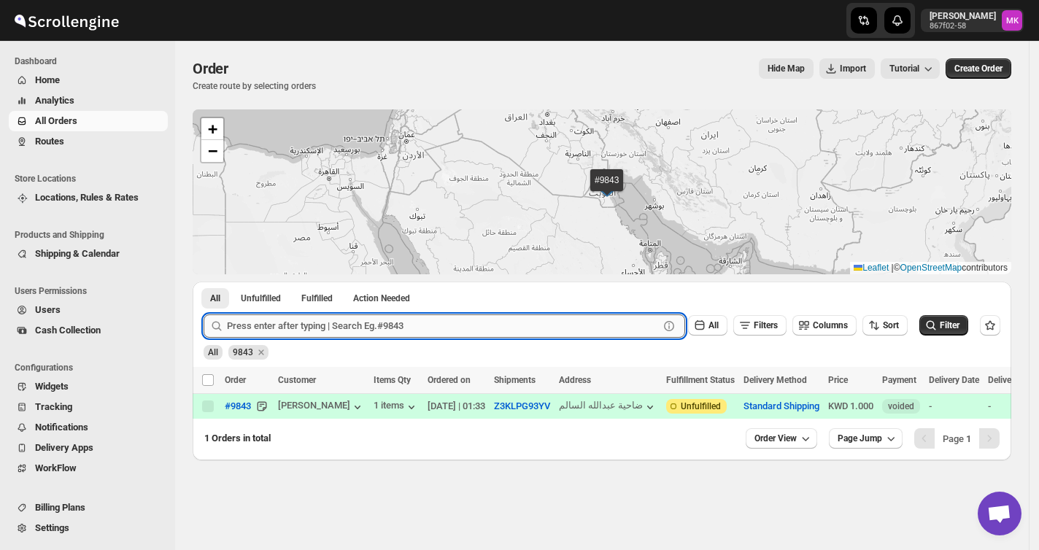
click at [348, 328] on input "text" at bounding box center [443, 325] width 432 height 23
paste input "9685"
type input "9685"
click at [204, 282] on button "Submit" at bounding box center [225, 289] width 42 height 15
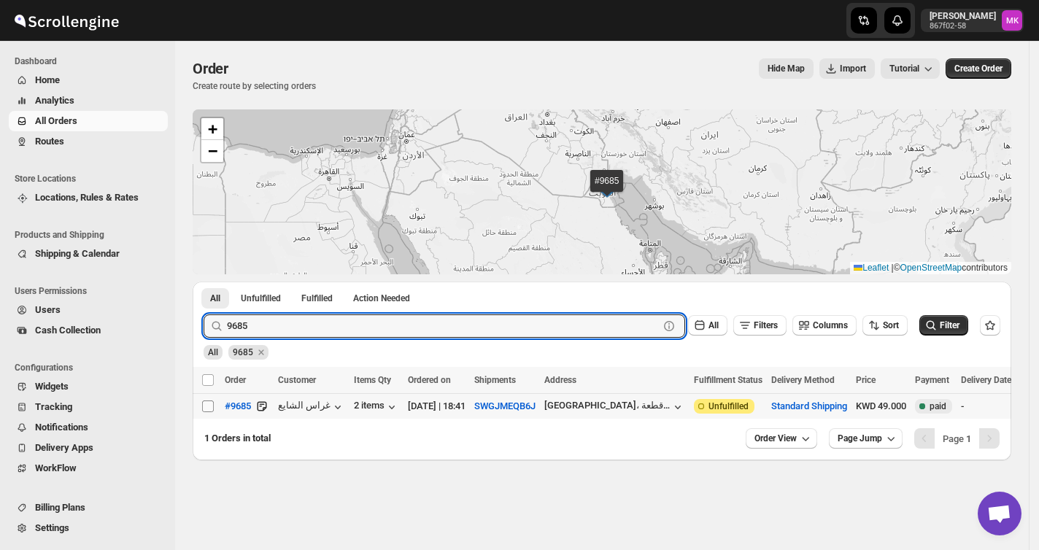
click at [204, 403] on input "Select order" at bounding box center [208, 407] width 12 height 12
checkbox input "true"
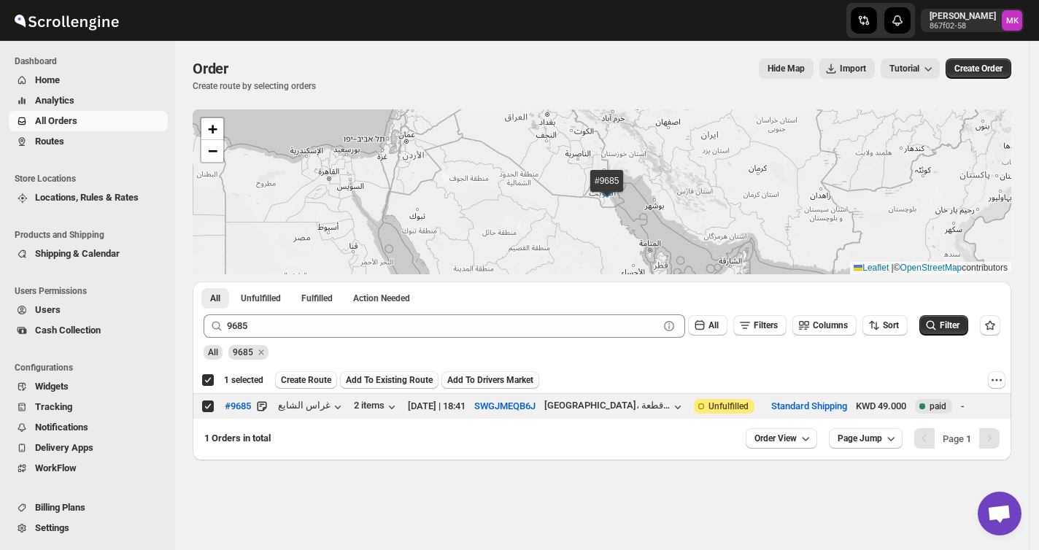
click at [387, 339] on div "All 9685" at bounding box center [599, 346] width 803 height 28
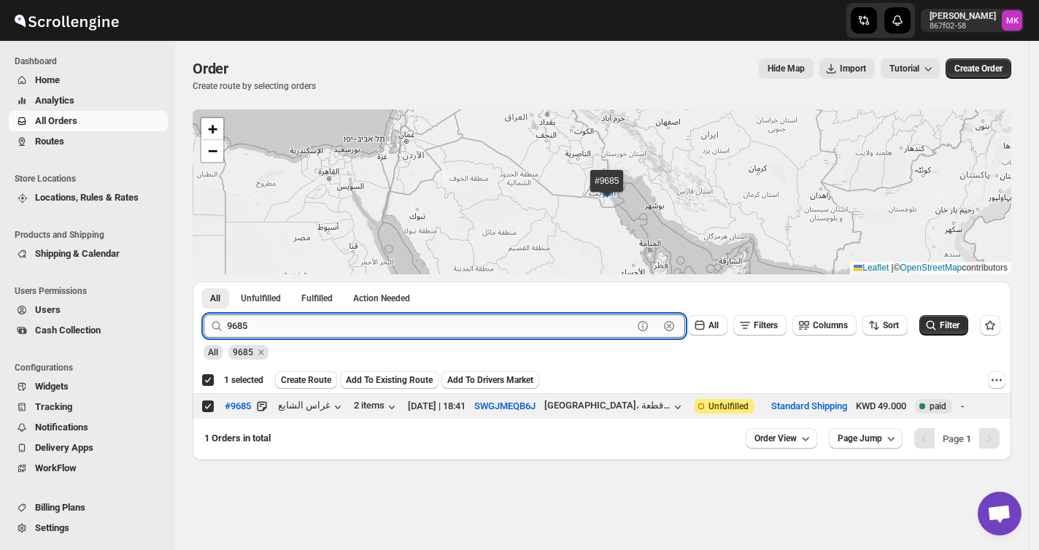
click at [377, 334] on input "9685" at bounding box center [430, 325] width 406 height 23
paste input "786"
type input "9786"
click at [204, 282] on button "Submit" at bounding box center [225, 289] width 42 height 15
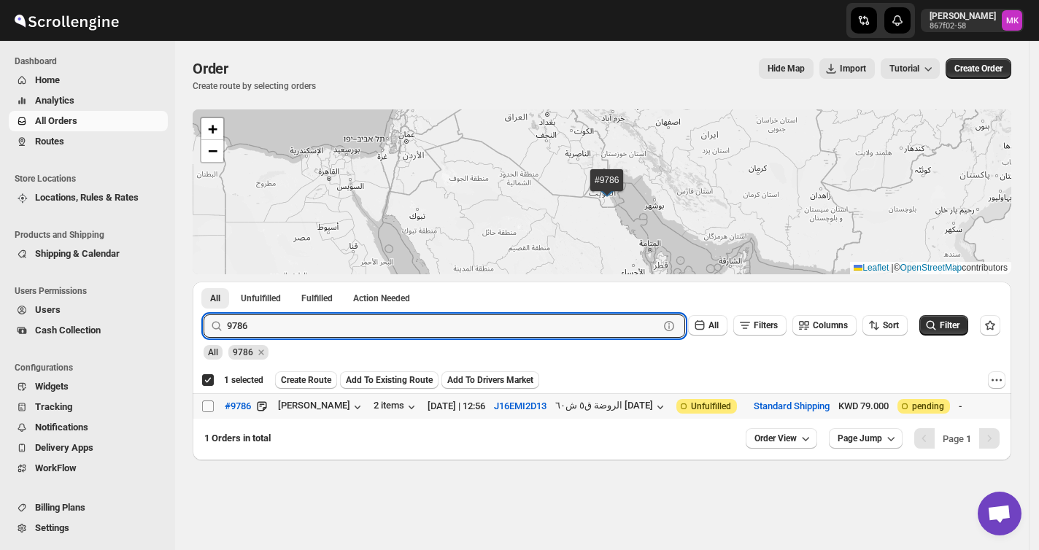
click at [211, 407] on input "Select order" at bounding box center [208, 407] width 12 height 12
checkbox input "true"
checkbox input "false"
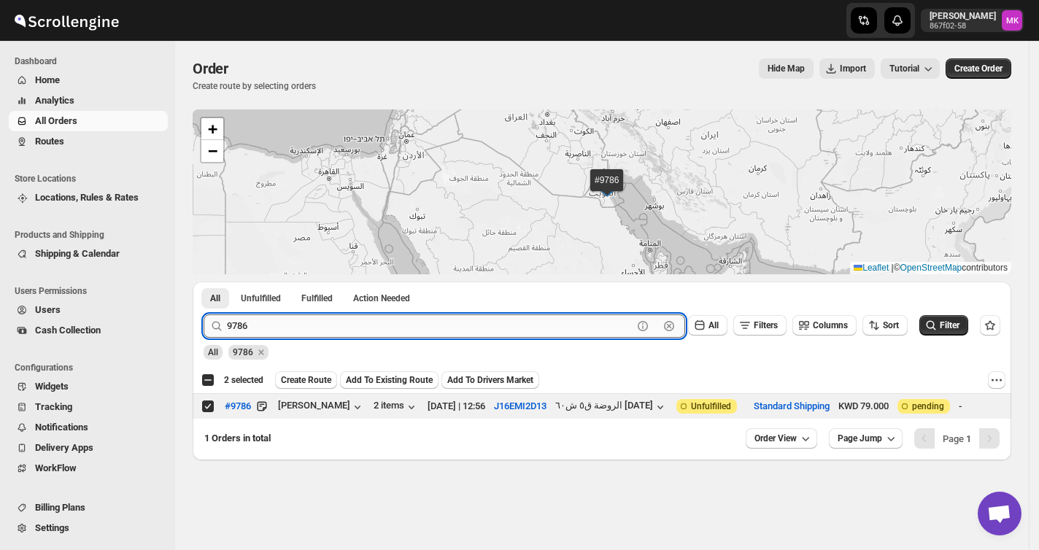
click at [252, 334] on input "9786" at bounding box center [430, 325] width 406 height 23
paste input "05"
type input "9705"
click at [204, 282] on button "Submit" at bounding box center [225, 289] width 42 height 15
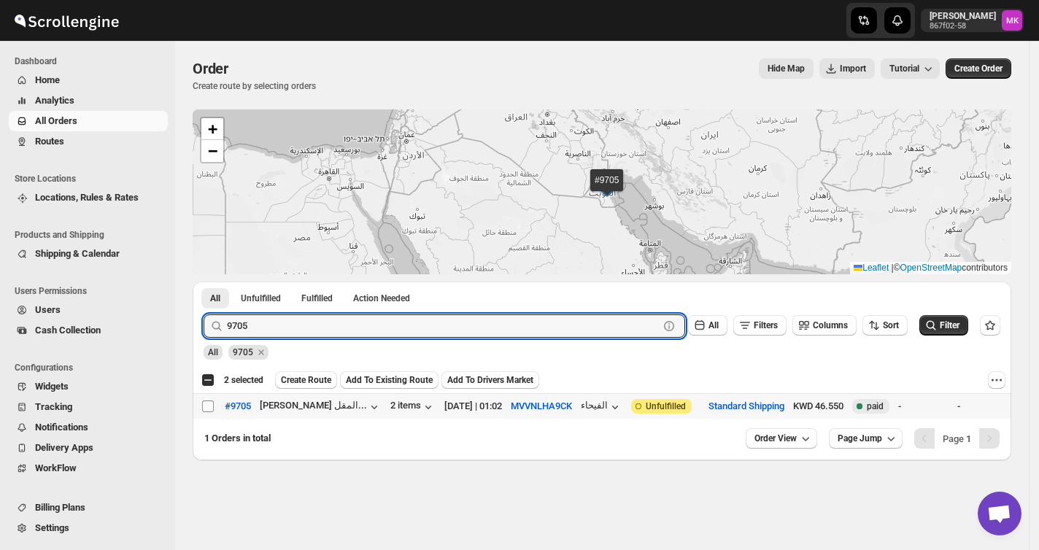
click at [208, 412] on input "Select order" at bounding box center [208, 407] width 12 height 12
checkbox input "true"
click at [349, 331] on input "9705" at bounding box center [430, 325] width 406 height 23
paste input "77"
type input "9777"
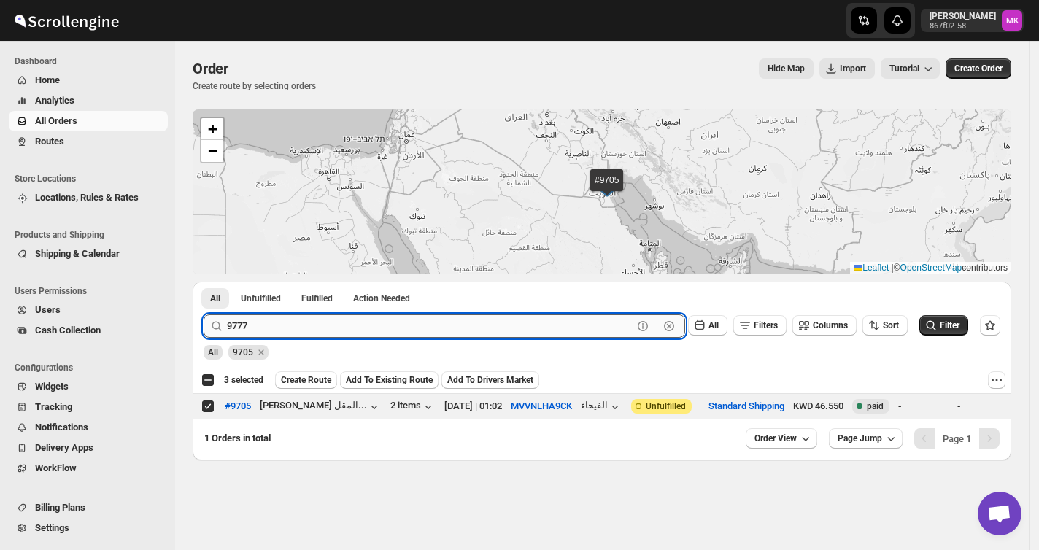
click at [204, 282] on button "Submit" at bounding box center [225, 289] width 42 height 15
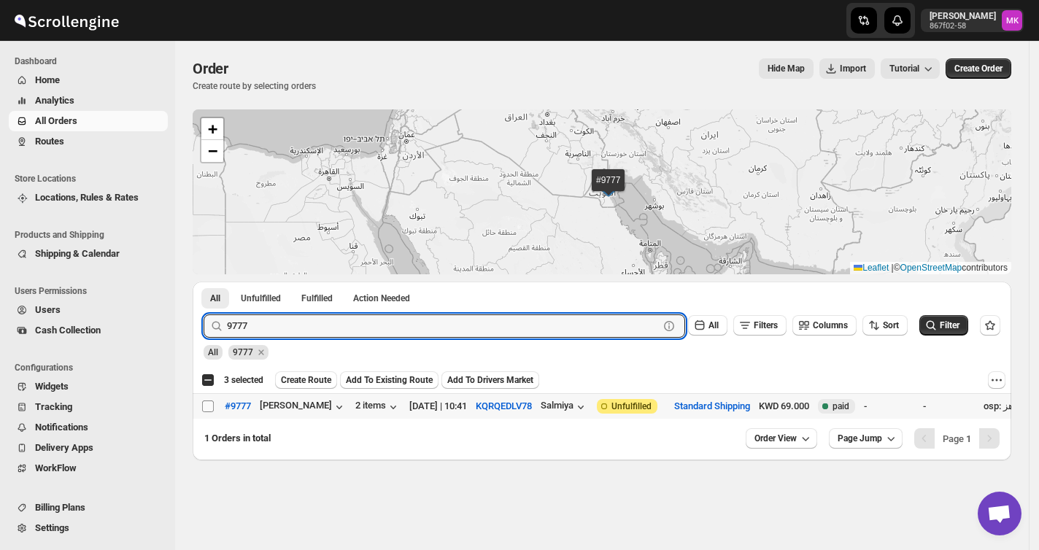
click at [207, 410] on input "Select order" at bounding box center [208, 407] width 12 height 12
checkbox input "true"
click at [298, 325] on input "9777" at bounding box center [430, 325] width 406 height 23
paste input "13"
type input "9713"
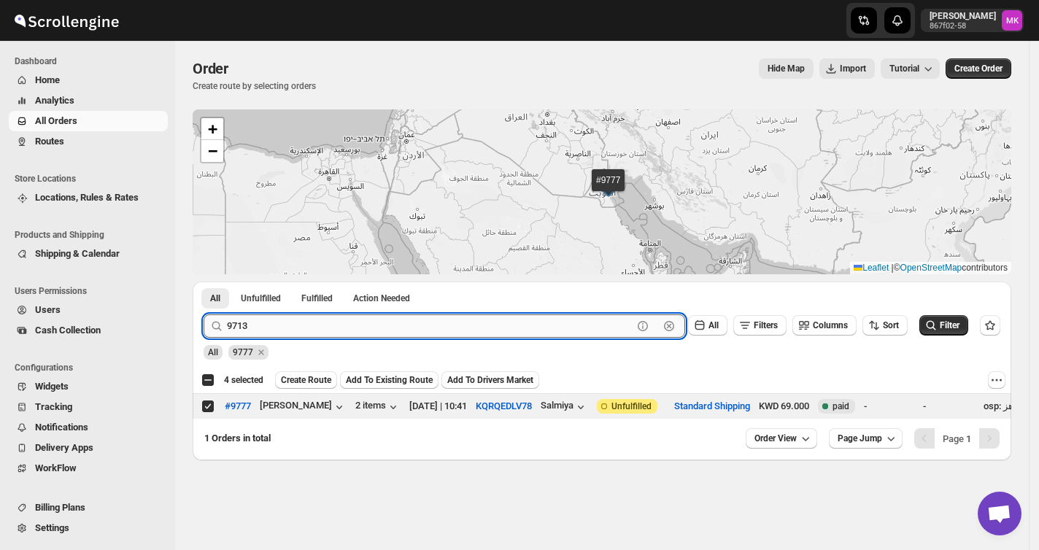
click at [204, 282] on button "Submit" at bounding box center [225, 289] width 42 height 15
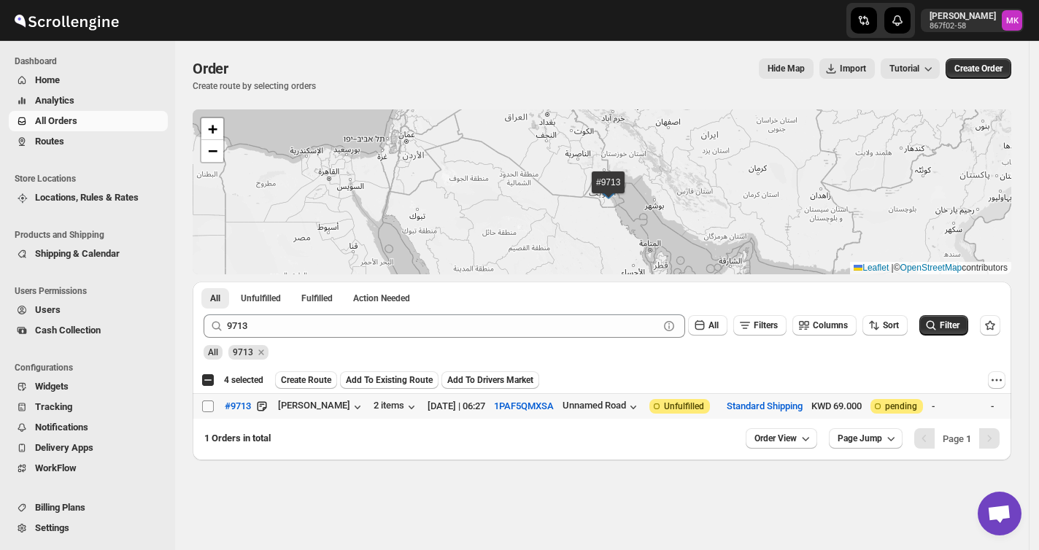
click at [208, 406] on input "Select order" at bounding box center [208, 407] width 12 height 12
checkbox input "true"
click at [324, 381] on span "Create Route" at bounding box center [306, 380] width 50 height 12
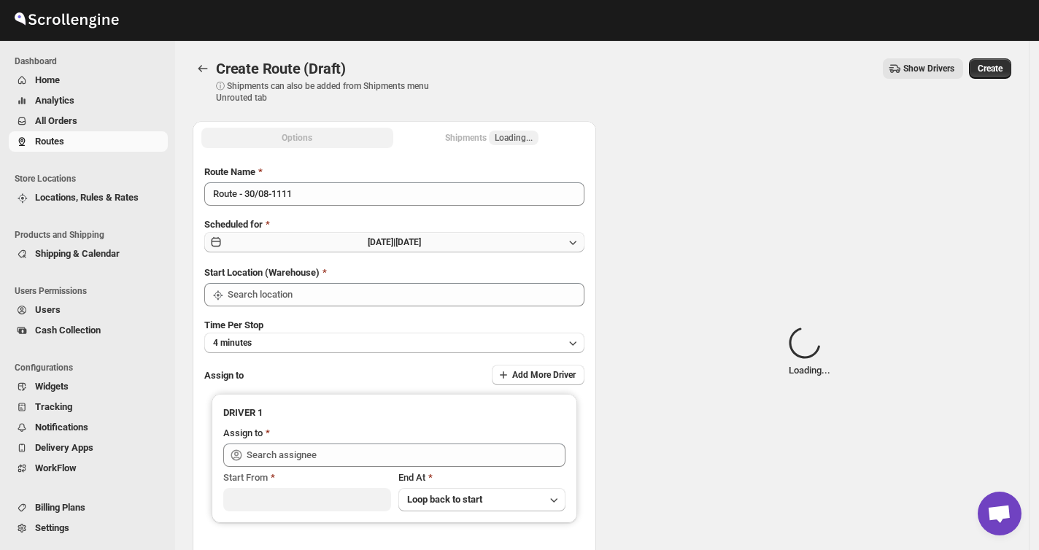
type input "[GEOGRAPHIC_DATA]"
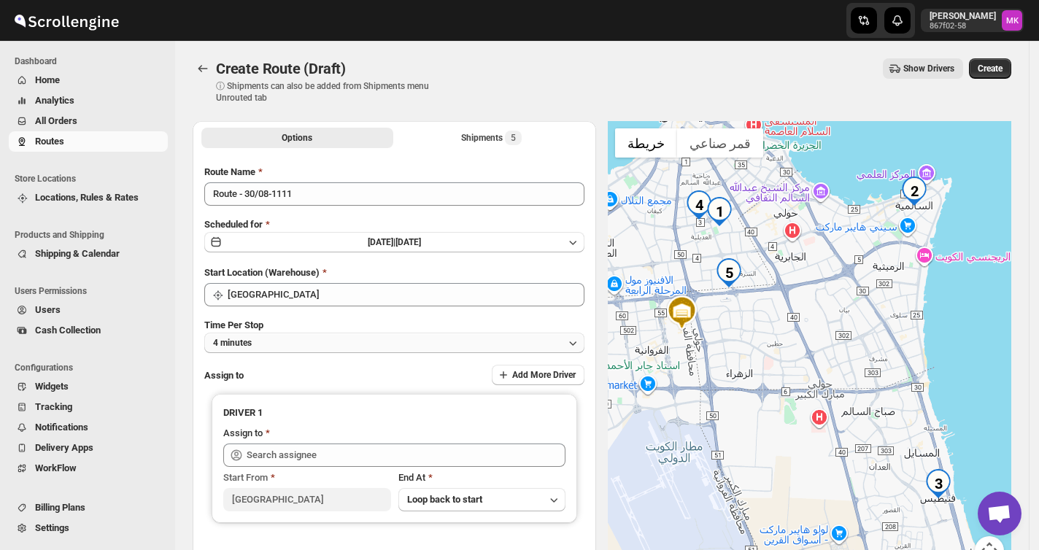
click at [251, 339] on span "4 minutes" at bounding box center [232, 343] width 39 height 12
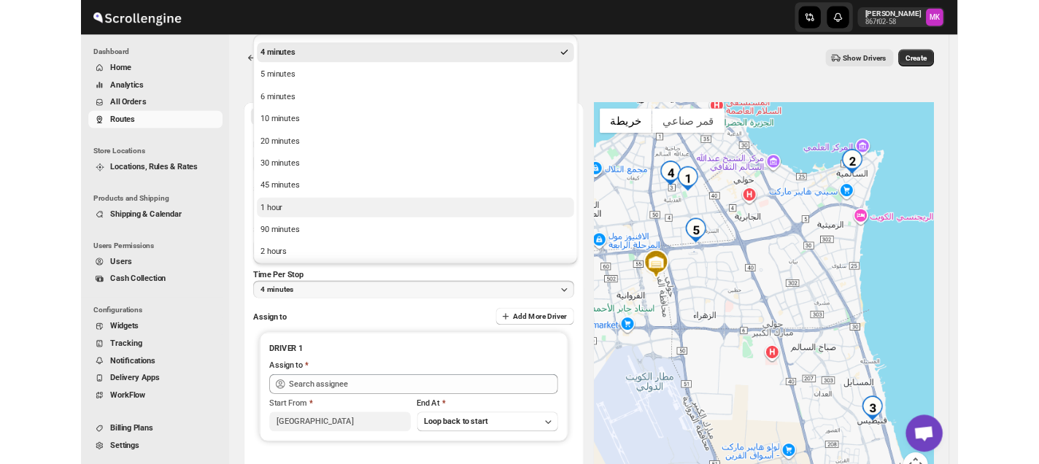
scroll to position [48, 0]
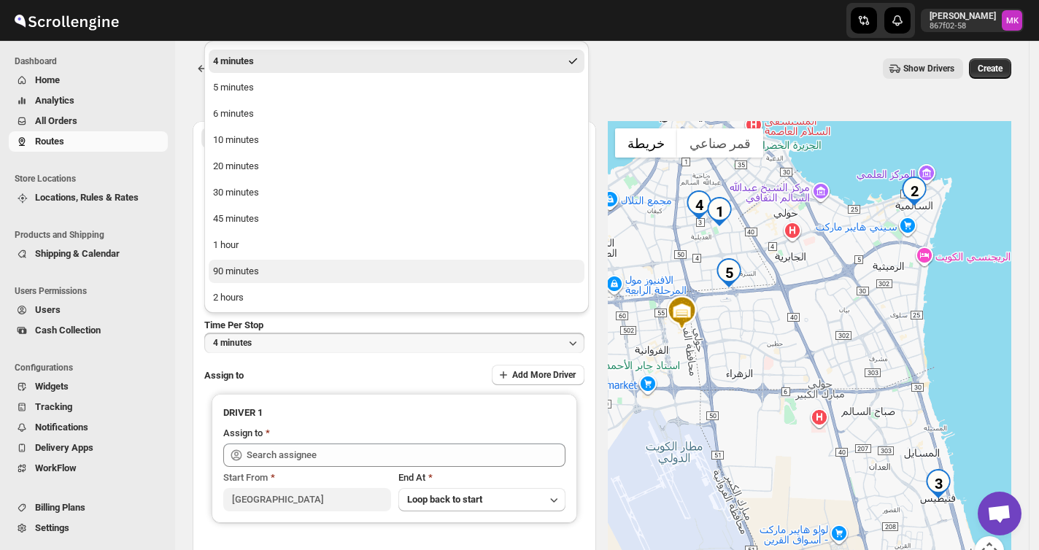
click at [251, 276] on div "90 minutes" at bounding box center [236, 271] width 46 height 15
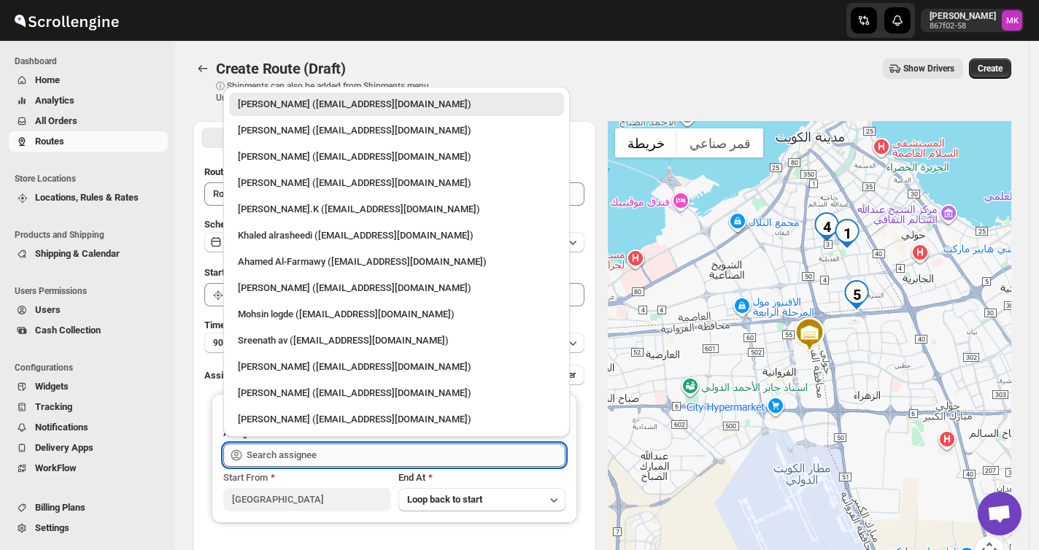
click at [284, 452] on input "text" at bounding box center [406, 455] width 319 height 23
click at [314, 365] on div "[PERSON_NAME] ([EMAIL_ADDRESS][DOMAIN_NAME])" at bounding box center [396, 367] width 317 height 15
type input "[PERSON_NAME] ([EMAIL_ADDRESS][DOMAIN_NAME])"
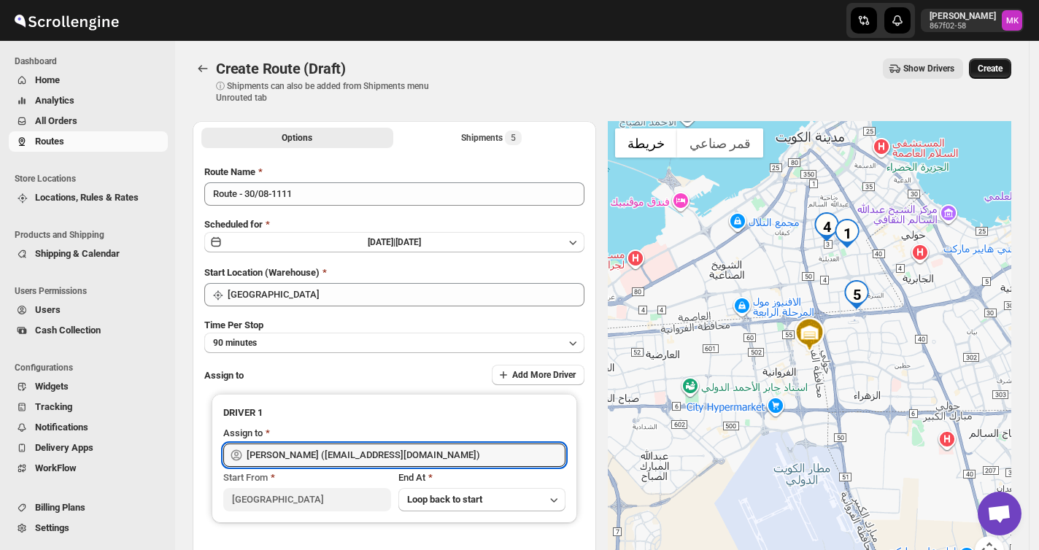
click at [1001, 71] on span "Create" at bounding box center [990, 69] width 25 height 12
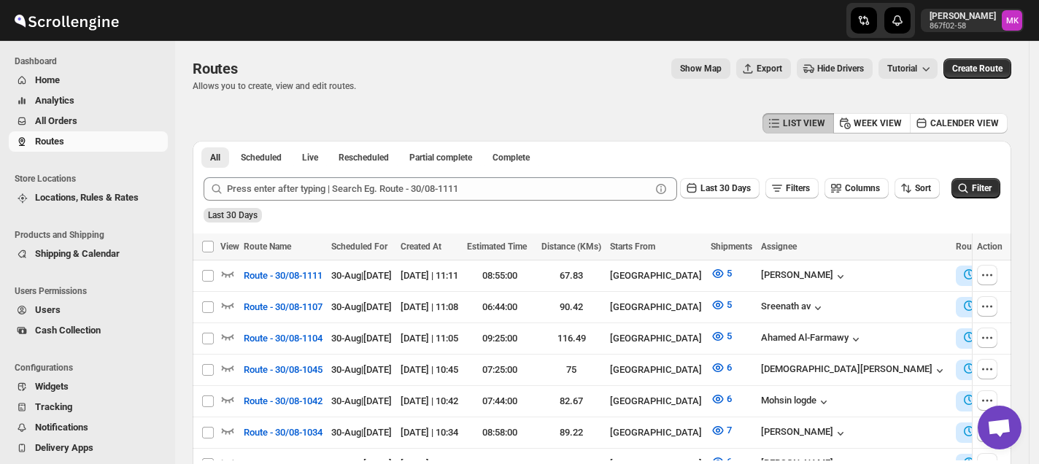
click at [50, 118] on span "All Orders" at bounding box center [56, 120] width 42 height 11
